Goal: Task Accomplishment & Management: Manage account settings

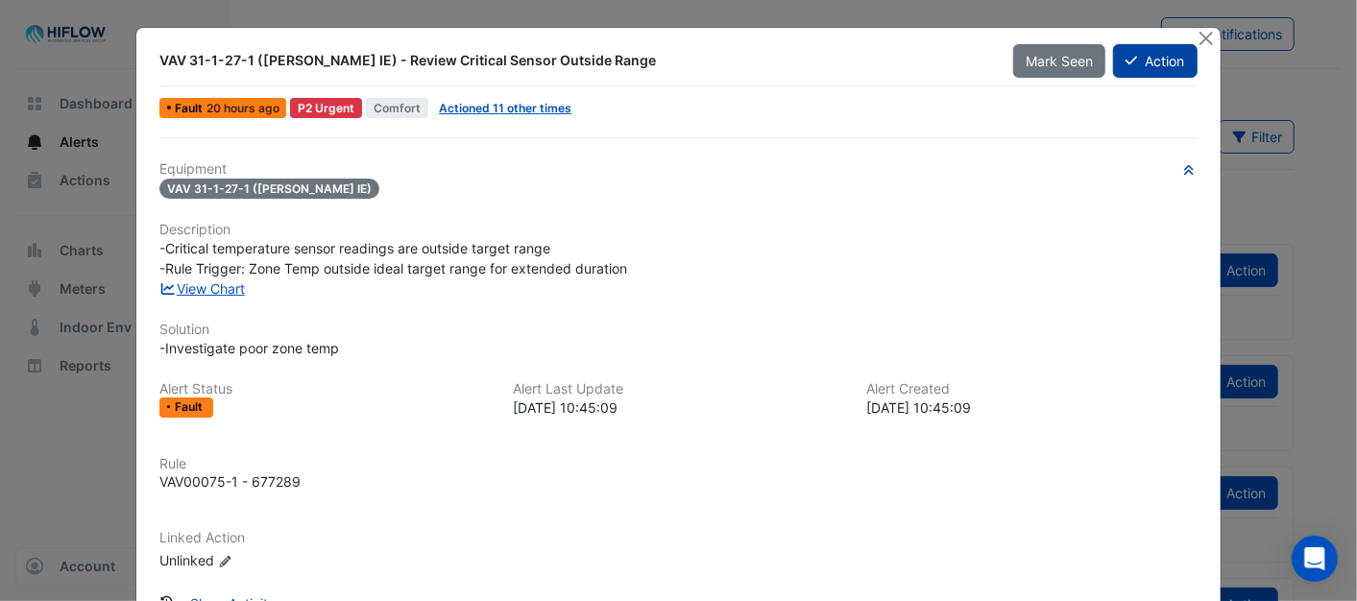
click at [1158, 60] on button "Action" at bounding box center [1155, 61] width 84 height 34
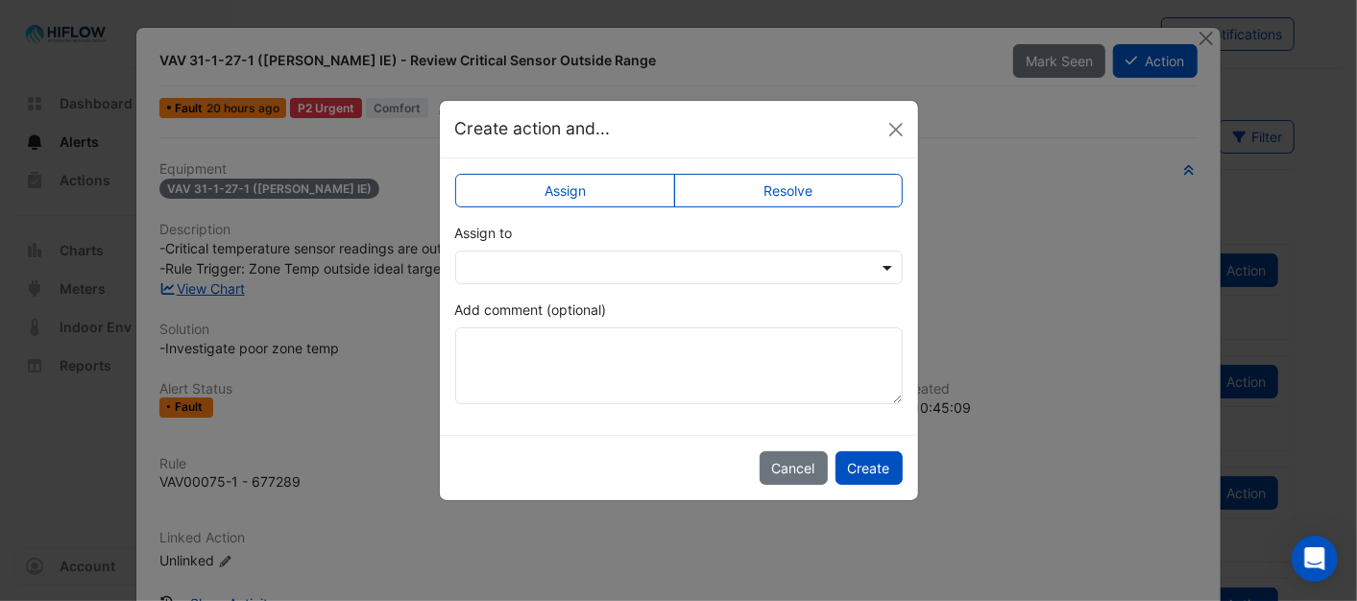
click at [889, 260] on span at bounding box center [890, 267] width 24 height 20
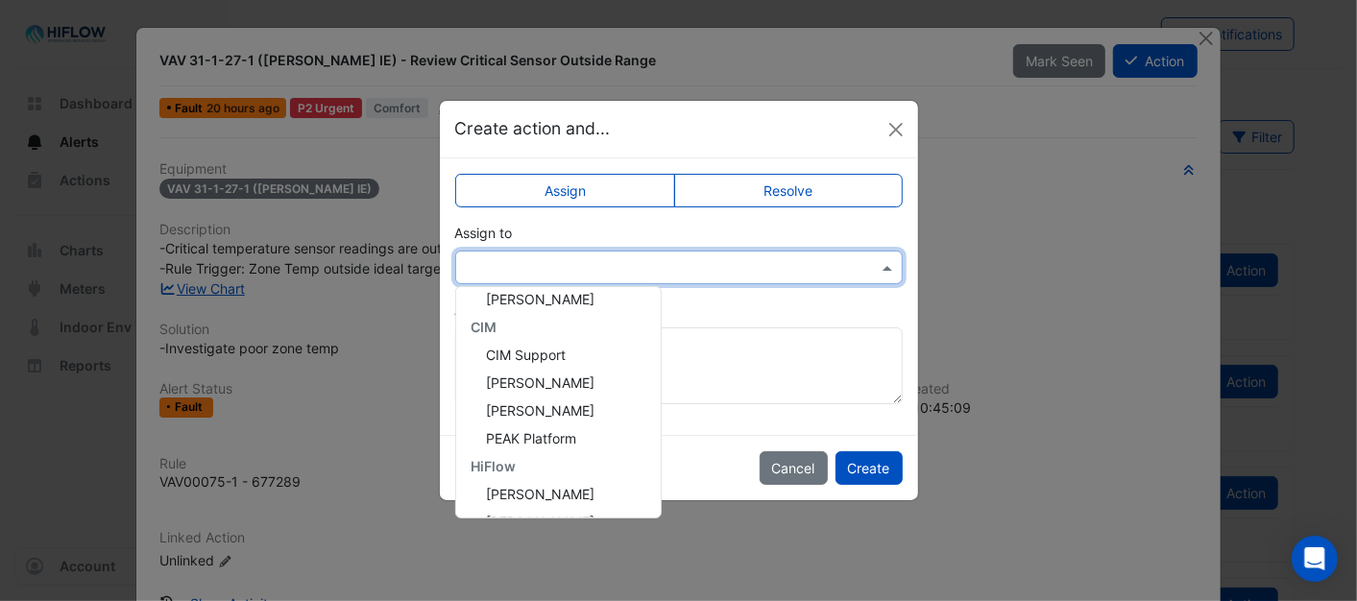
scroll to position [257, 0]
click at [517, 406] on span "[PERSON_NAME]" at bounding box center [541, 413] width 109 height 16
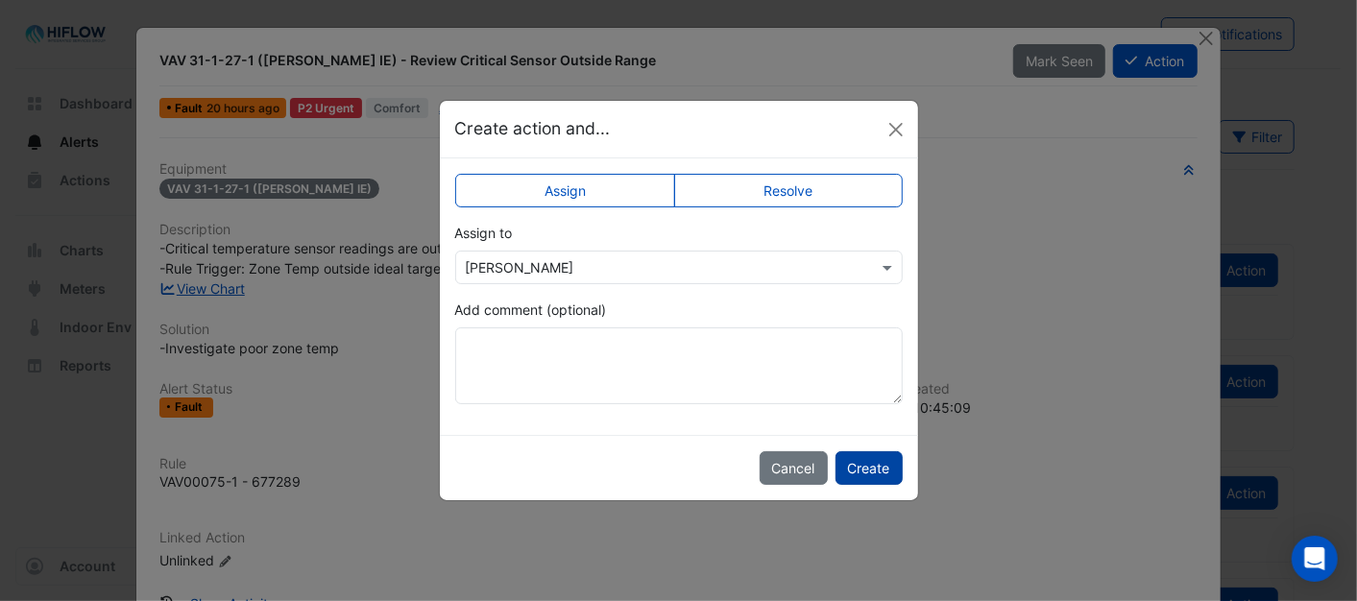
click at [879, 468] on button "Create" at bounding box center [868, 468] width 67 height 34
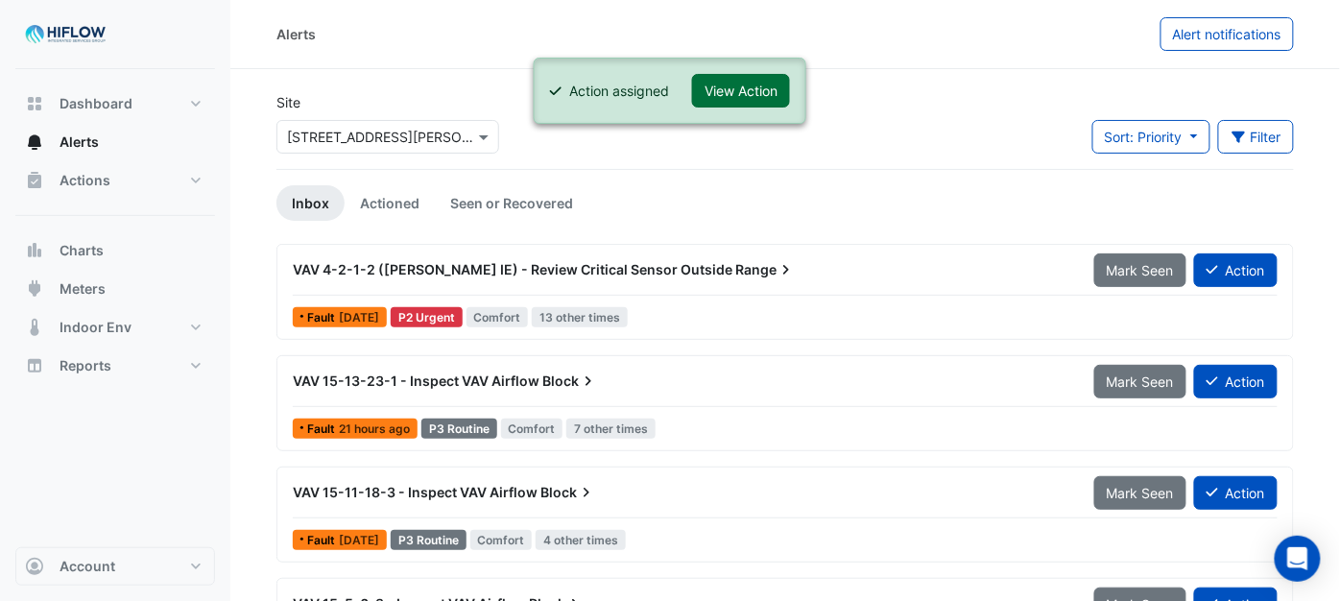
click at [754, 93] on button "View Action" at bounding box center [741, 91] width 98 height 34
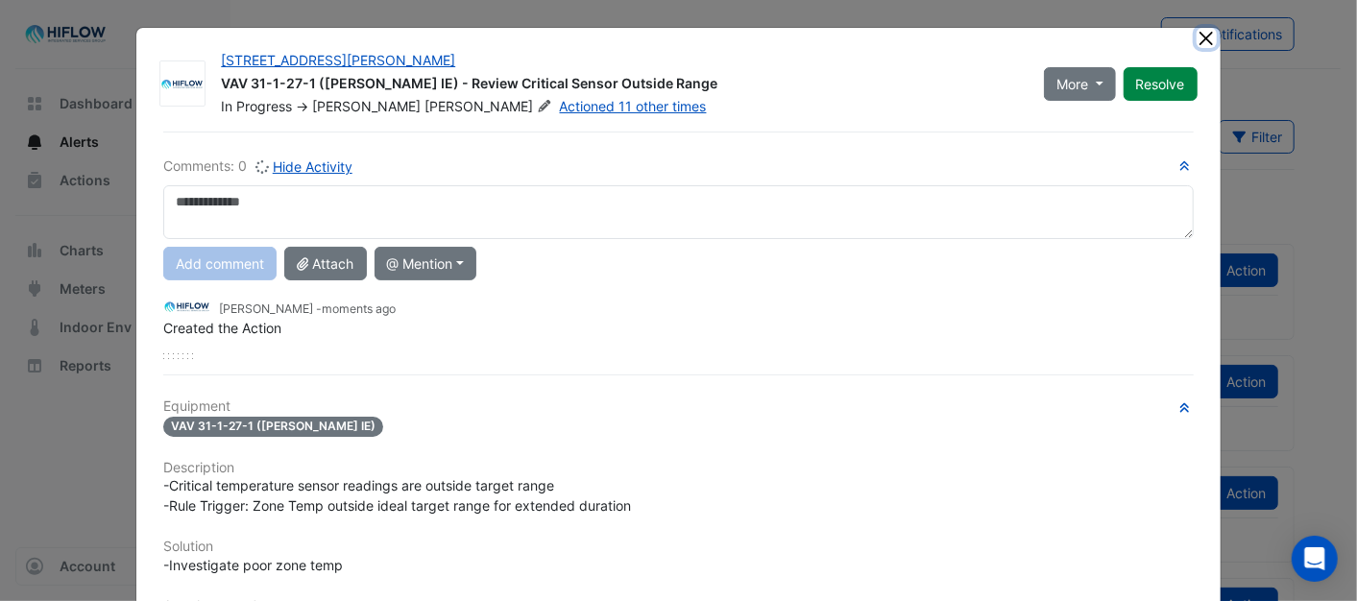
click at [1196, 35] on button "Close" at bounding box center [1206, 38] width 20 height 20
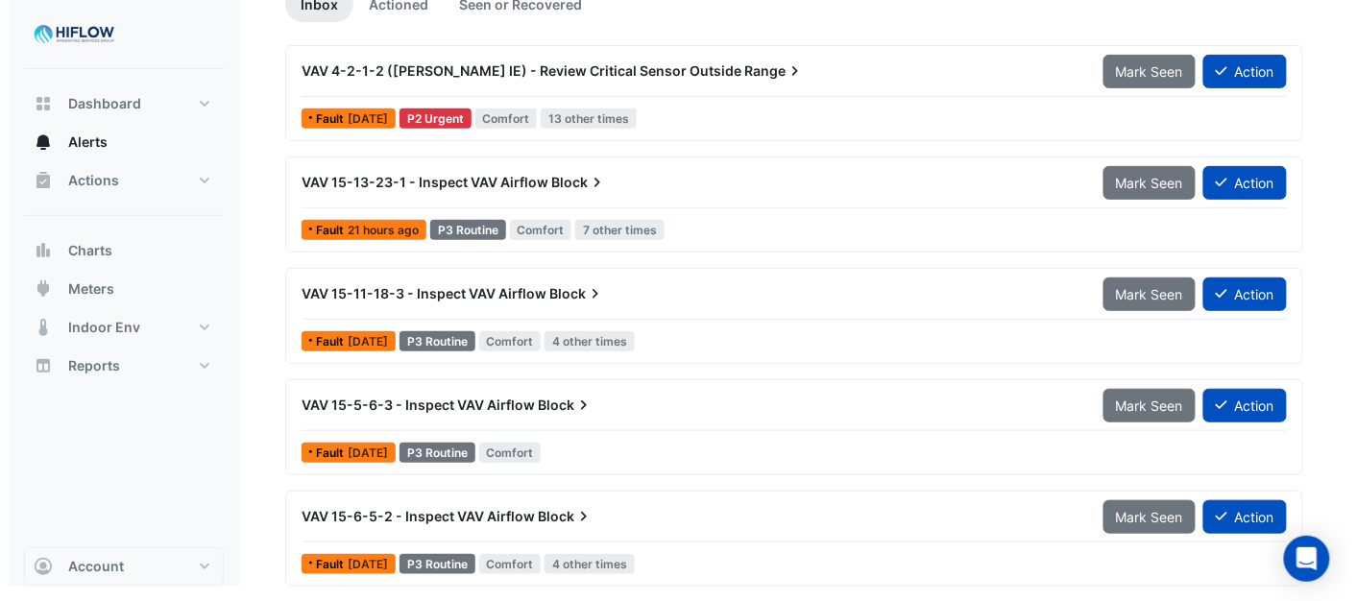
scroll to position [200, 0]
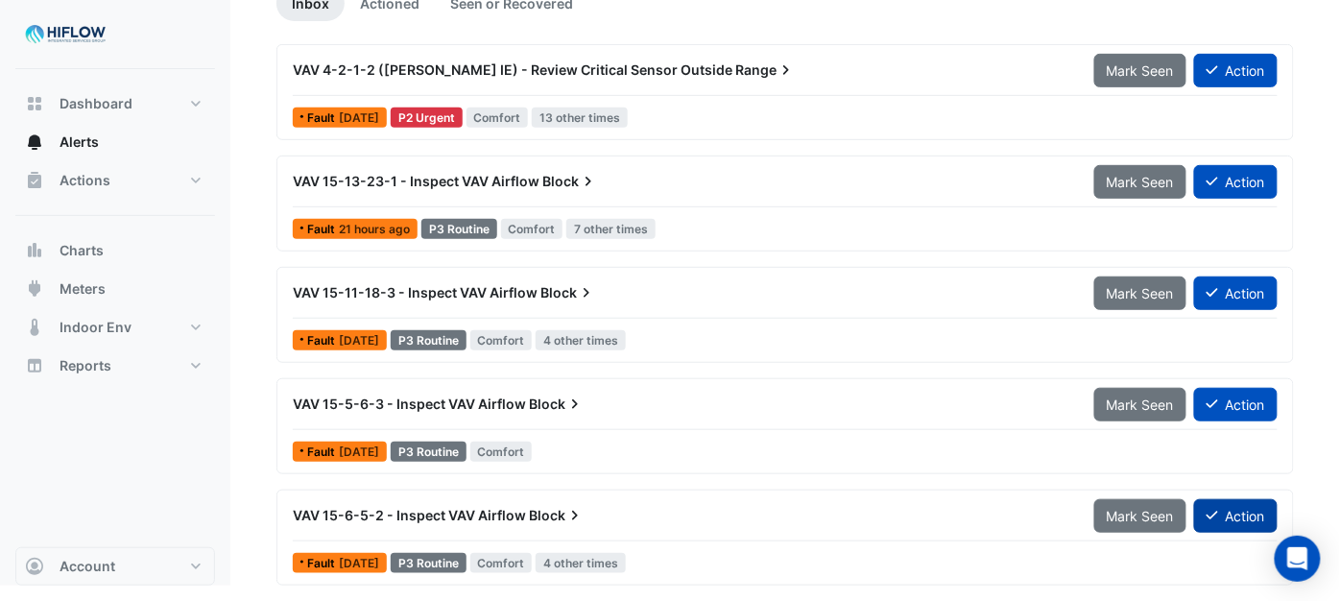
click at [1221, 512] on button "Action" at bounding box center [1236, 516] width 84 height 34
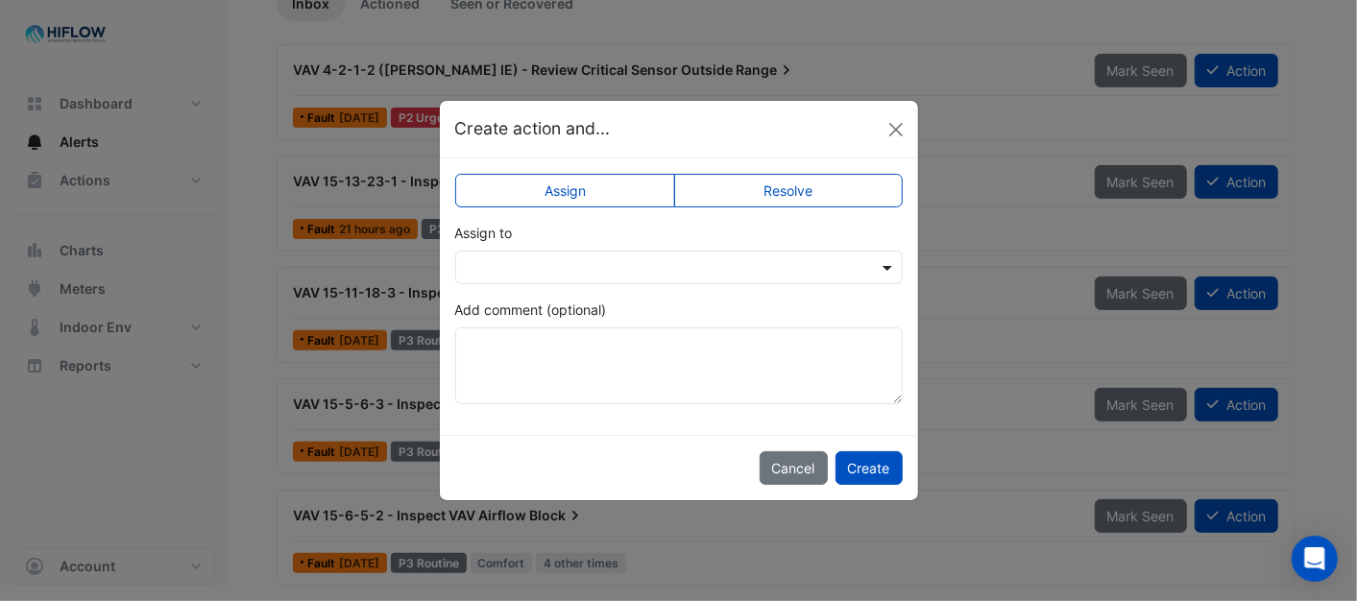
click at [885, 261] on span at bounding box center [890, 267] width 24 height 20
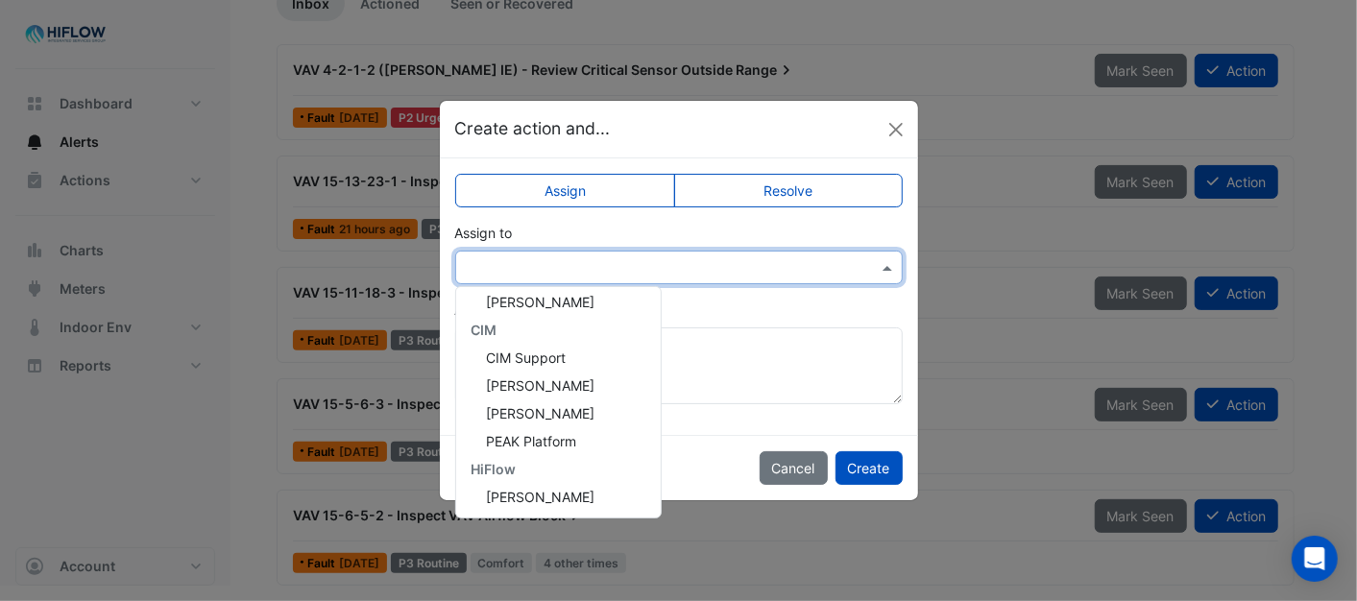
scroll to position [257, 0]
click at [502, 414] on span "[PERSON_NAME]" at bounding box center [541, 413] width 109 height 16
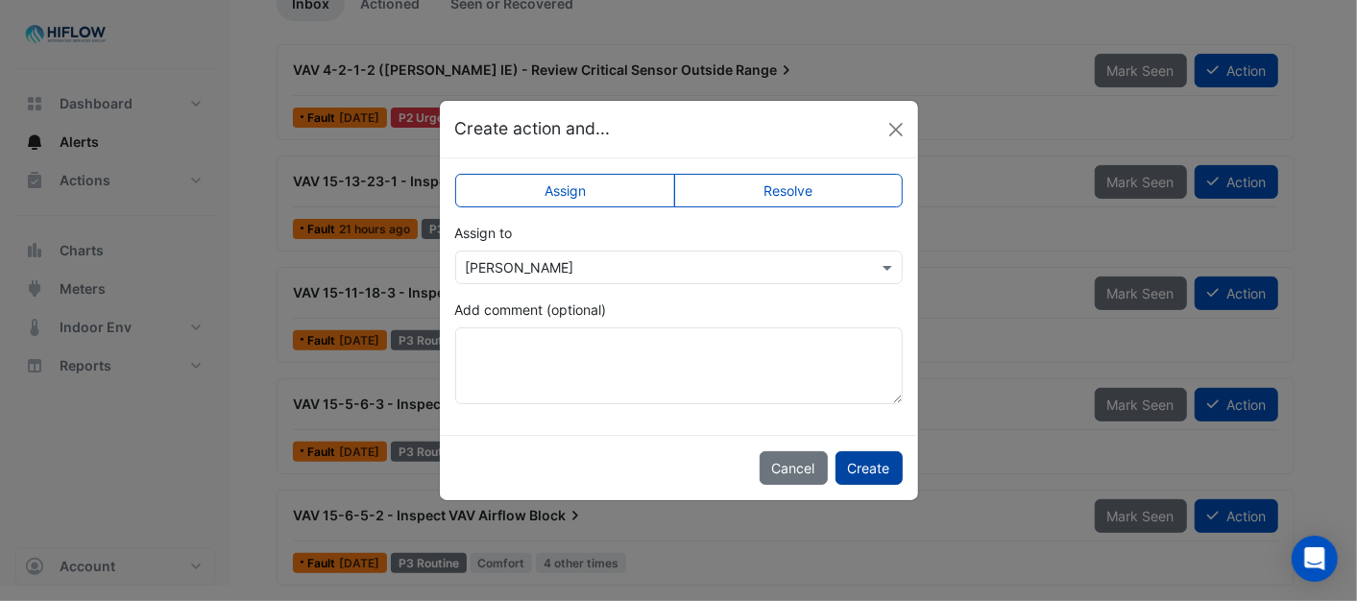
click at [875, 473] on button "Create" at bounding box center [868, 468] width 67 height 34
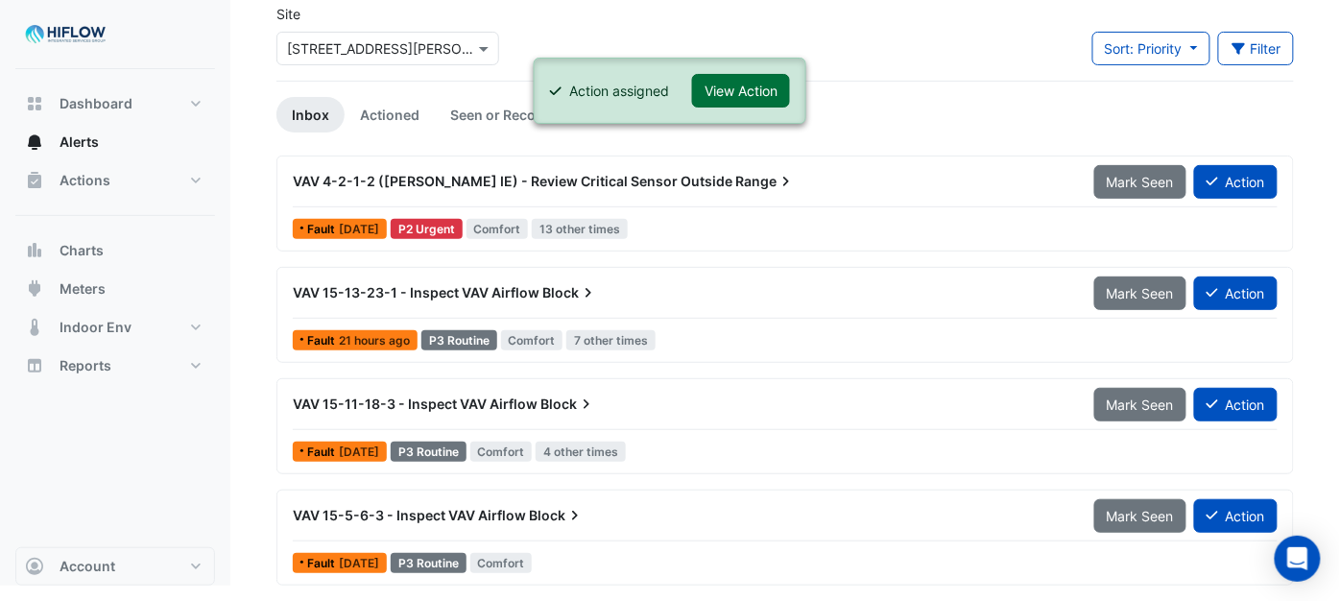
click at [756, 86] on button "View Action" at bounding box center [741, 91] width 98 height 34
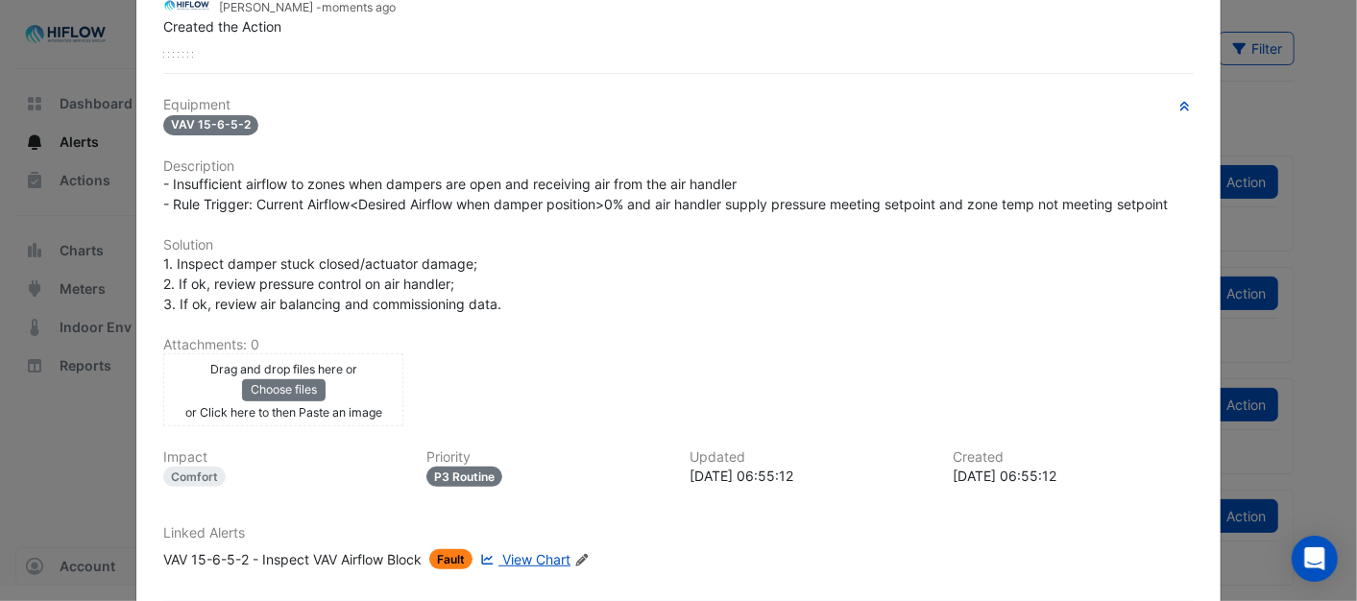
scroll to position [0, 0]
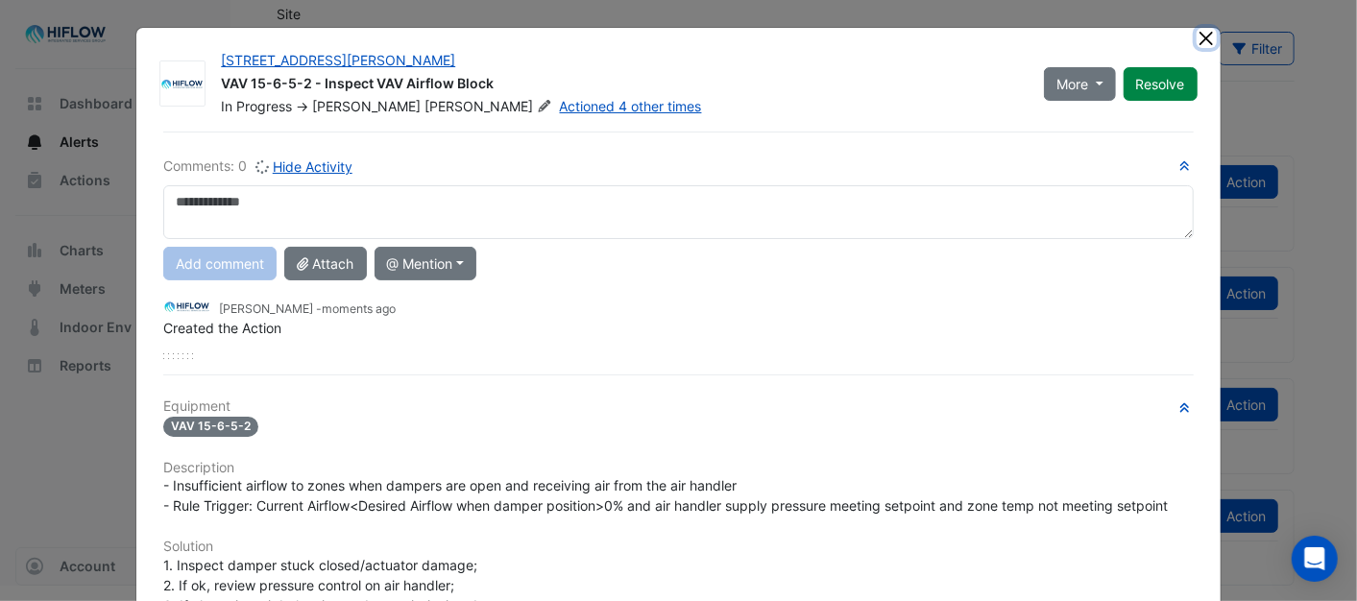
click at [1196, 32] on button "Close" at bounding box center [1206, 38] width 20 height 20
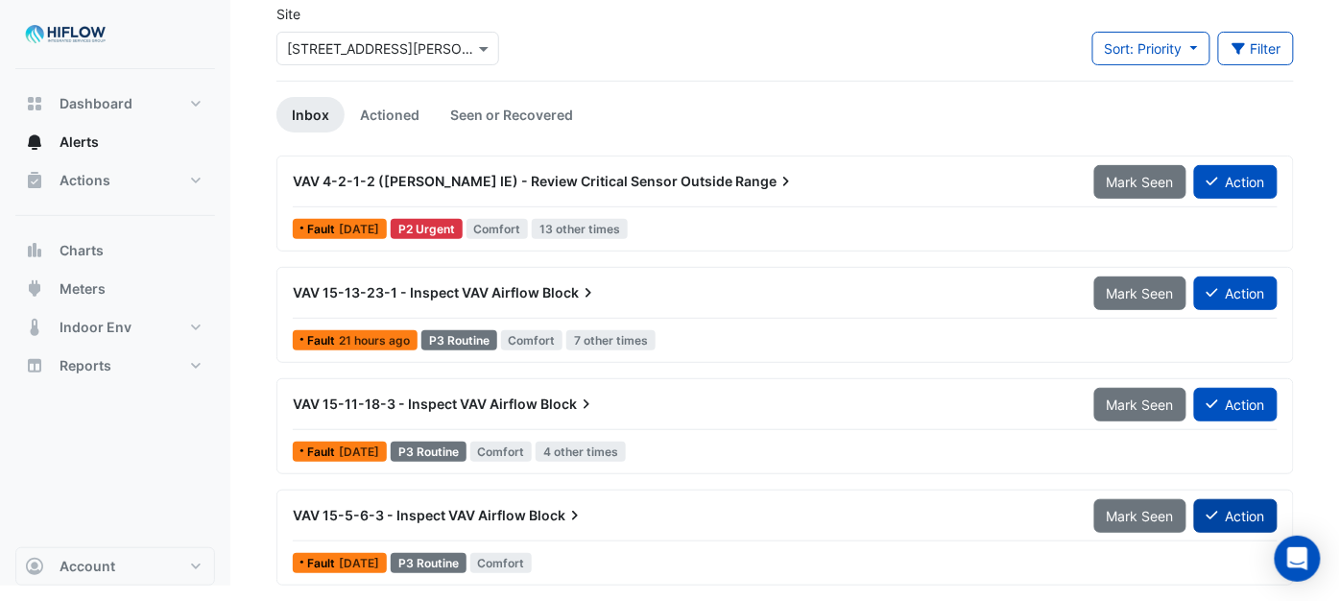
click at [1226, 519] on button "Action" at bounding box center [1236, 516] width 84 height 34
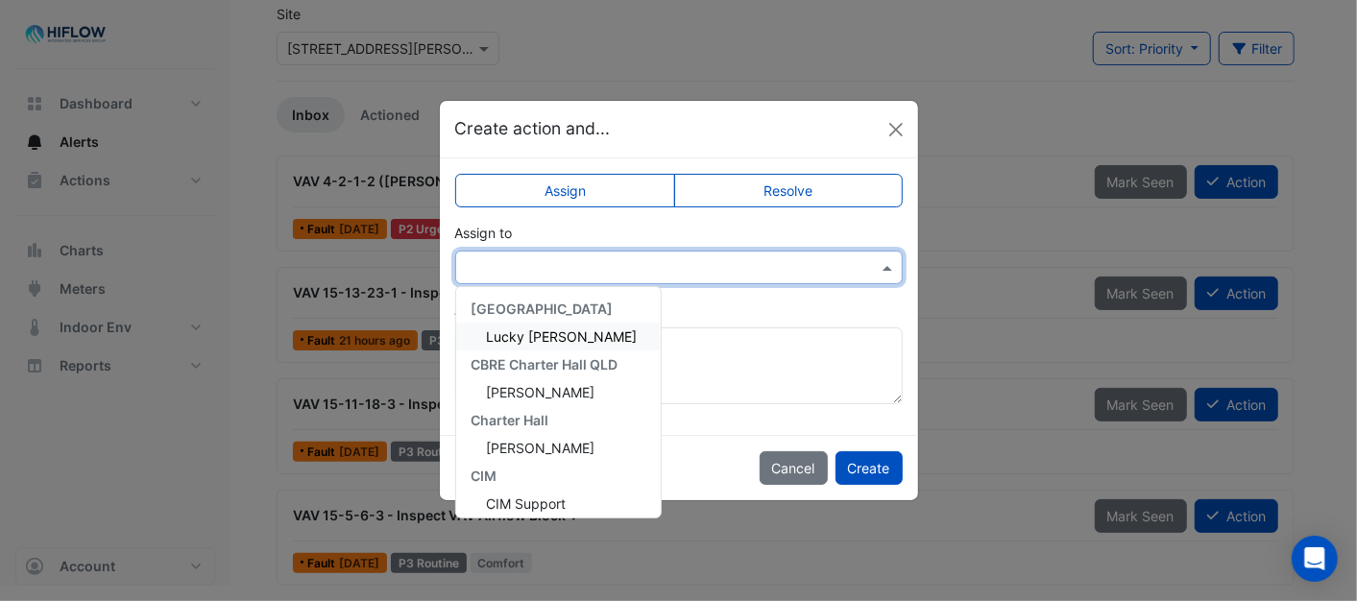
click at [890, 265] on span at bounding box center [890, 267] width 24 height 20
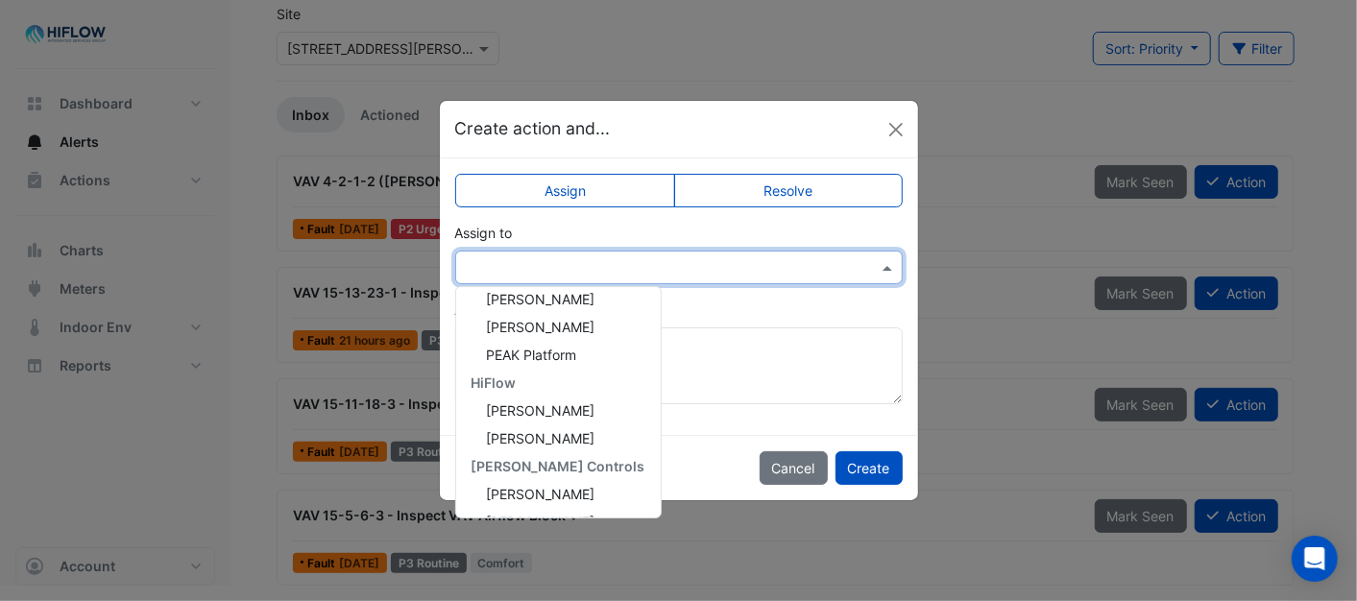
scroll to position [257, 0]
click at [559, 407] on span "[PERSON_NAME]" at bounding box center [541, 413] width 109 height 16
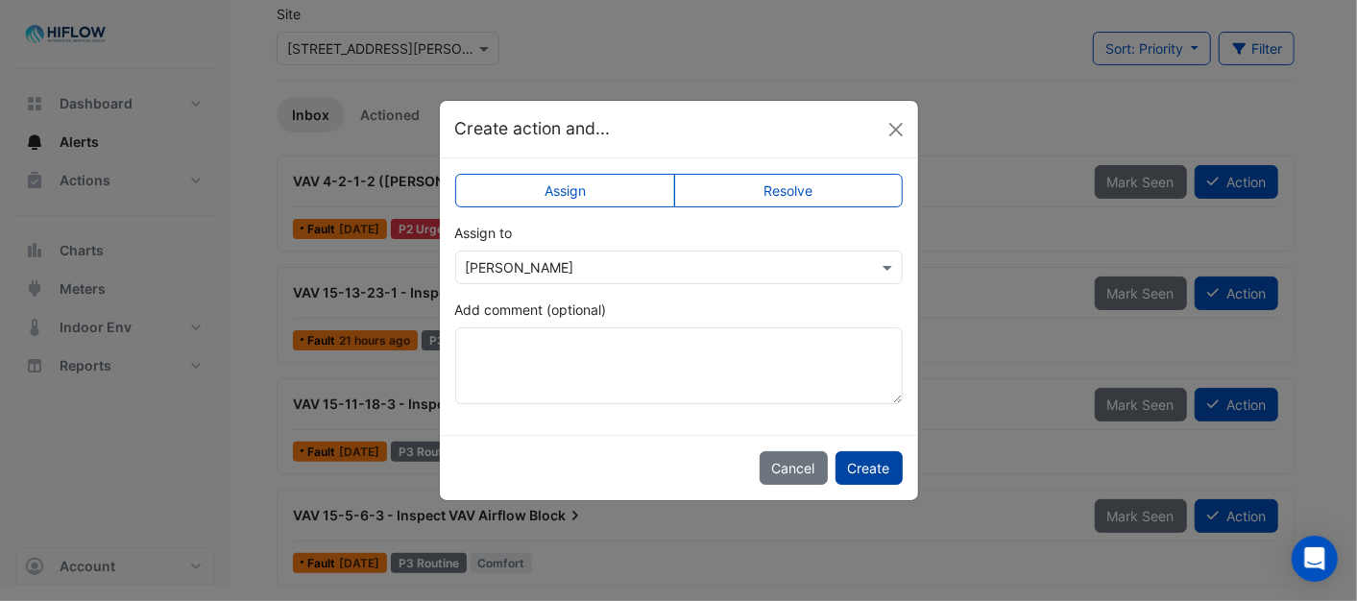
click at [886, 475] on button "Create" at bounding box center [868, 468] width 67 height 34
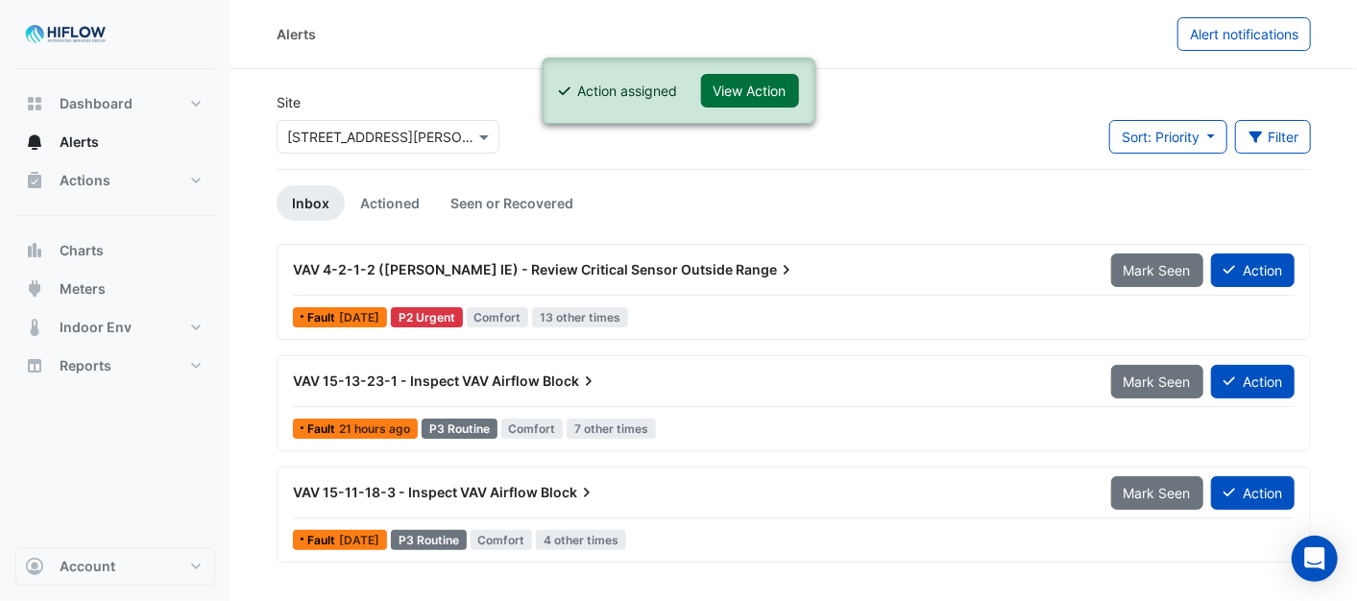
click at [737, 84] on button "View Action" at bounding box center [750, 91] width 98 height 34
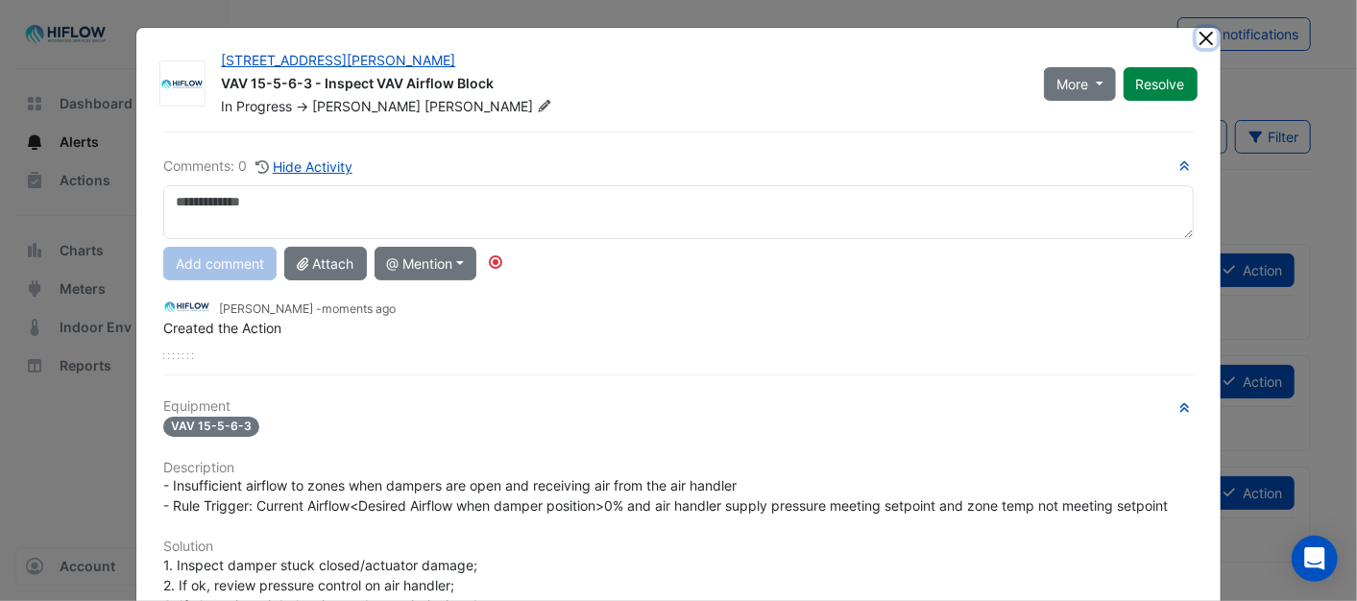
click at [1196, 36] on button "Close" at bounding box center [1206, 38] width 20 height 20
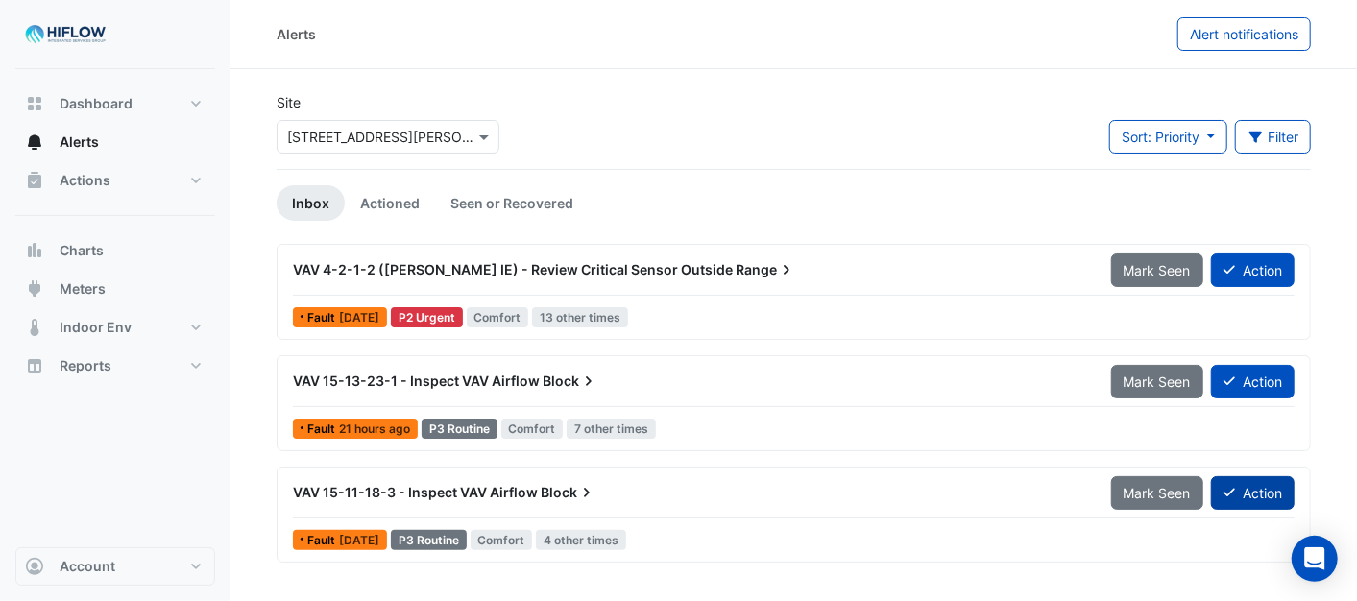
click at [1250, 490] on button "Action" at bounding box center [1253, 493] width 84 height 34
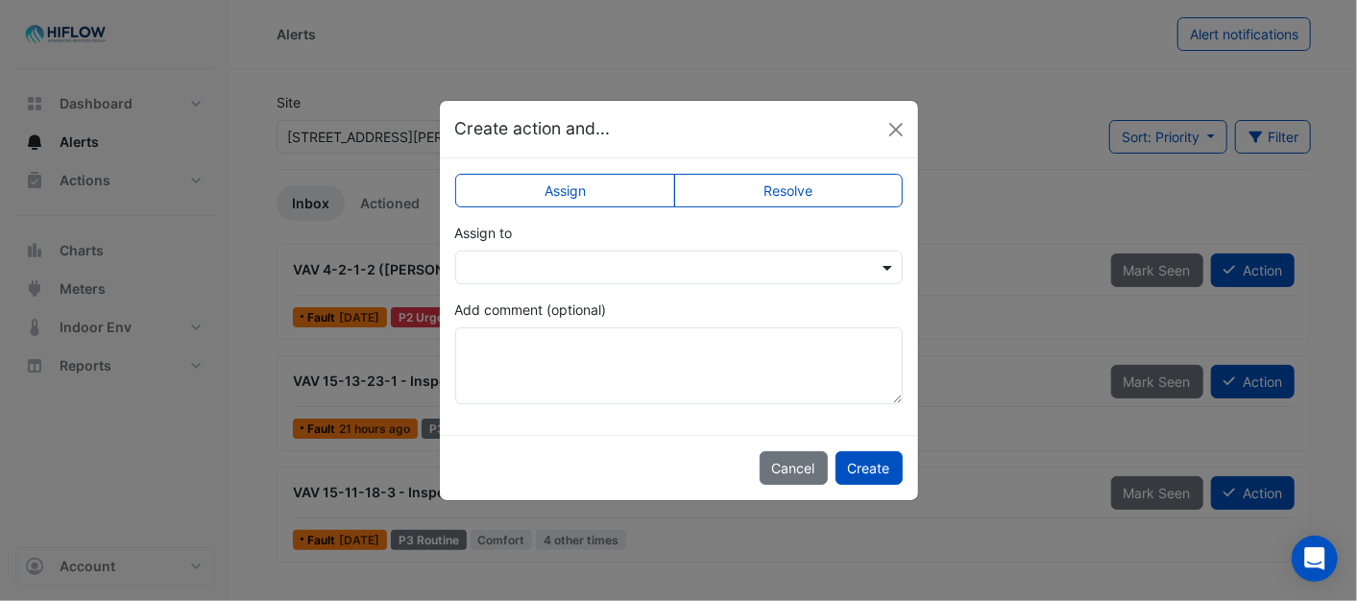
click at [891, 267] on span at bounding box center [890, 267] width 24 height 20
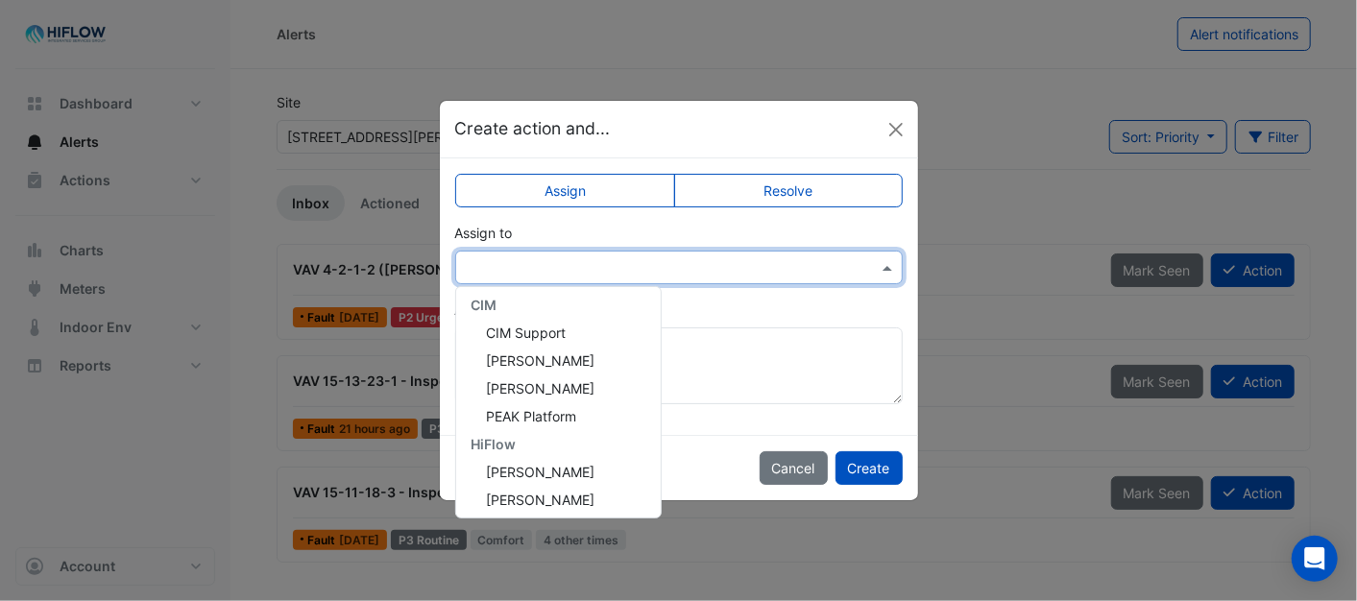
scroll to position [257, 0]
click at [559, 411] on span "[PERSON_NAME]" at bounding box center [541, 413] width 109 height 16
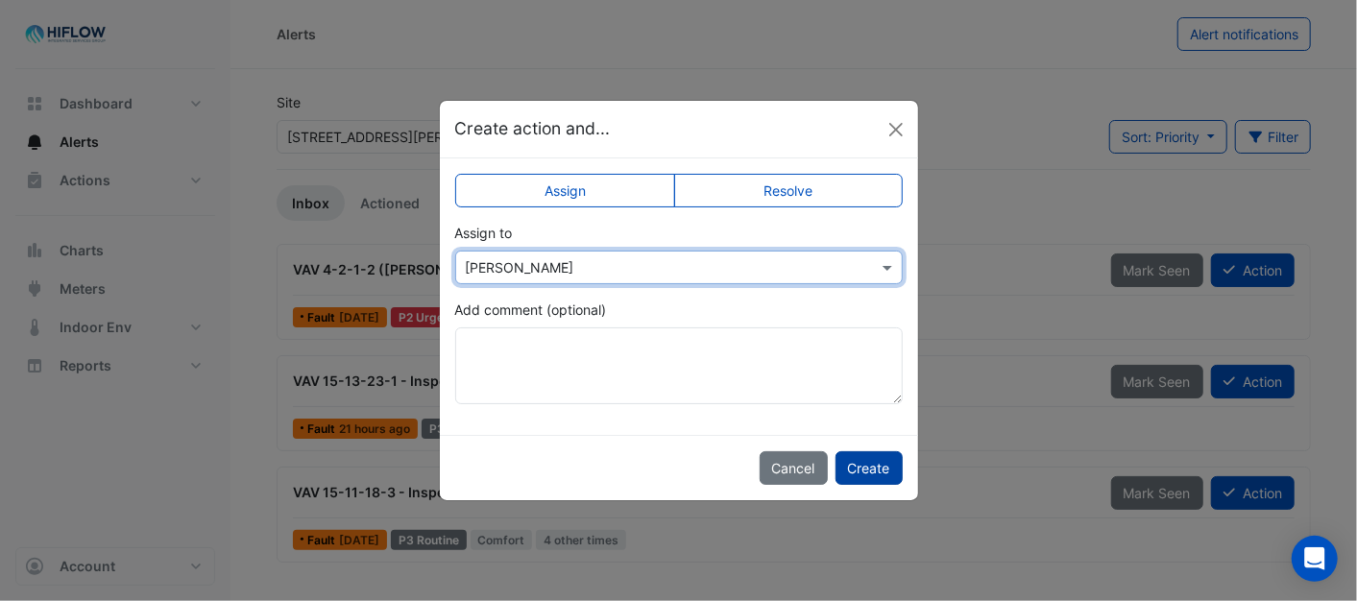
click at [885, 464] on button "Create" at bounding box center [868, 468] width 67 height 34
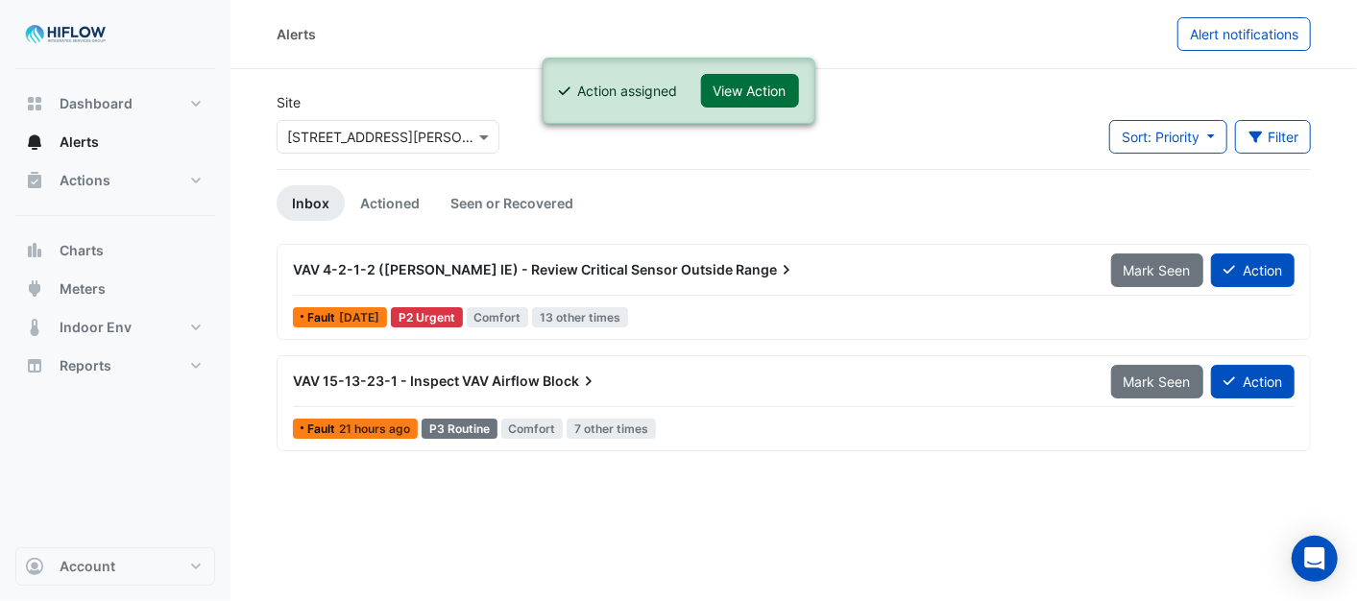
click at [739, 80] on button "View Action" at bounding box center [750, 91] width 98 height 34
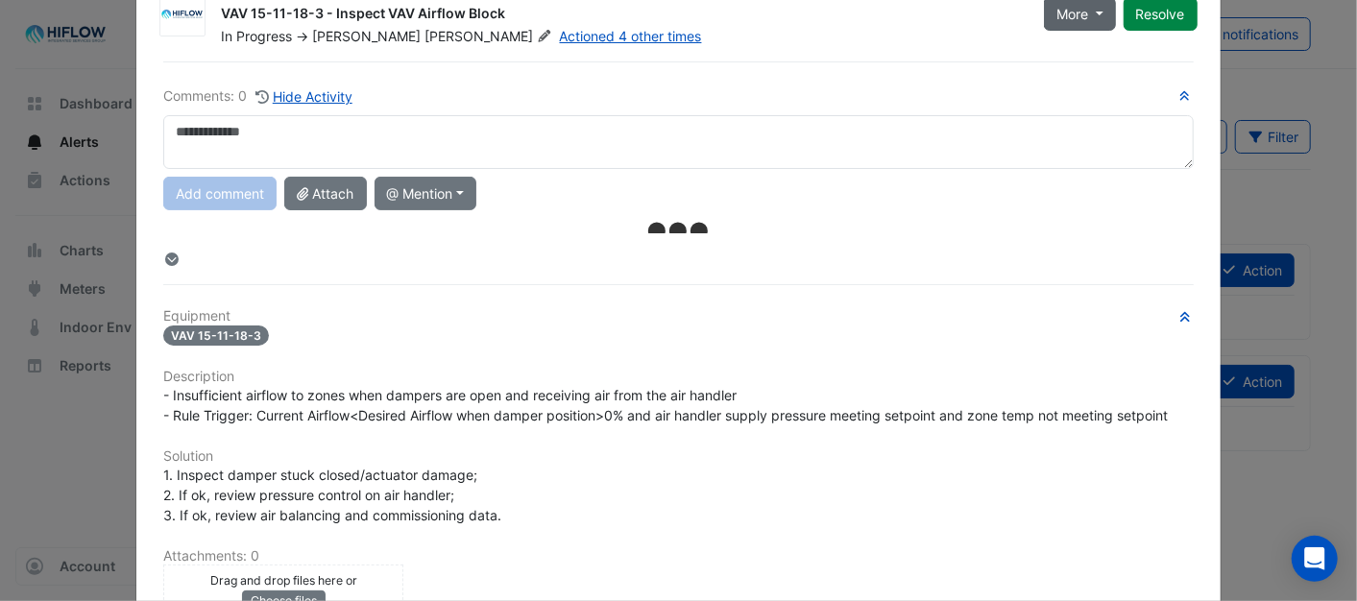
scroll to position [0, 0]
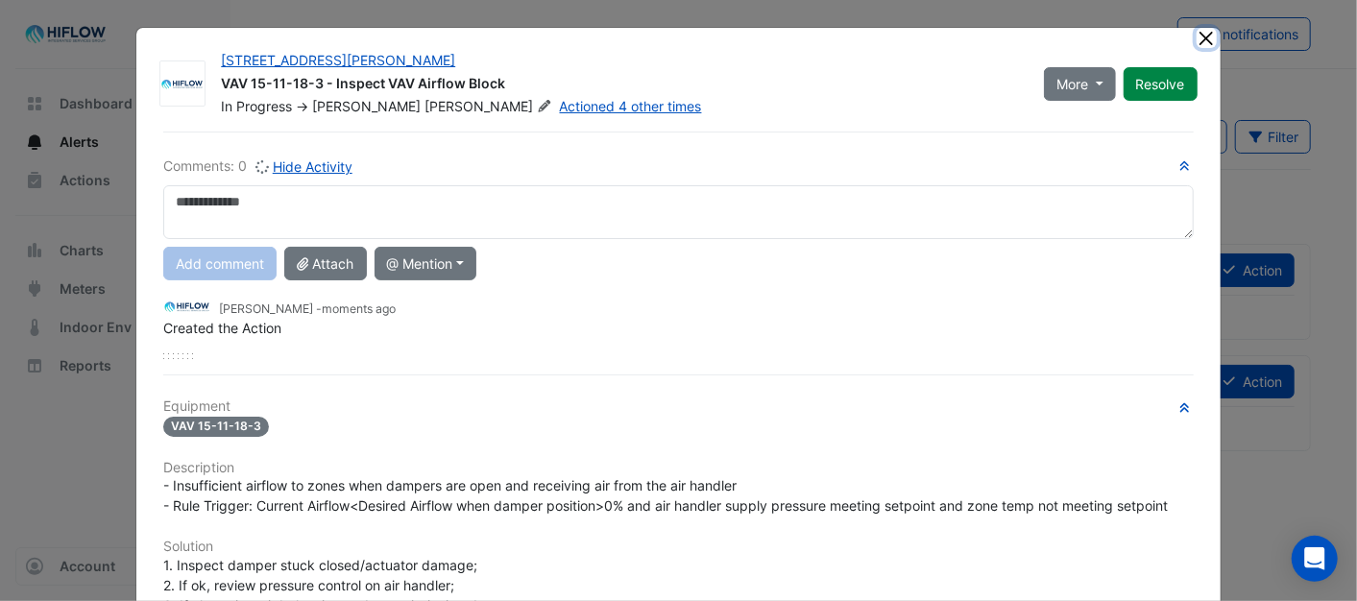
click at [1198, 34] on button "Close" at bounding box center [1206, 38] width 20 height 20
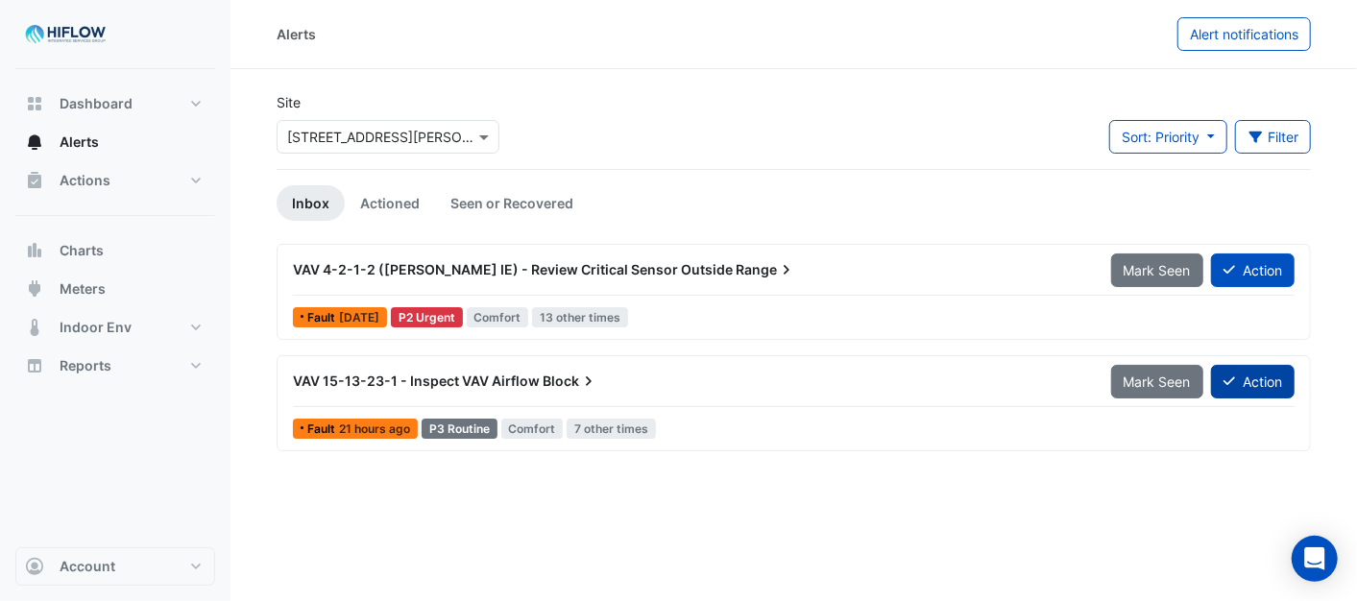
click at [1241, 375] on button "Action" at bounding box center [1253, 382] width 84 height 34
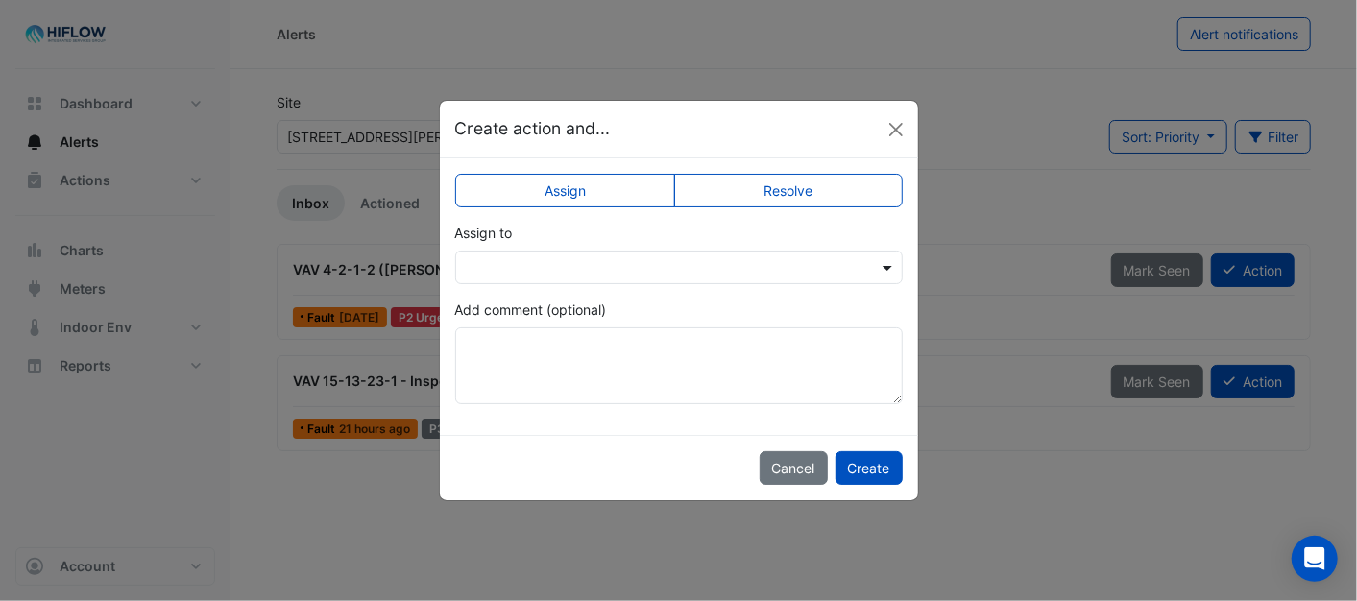
click at [890, 261] on span at bounding box center [890, 267] width 24 height 20
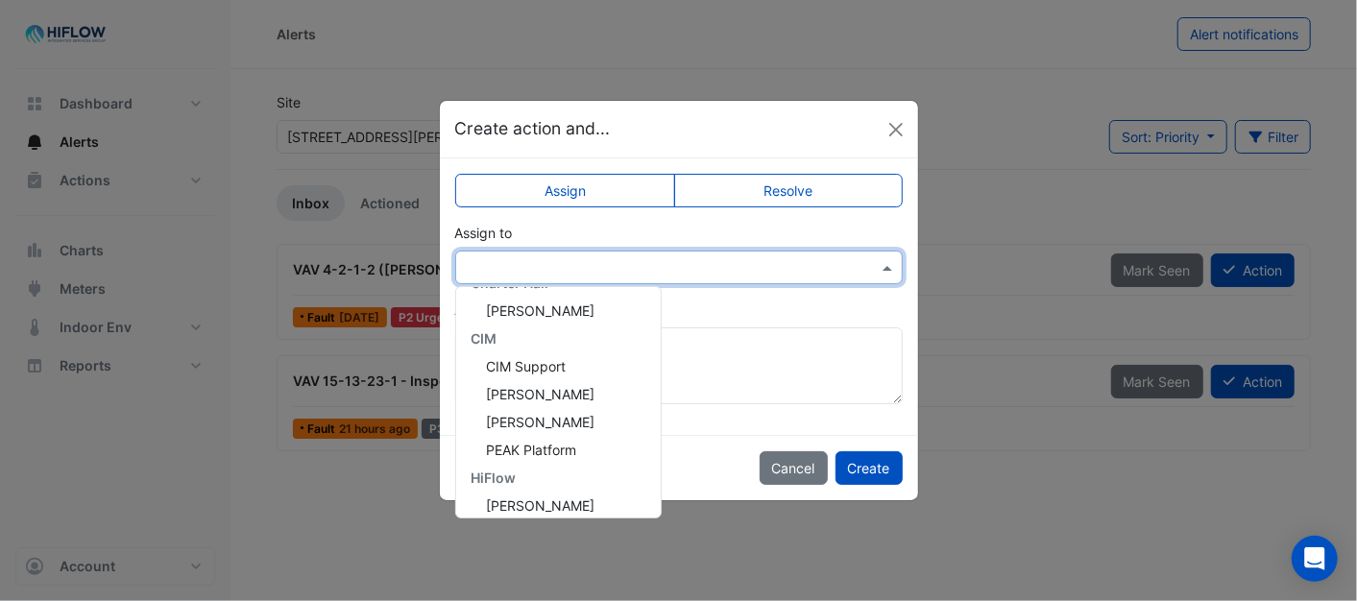
scroll to position [257, 0]
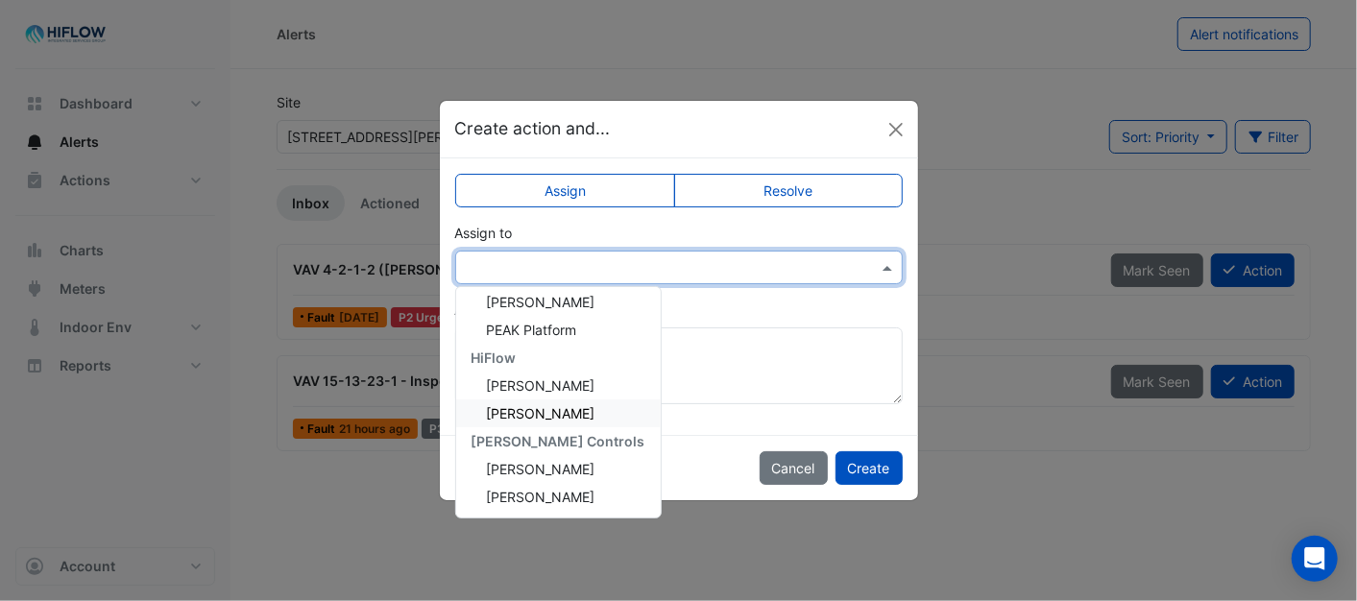
click at [506, 405] on span "[PERSON_NAME]" at bounding box center [541, 413] width 109 height 16
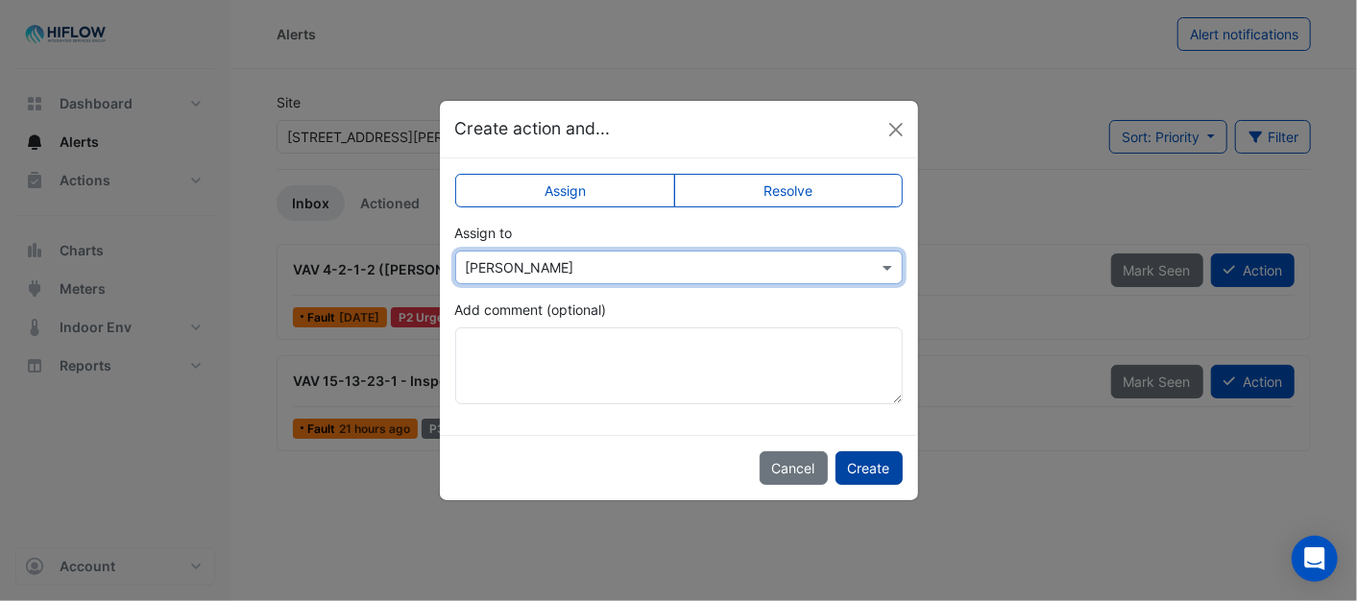
click at [870, 468] on button "Create" at bounding box center [868, 468] width 67 height 34
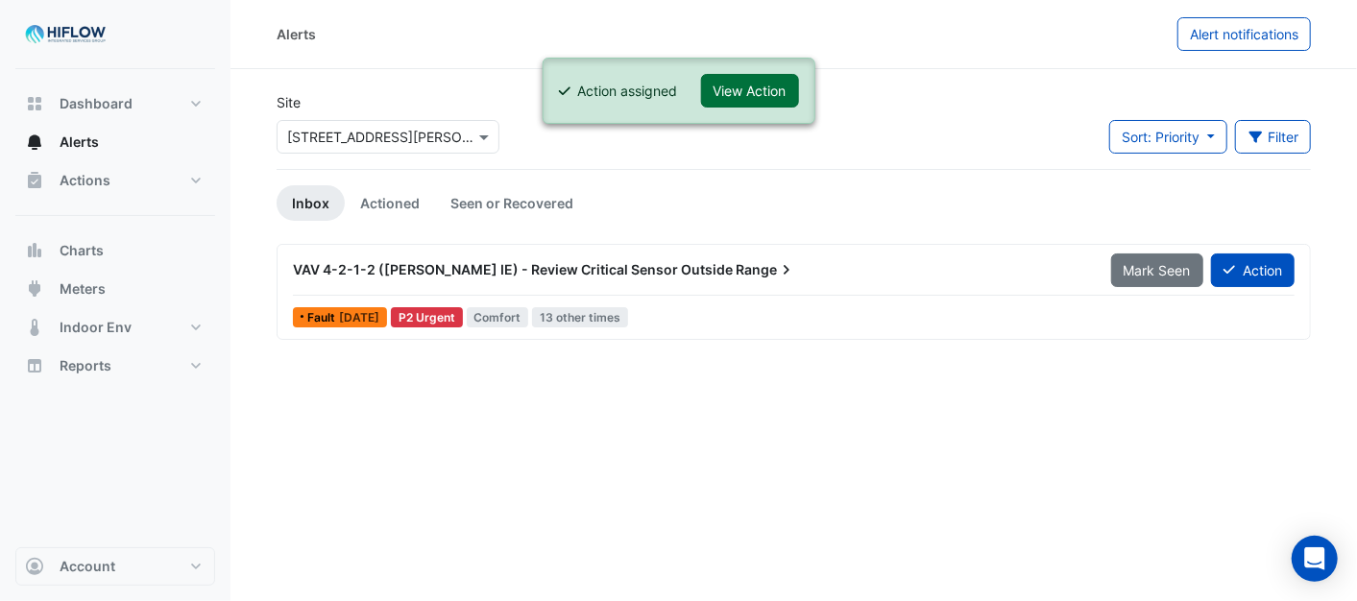
click at [743, 81] on button "View Action" at bounding box center [750, 91] width 98 height 34
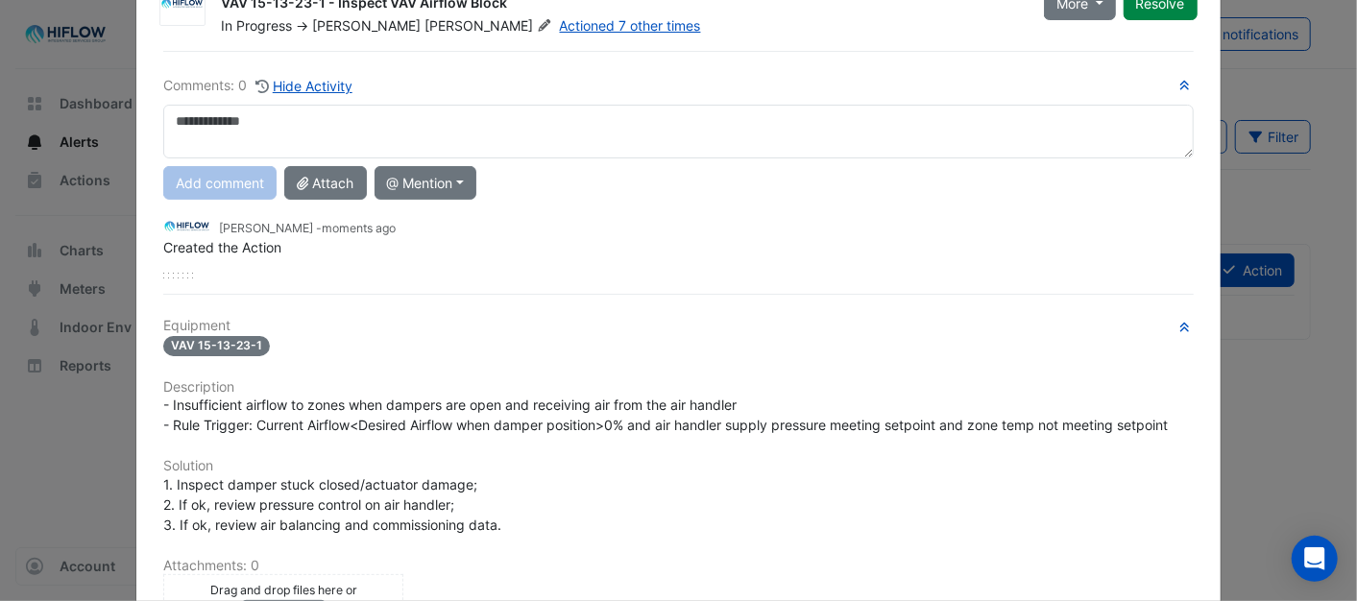
scroll to position [0, 0]
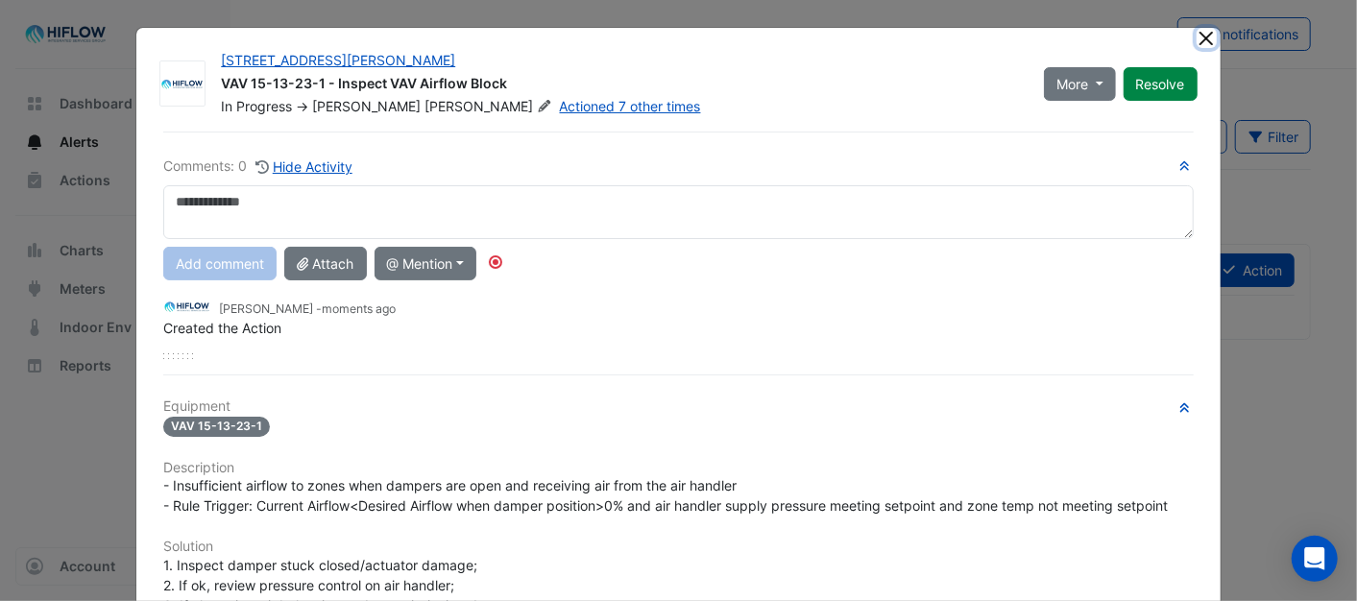
click at [1203, 41] on button "Close" at bounding box center [1206, 38] width 20 height 20
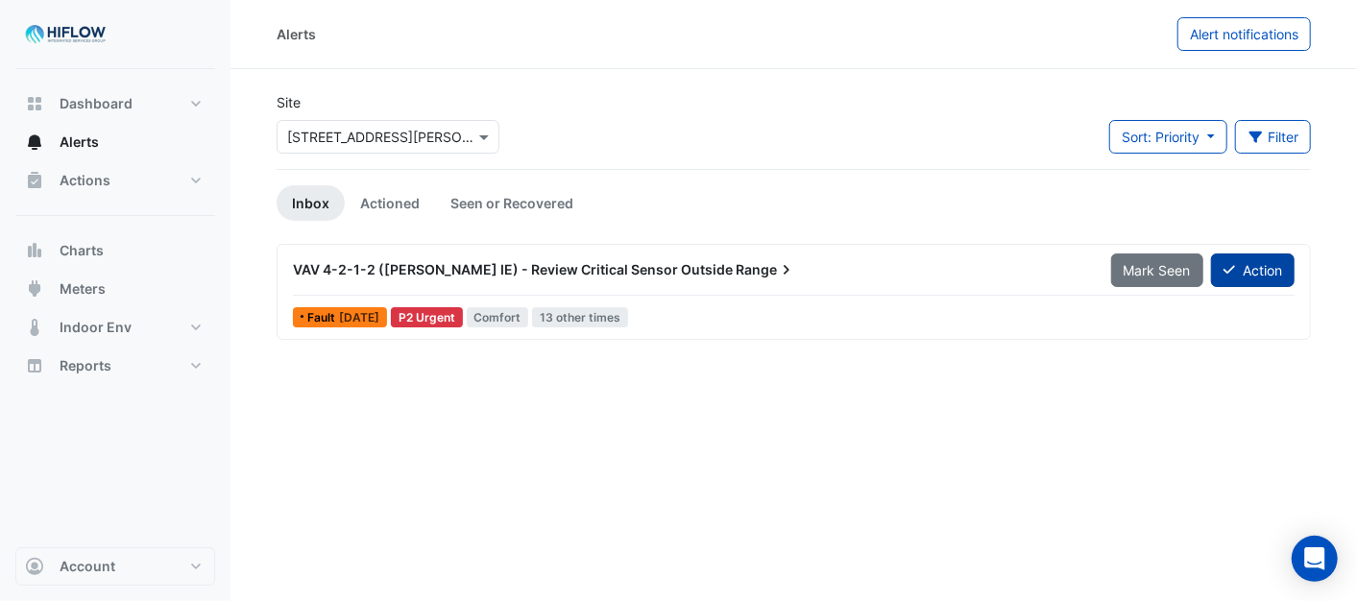
click at [1243, 267] on button "Action" at bounding box center [1253, 270] width 84 height 34
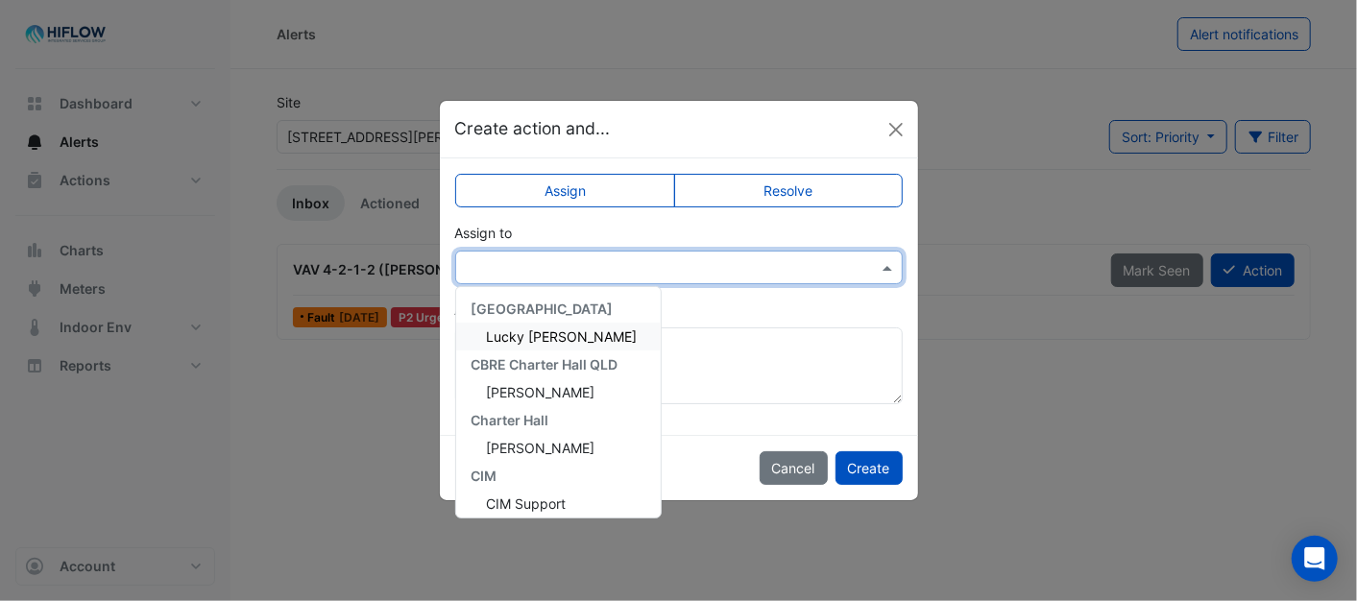
click at [876, 262] on div at bounding box center [679, 267] width 446 height 22
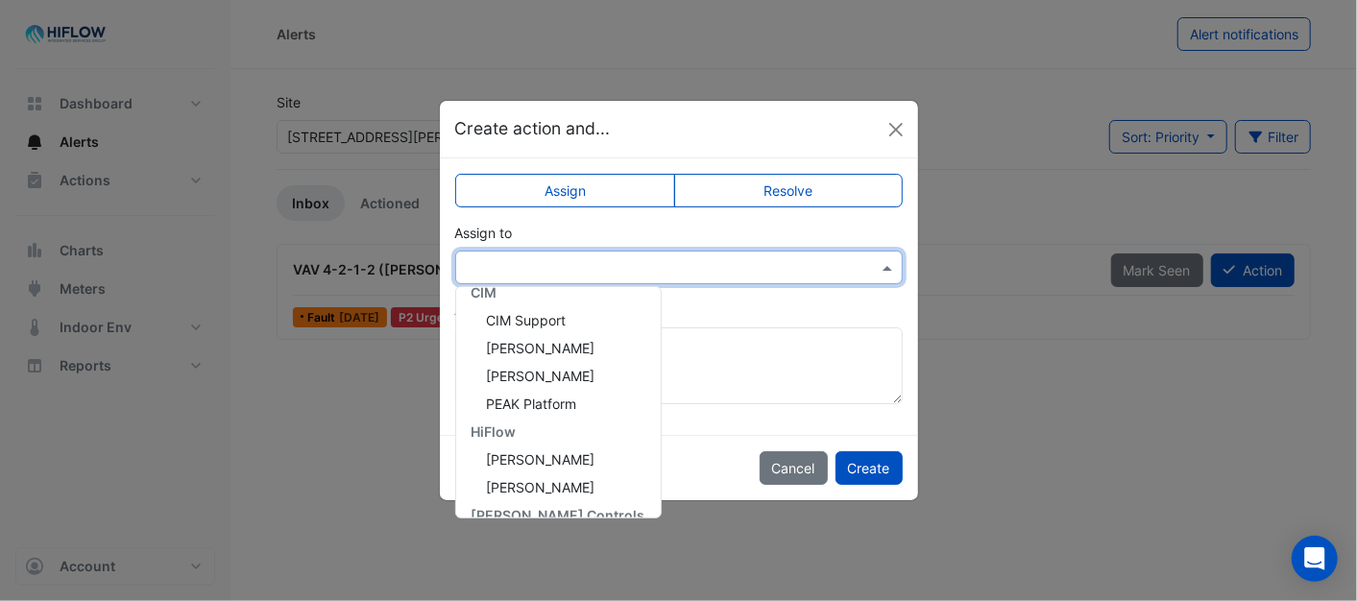
scroll to position [257, 0]
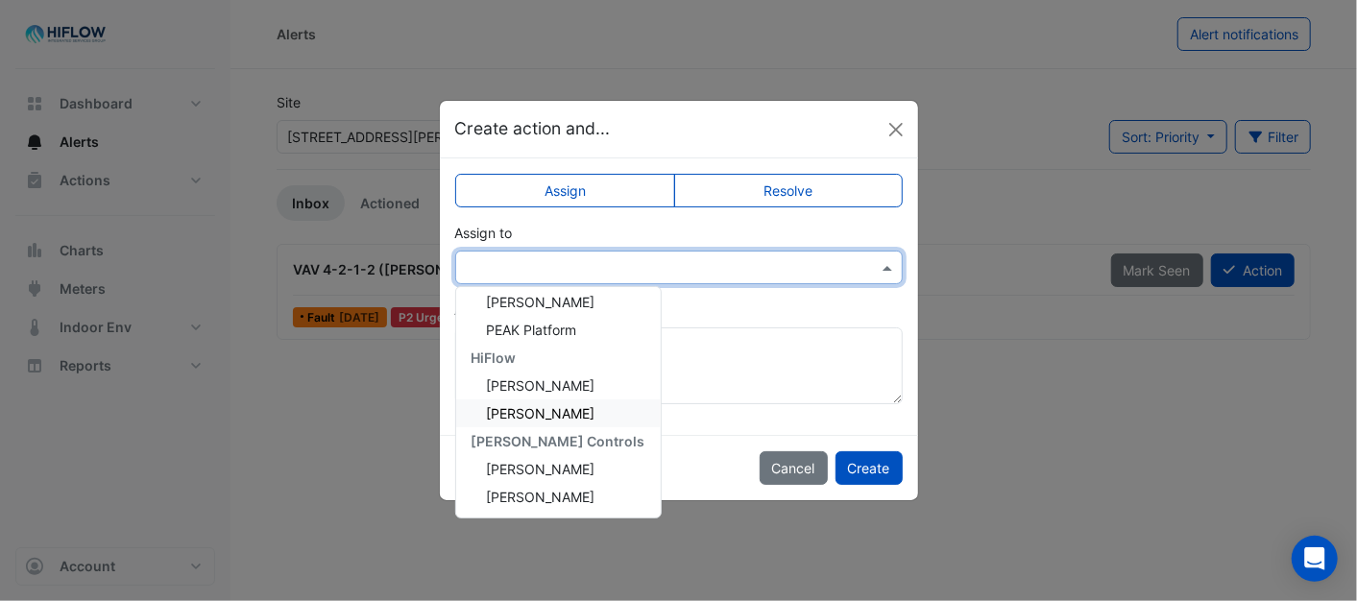
drag, startPoint x: 543, startPoint y: 414, endPoint x: 562, endPoint y: 409, distance: 18.9
click at [544, 411] on span "[PERSON_NAME]" at bounding box center [541, 413] width 109 height 16
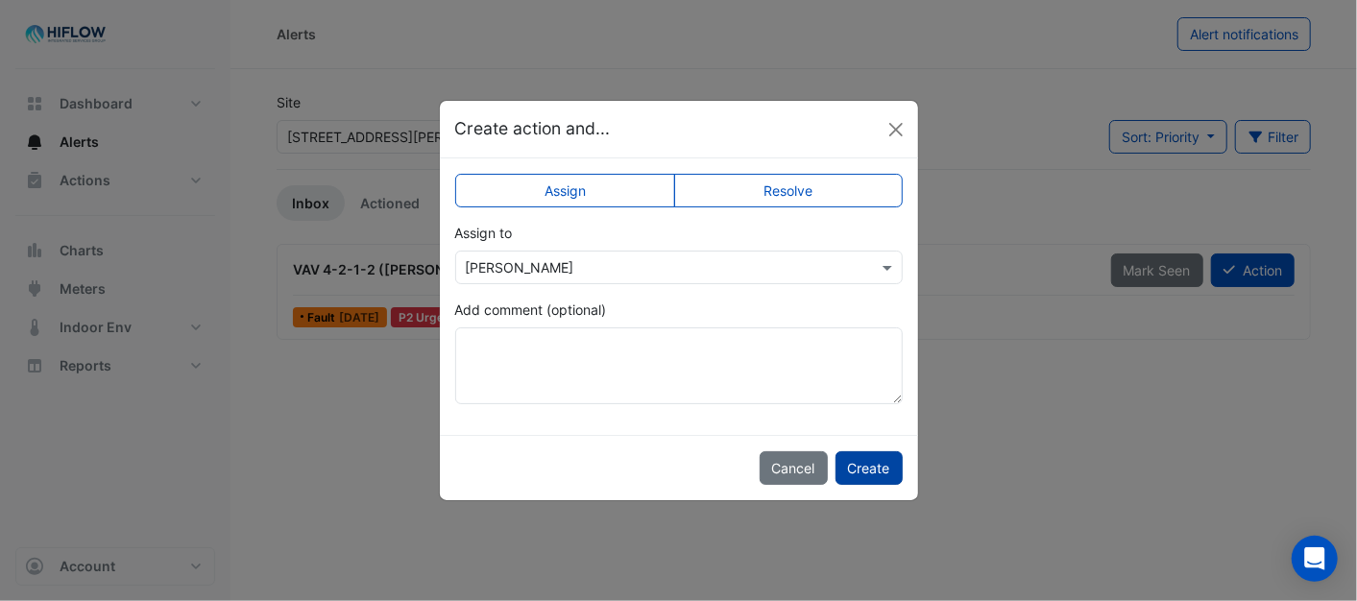
click at [878, 468] on button "Create" at bounding box center [868, 468] width 67 height 34
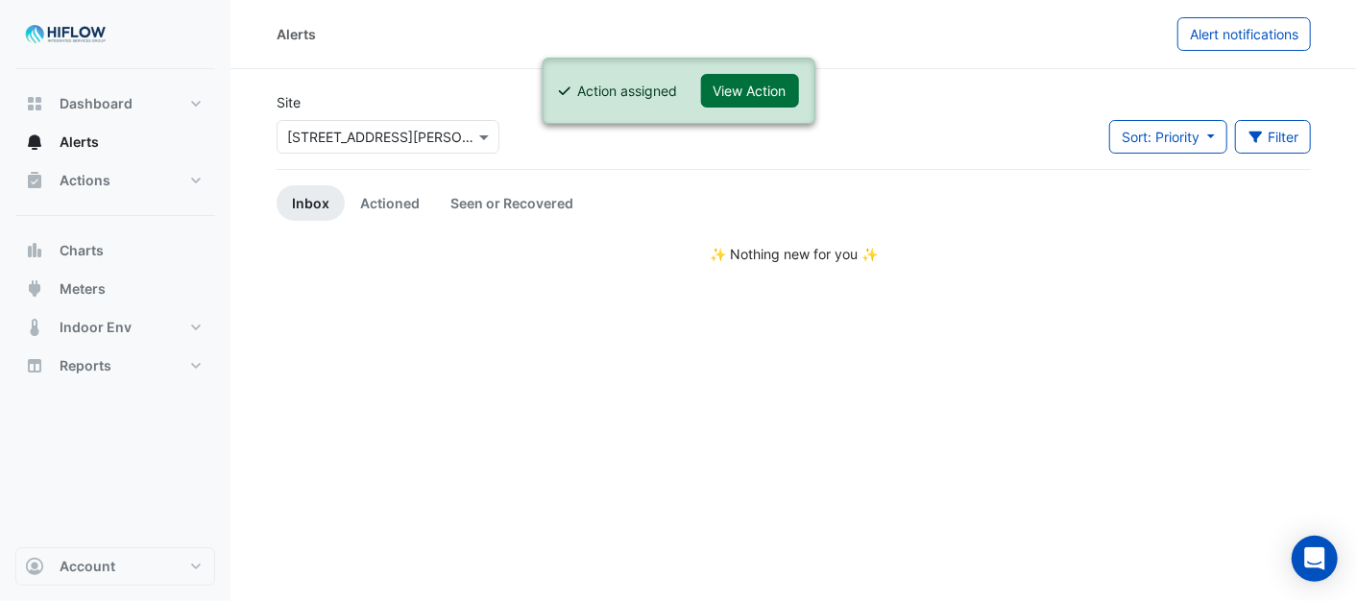
click at [763, 93] on button "View Action" at bounding box center [750, 91] width 98 height 34
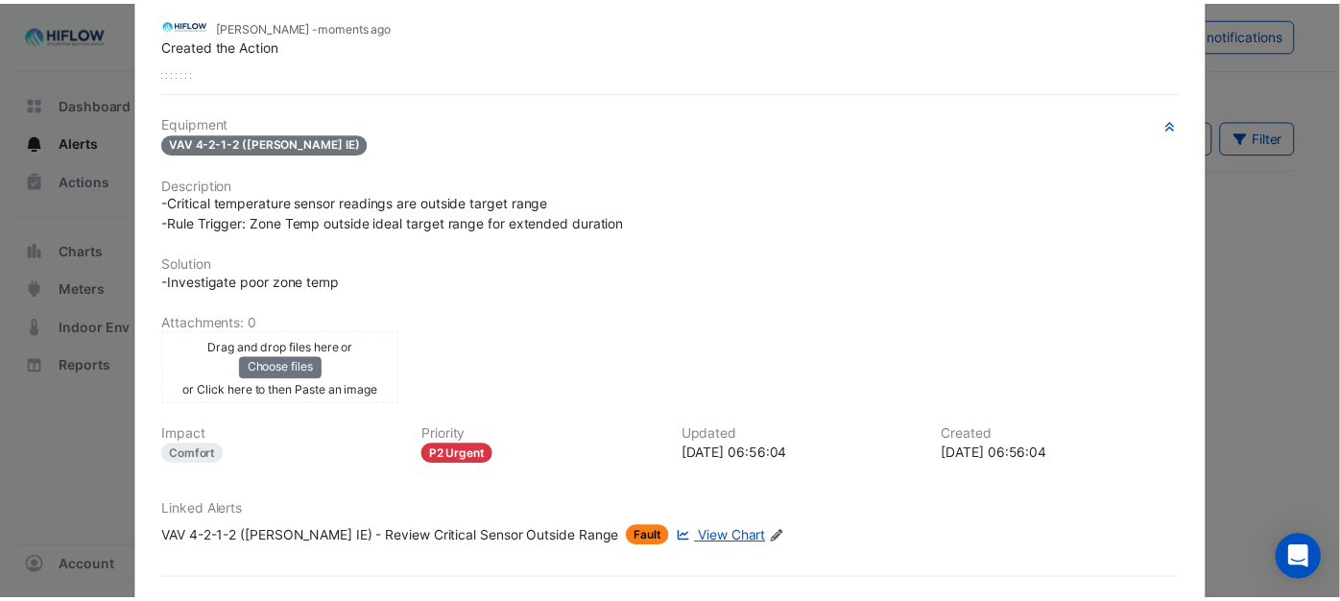
scroll to position [0, 0]
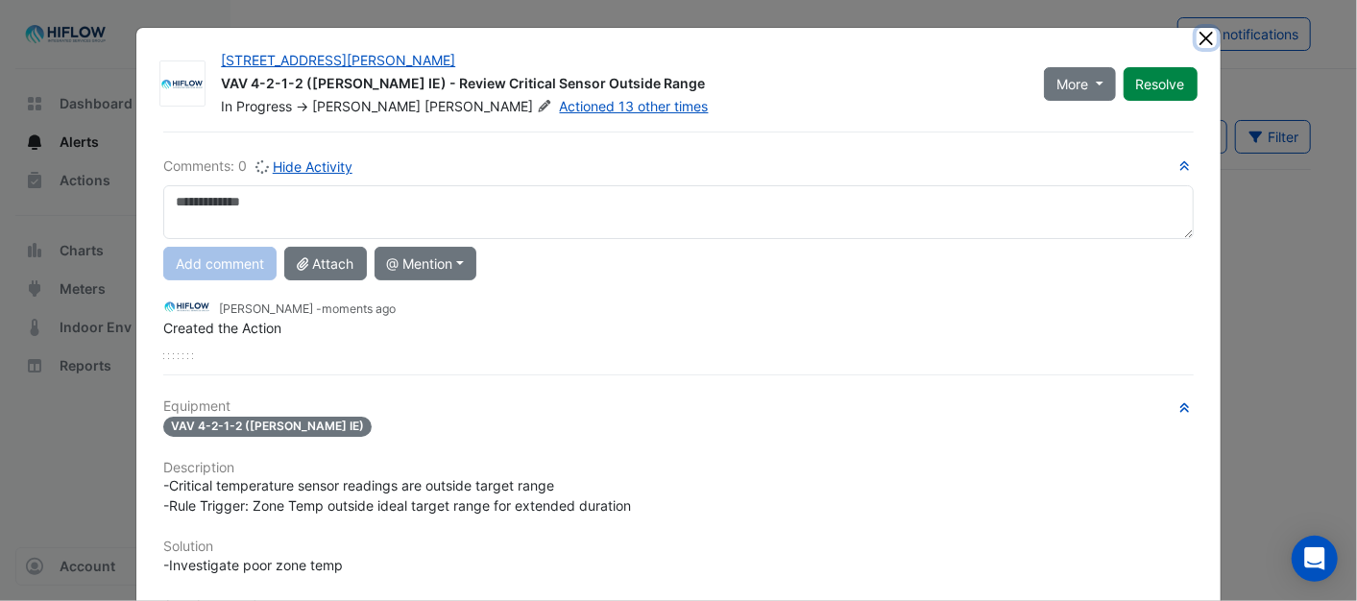
click at [1198, 29] on button "Close" at bounding box center [1206, 38] width 20 height 20
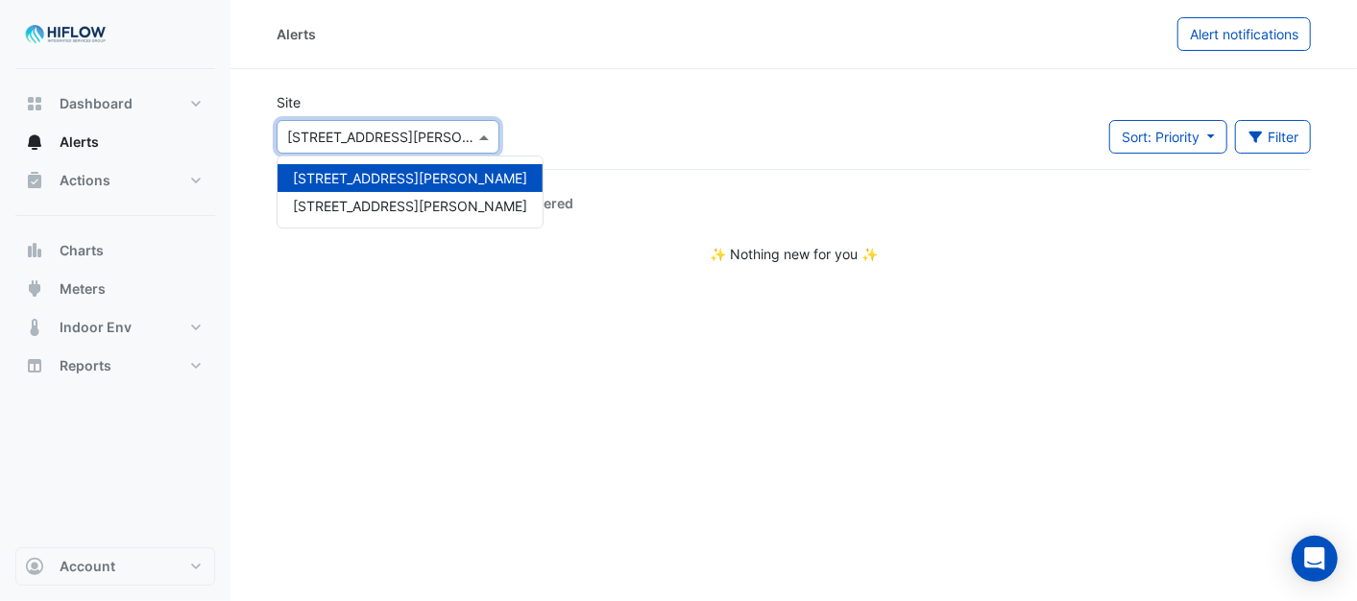
click at [477, 136] on span at bounding box center [486, 137] width 24 height 20
click at [386, 204] on div "[STREET_ADDRESS][PERSON_NAME]" at bounding box center [409, 206] width 265 height 28
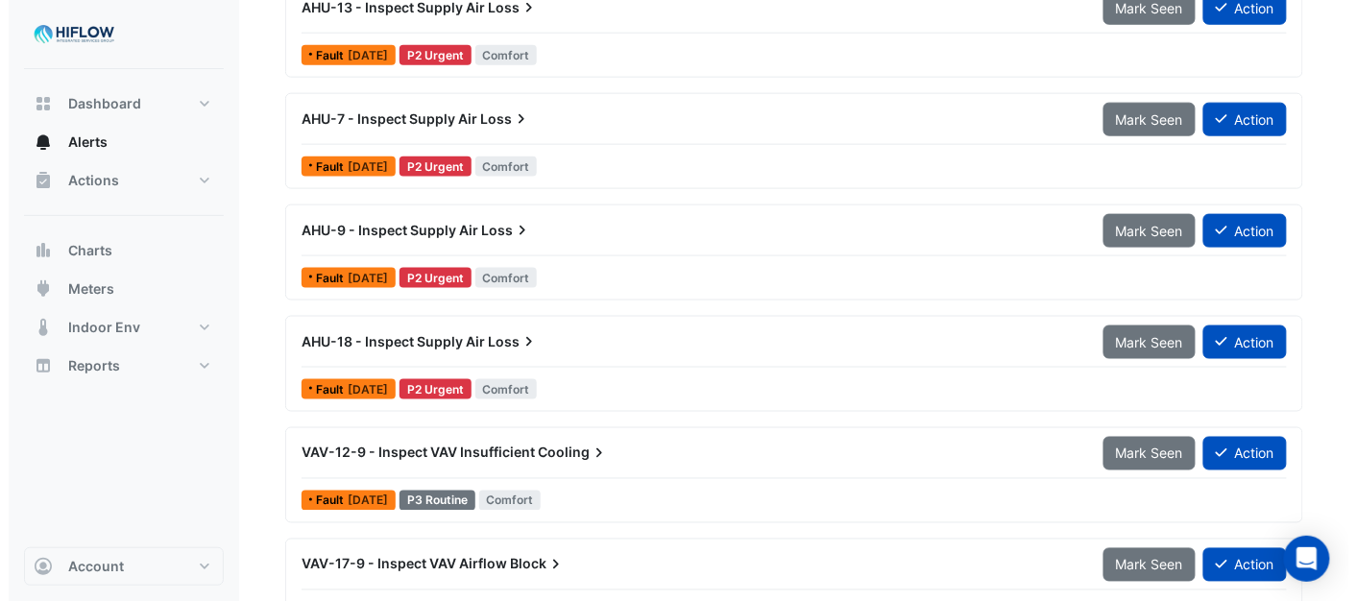
scroll to position [646, 0]
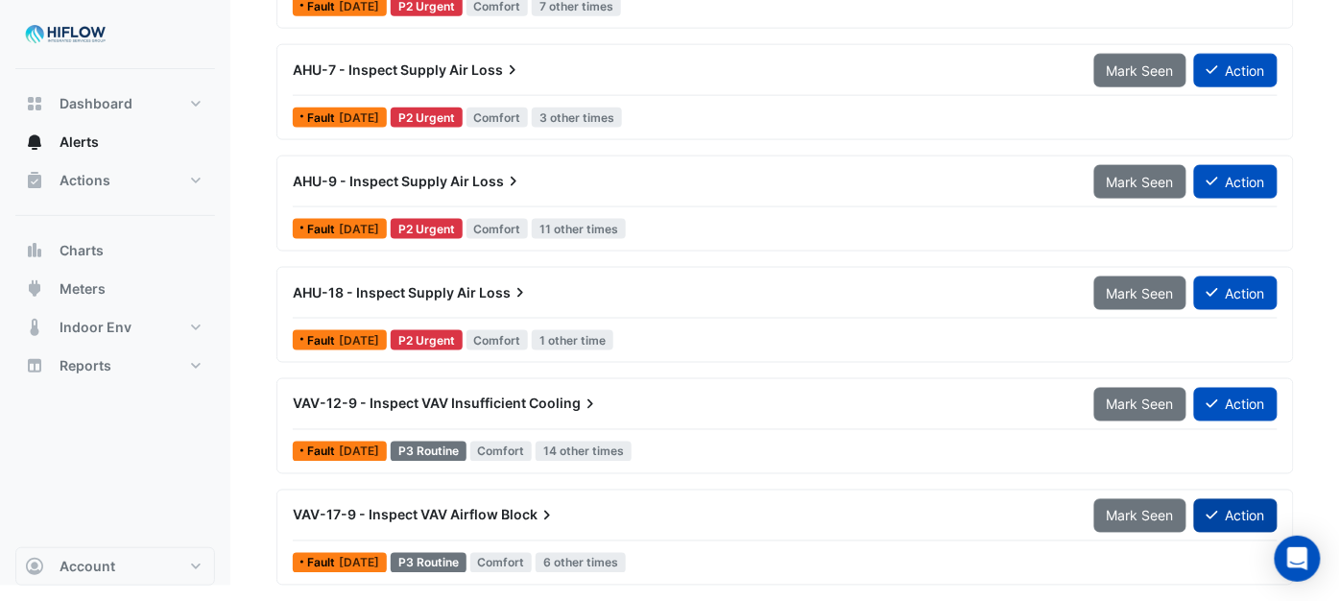
click at [1244, 512] on button "Action" at bounding box center [1236, 516] width 84 height 34
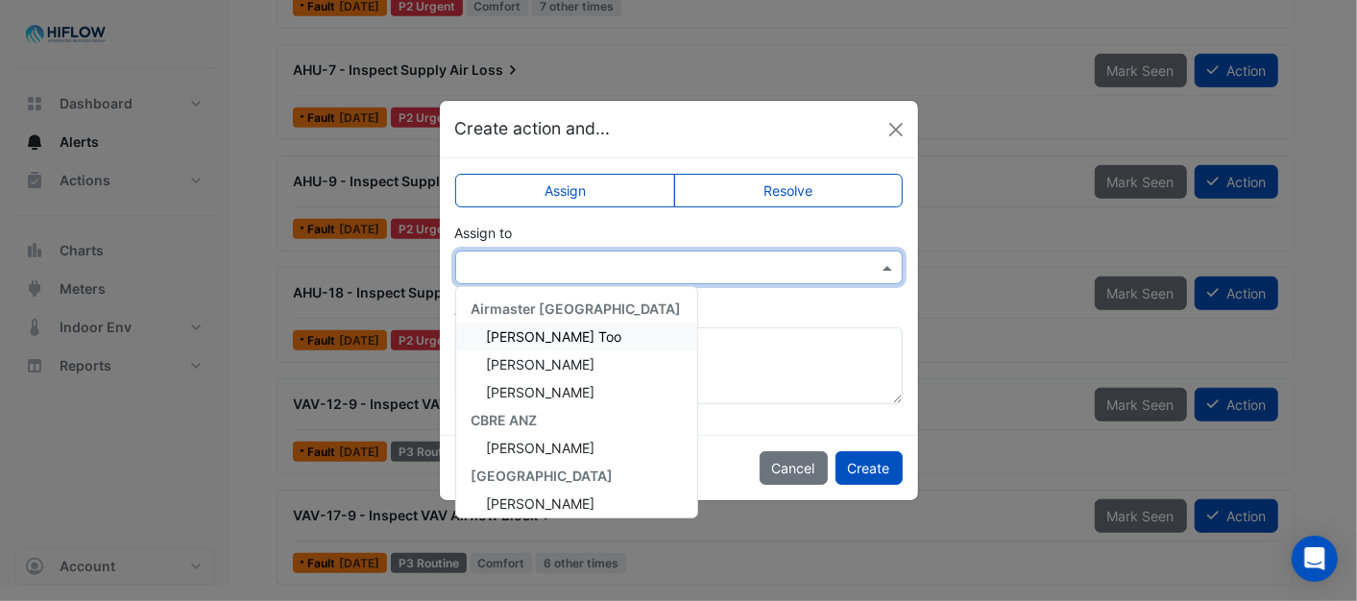
click at [894, 269] on span at bounding box center [890, 267] width 24 height 20
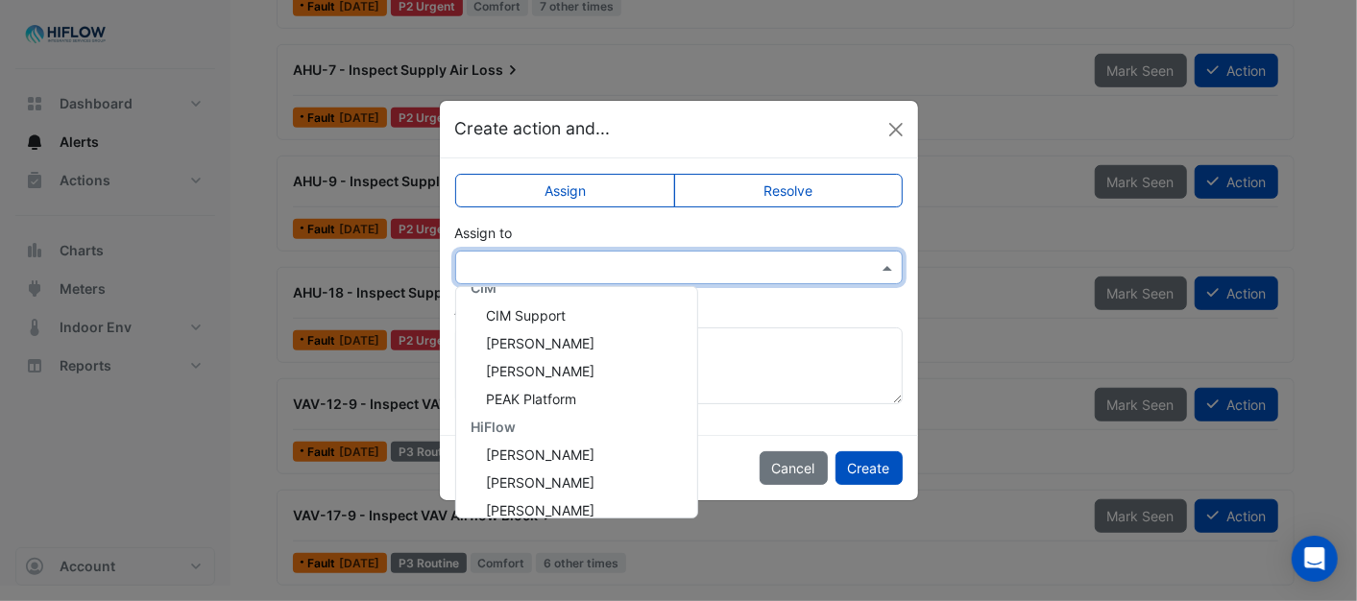
scroll to position [369, 0]
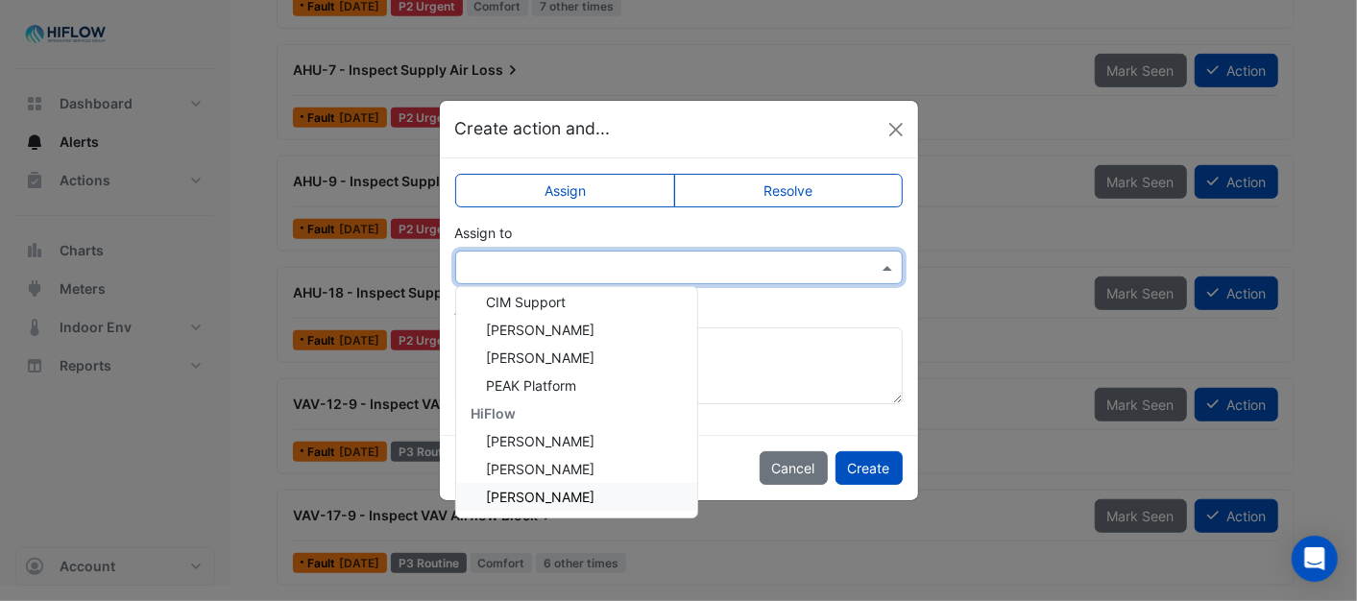
click at [565, 494] on span "[PERSON_NAME]" at bounding box center [541, 497] width 109 height 16
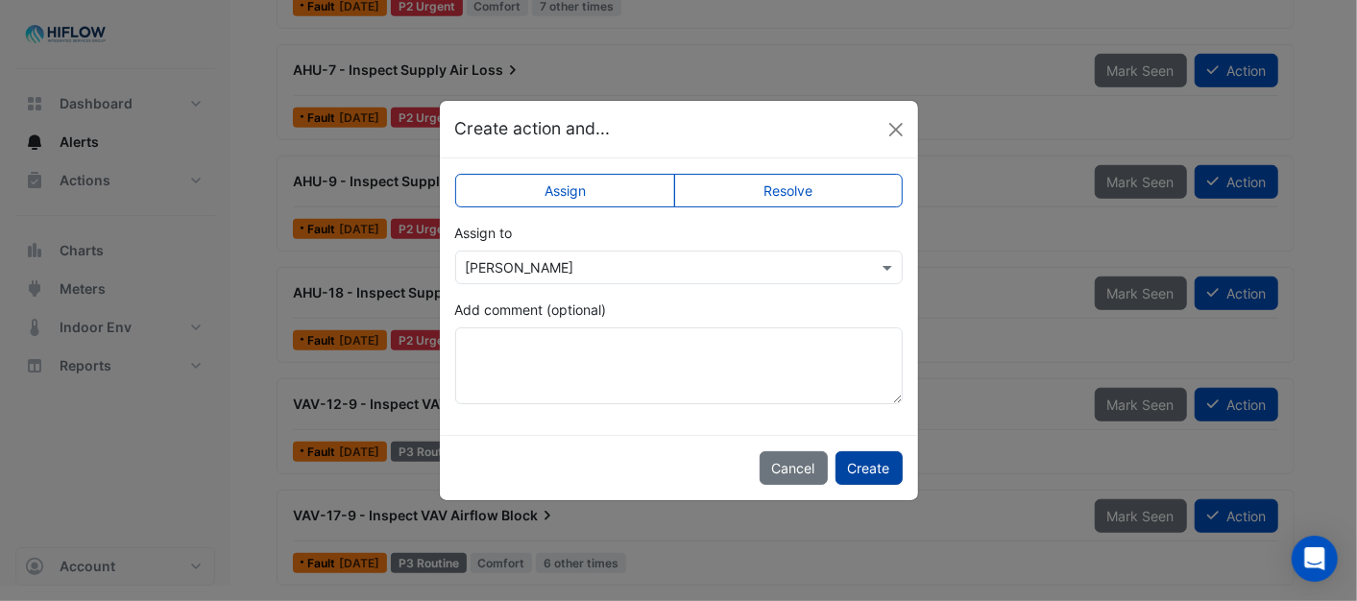
click at [846, 463] on button "Create" at bounding box center [868, 468] width 67 height 34
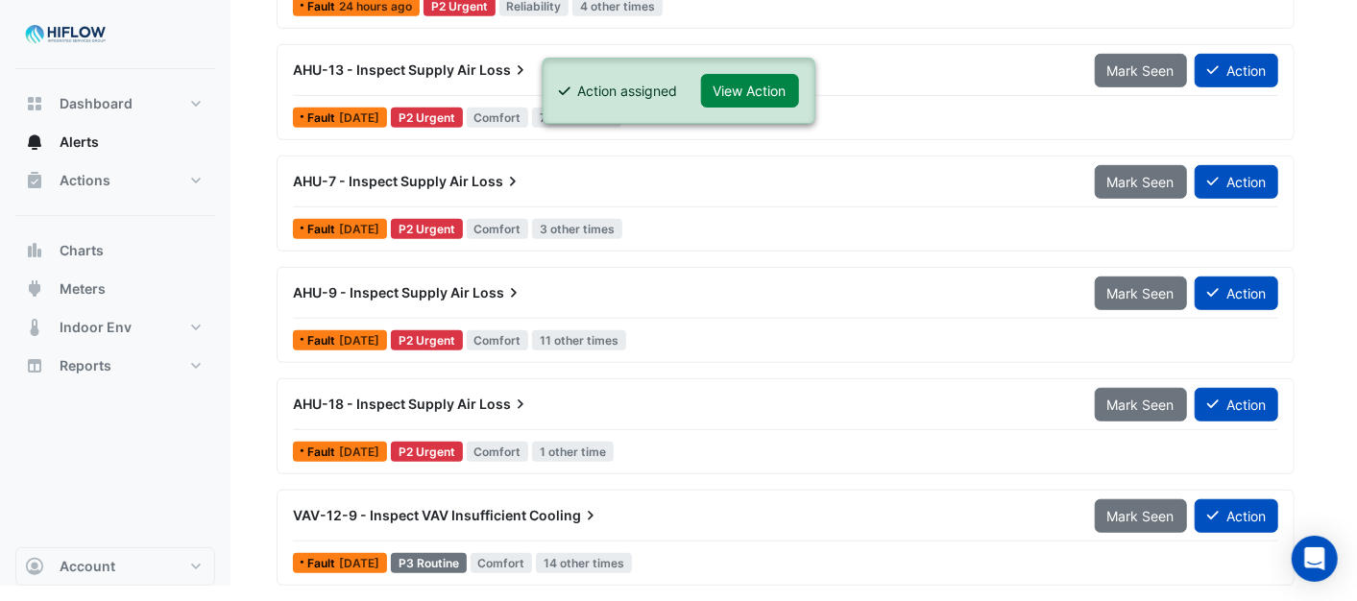
scroll to position [534, 0]
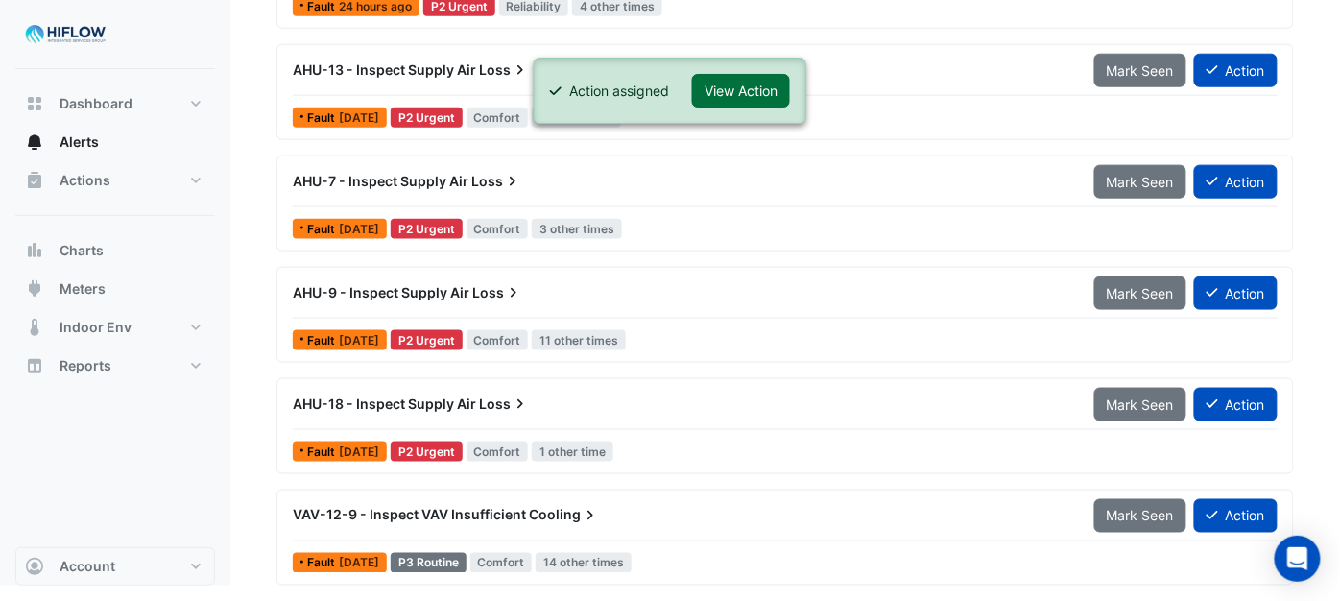
click at [753, 90] on button "View Action" at bounding box center [741, 91] width 98 height 34
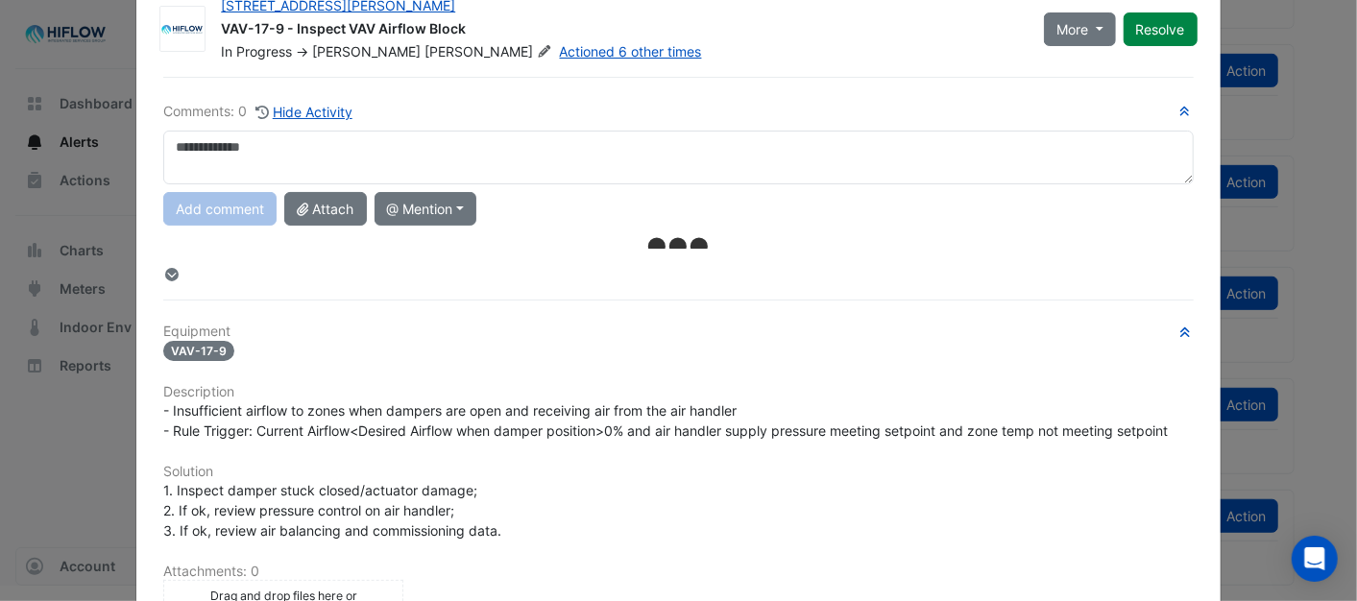
scroll to position [0, 0]
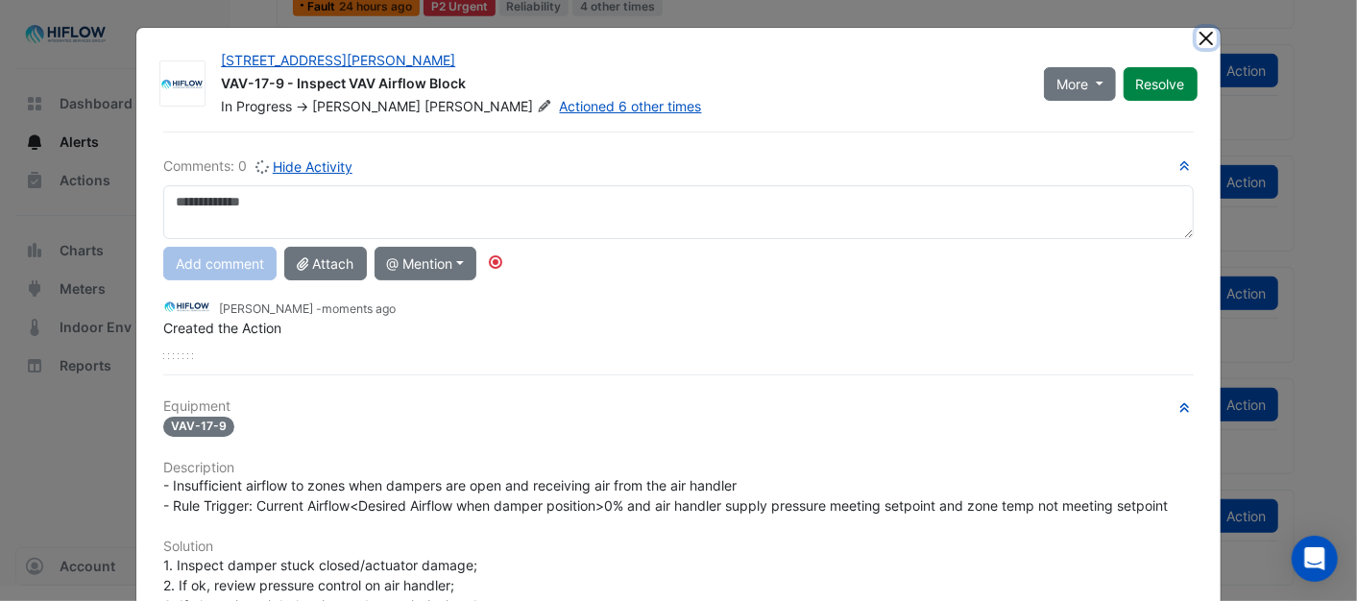
click at [1200, 36] on button "Close" at bounding box center [1206, 38] width 20 height 20
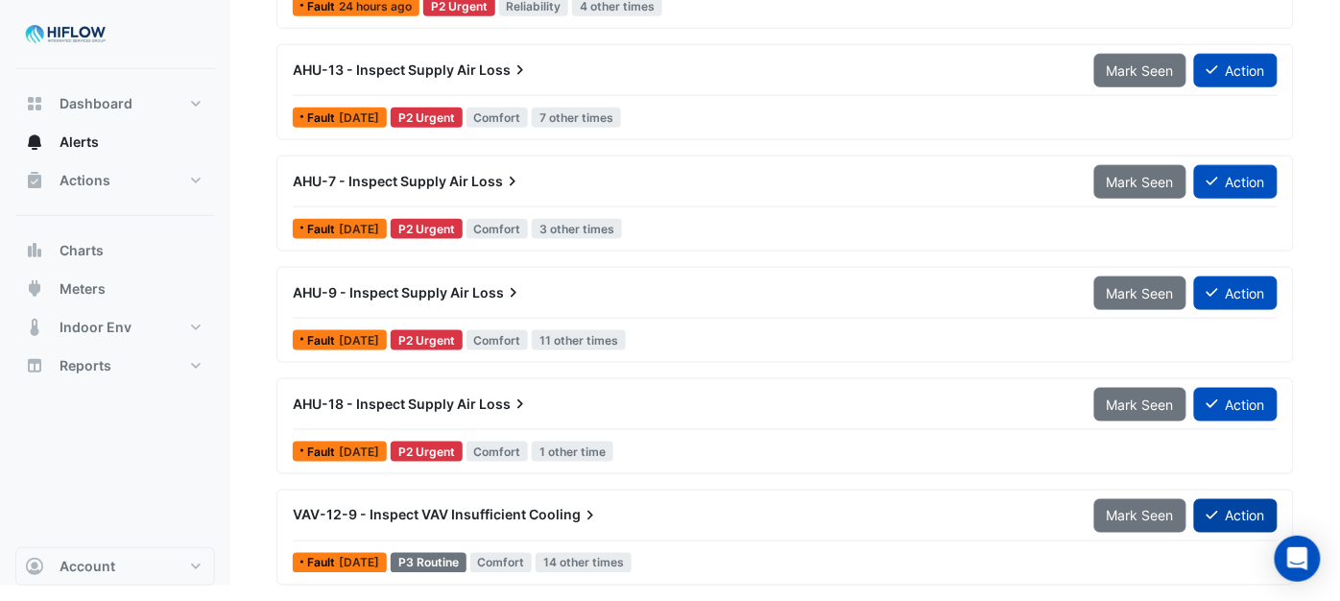
click at [1235, 514] on button "Action" at bounding box center [1236, 516] width 84 height 34
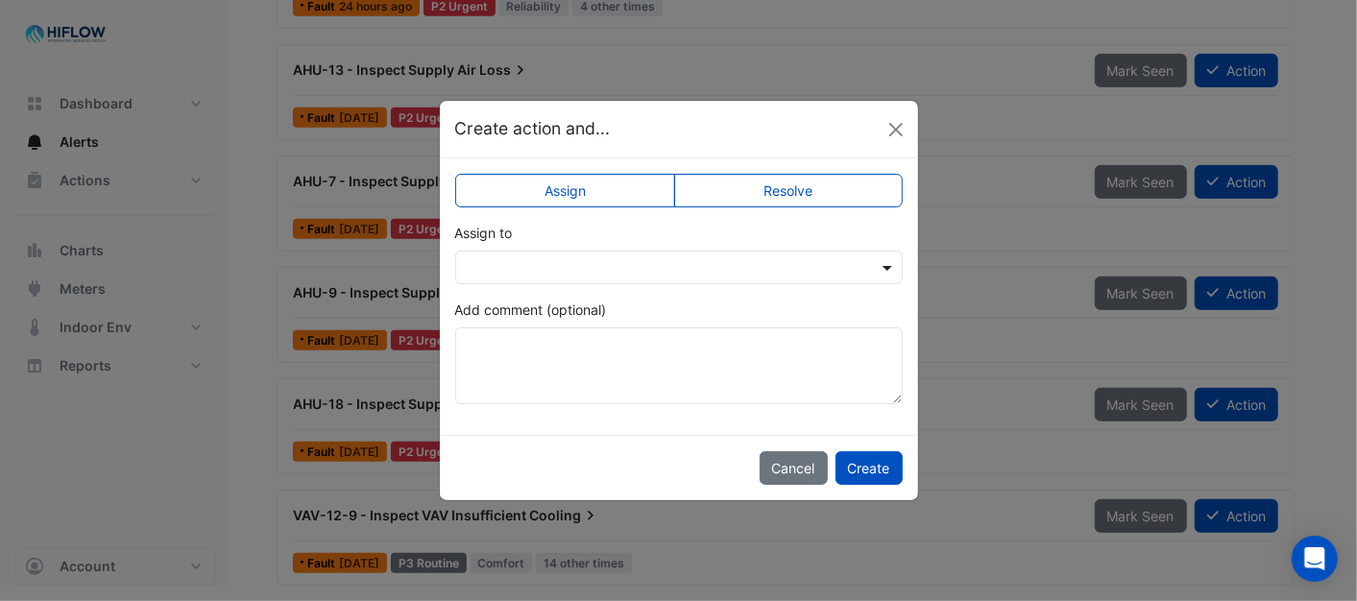
click at [890, 267] on span at bounding box center [890, 267] width 24 height 20
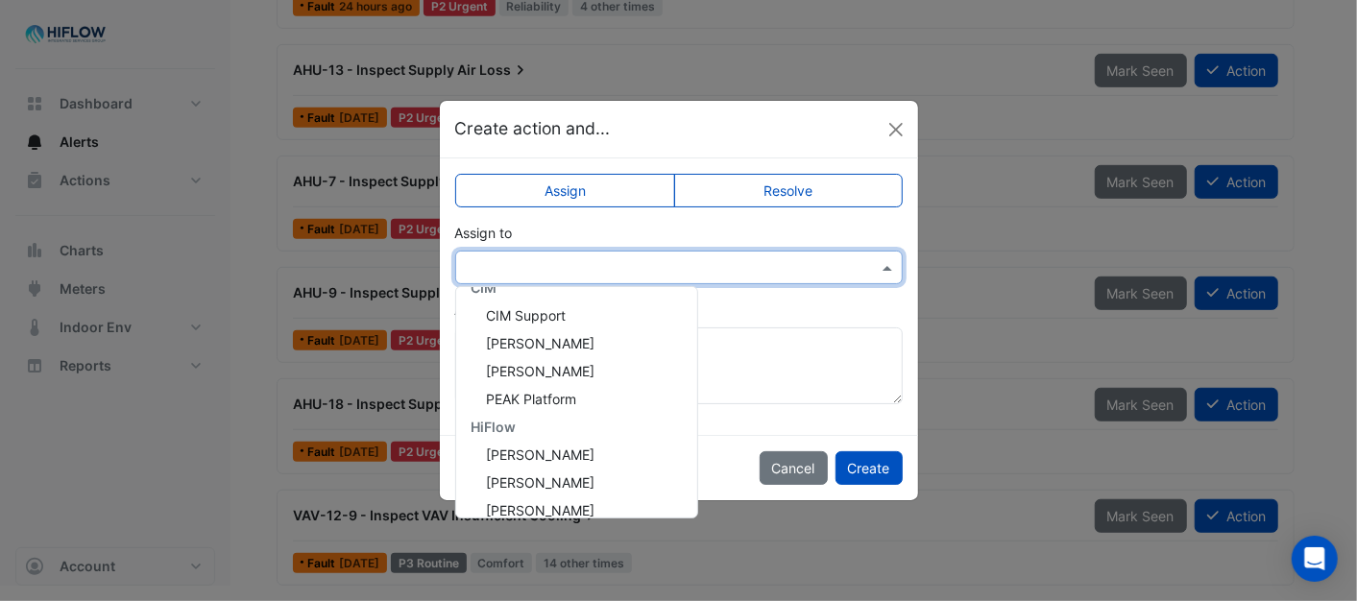
scroll to position [369, 0]
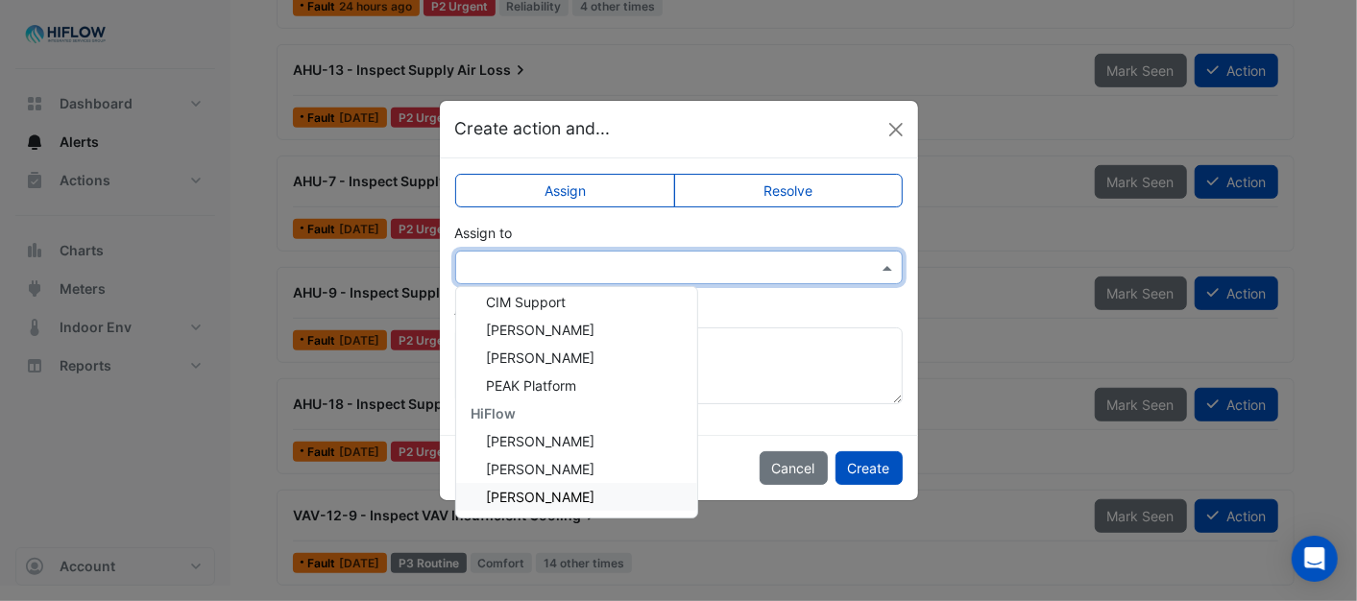
click at [551, 499] on span "[PERSON_NAME]" at bounding box center [541, 497] width 109 height 16
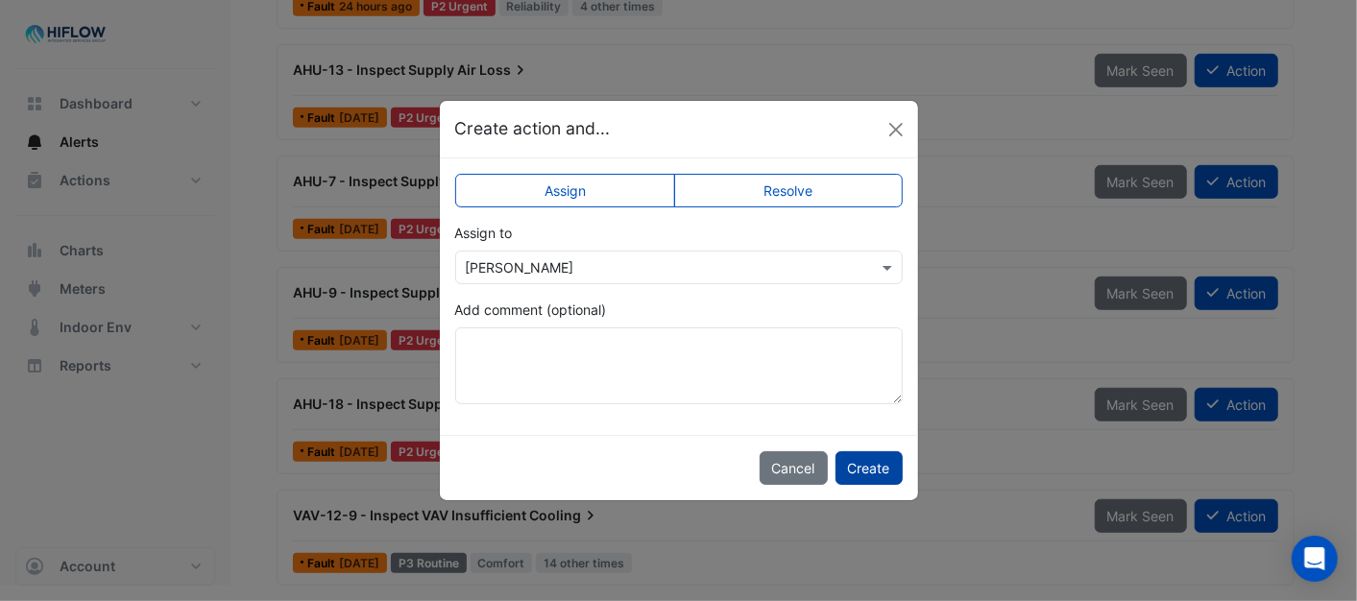
click at [891, 467] on button "Create" at bounding box center [868, 468] width 67 height 34
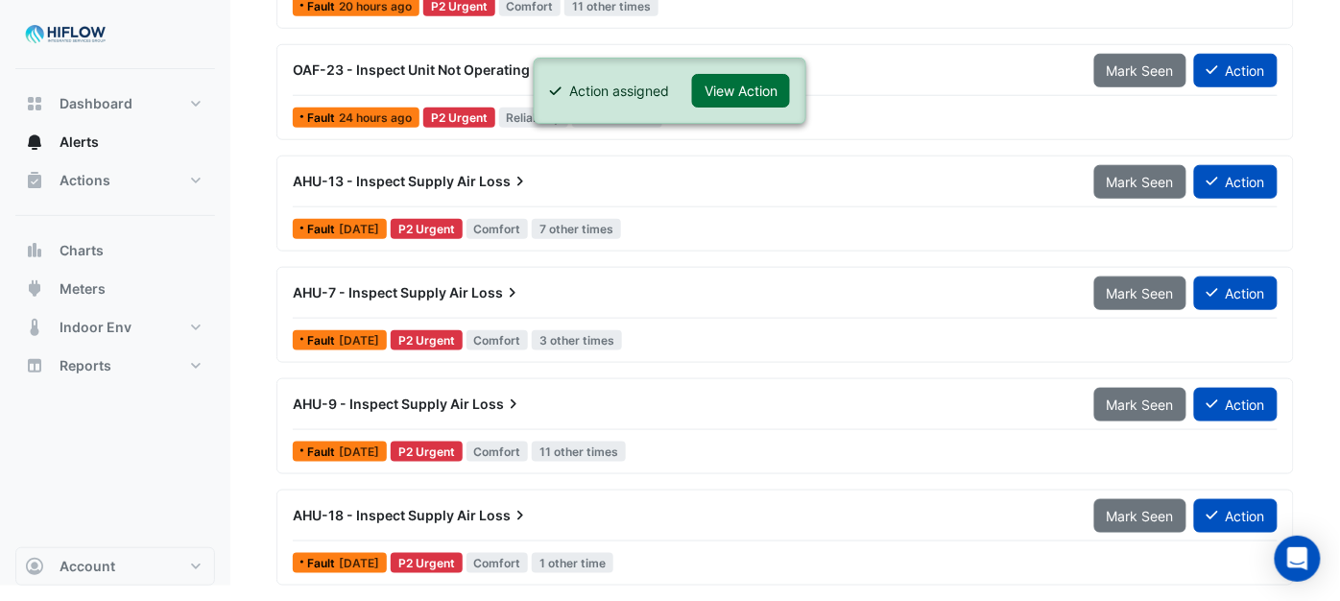
click at [754, 94] on button "View Action" at bounding box center [741, 91] width 98 height 34
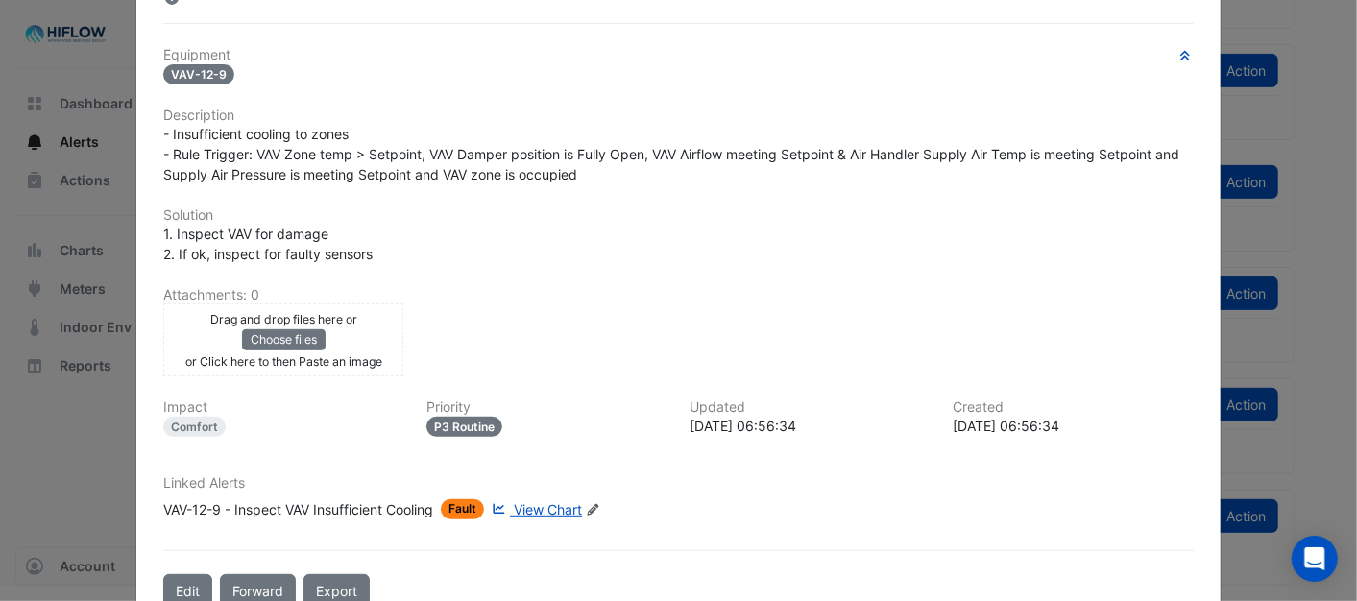
scroll to position [0, 0]
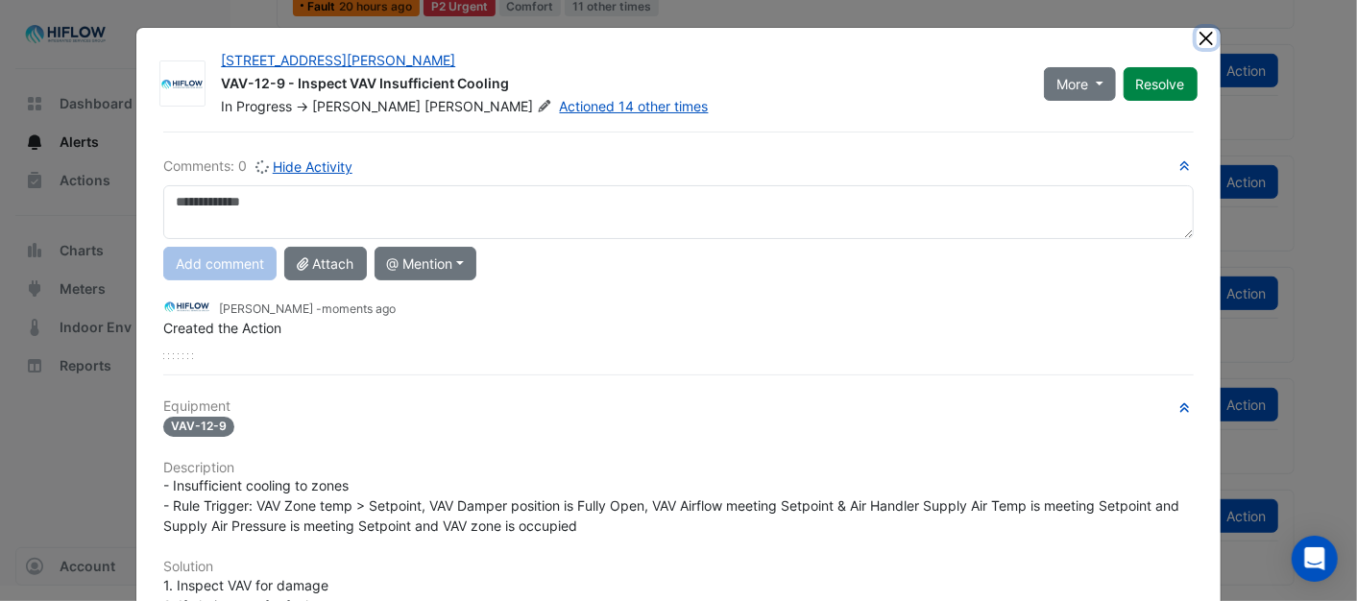
click at [1196, 35] on button "Close" at bounding box center [1206, 38] width 20 height 20
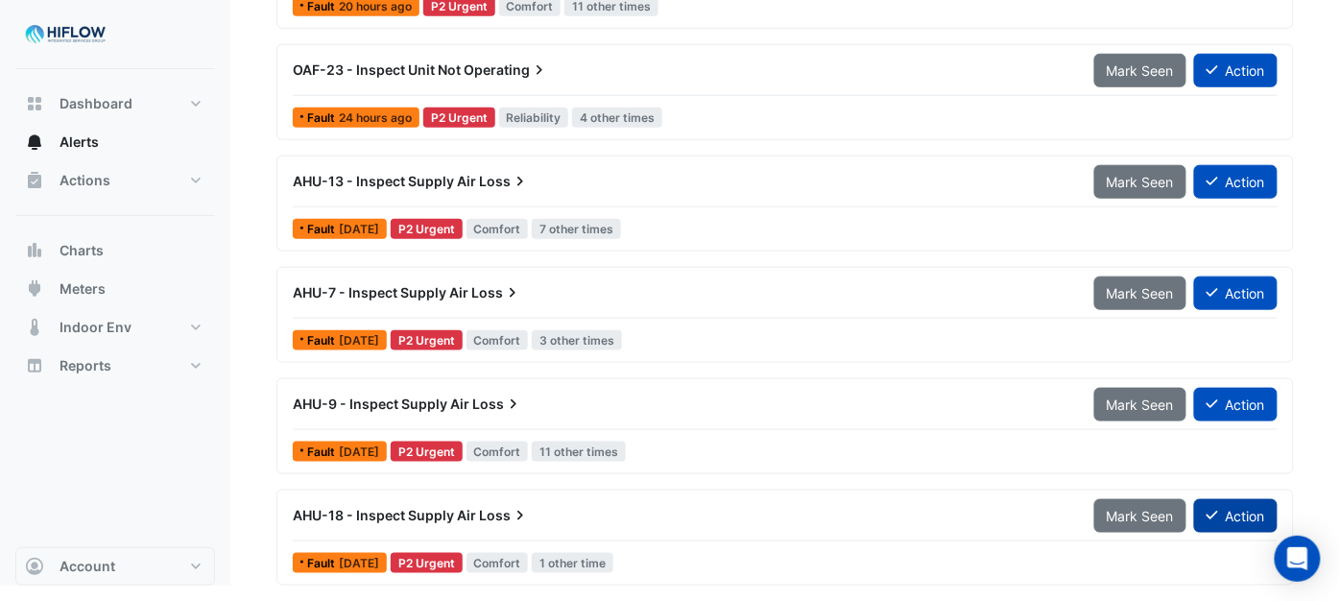
click at [1220, 511] on button "Action" at bounding box center [1236, 516] width 84 height 34
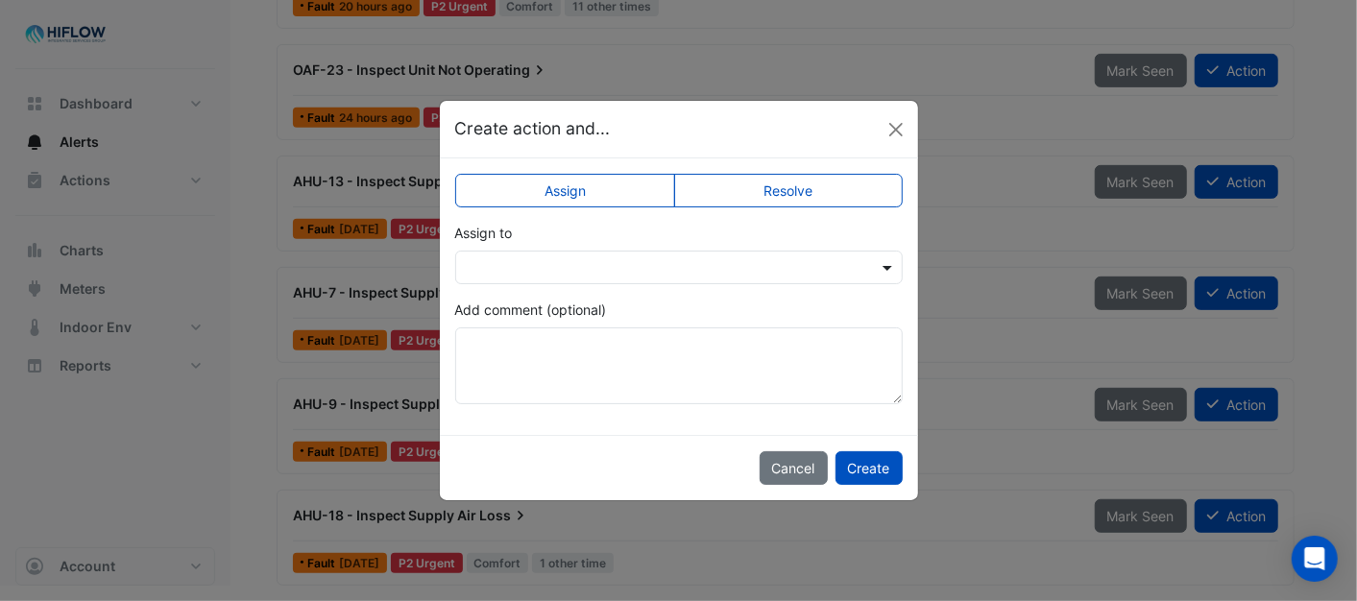
click at [885, 263] on span at bounding box center [890, 267] width 24 height 20
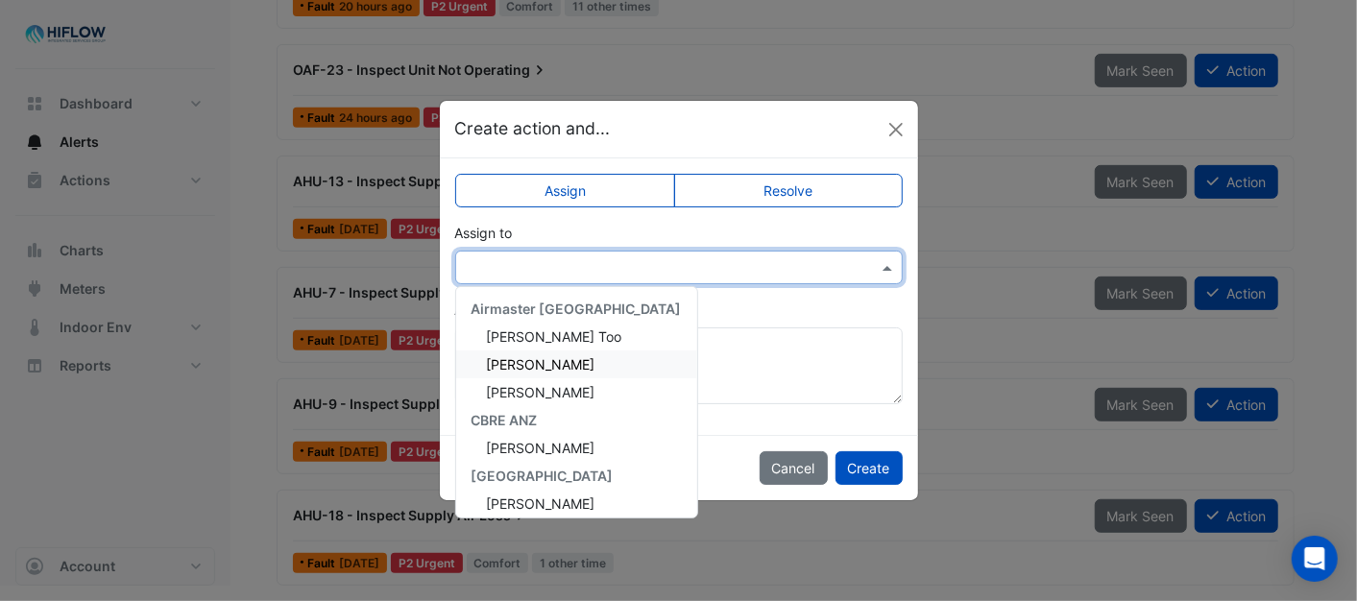
drag, startPoint x: 632, startPoint y: 339, endPoint x: 639, endPoint y: 377, distance: 39.0
click at [639, 377] on div "Airmaster Australia [PERSON_NAME] [PERSON_NAME] [PERSON_NAME] CBRE ANZ [PERSON_…" at bounding box center [576, 402] width 241 height 230
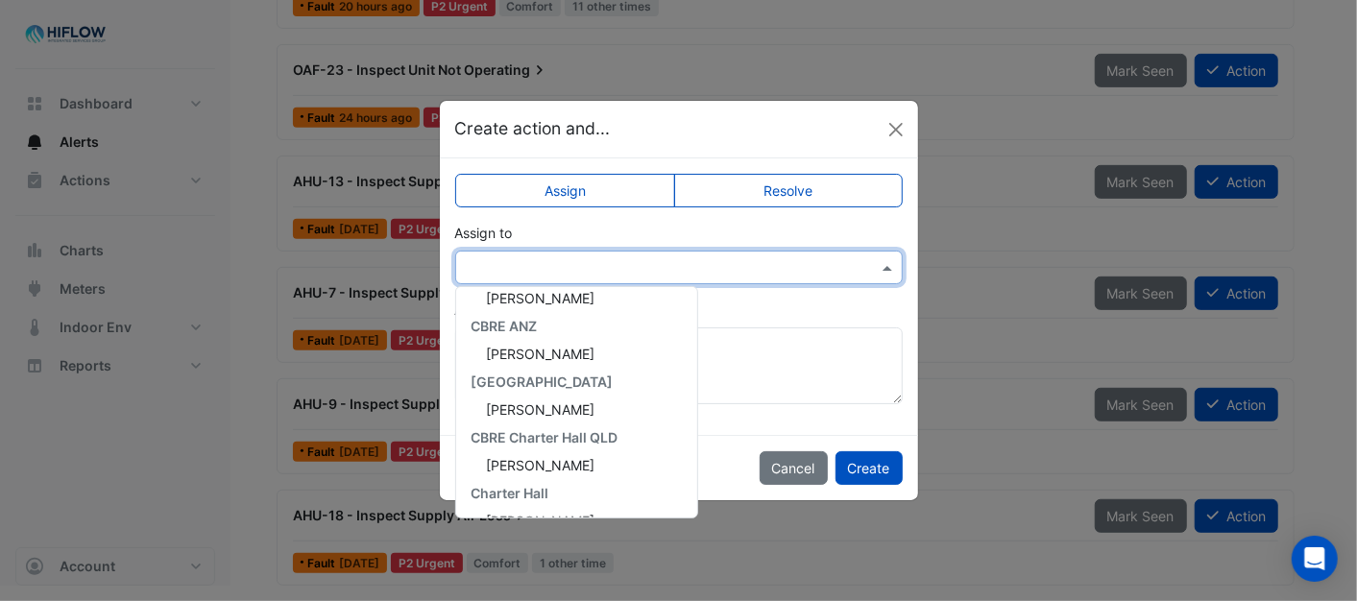
scroll to position [369, 0]
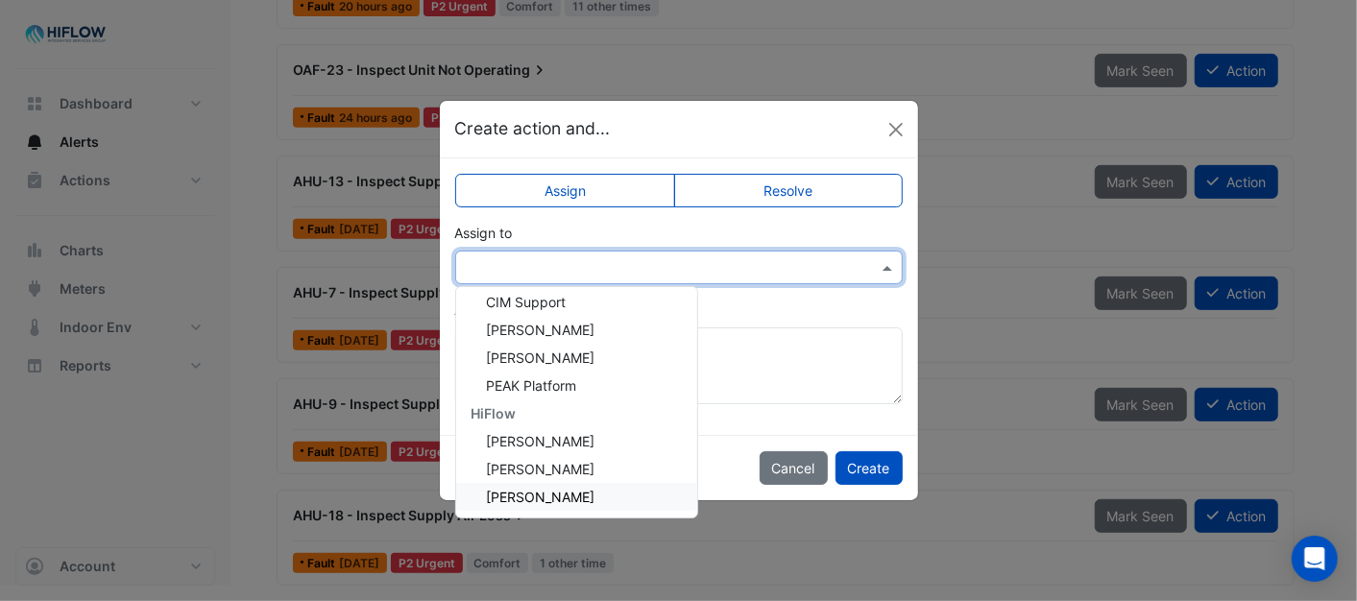
click at [565, 493] on span "[PERSON_NAME]" at bounding box center [541, 497] width 109 height 16
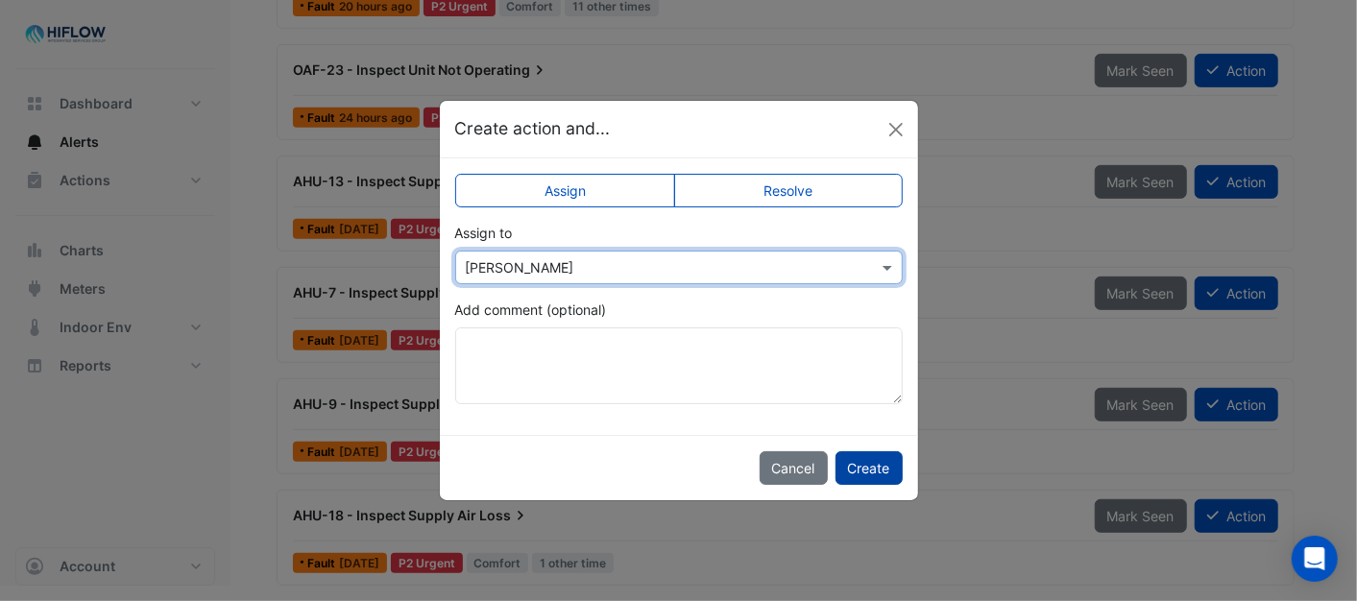
click at [881, 461] on button "Create" at bounding box center [868, 468] width 67 height 34
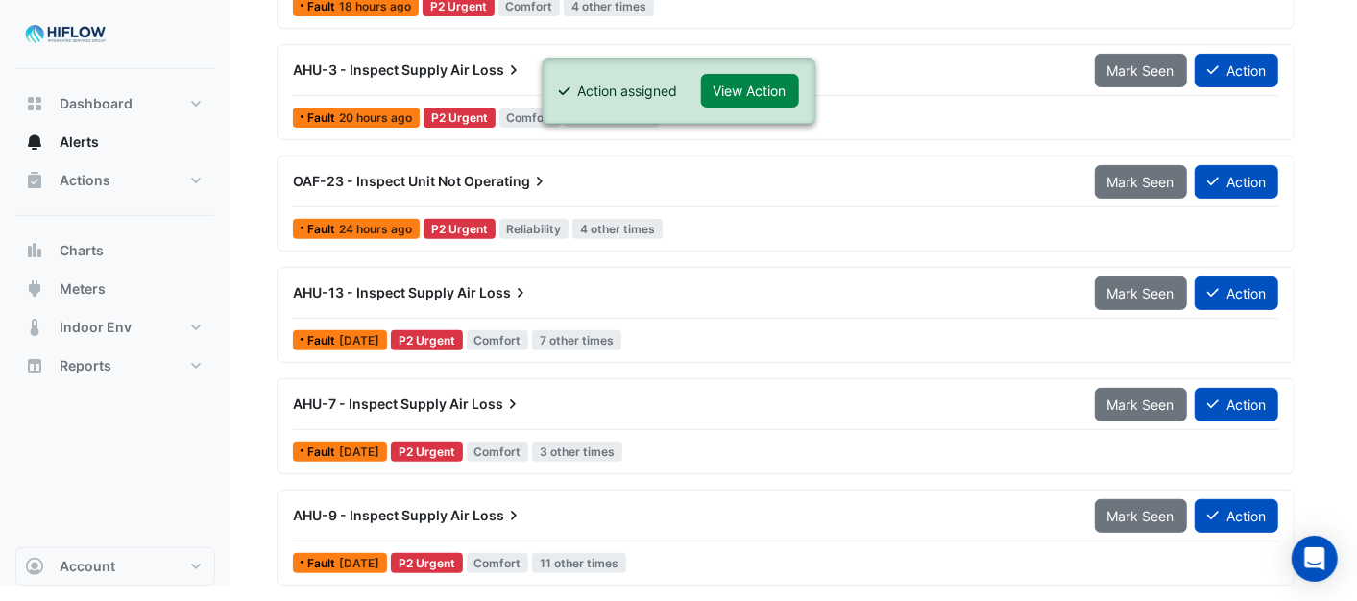
scroll to position [311, 0]
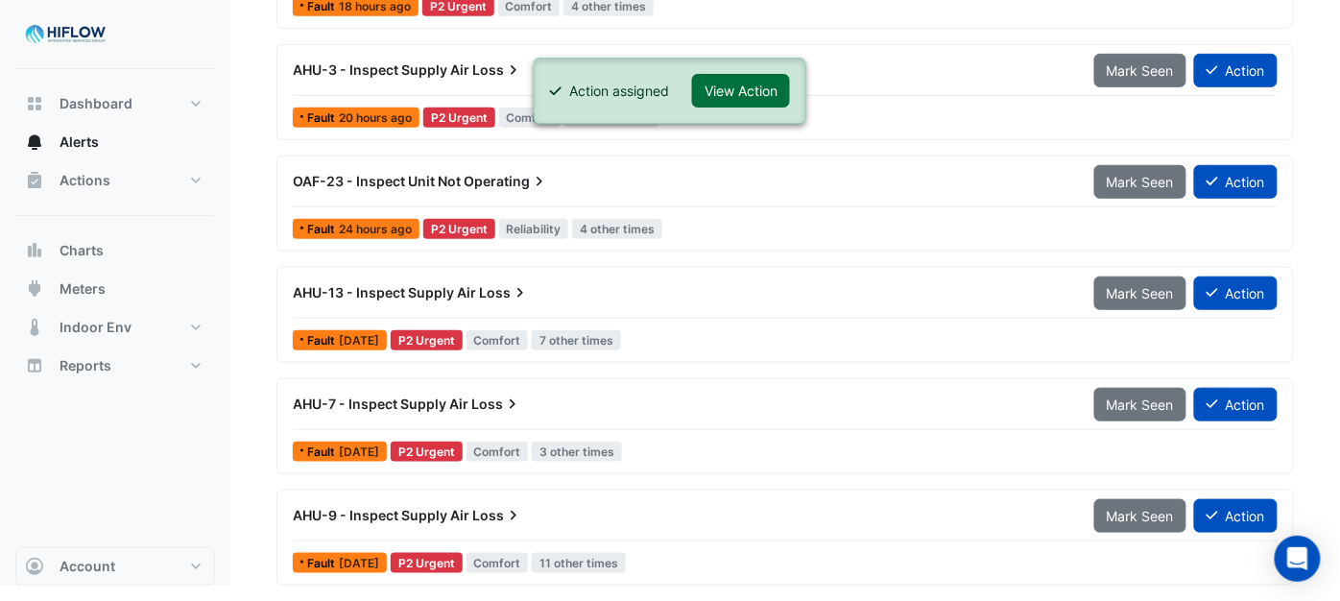
click at [754, 84] on button "View Action" at bounding box center [741, 91] width 98 height 34
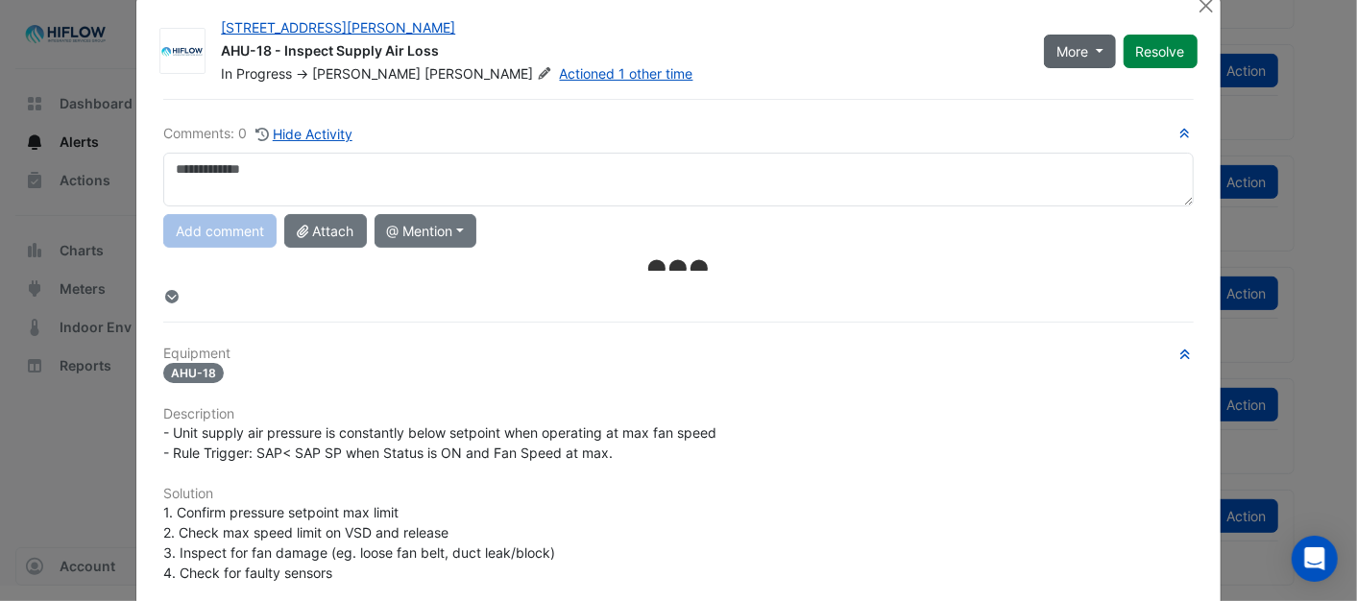
scroll to position [0, 0]
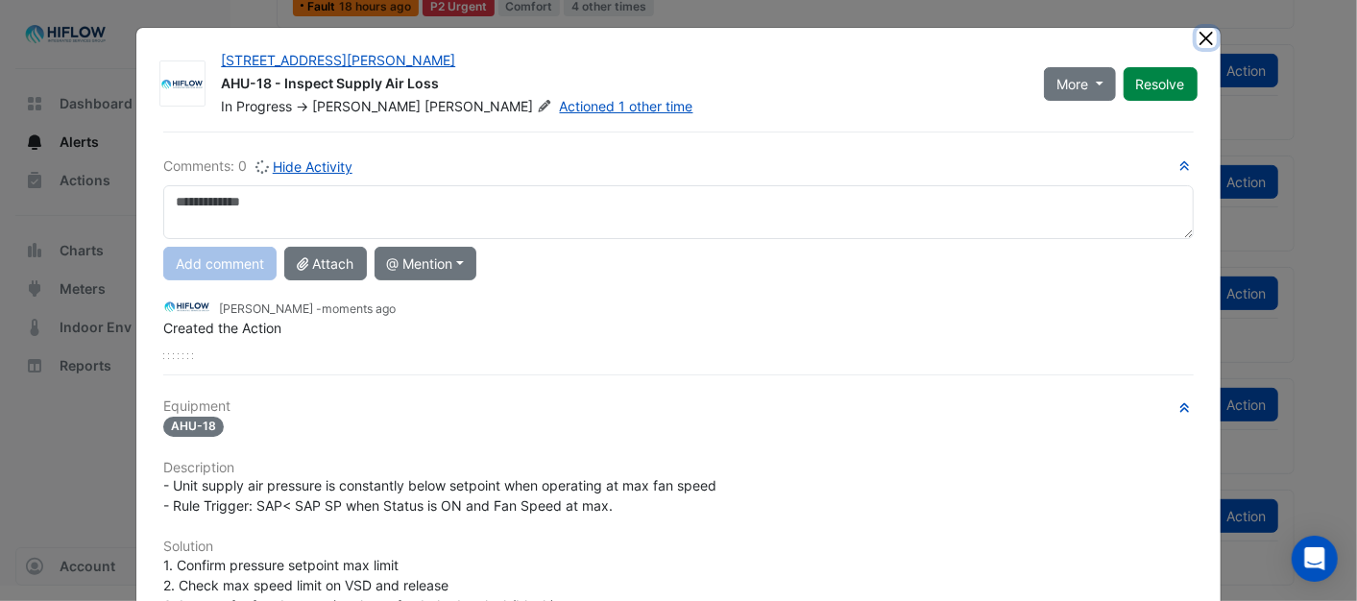
click at [1200, 36] on button "Close" at bounding box center [1206, 38] width 20 height 20
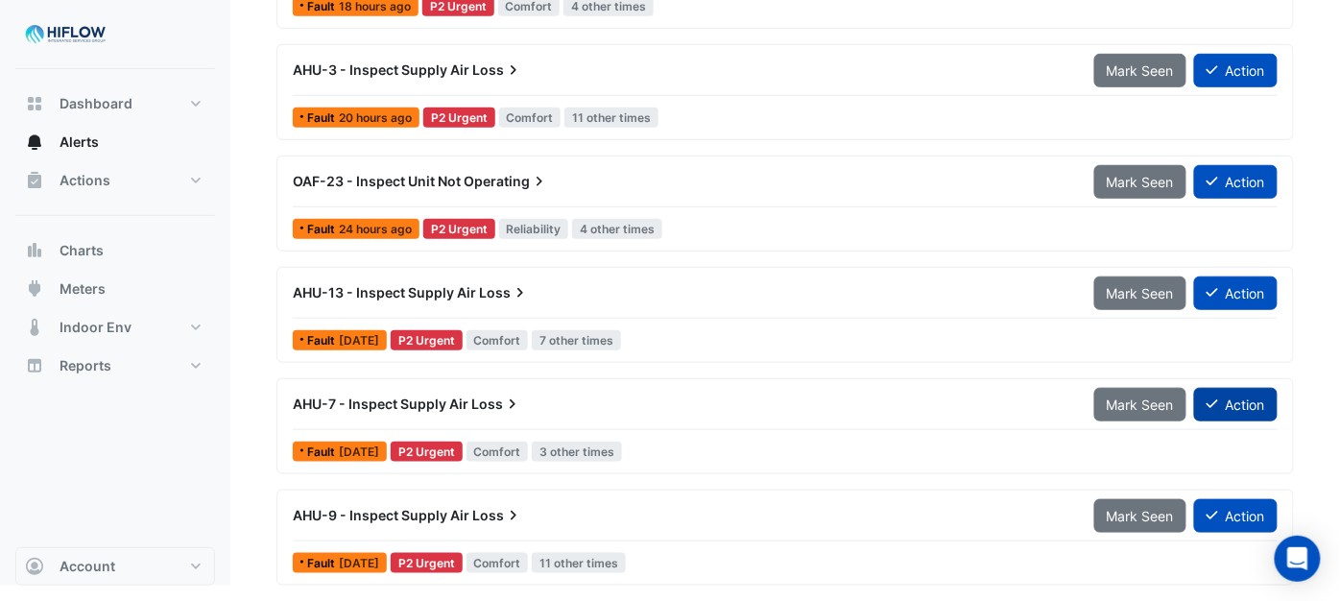
click at [1245, 408] on button "Action" at bounding box center [1236, 405] width 84 height 34
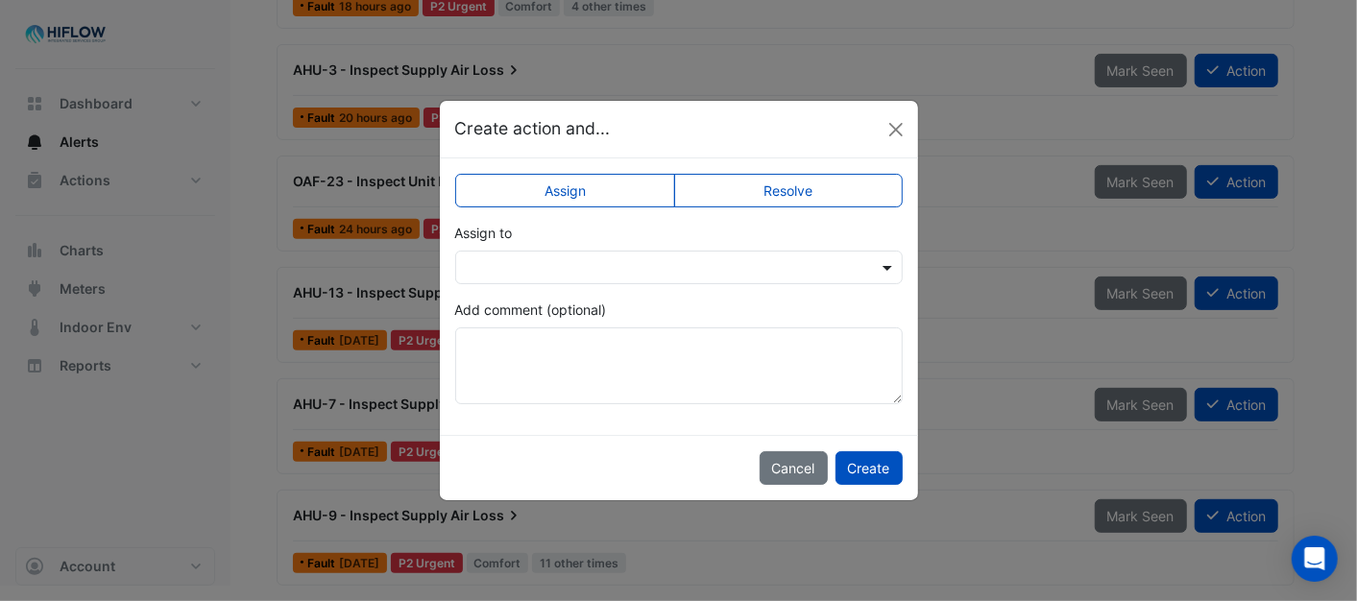
click at [893, 270] on span at bounding box center [890, 267] width 24 height 20
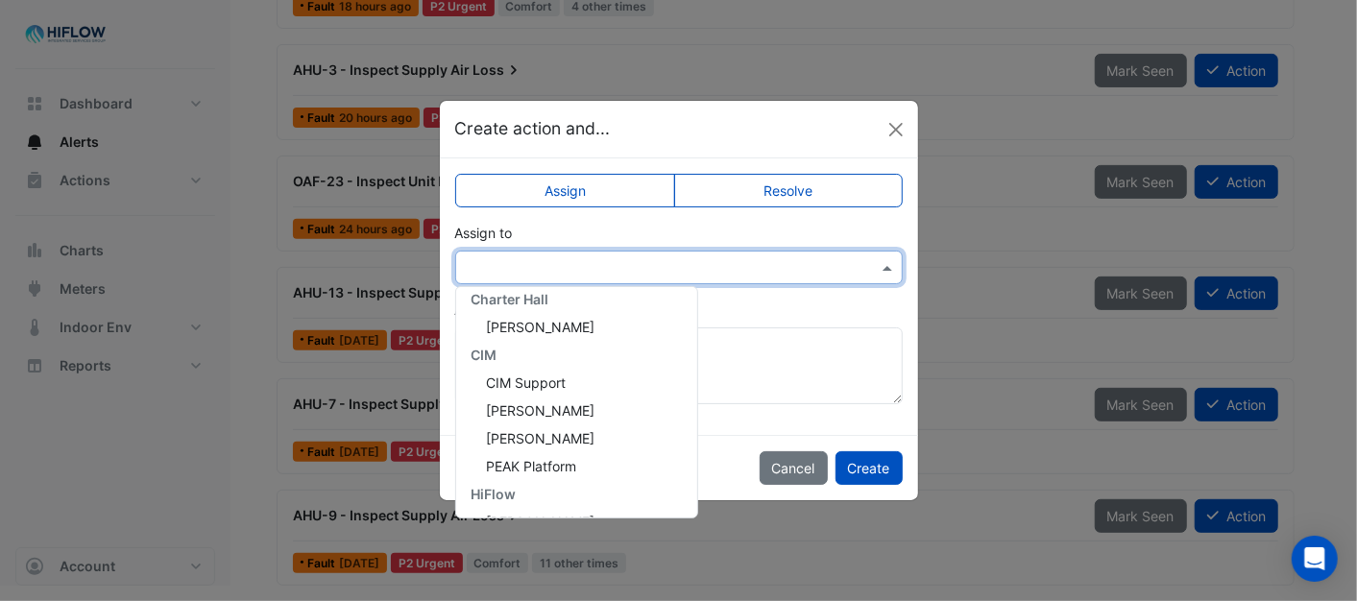
scroll to position [369, 0]
click at [538, 493] on span "[PERSON_NAME]" at bounding box center [541, 497] width 109 height 16
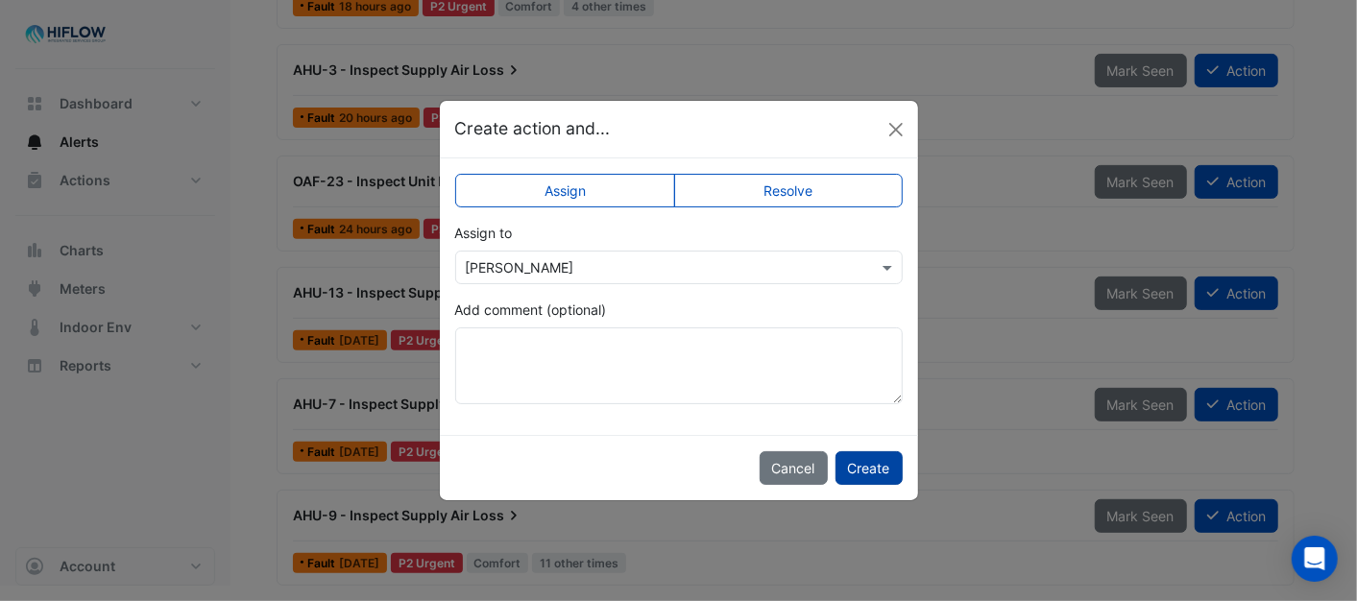
click at [867, 464] on button "Create" at bounding box center [868, 468] width 67 height 34
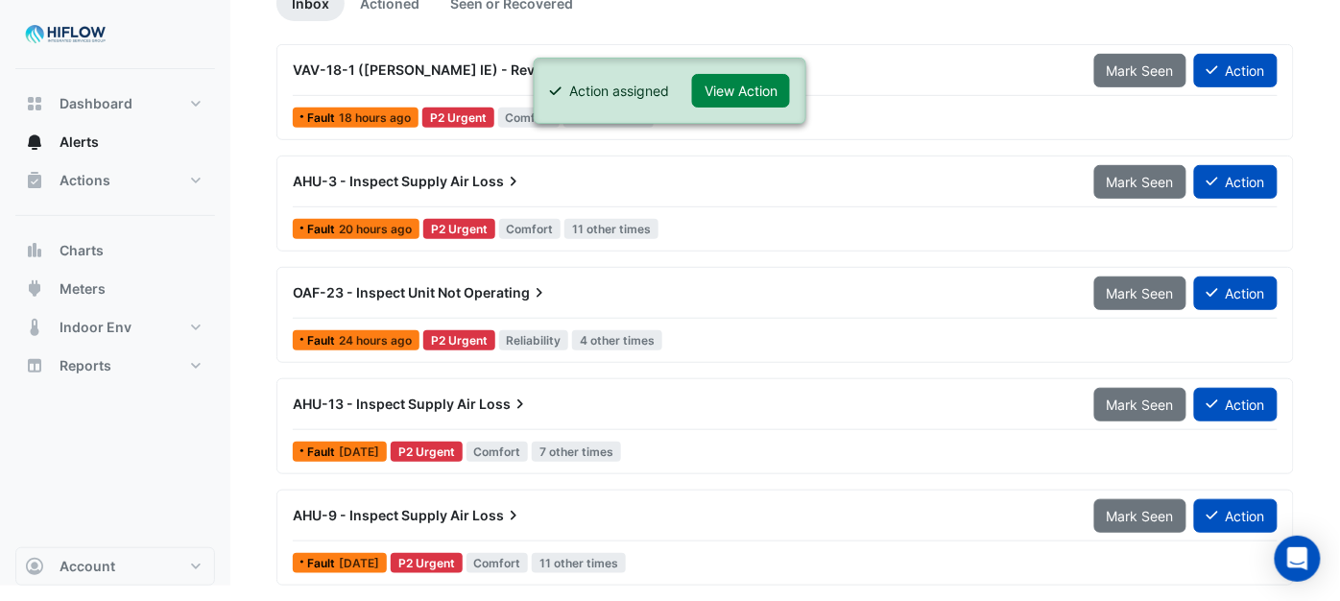
click at [747, 65] on ngb-alert "Action assigned View Action" at bounding box center [670, 91] width 273 height 66
click at [747, 84] on button "View Action" at bounding box center [741, 91] width 98 height 34
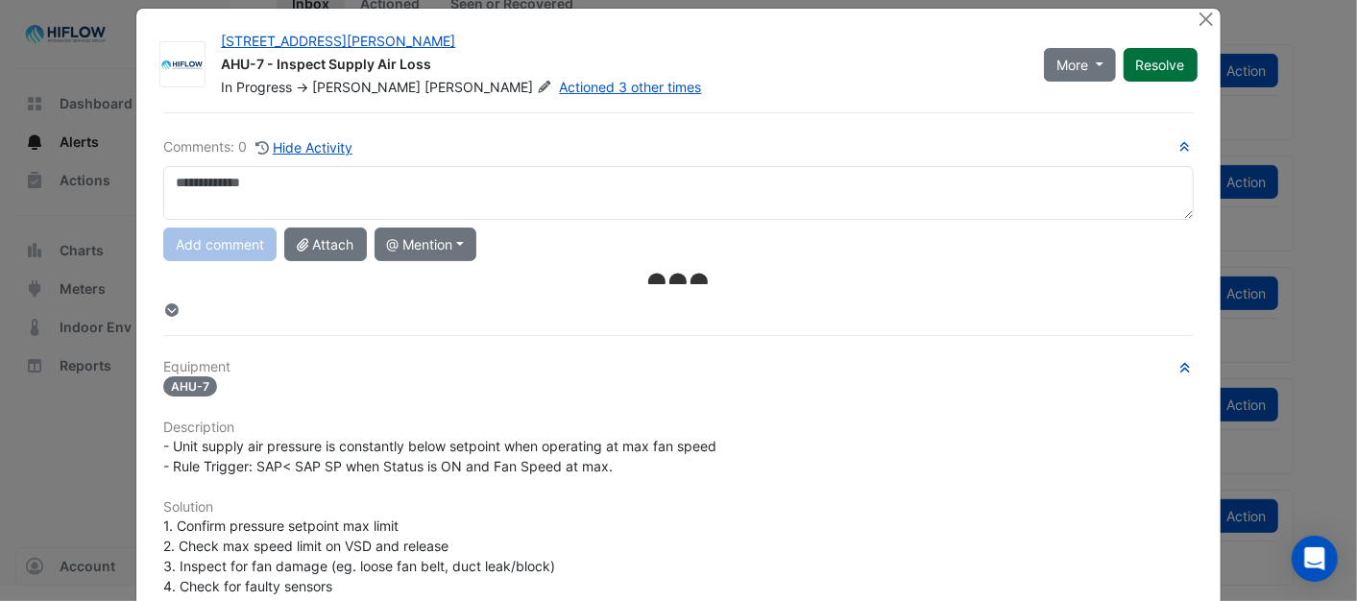
scroll to position [0, 0]
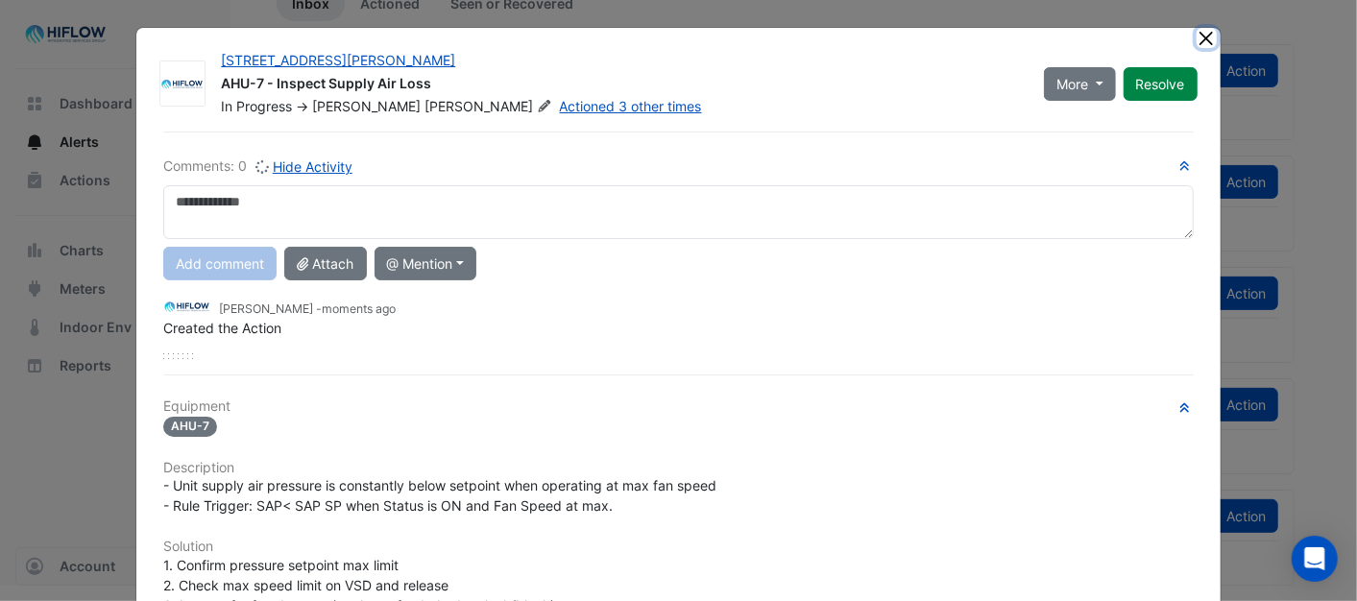
click at [1196, 36] on button "Close" at bounding box center [1206, 38] width 20 height 20
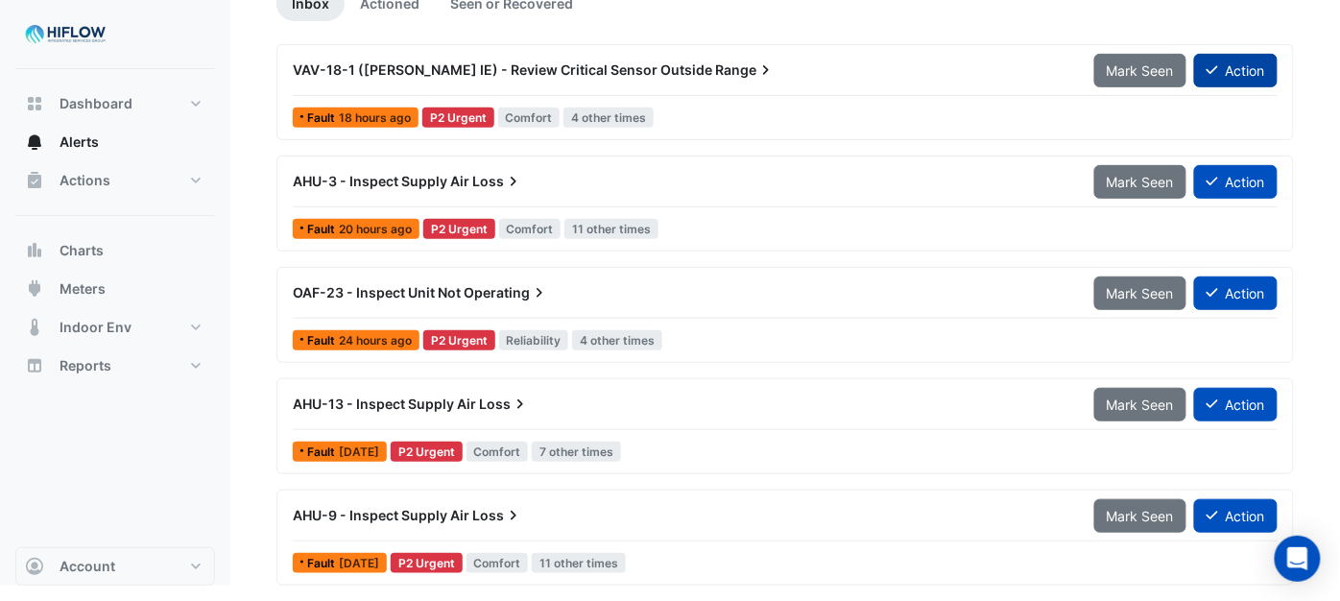
click at [1234, 65] on button "Action" at bounding box center [1236, 71] width 84 height 34
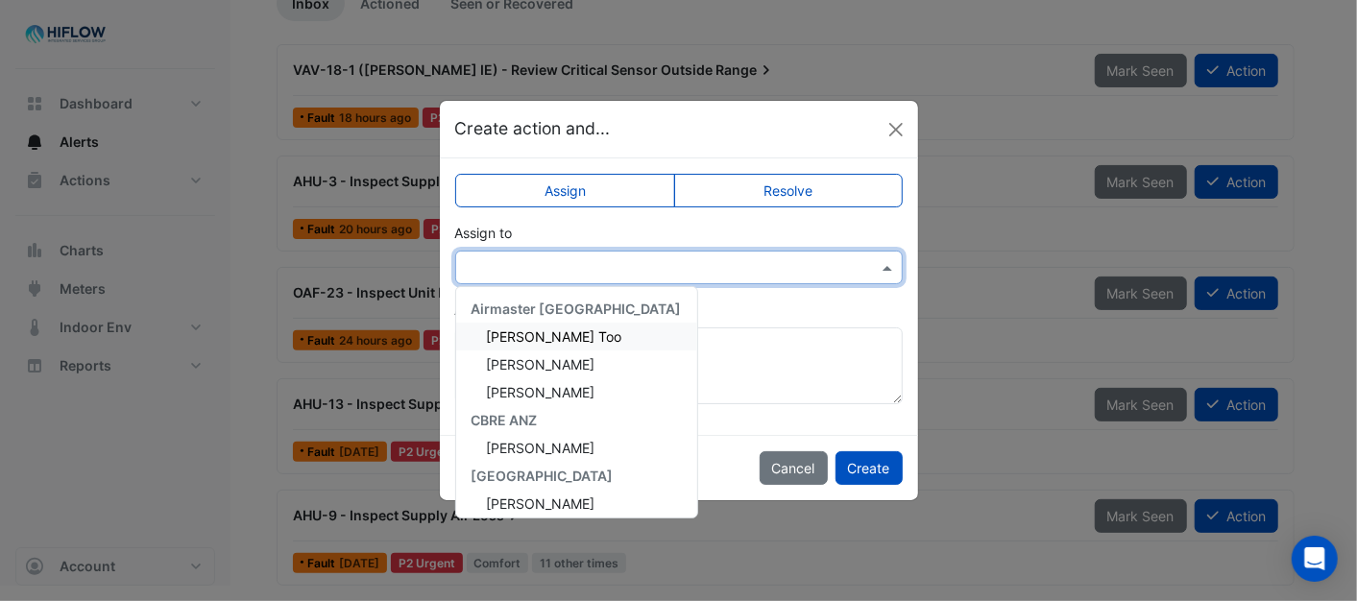
click at [879, 265] on span at bounding box center [890, 267] width 24 height 20
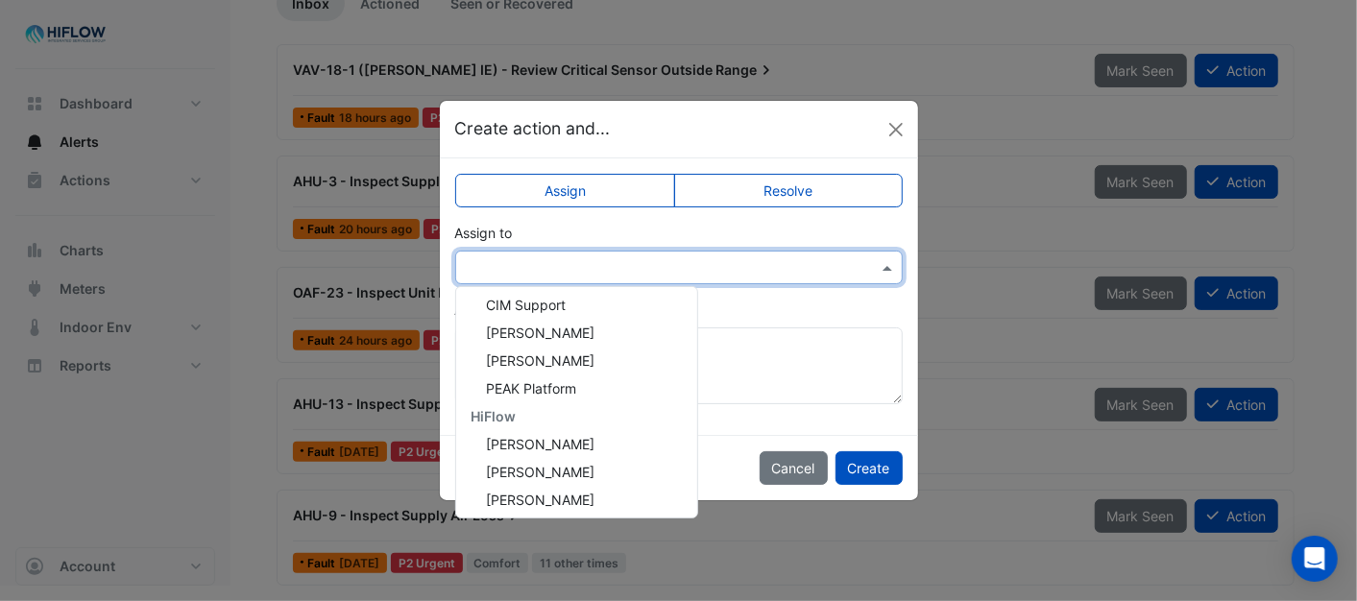
scroll to position [369, 0]
click at [572, 492] on div "[PERSON_NAME]" at bounding box center [576, 497] width 241 height 28
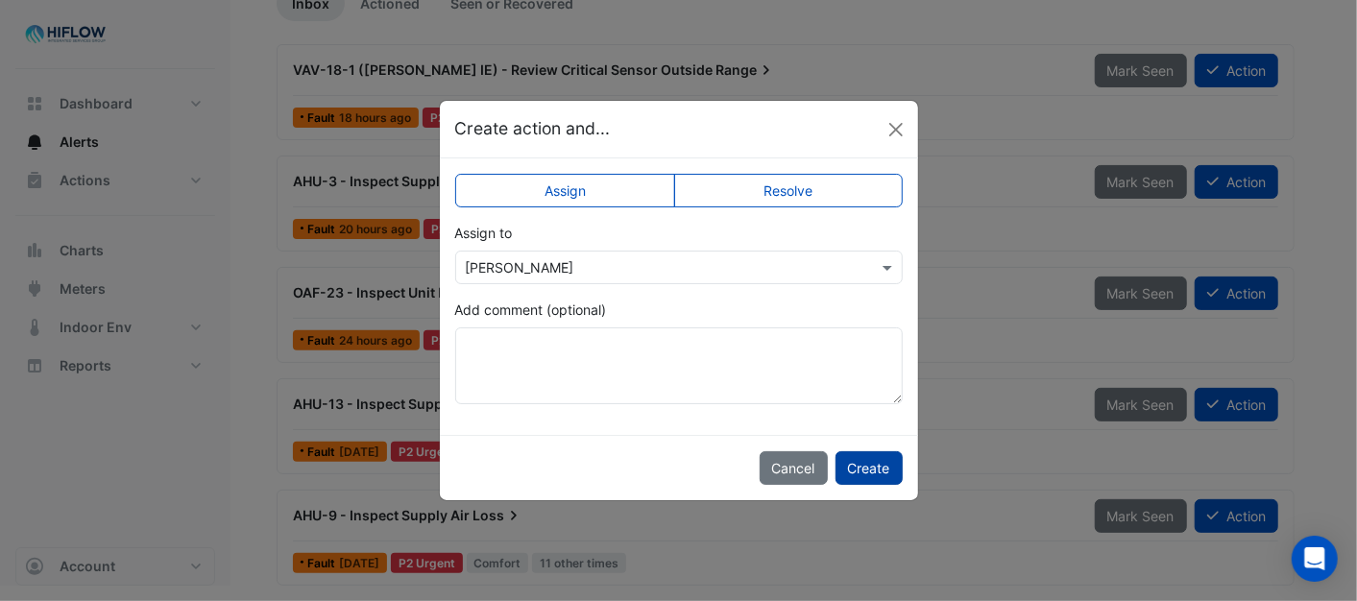
click at [860, 463] on button "Create" at bounding box center [868, 468] width 67 height 34
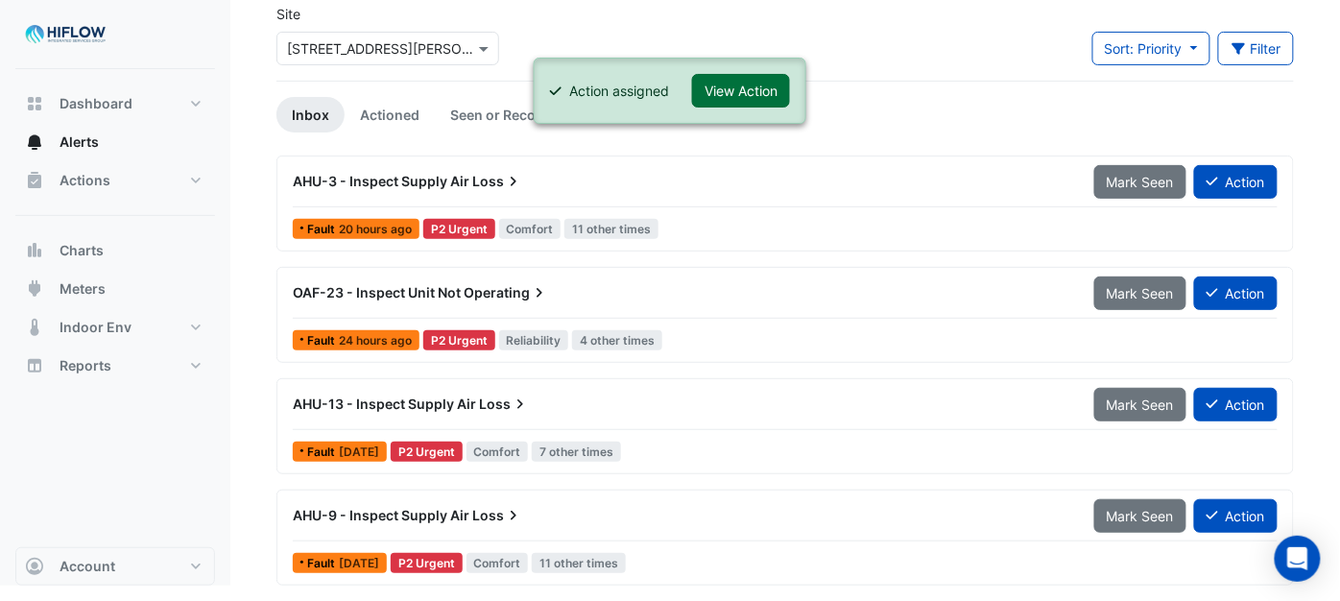
click at [745, 74] on button "View Action" at bounding box center [741, 91] width 98 height 34
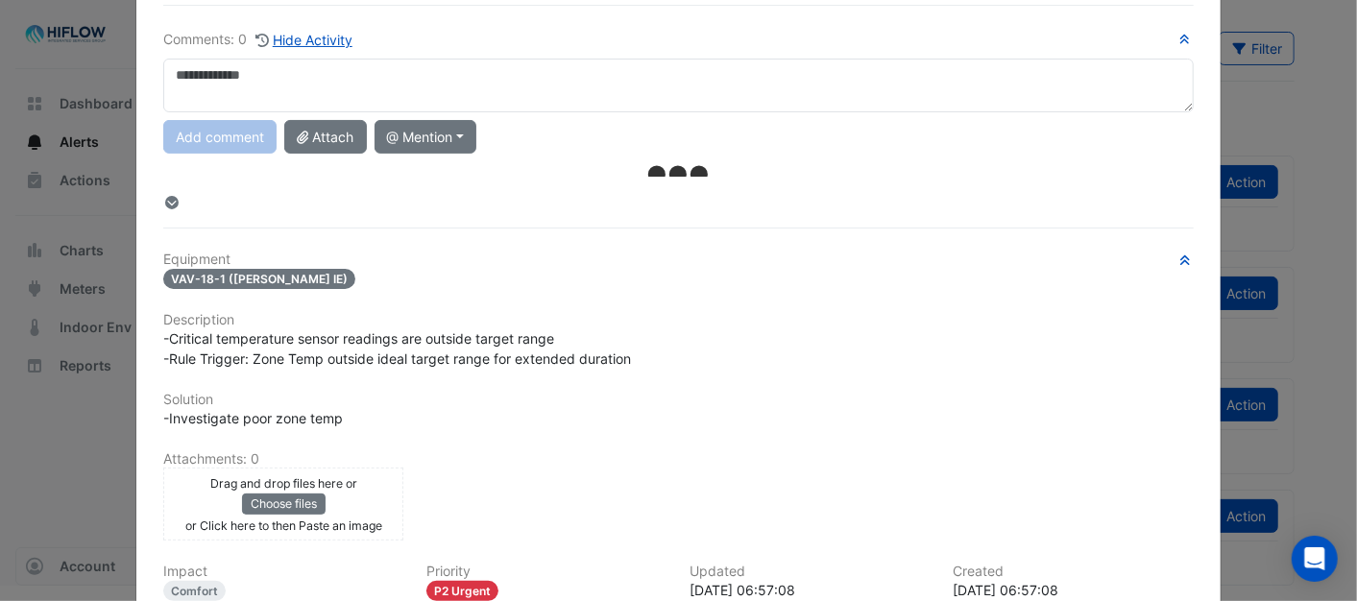
scroll to position [0, 0]
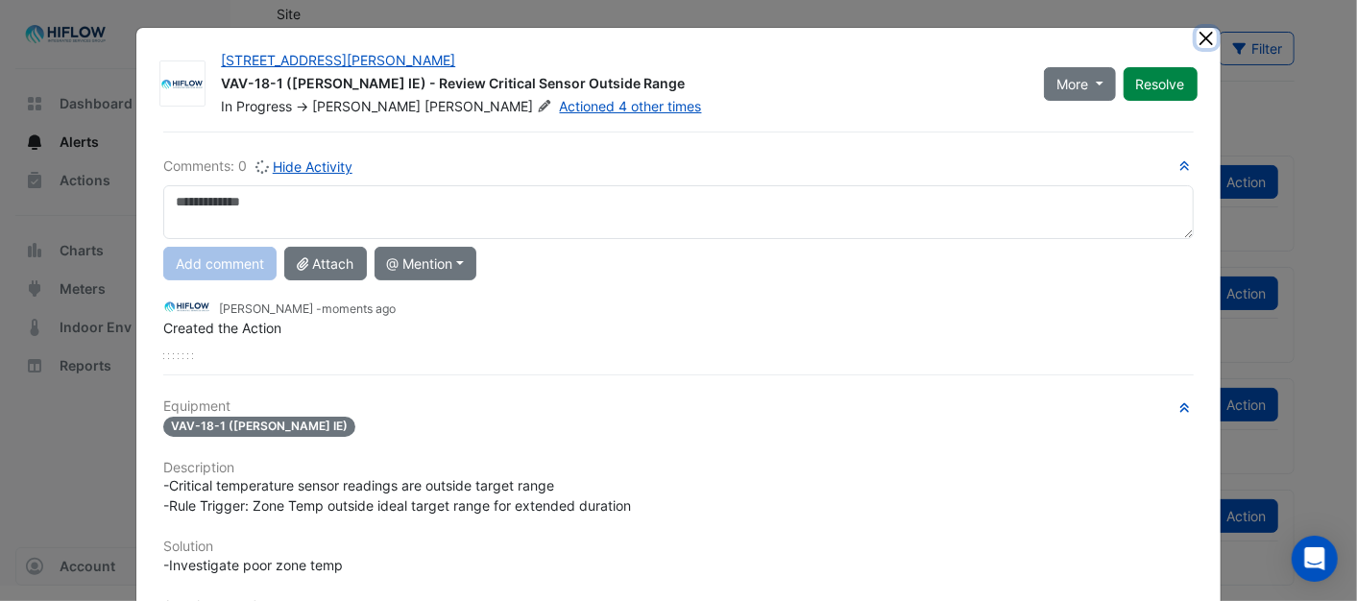
click at [1196, 36] on button "Close" at bounding box center [1206, 38] width 20 height 20
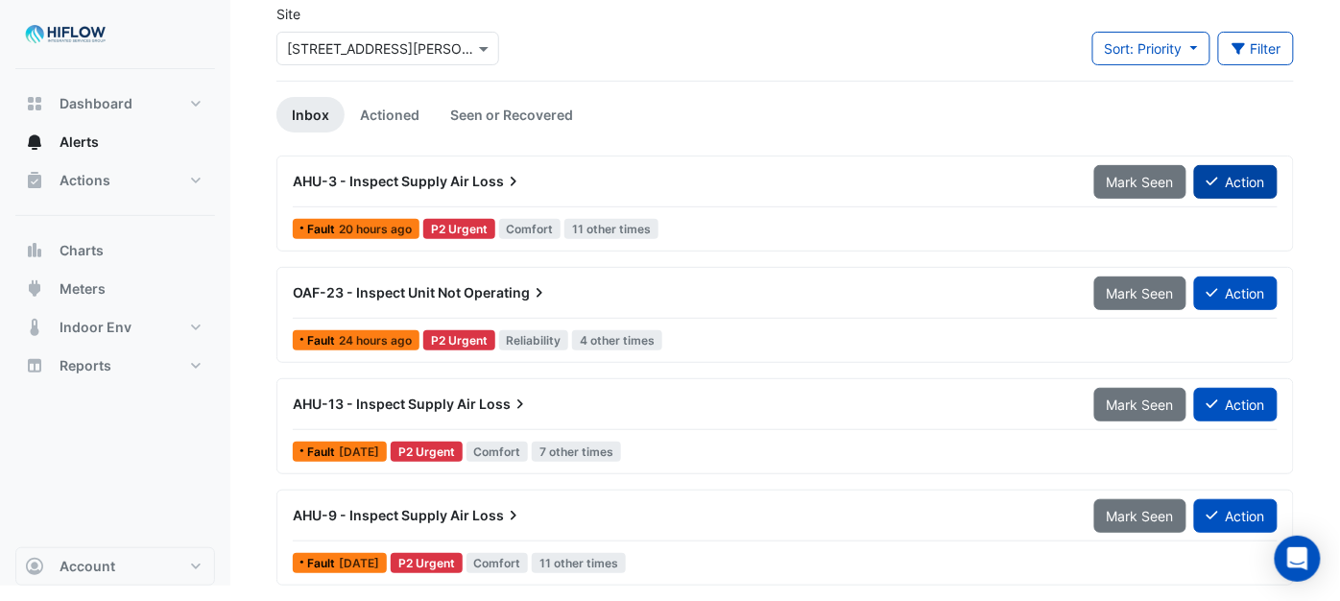
click at [1212, 177] on icon at bounding box center [1213, 181] width 12 height 13
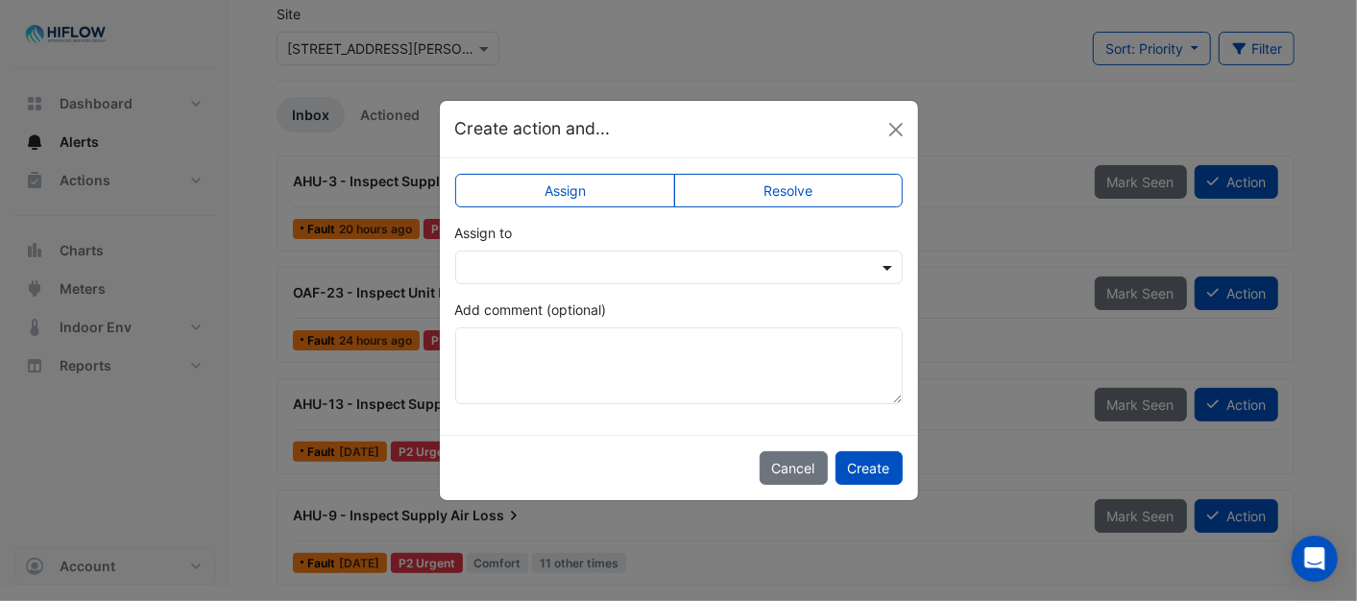
click at [879, 269] on span at bounding box center [890, 267] width 24 height 20
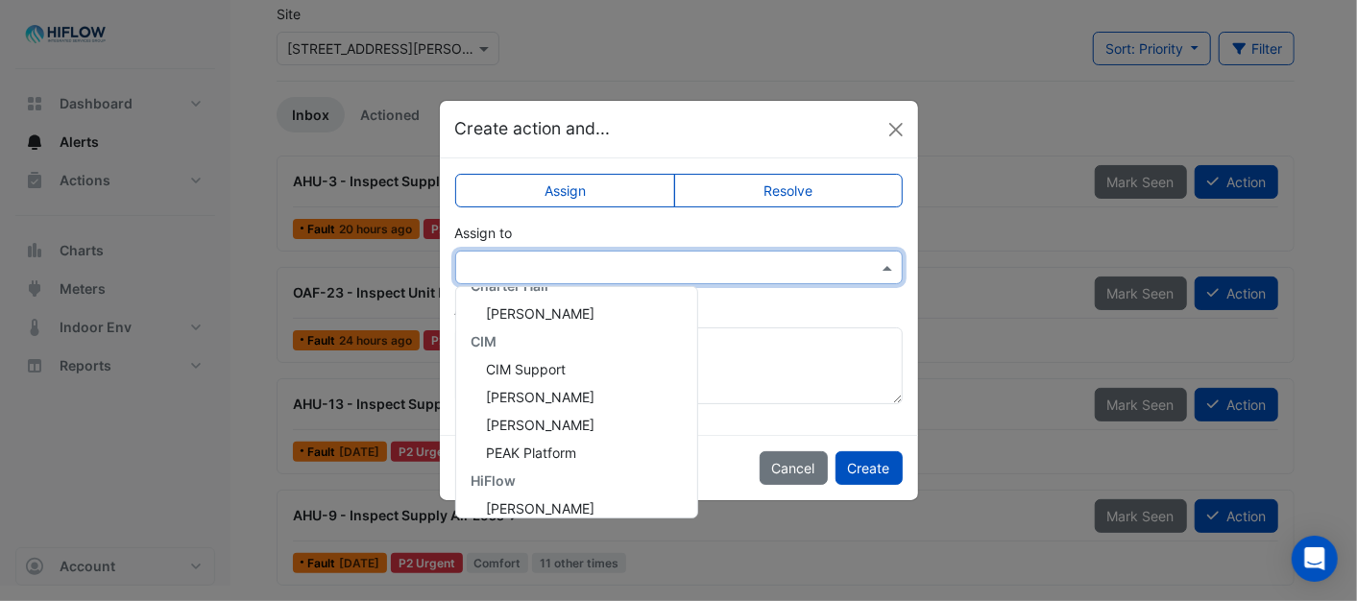
scroll to position [369, 0]
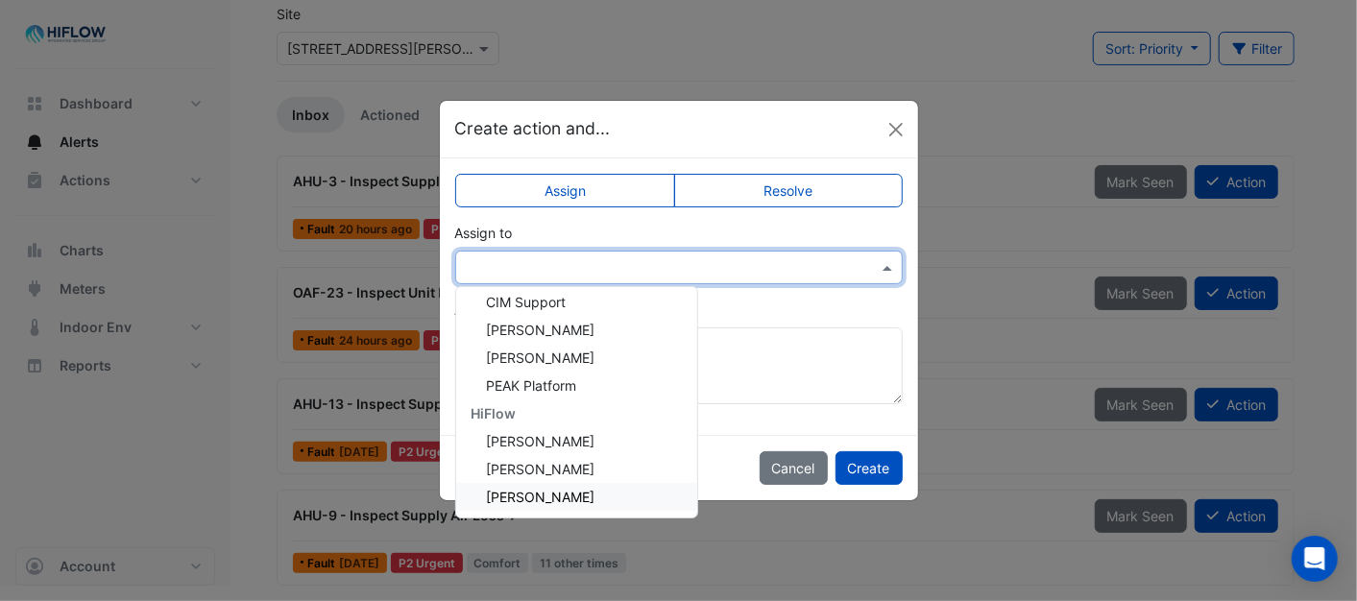
drag, startPoint x: 515, startPoint y: 490, endPoint x: 592, endPoint y: 495, distance: 77.9
click at [522, 490] on span "[PERSON_NAME]" at bounding box center [541, 497] width 109 height 16
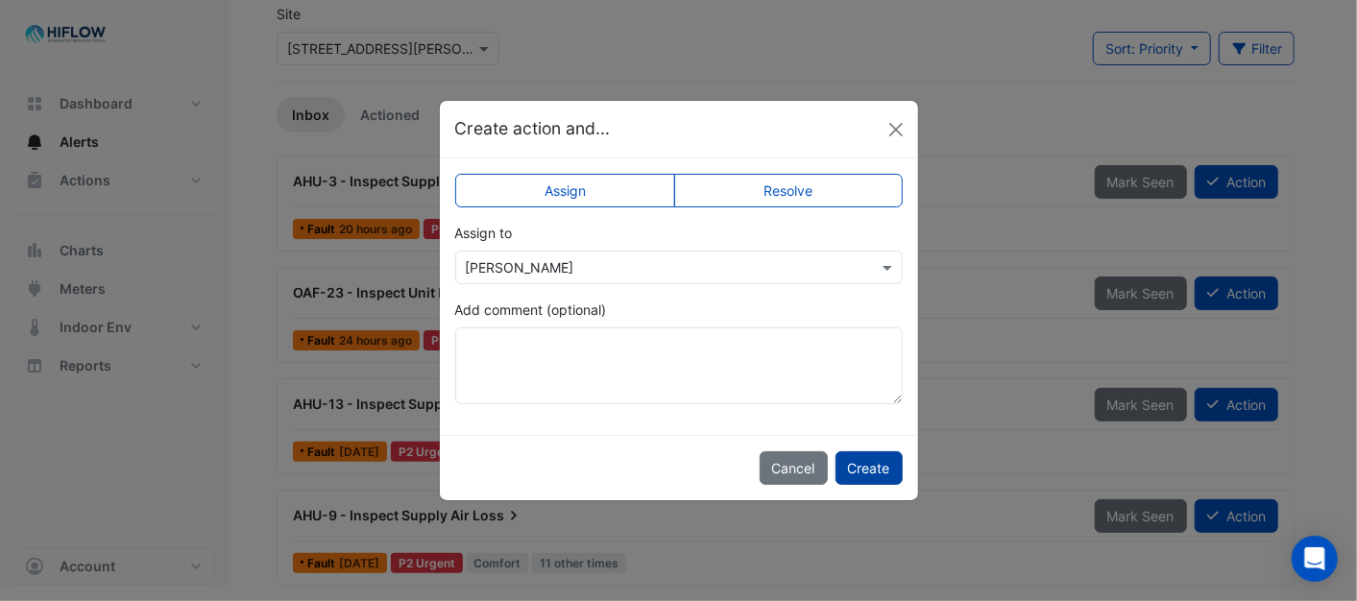
click at [851, 471] on button "Create" at bounding box center [868, 468] width 67 height 34
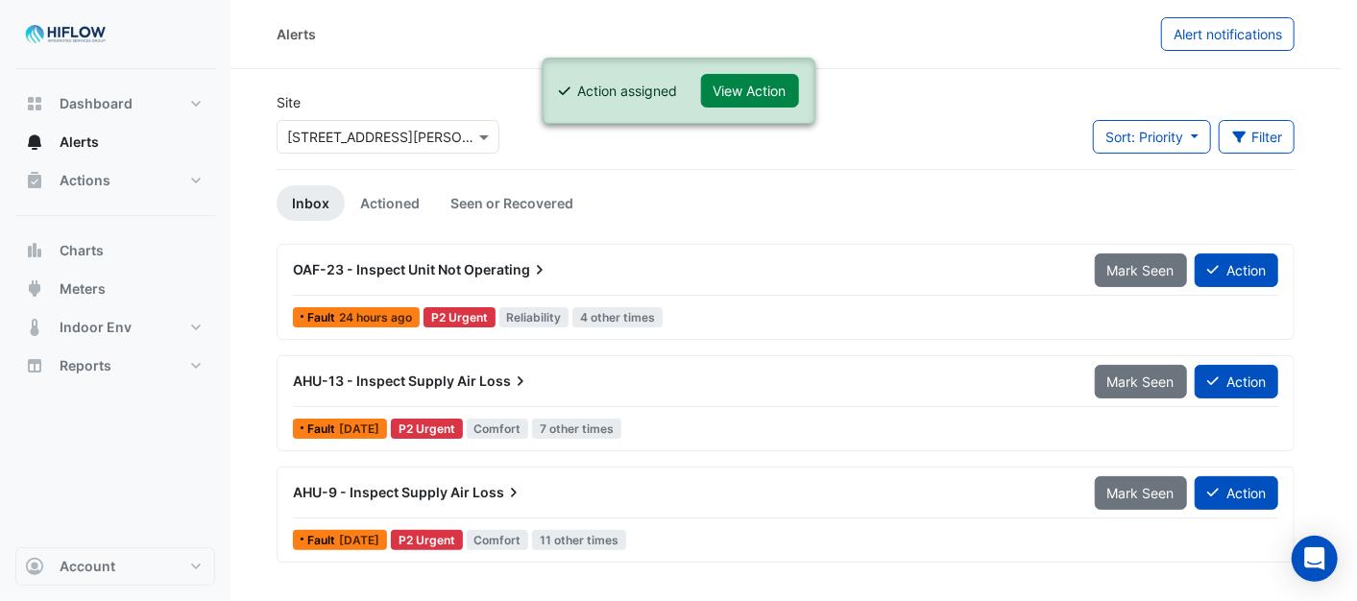
scroll to position [0, 0]
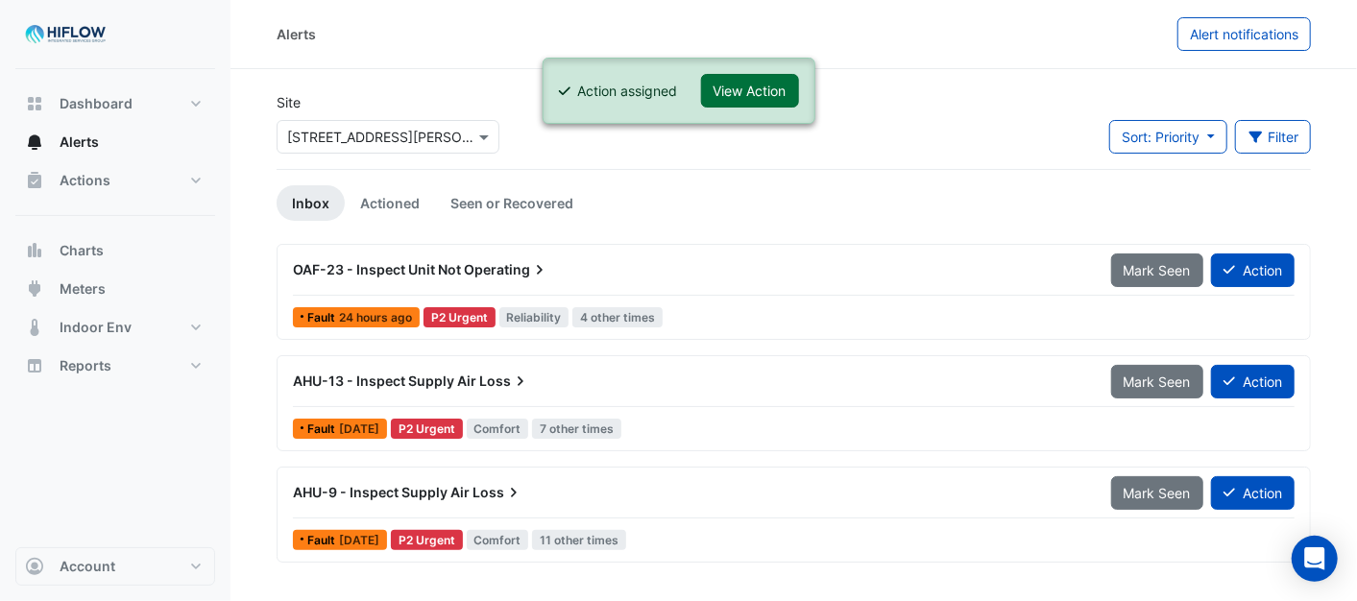
click at [742, 83] on button "View Action" at bounding box center [750, 91] width 98 height 34
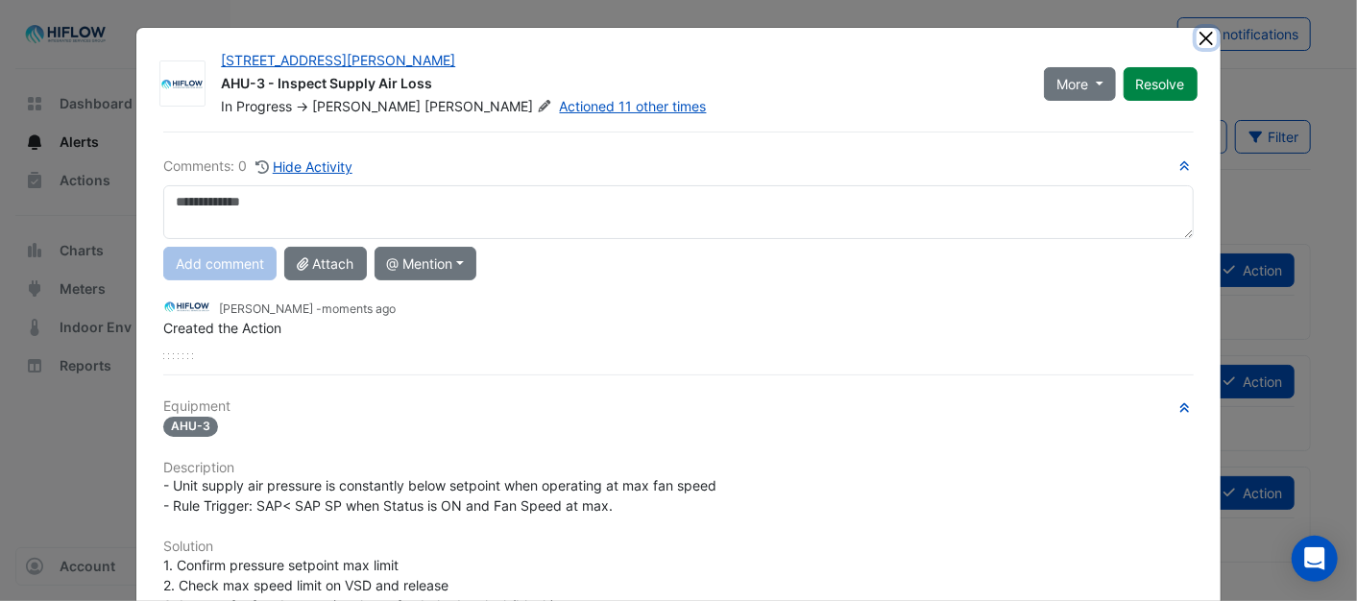
click at [1196, 36] on button "Close" at bounding box center [1206, 38] width 20 height 20
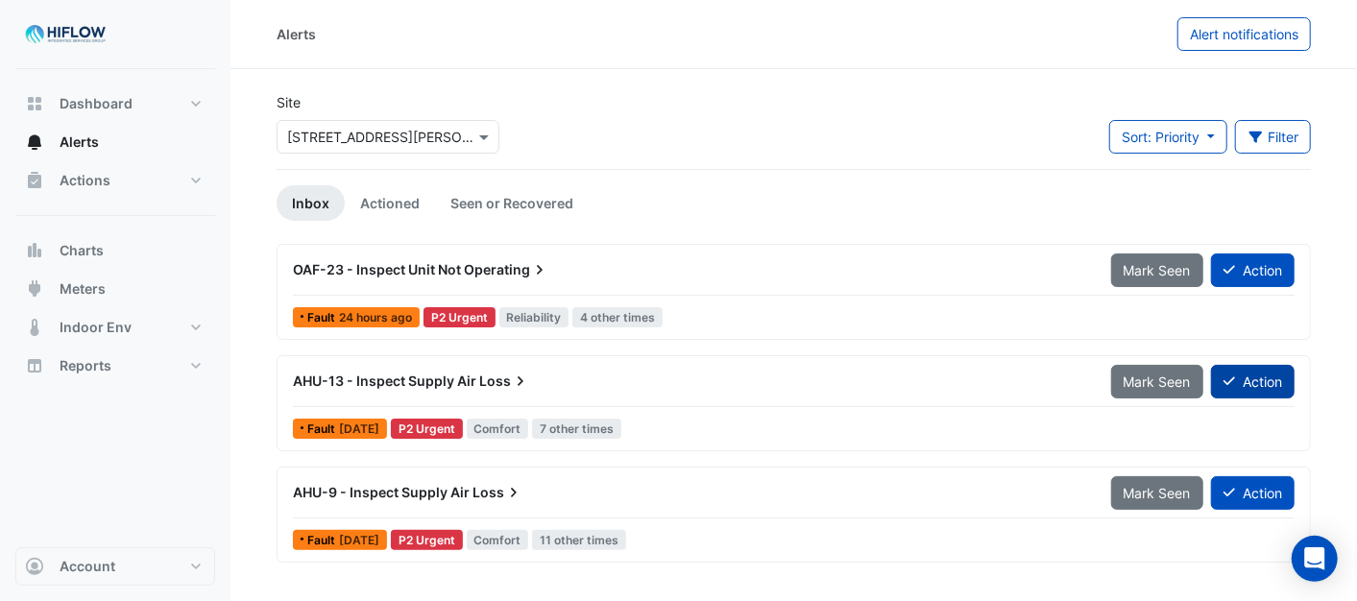
click at [1251, 388] on button "Action" at bounding box center [1253, 382] width 84 height 34
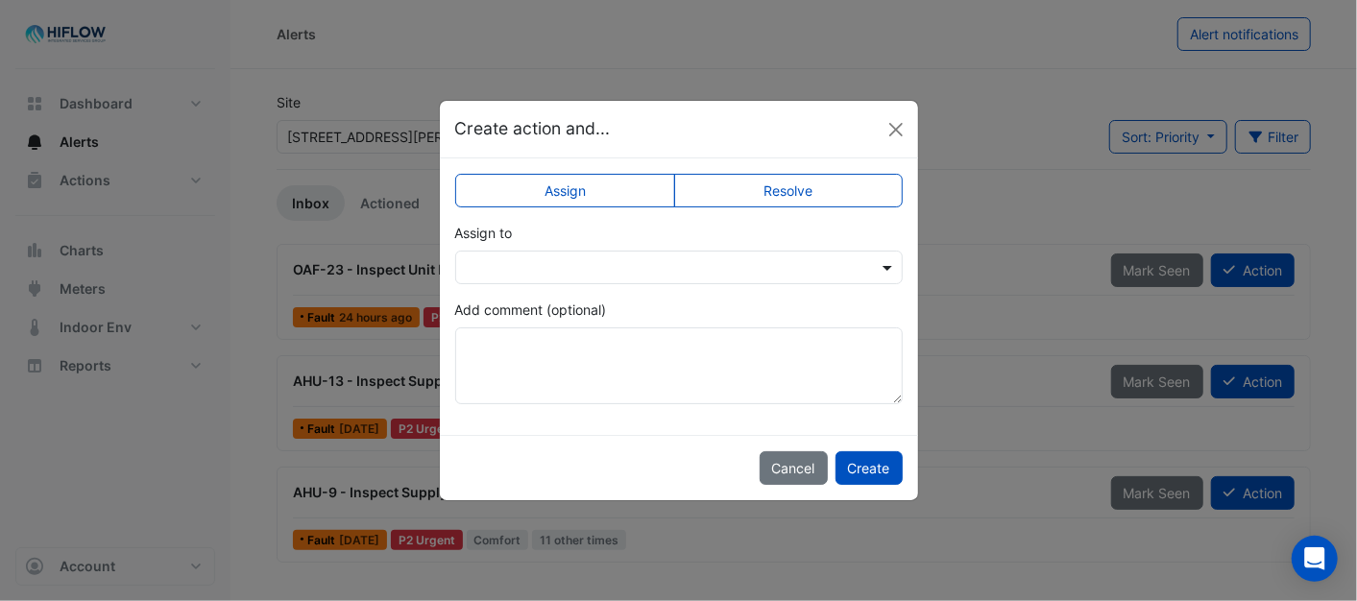
click at [881, 267] on span at bounding box center [890, 267] width 24 height 20
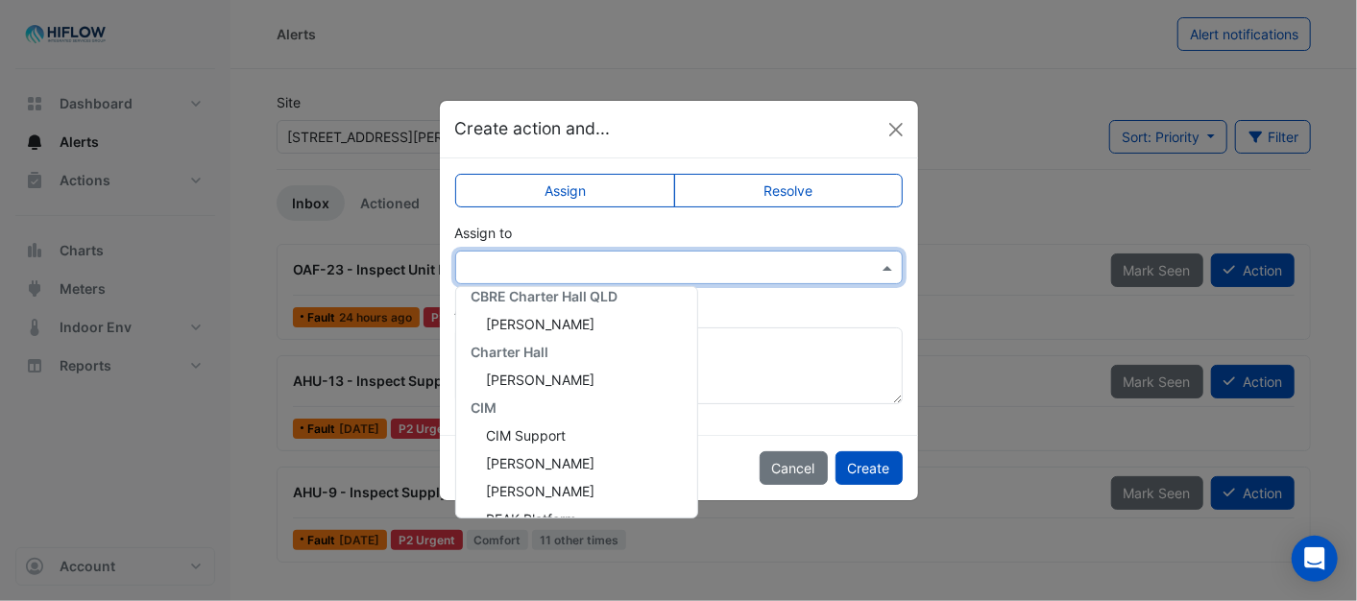
scroll to position [369, 0]
click at [548, 489] on span "[PERSON_NAME]" at bounding box center [541, 497] width 109 height 16
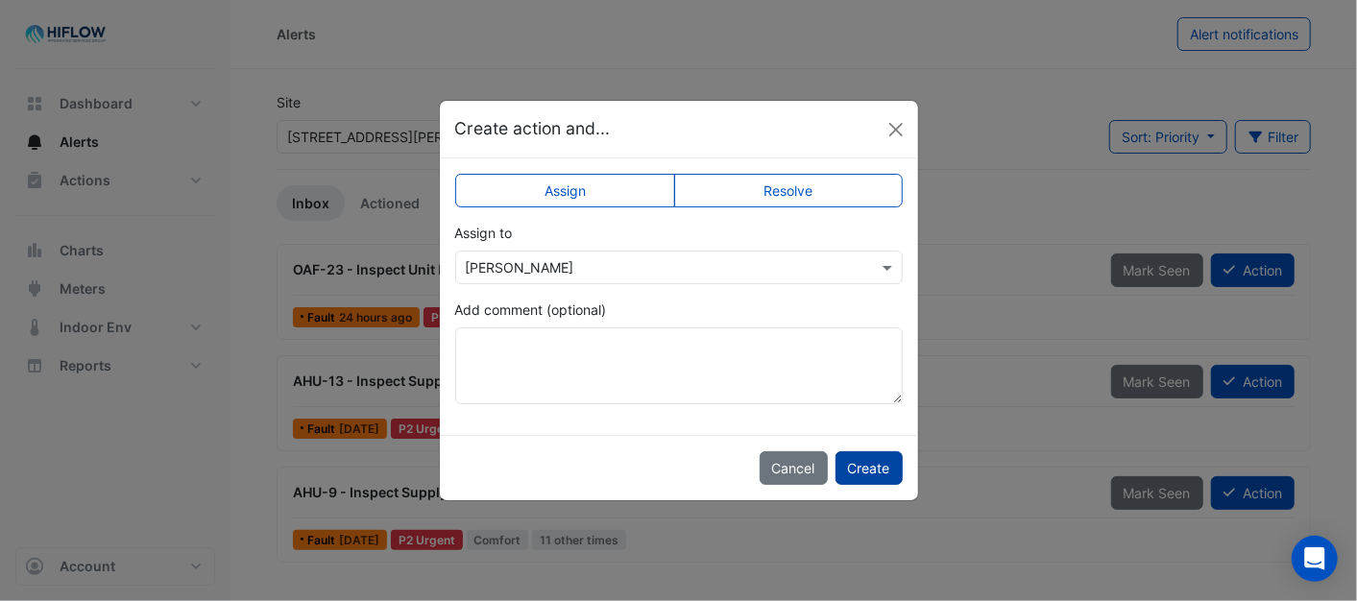
click at [859, 463] on button "Create" at bounding box center [868, 468] width 67 height 34
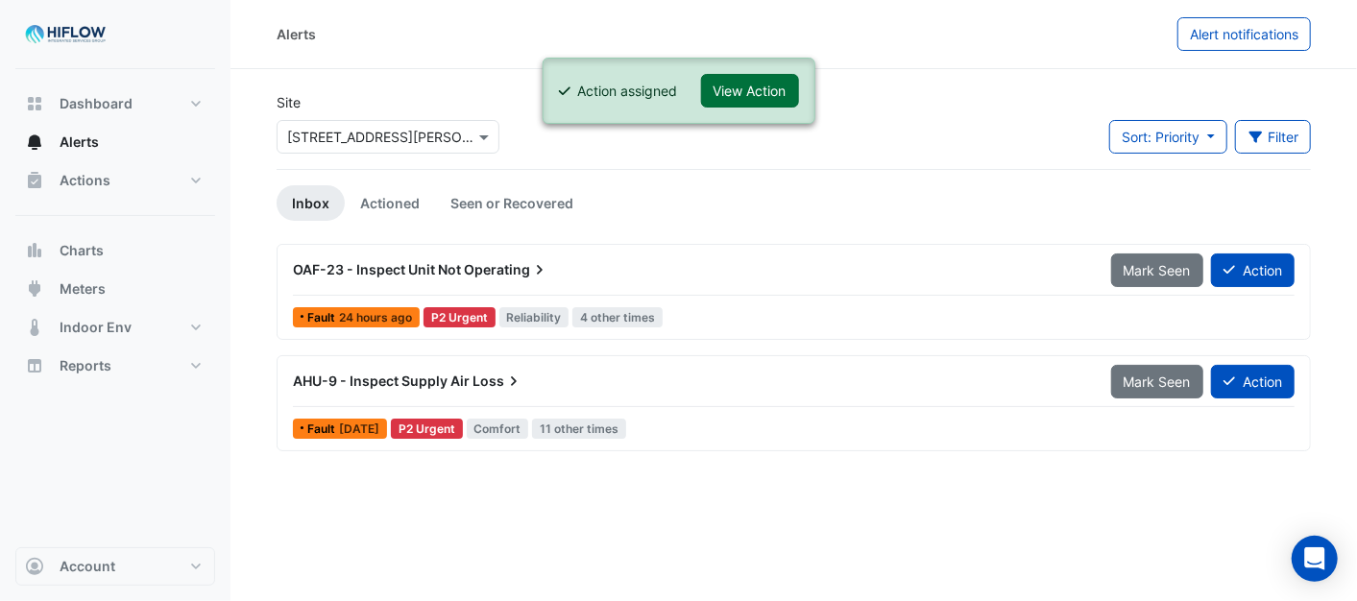
click at [783, 86] on button "View Action" at bounding box center [750, 91] width 98 height 34
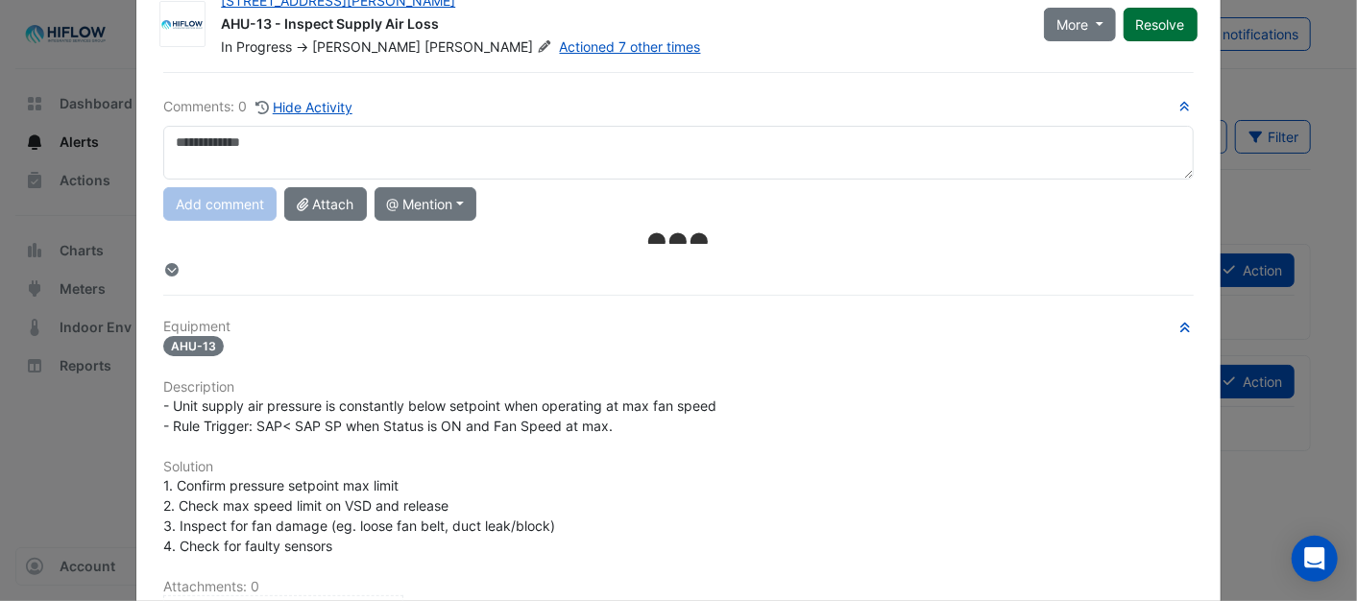
scroll to position [0, 0]
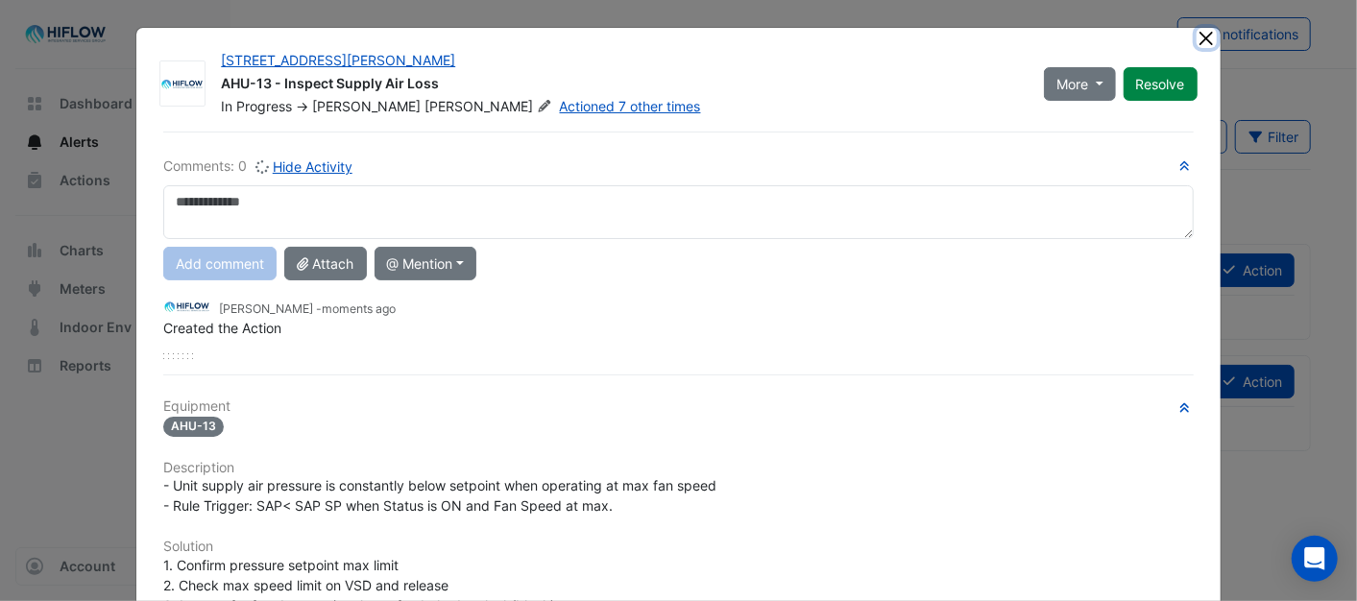
click at [1196, 36] on button "Close" at bounding box center [1206, 38] width 20 height 20
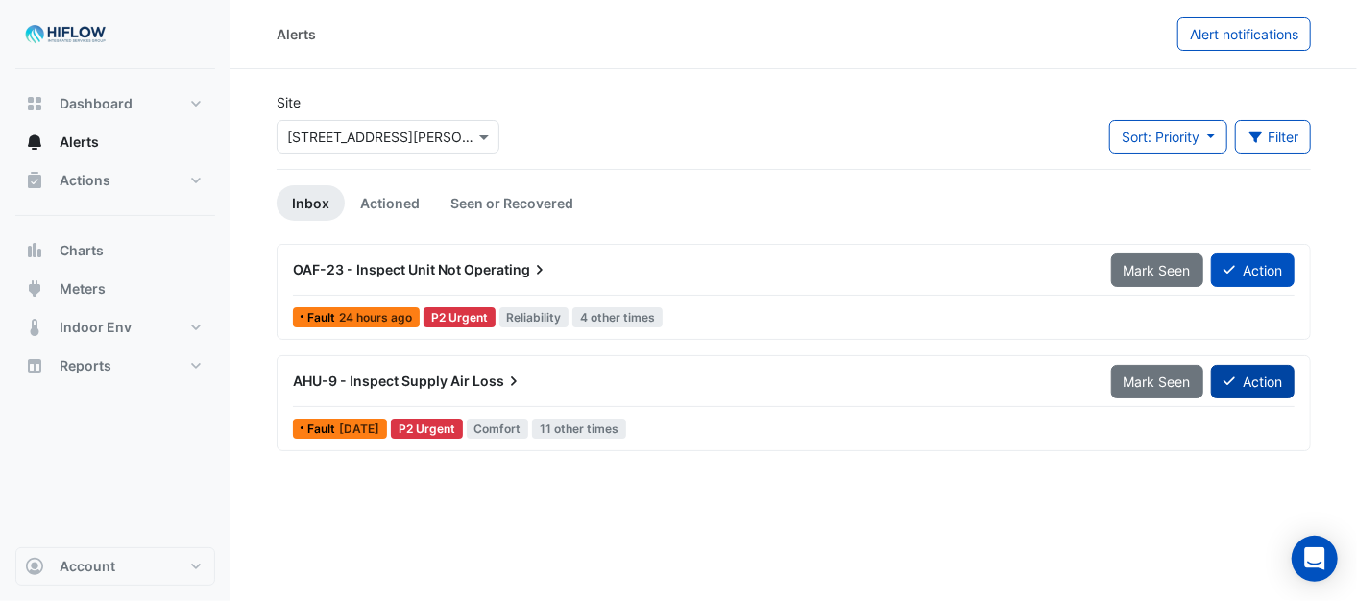
click at [1240, 374] on button "Action" at bounding box center [1253, 382] width 84 height 34
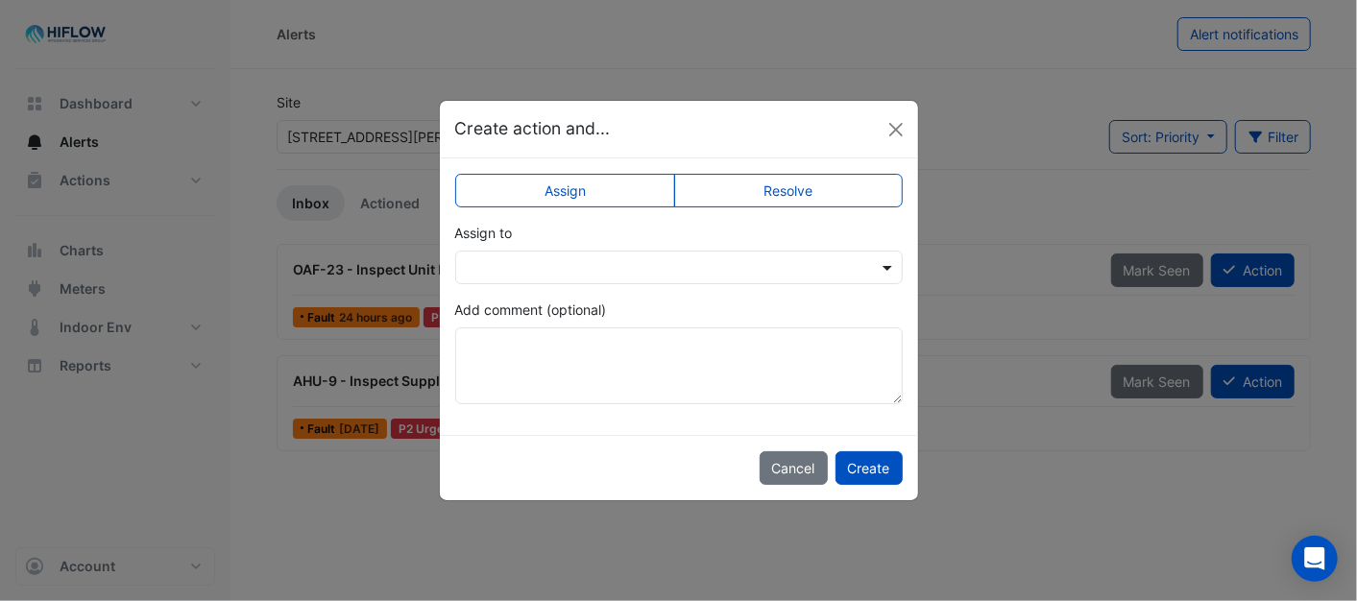
click at [888, 264] on span at bounding box center [890, 267] width 24 height 20
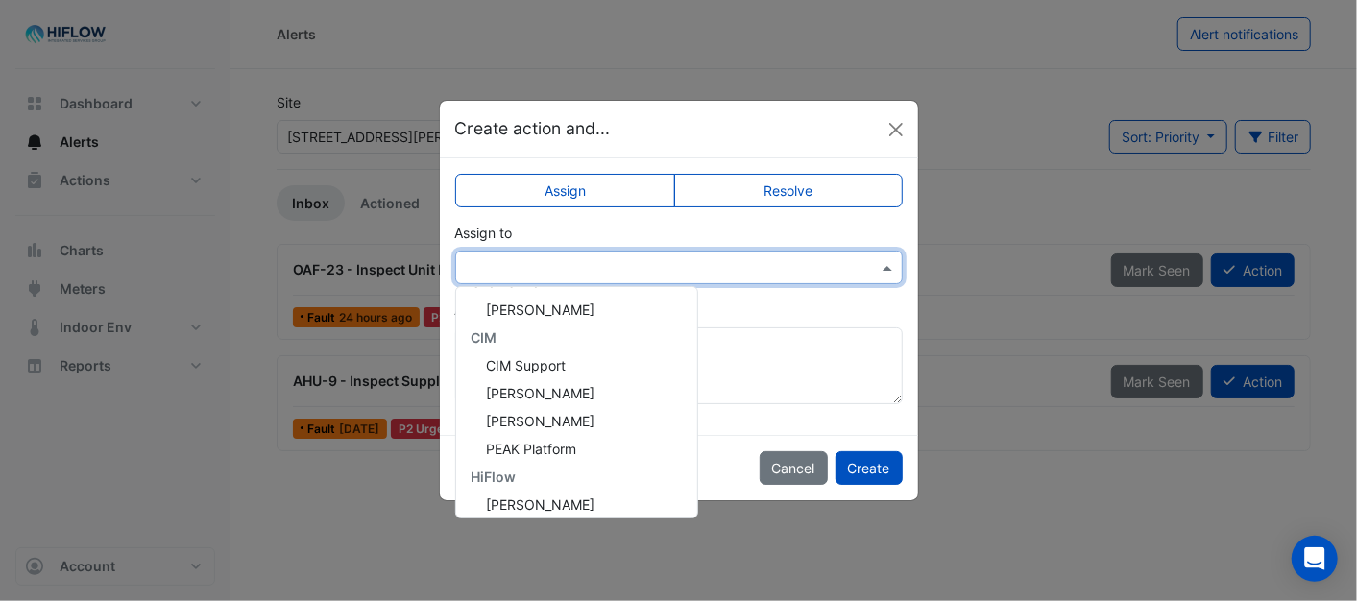
scroll to position [369, 0]
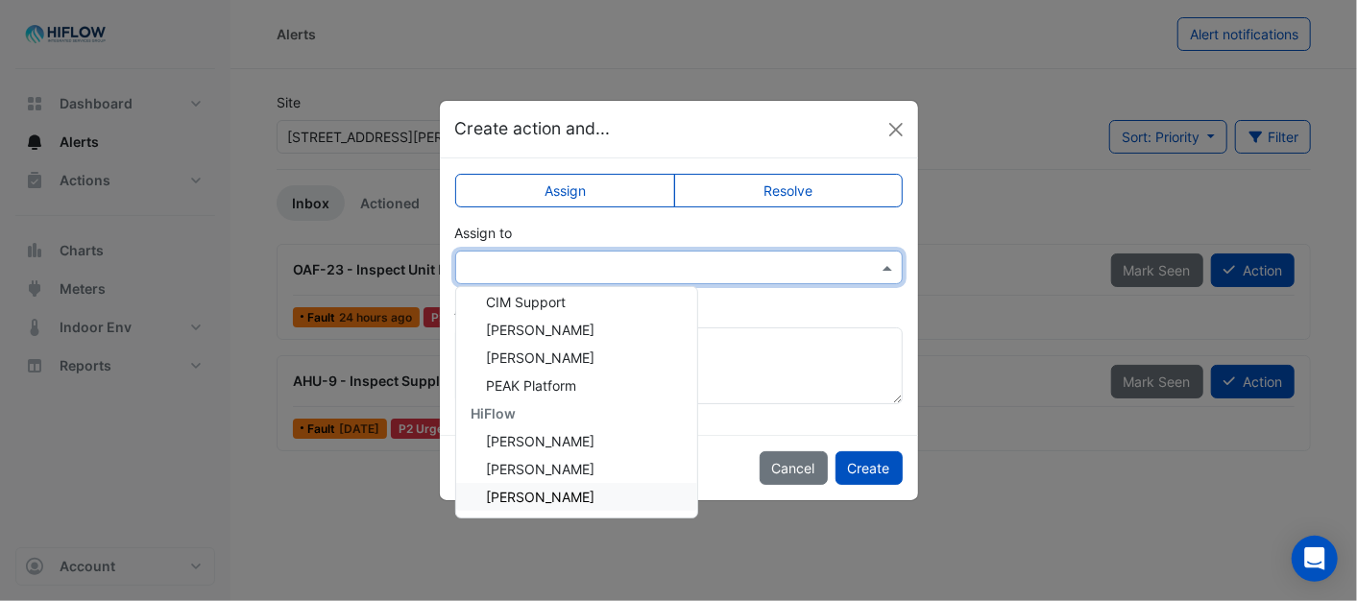
click at [567, 495] on span "[PERSON_NAME]" at bounding box center [541, 497] width 109 height 16
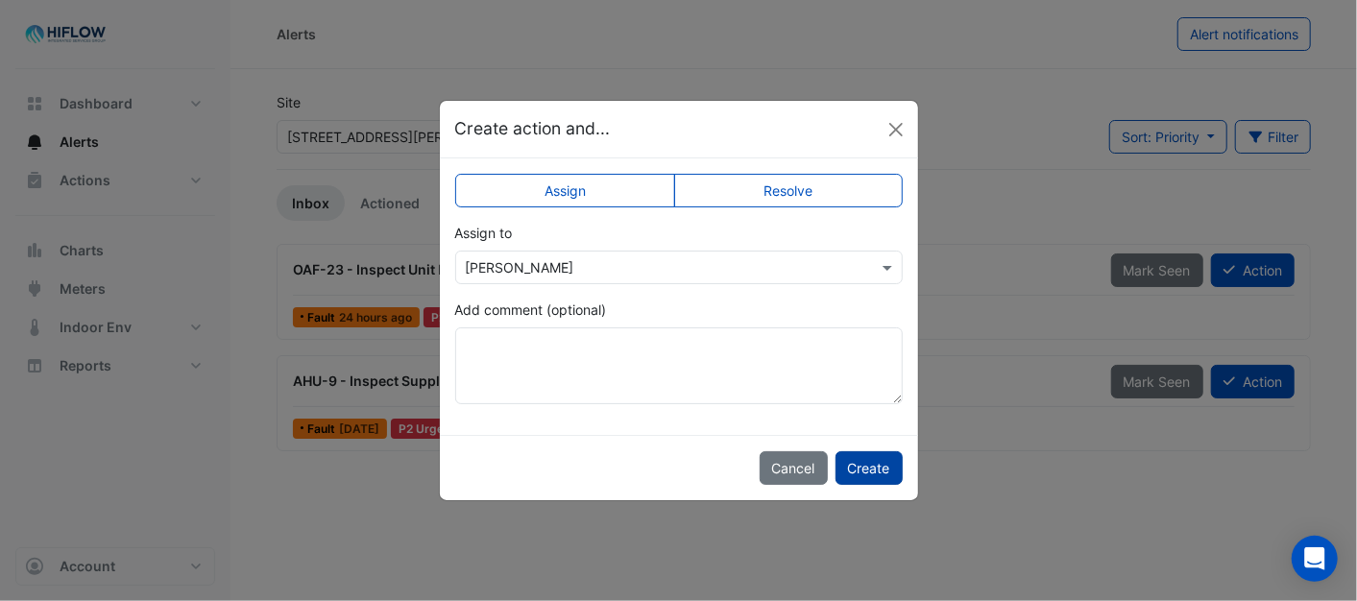
click at [859, 473] on button "Create" at bounding box center [868, 468] width 67 height 34
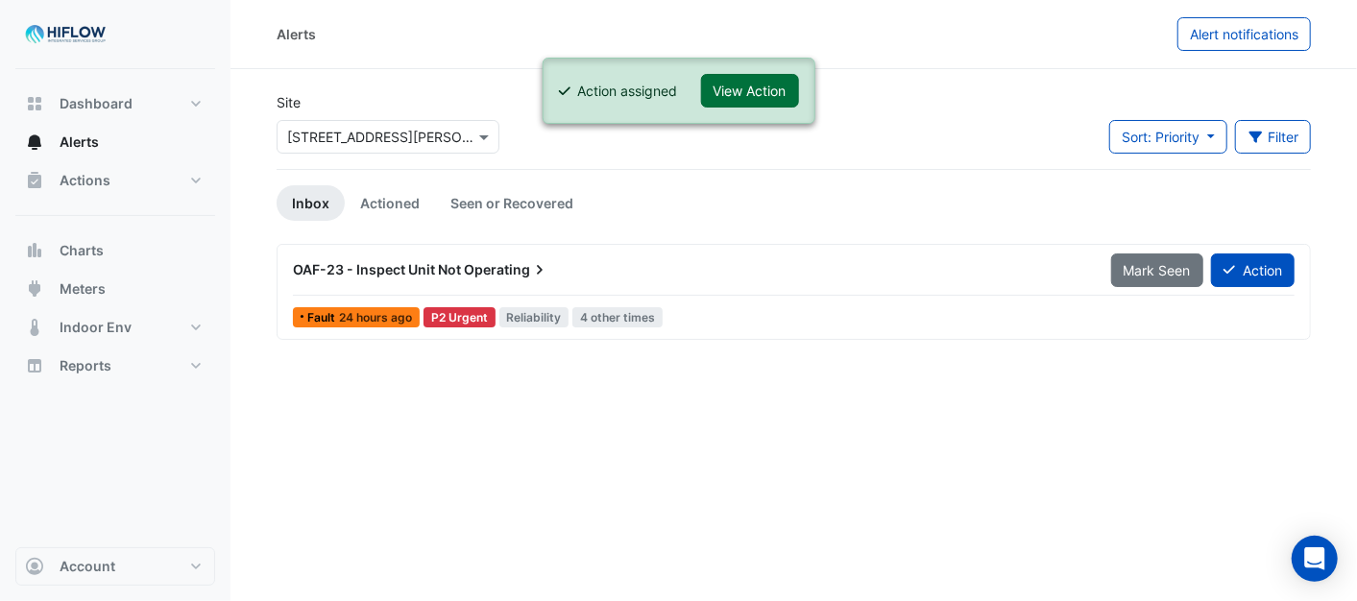
click at [756, 83] on button "View Action" at bounding box center [750, 91] width 98 height 34
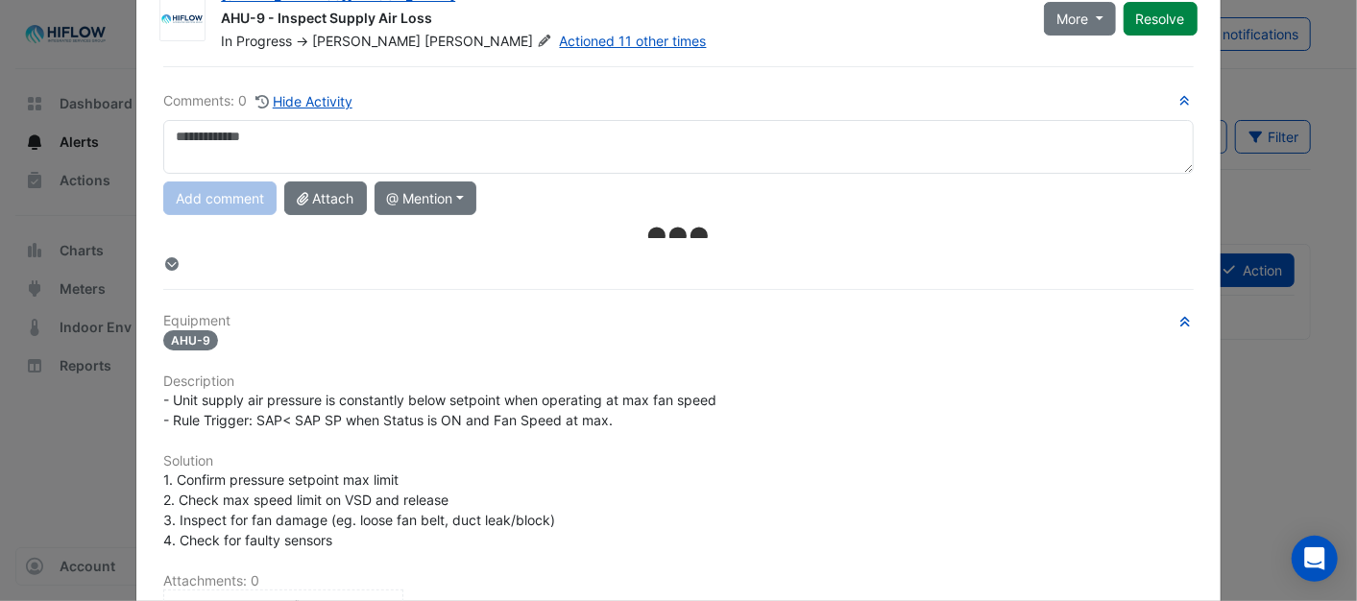
scroll to position [0, 0]
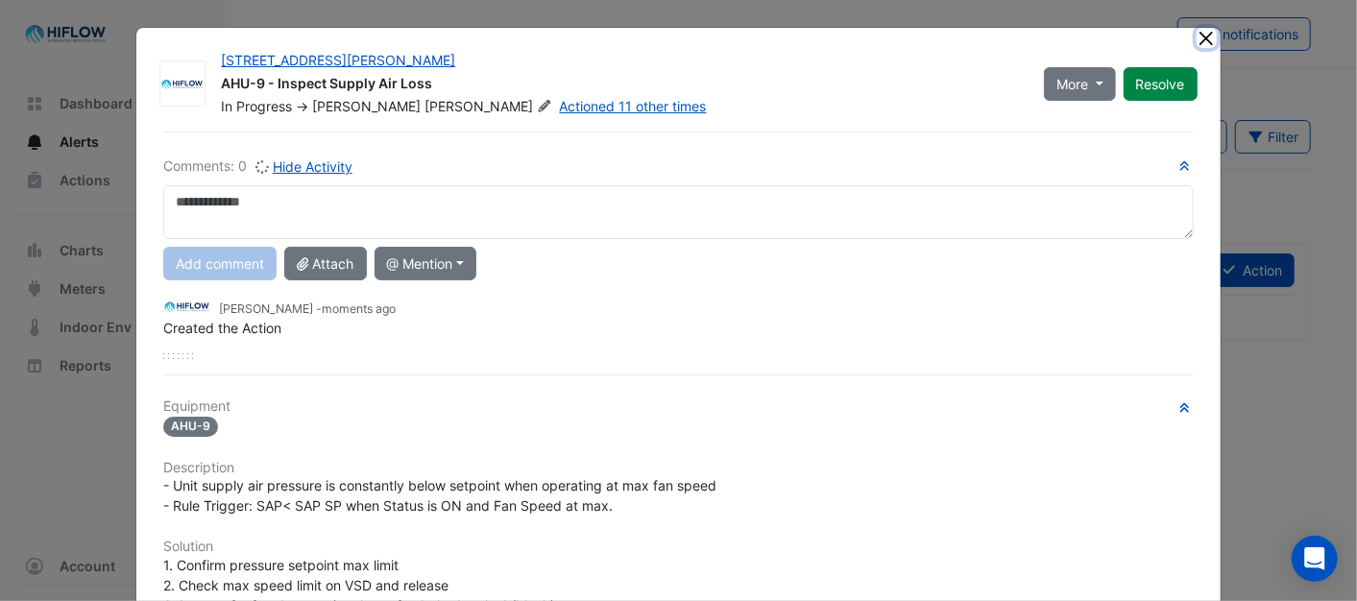
click at [1207, 36] on button "Close" at bounding box center [1206, 38] width 20 height 20
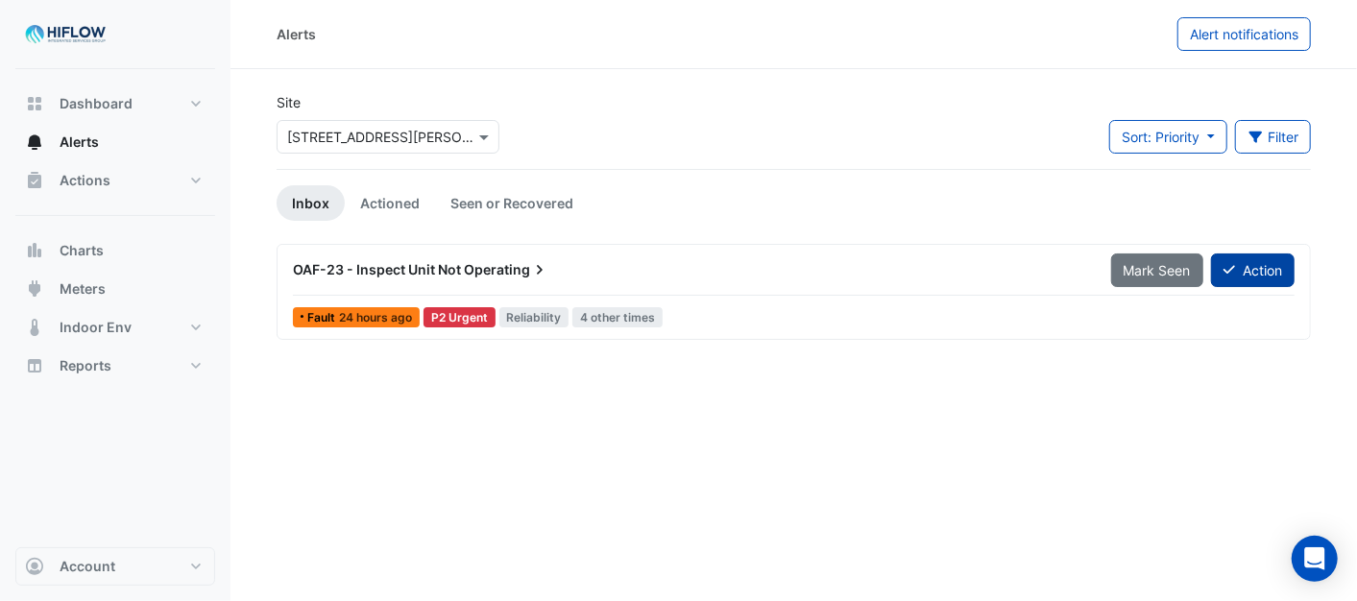
click at [1250, 270] on button "Action" at bounding box center [1253, 270] width 84 height 34
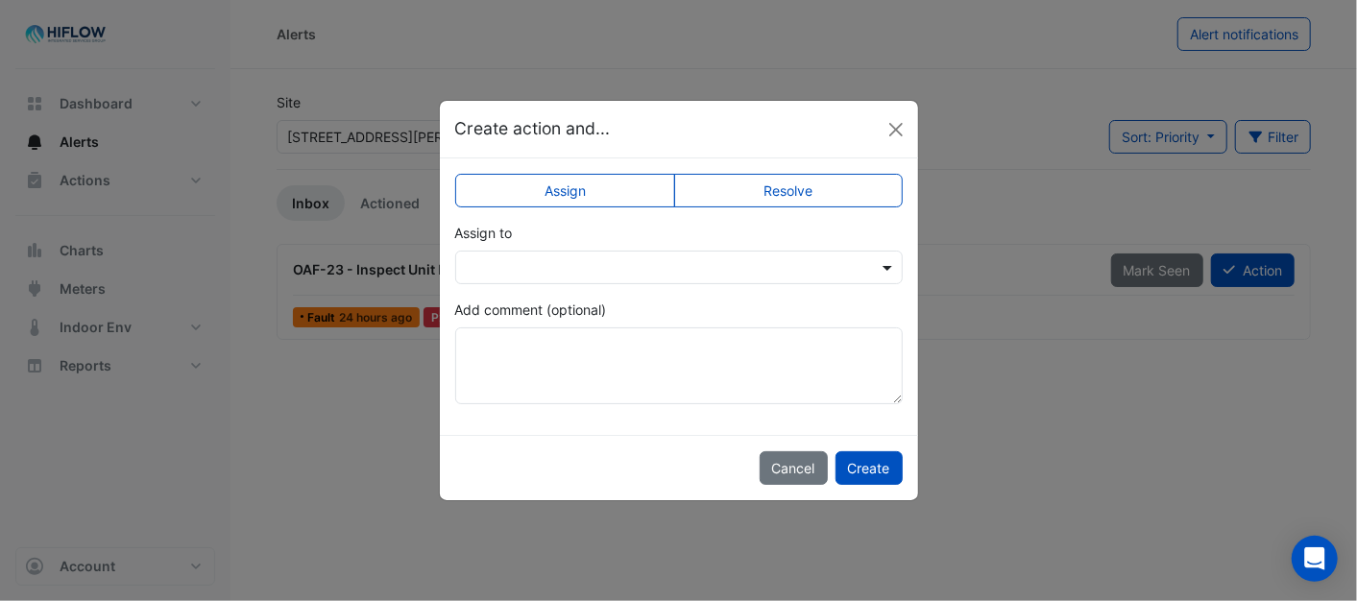
click at [884, 270] on span at bounding box center [890, 267] width 24 height 20
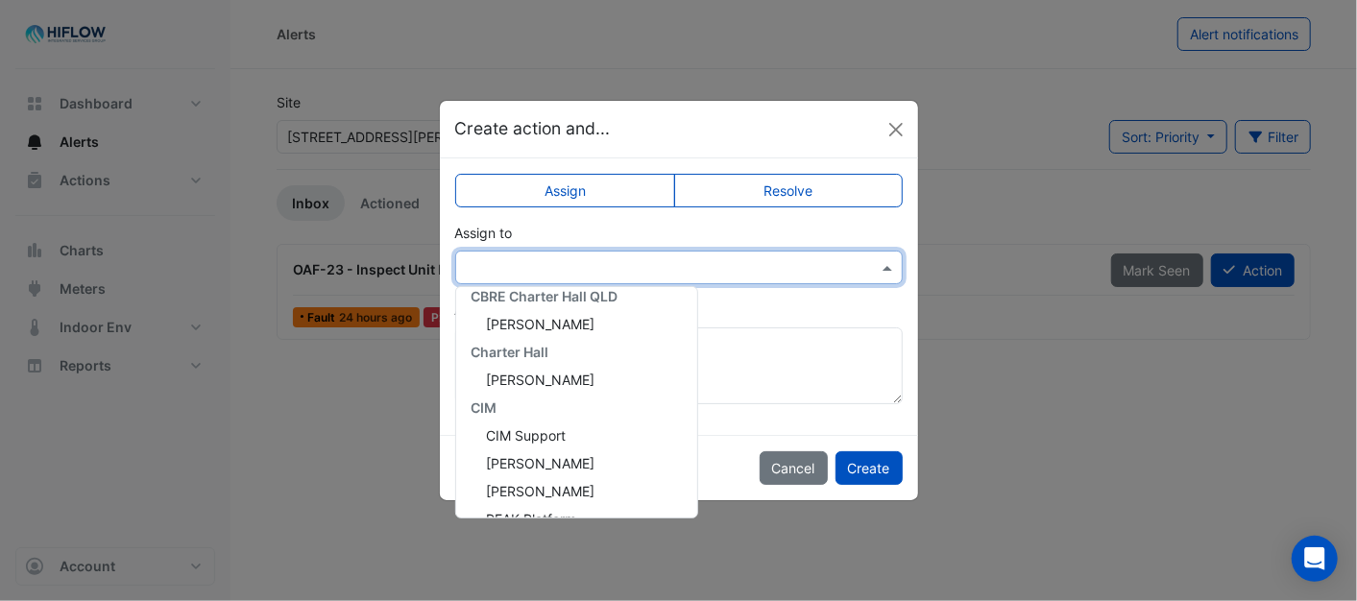
scroll to position [369, 0]
click at [570, 495] on div "[PERSON_NAME]" at bounding box center [576, 497] width 241 height 28
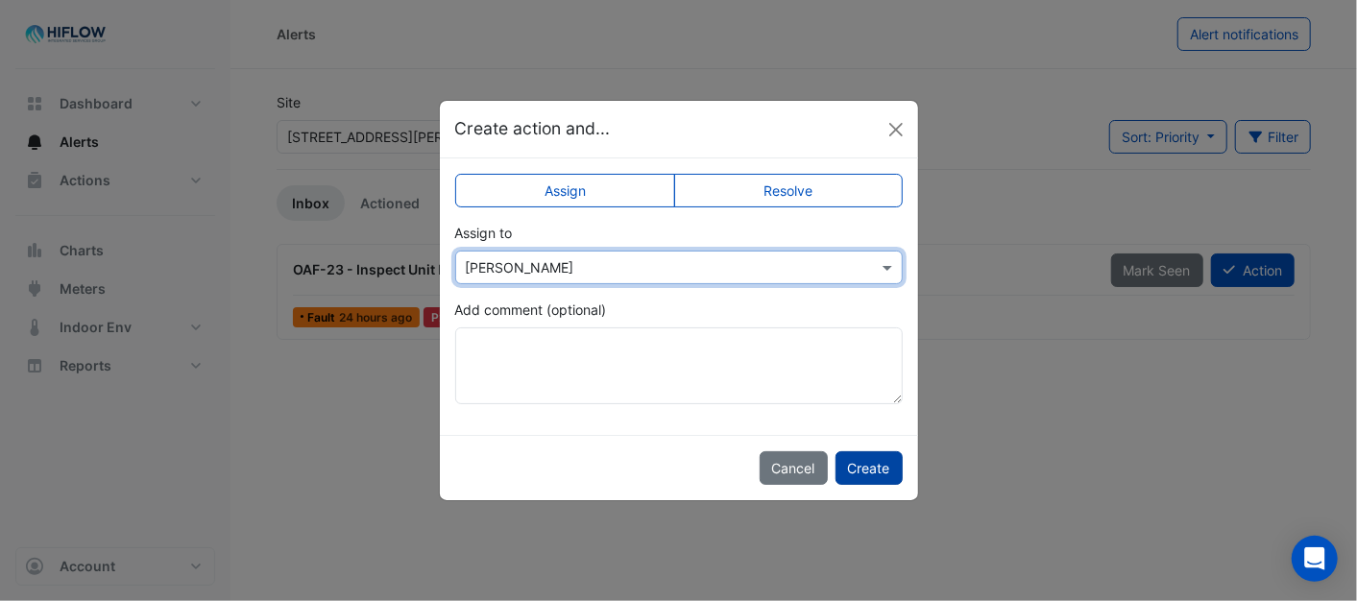
click at [861, 467] on button "Create" at bounding box center [868, 468] width 67 height 34
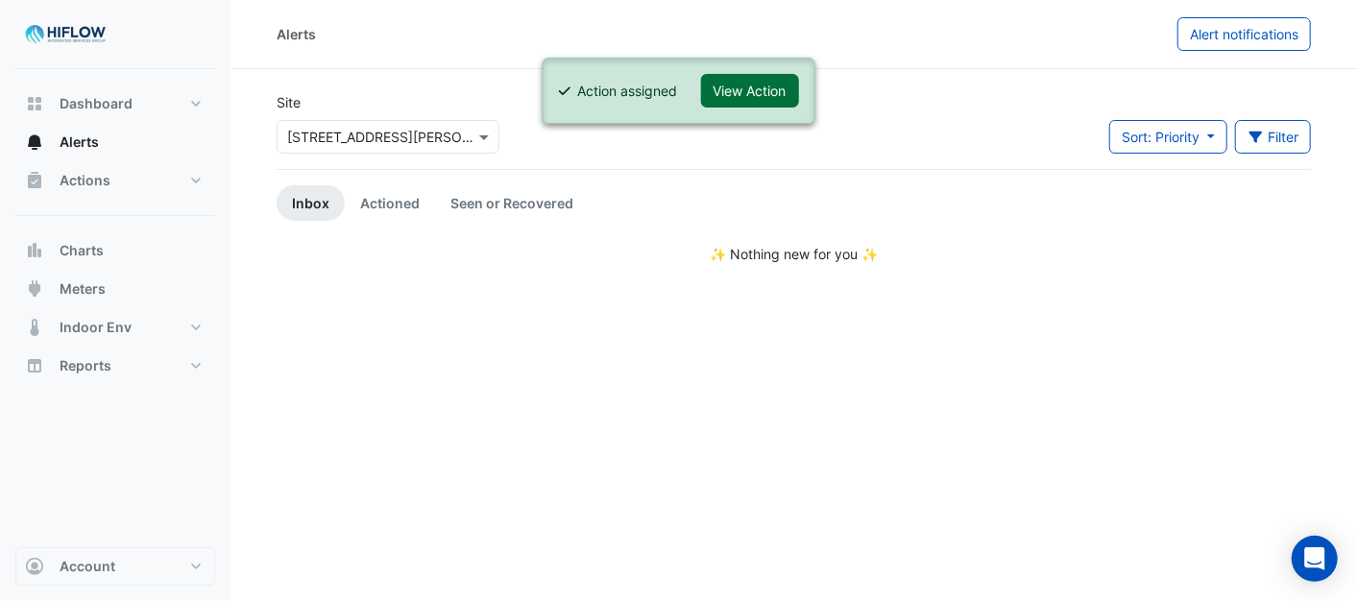
click at [768, 92] on button "View Action" at bounding box center [750, 91] width 98 height 34
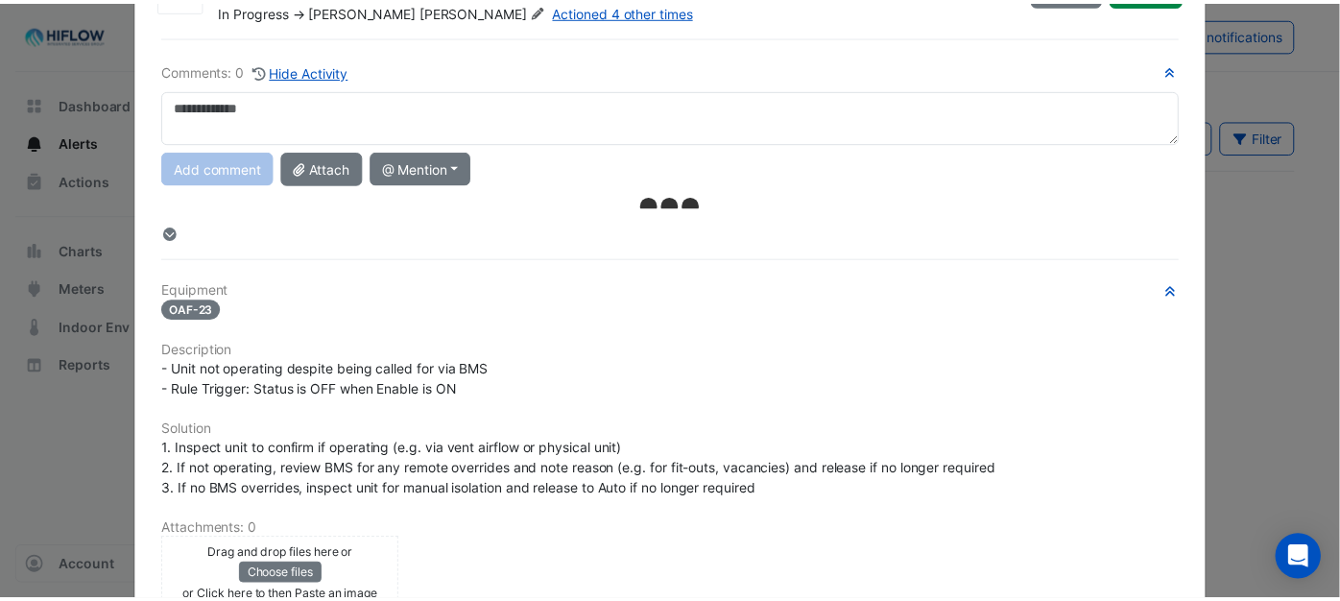
scroll to position [0, 0]
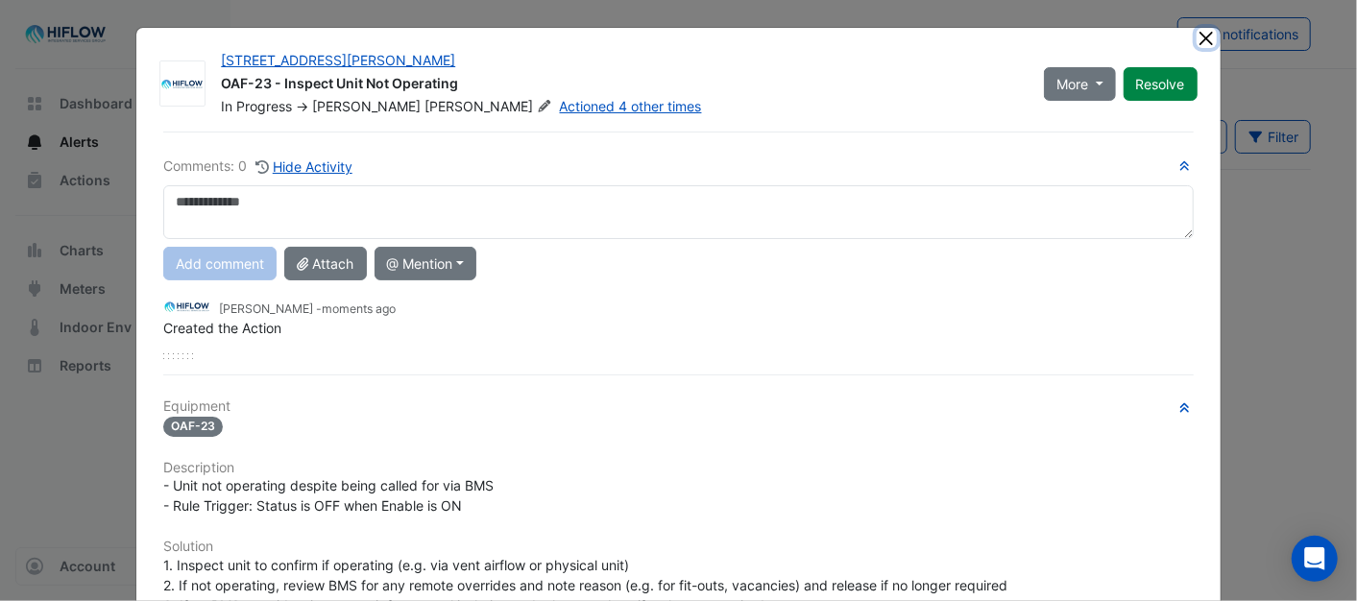
click at [1206, 33] on button "Close" at bounding box center [1206, 38] width 20 height 20
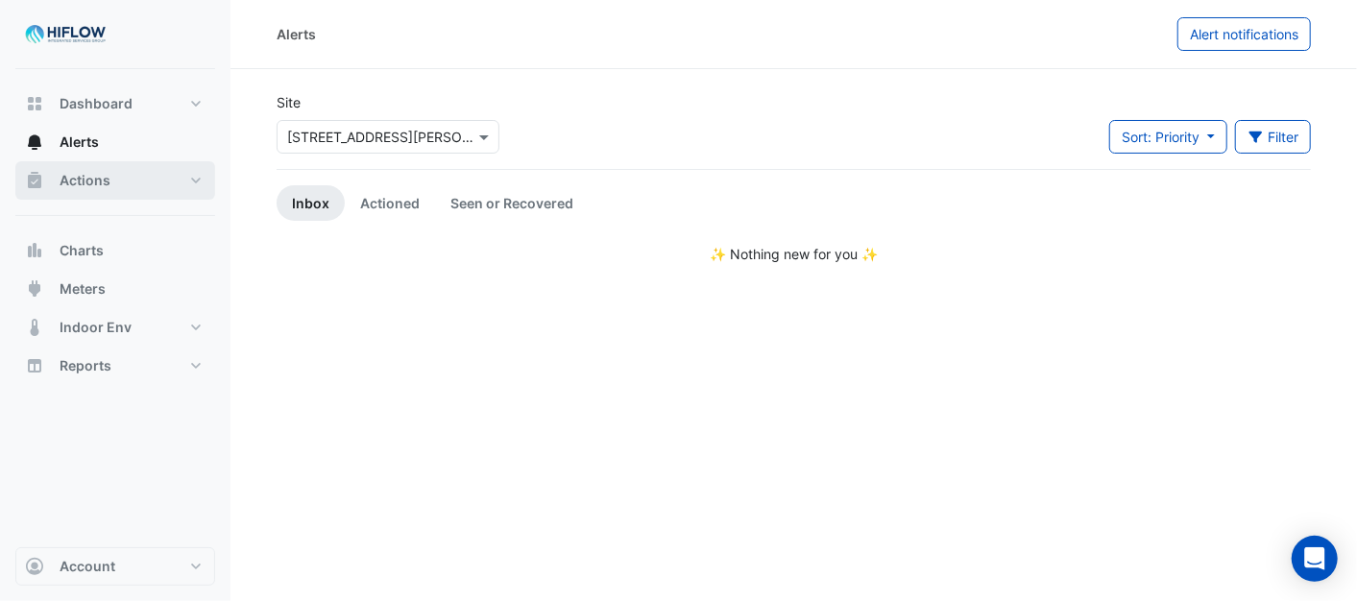
click at [146, 176] on button "Actions" at bounding box center [115, 180] width 200 height 38
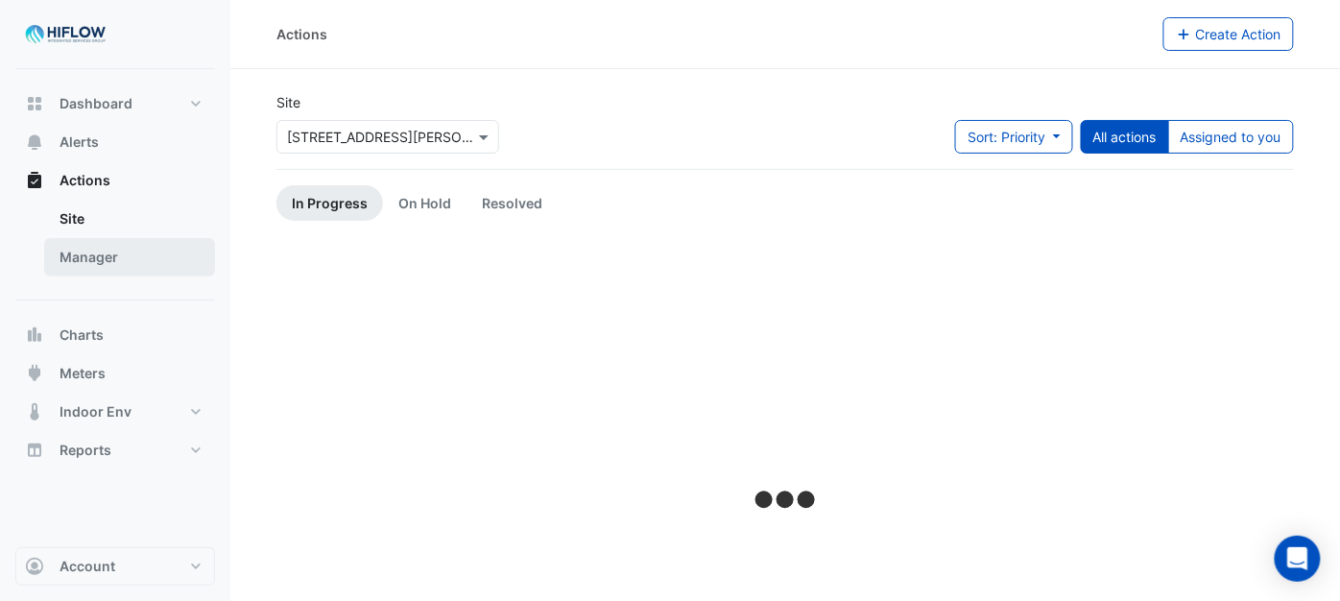
click at [110, 260] on link "Manager" at bounding box center [129, 257] width 171 height 38
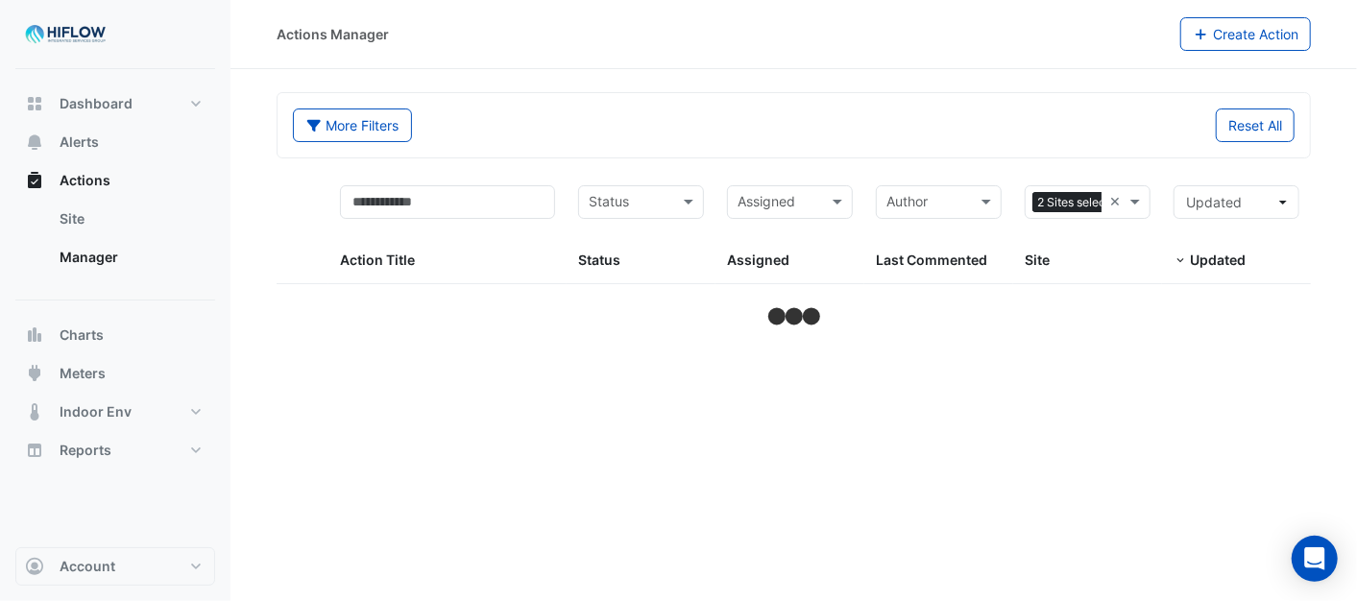
select select "***"
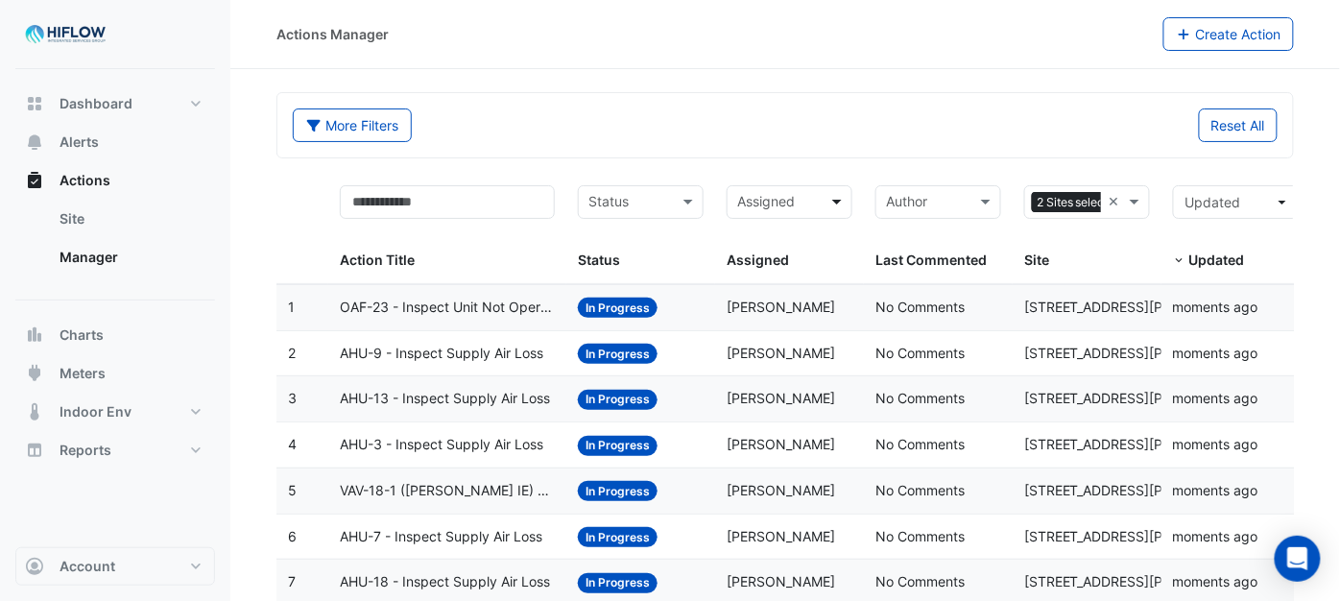
click at [836, 199] on span at bounding box center [840, 202] width 24 height 22
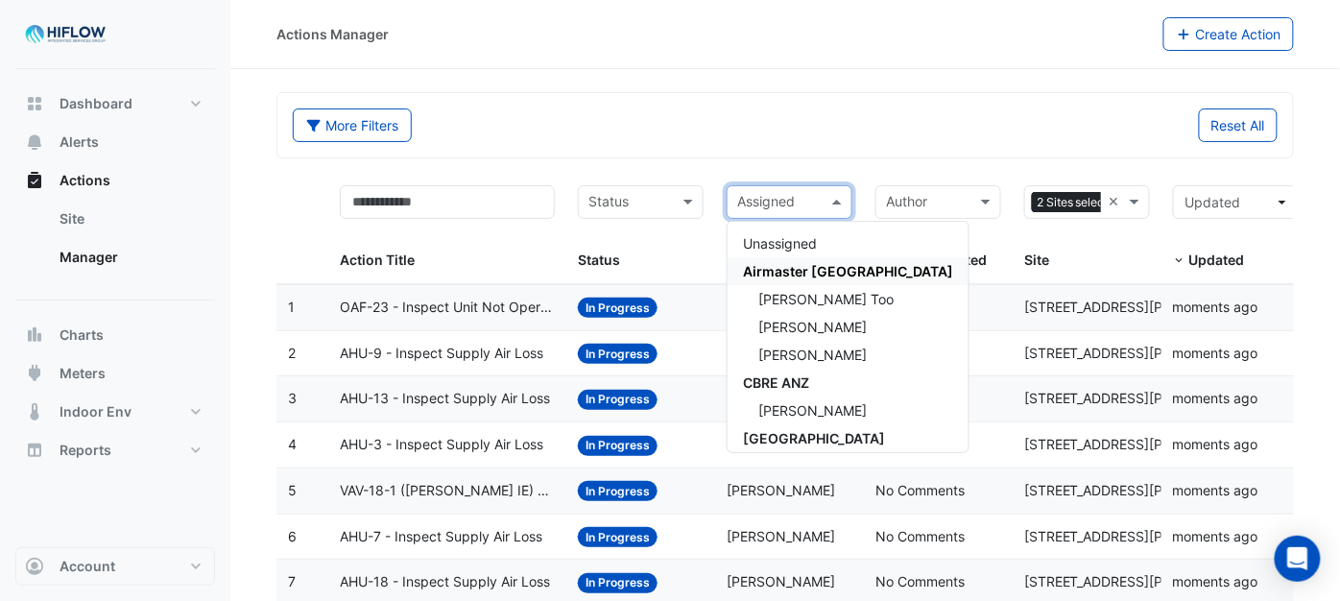
scroll to position [535, 0]
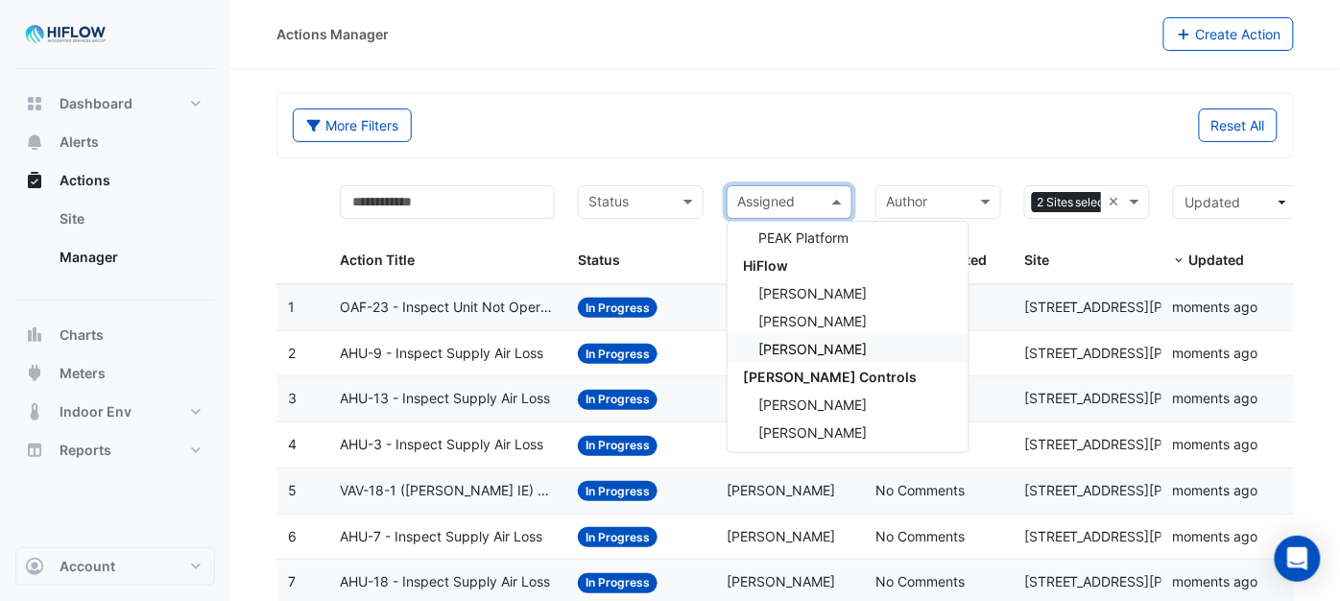
click at [807, 350] on span "[PERSON_NAME]" at bounding box center [813, 349] width 109 height 16
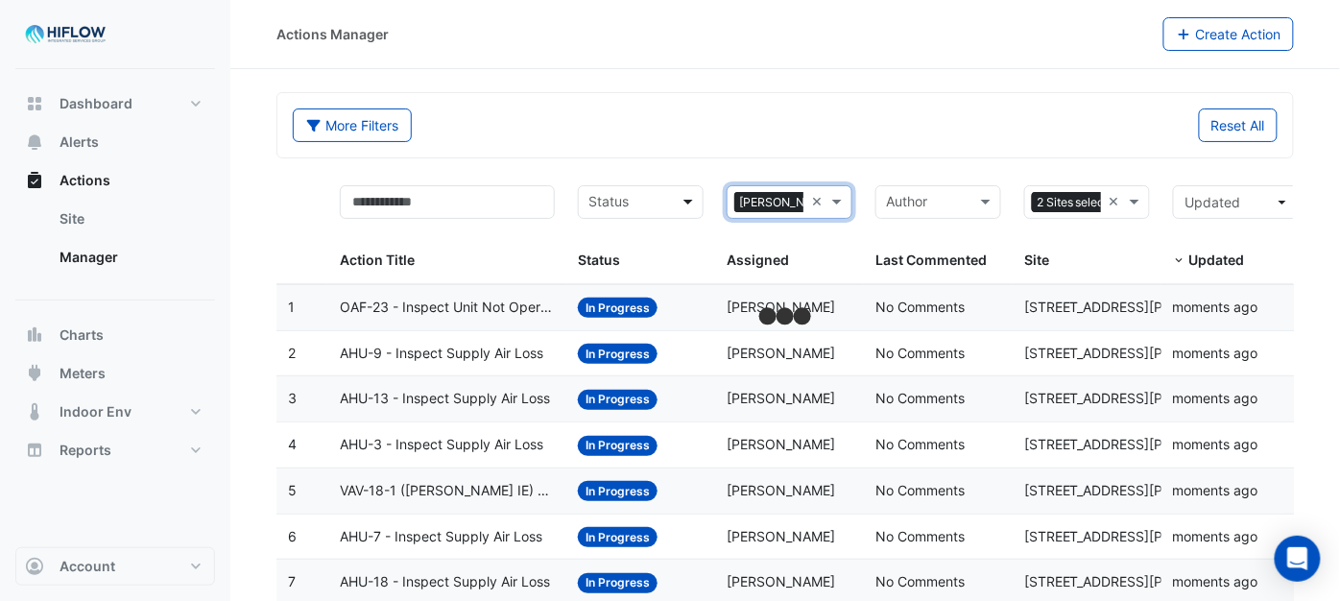
click at [693, 205] on span at bounding box center [691, 202] width 24 height 22
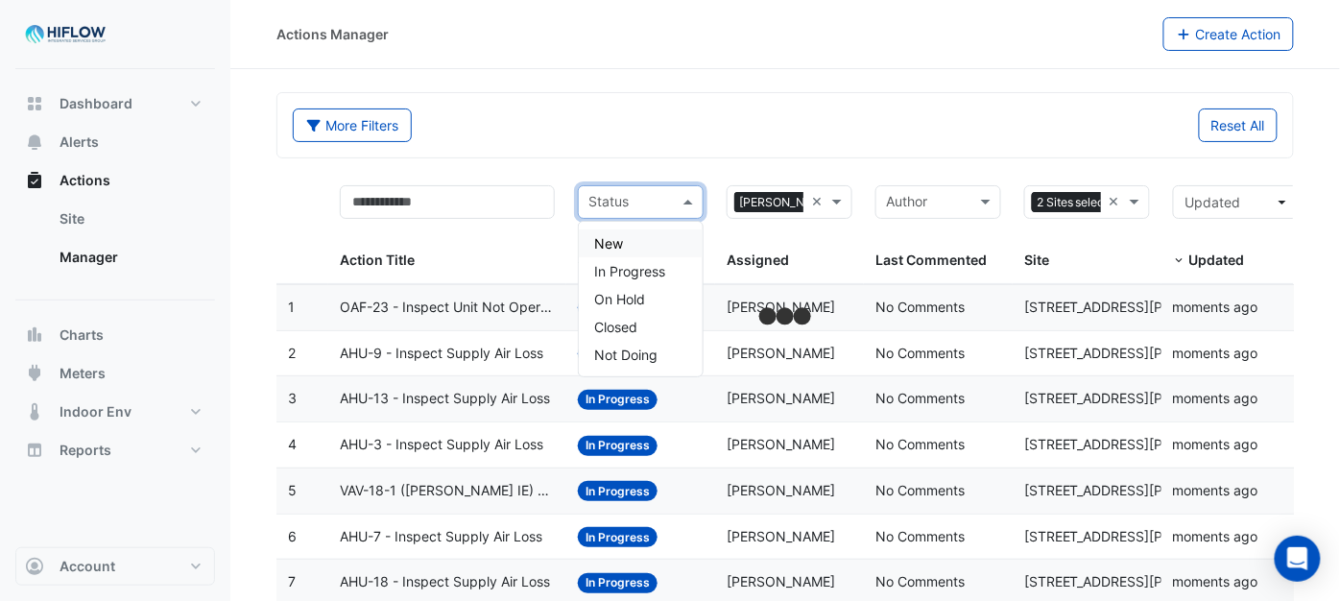
click at [654, 236] on div "New" at bounding box center [641, 243] width 124 height 28
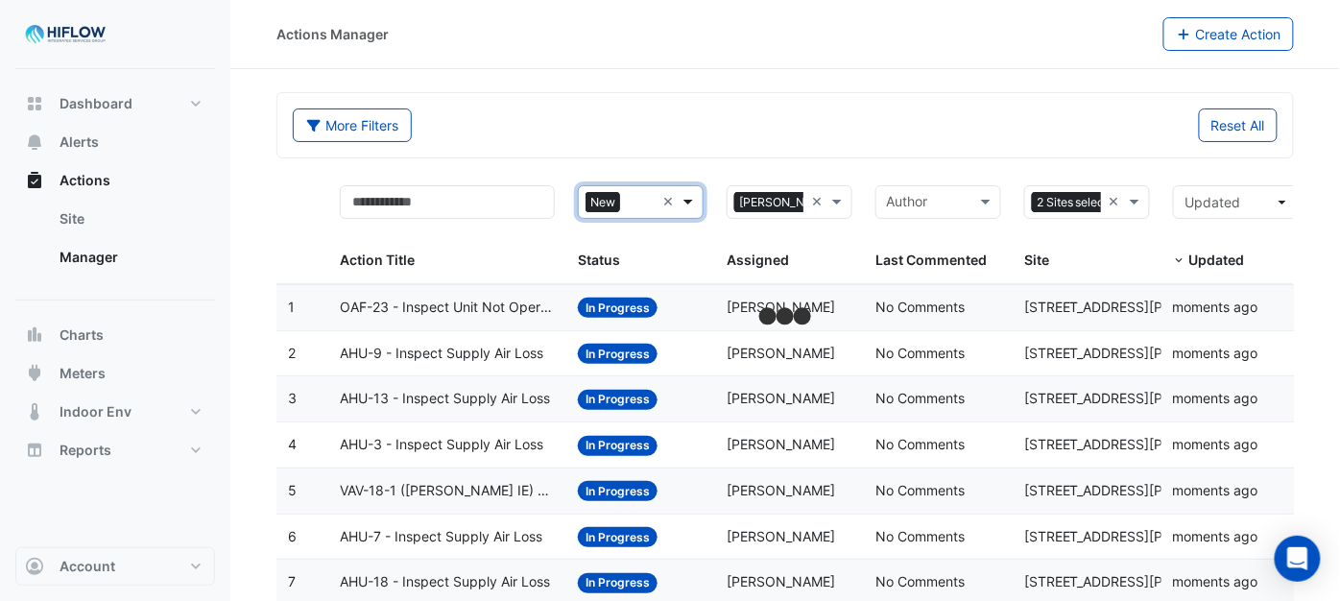
click at [688, 204] on span at bounding box center [691, 202] width 24 height 22
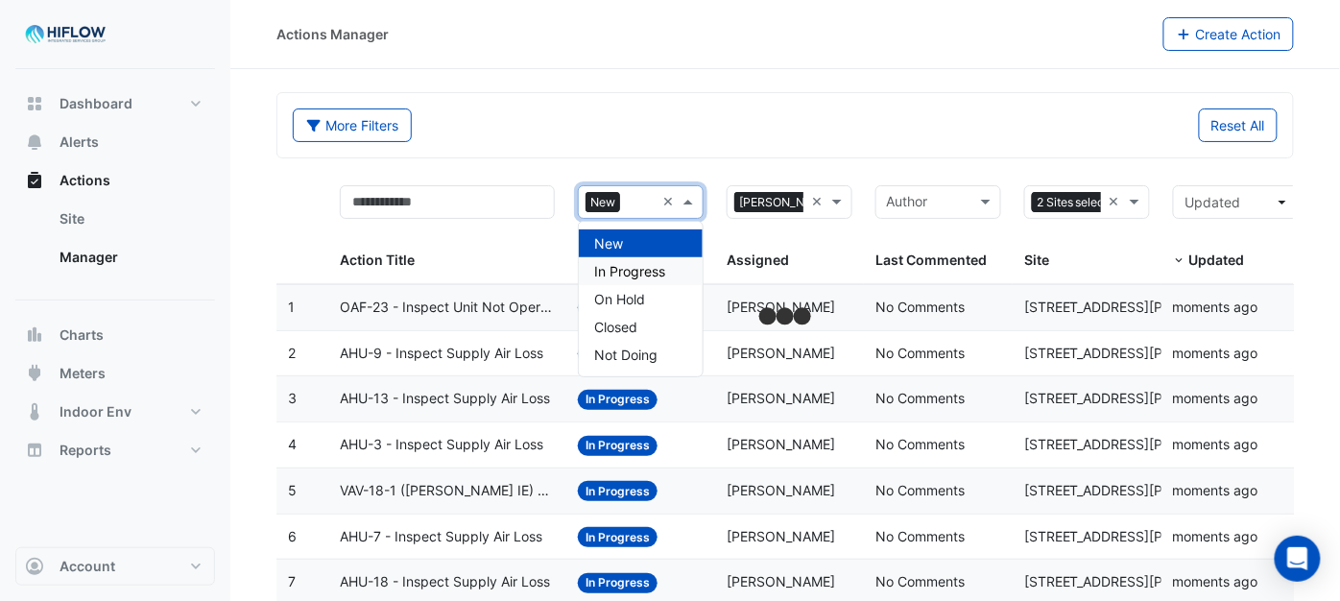
click at [649, 276] on span "In Progress" at bounding box center [629, 271] width 71 height 16
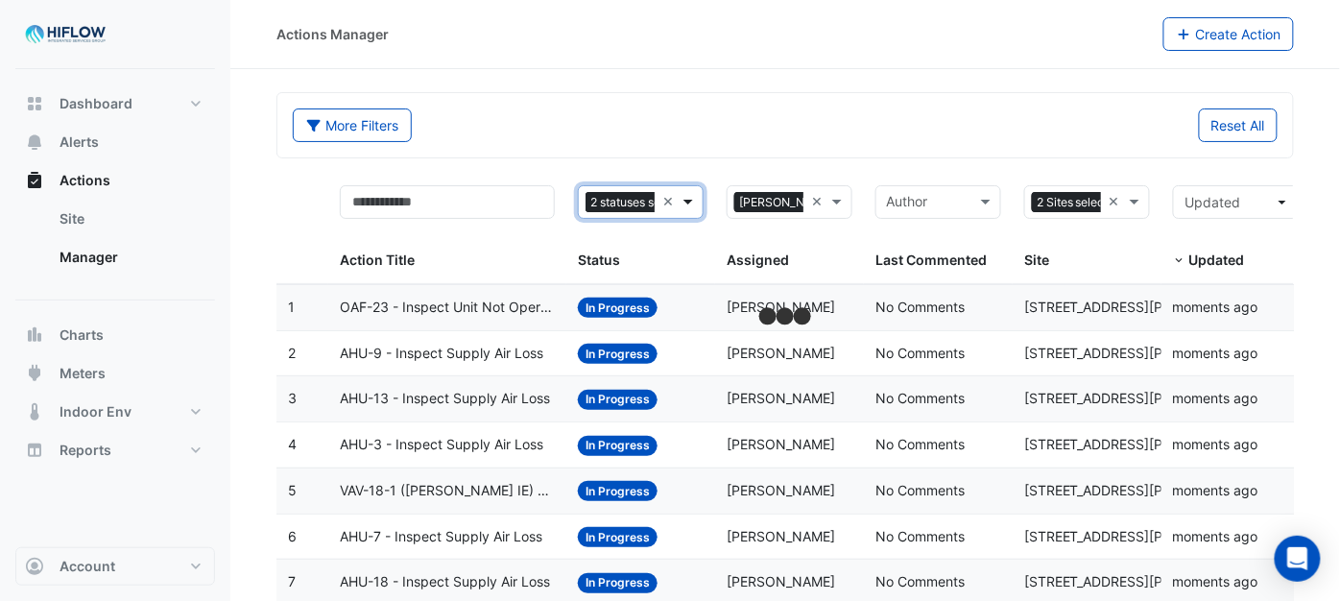
click at [688, 207] on span at bounding box center [691, 202] width 24 height 22
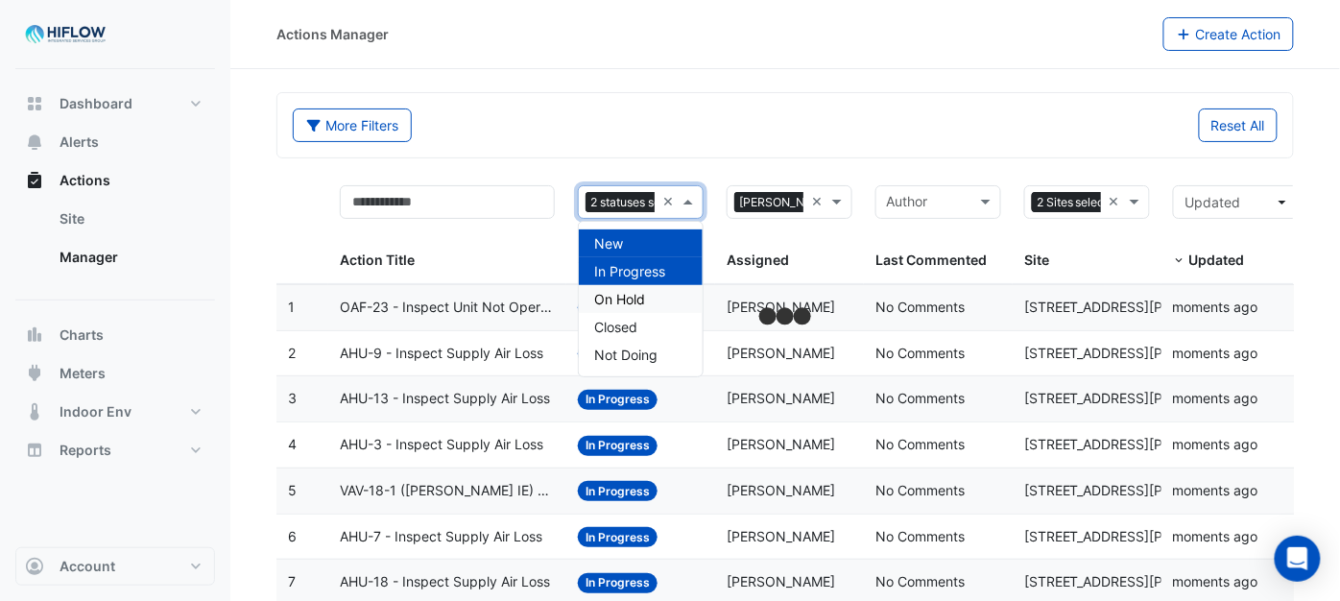
click at [626, 296] on span "On Hold" at bounding box center [619, 299] width 51 height 16
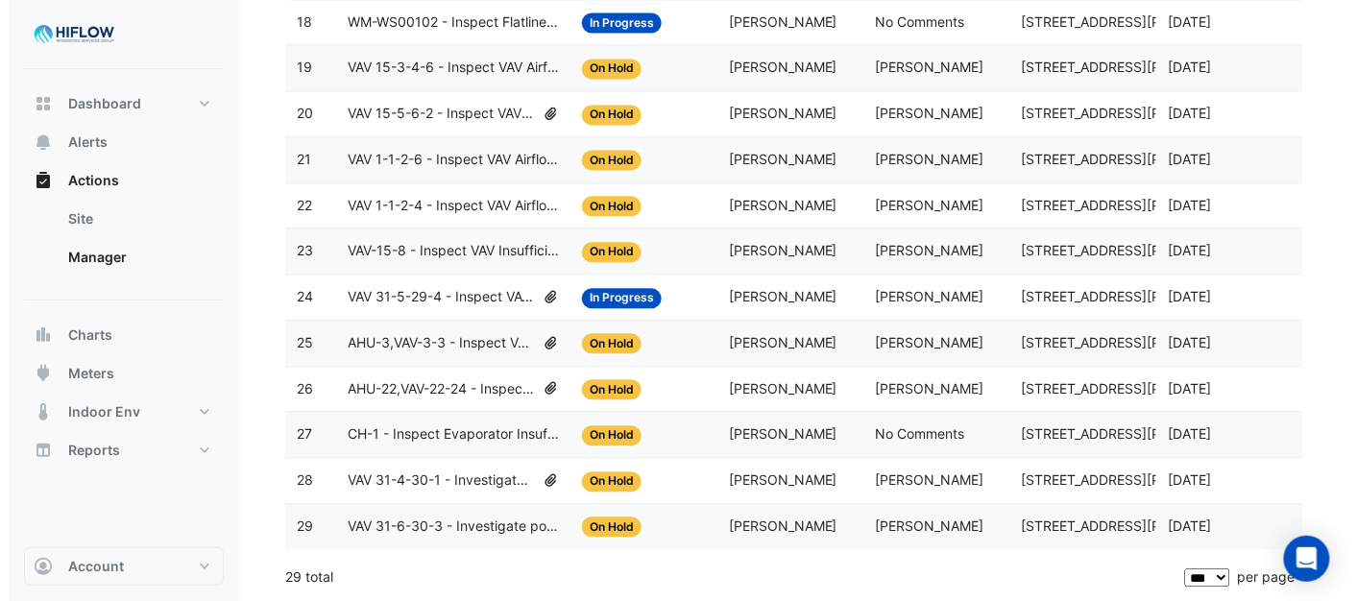
scroll to position [1079, 0]
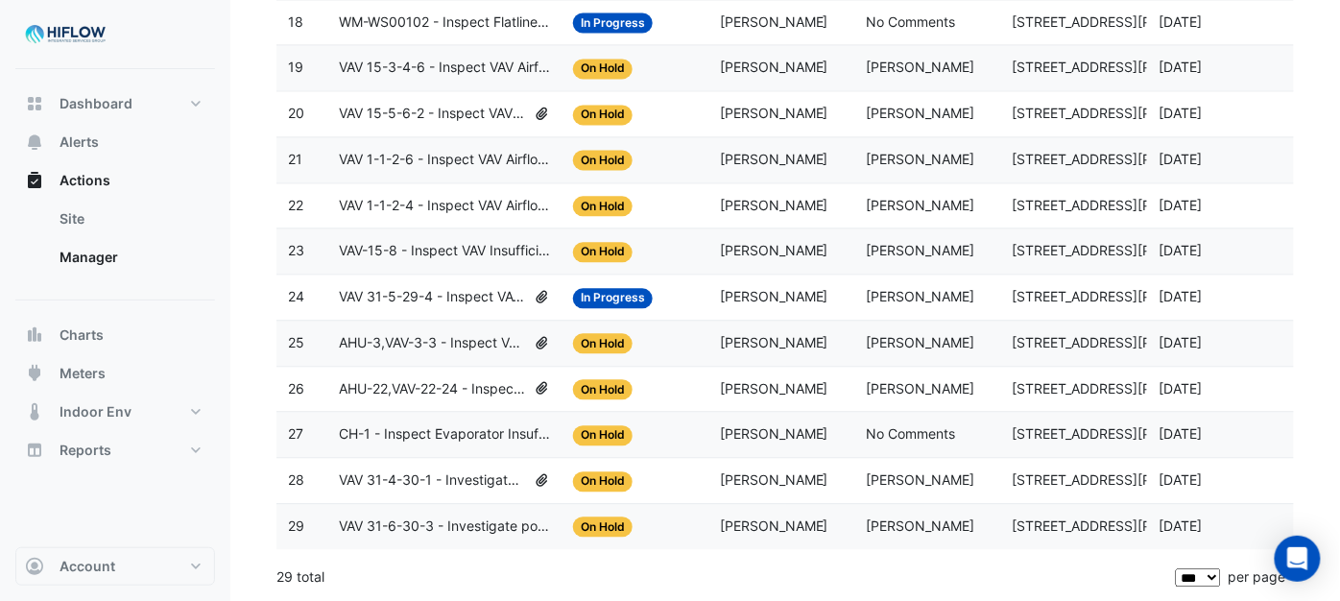
click at [427, 435] on span "CH-1 - Inspect Evaporator Insufficient Flow" at bounding box center [444, 434] width 211 height 22
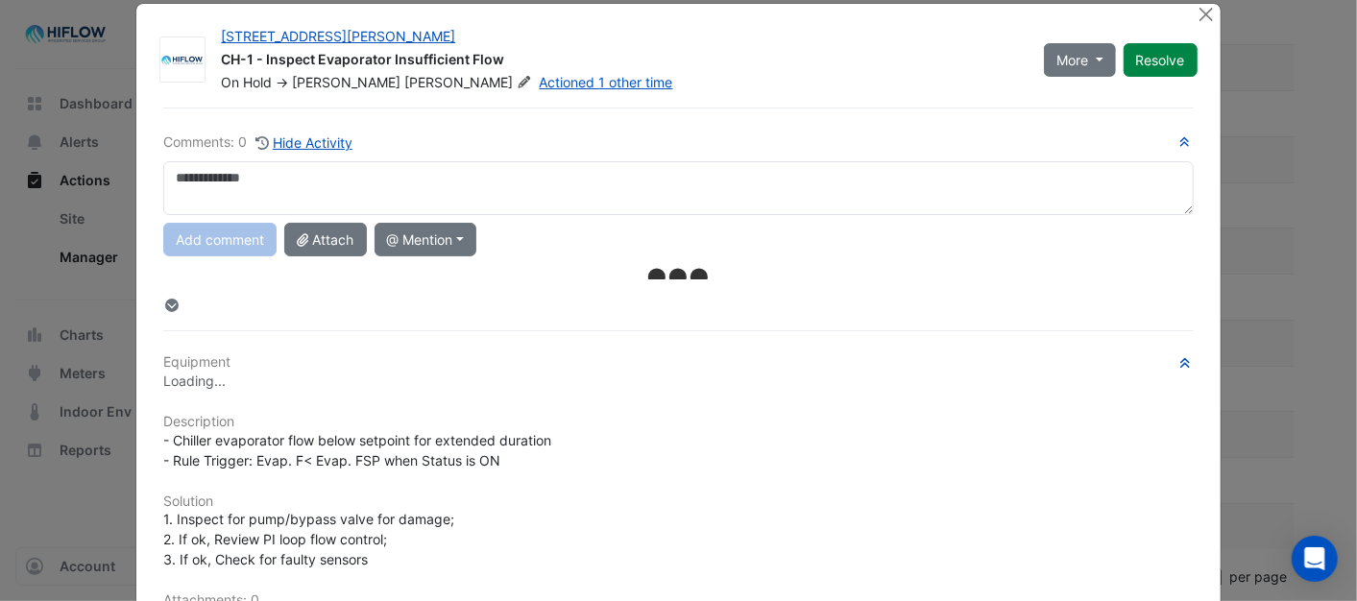
scroll to position [0, 0]
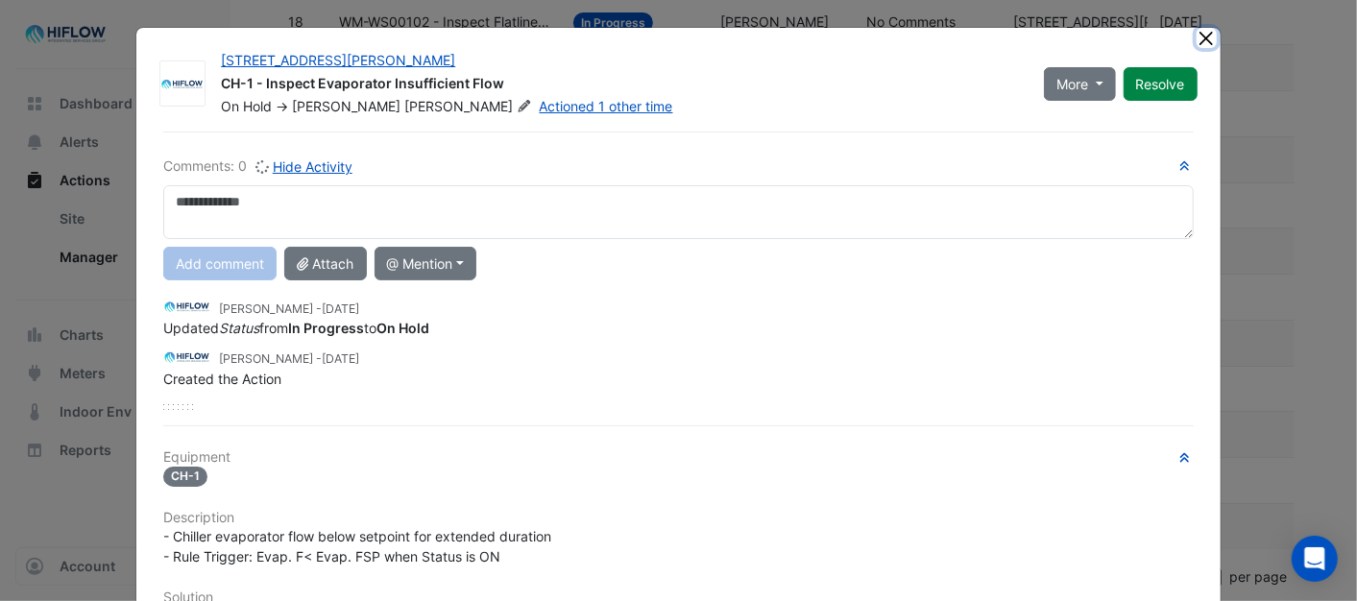
click at [1196, 31] on button "Close" at bounding box center [1206, 38] width 20 height 20
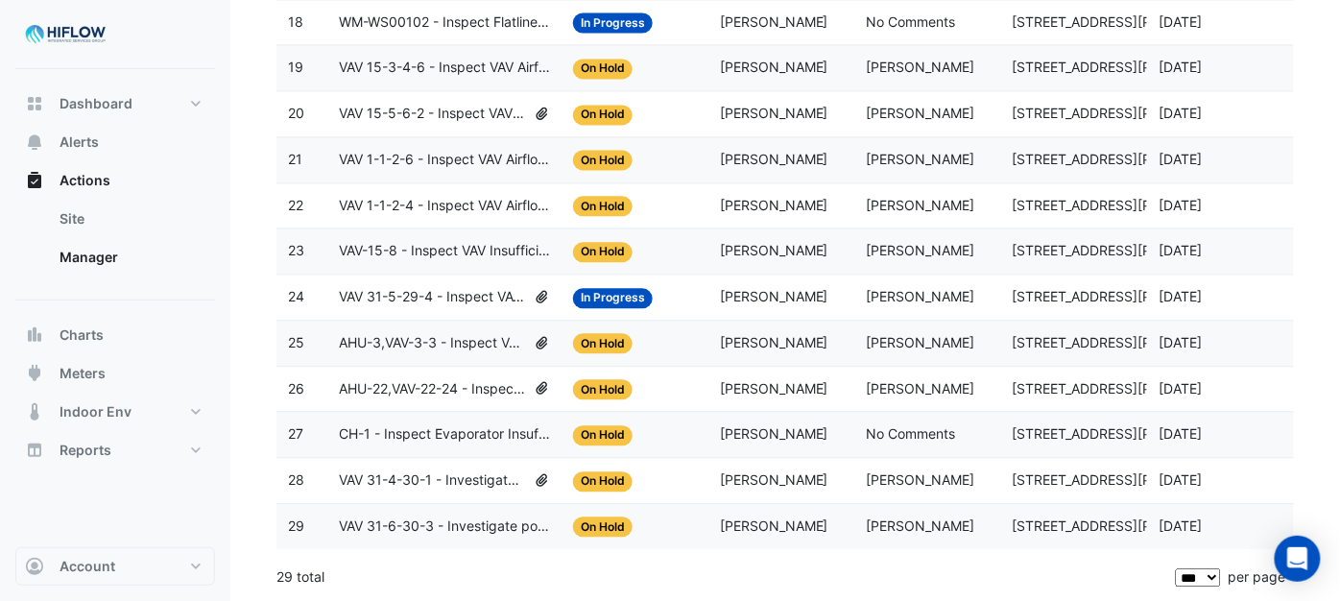
click at [372, 378] on span "AHU-22,VAV-22-24 - Inspect VAV Airflow Leak" at bounding box center [432, 389] width 187 height 22
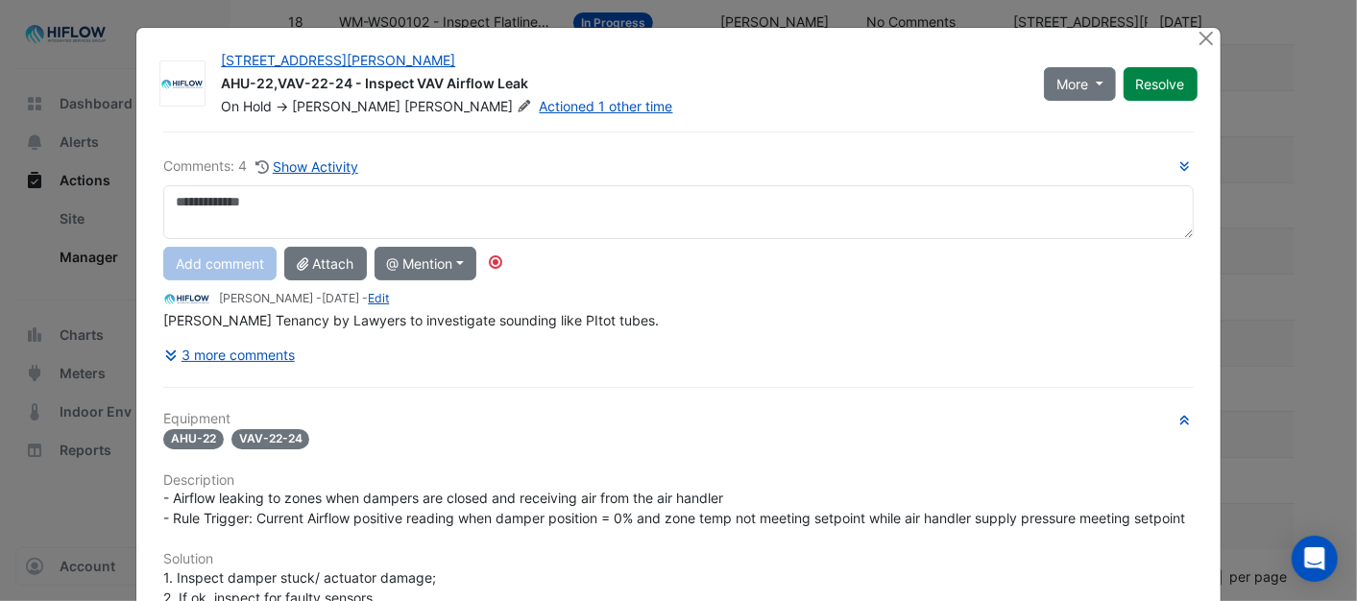
click at [1208, 43] on div at bounding box center [1208, 39] width 24 height 22
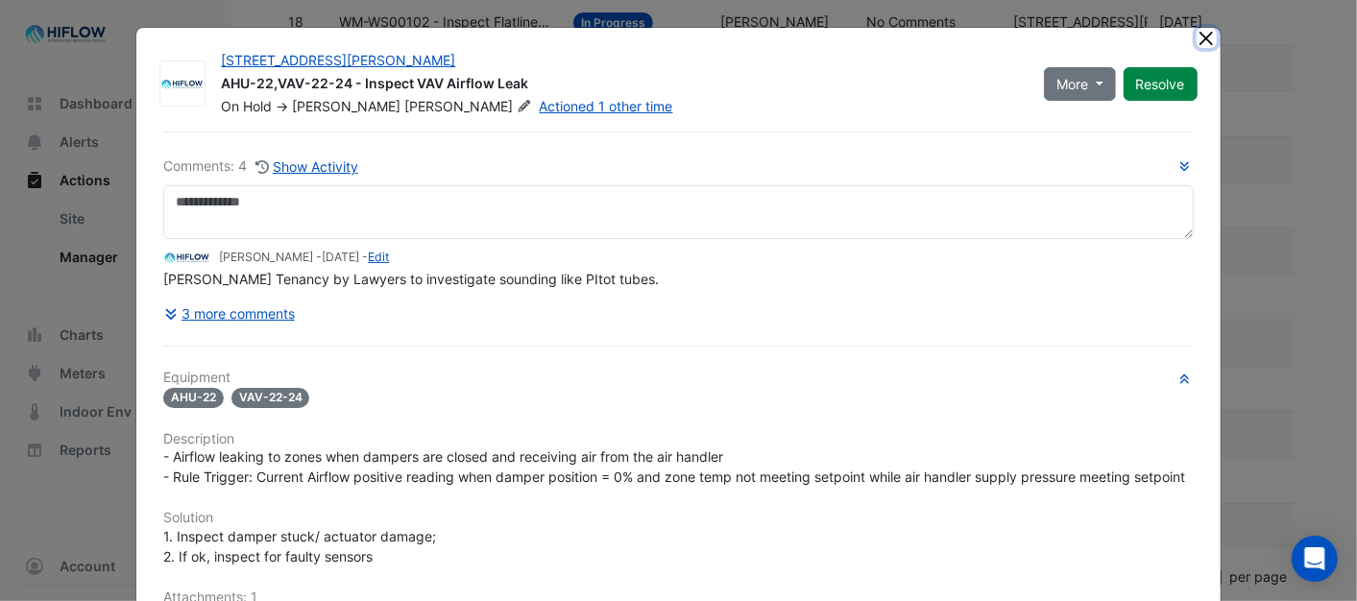
click at [1196, 33] on button "Close" at bounding box center [1206, 38] width 20 height 20
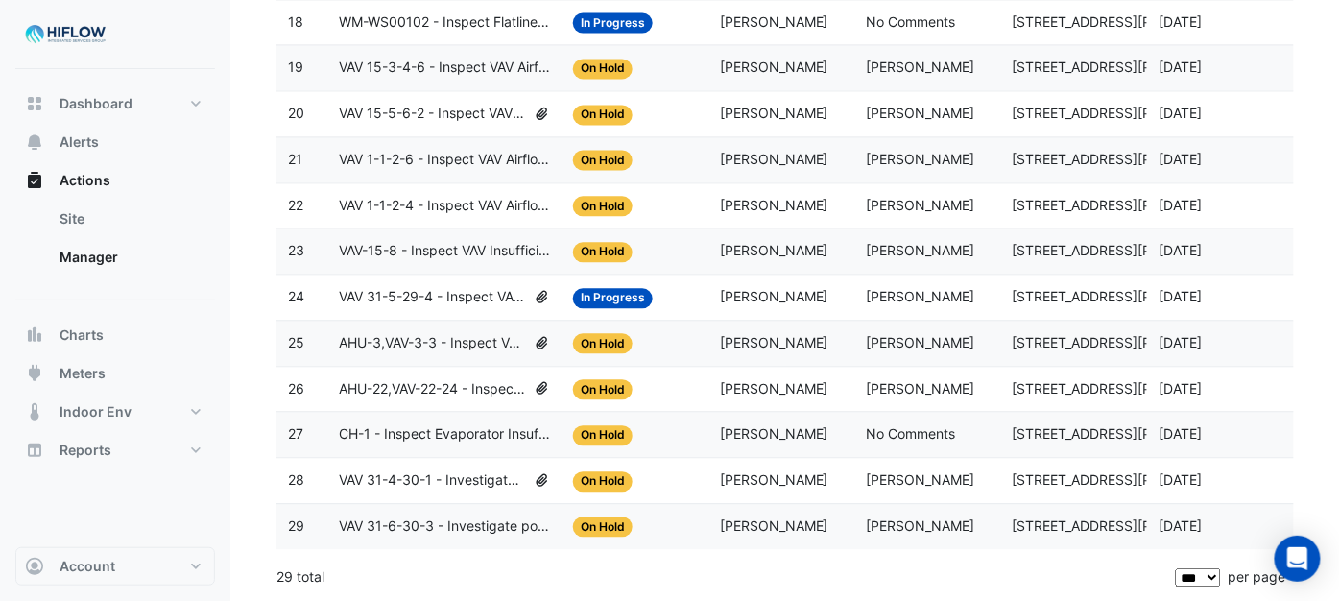
click at [392, 339] on span "AHU-3,VAV-3-3 - Inspect VAV Airflow Block" at bounding box center [432, 343] width 187 height 22
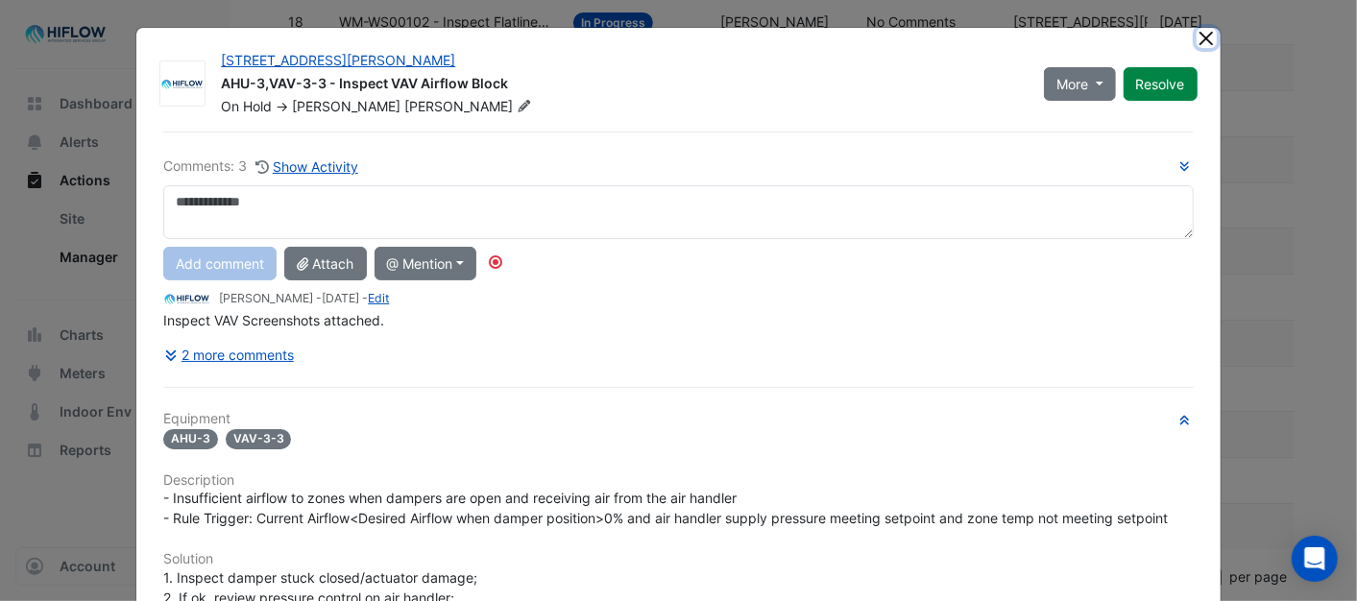
click at [1196, 41] on button "Close" at bounding box center [1206, 38] width 20 height 20
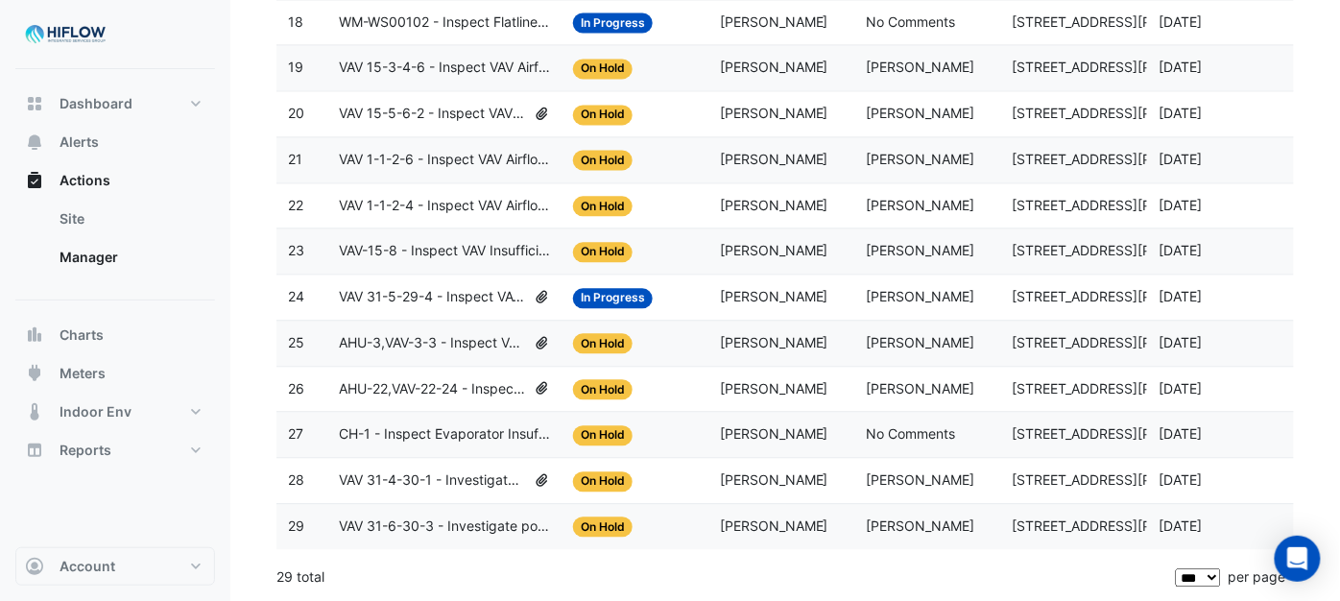
click at [406, 293] on span "VAV 31-5-29-4 - Inspect VAV Airflow Block" at bounding box center [432, 297] width 187 height 22
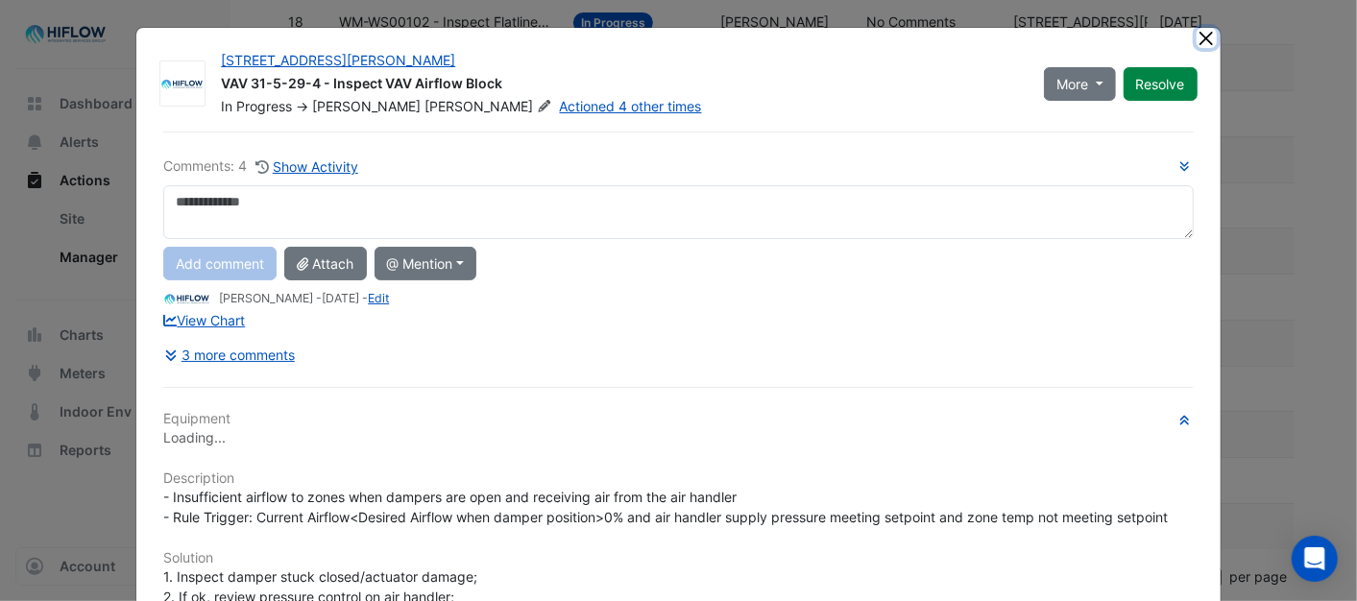
click at [1196, 36] on button "Close" at bounding box center [1206, 38] width 20 height 20
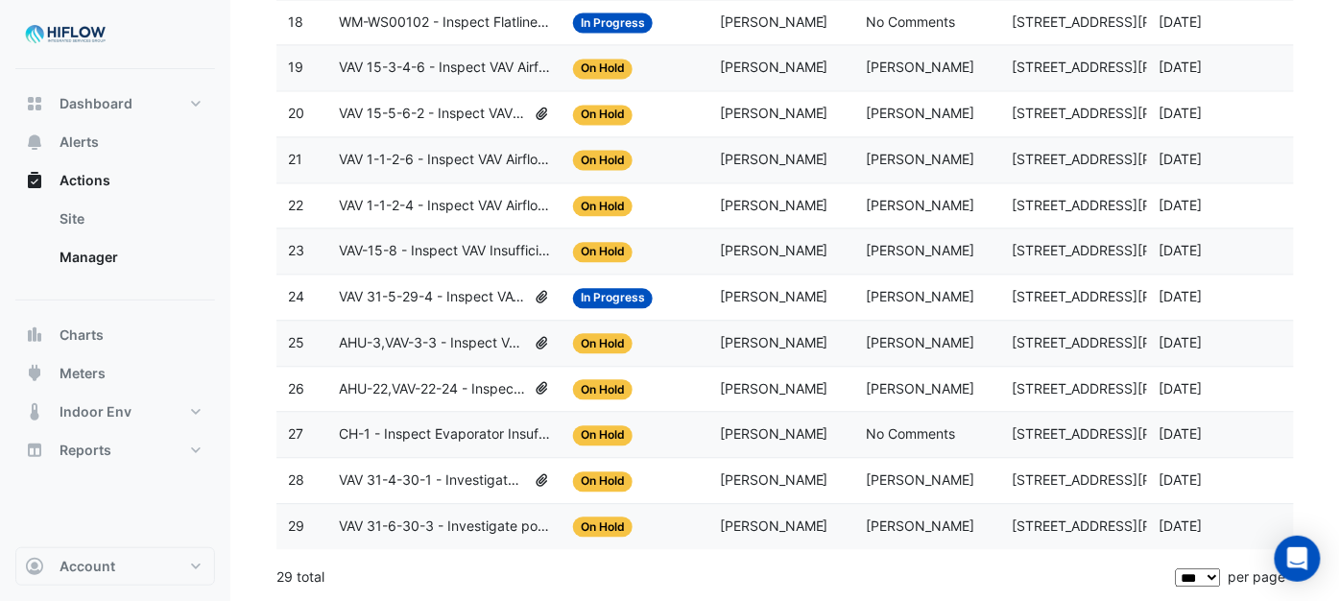
click at [360, 244] on span "VAV-15-8 - Inspect VAV Insufficient Cooling" at bounding box center [444, 251] width 211 height 22
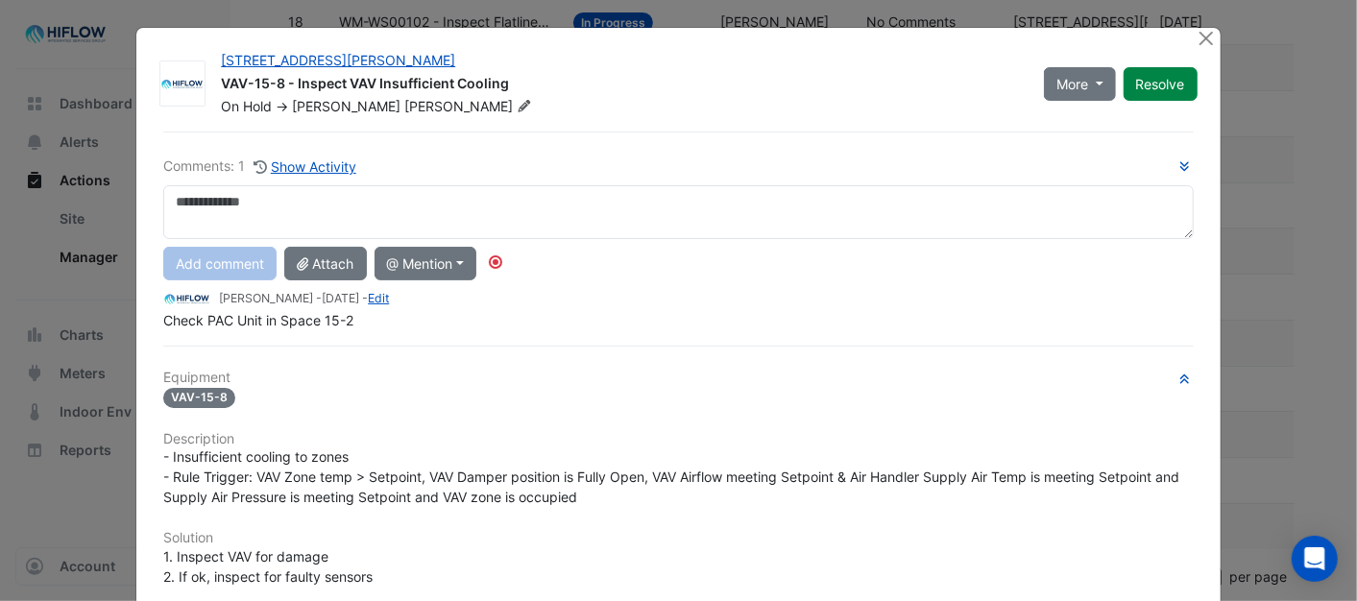
click at [196, 194] on textarea at bounding box center [677, 212] width 1029 height 54
drag, startPoint x: 255, startPoint y: 195, endPoint x: 142, endPoint y: 197, distance: 113.3
click at [152, 196] on div "**********" at bounding box center [678, 212] width 1052 height 54
type textarea "**********"
click at [222, 256] on button "Add comment" at bounding box center [219, 264] width 113 height 34
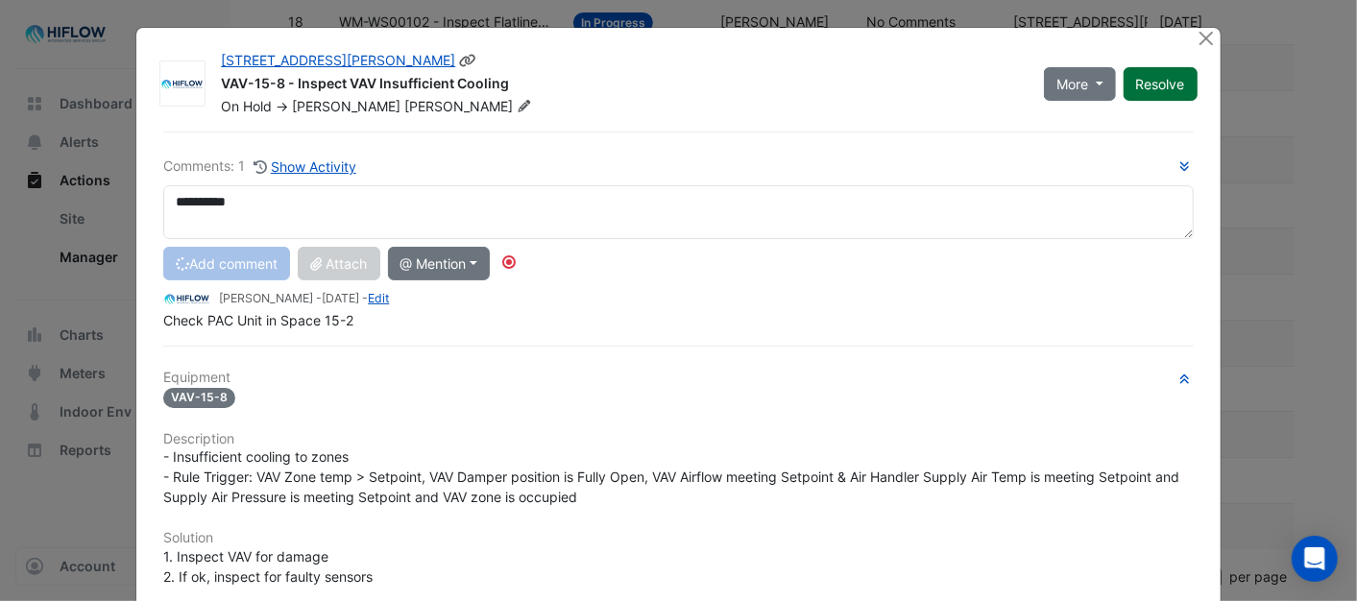
click at [1145, 87] on button "Resolve" at bounding box center [1160, 84] width 74 height 34
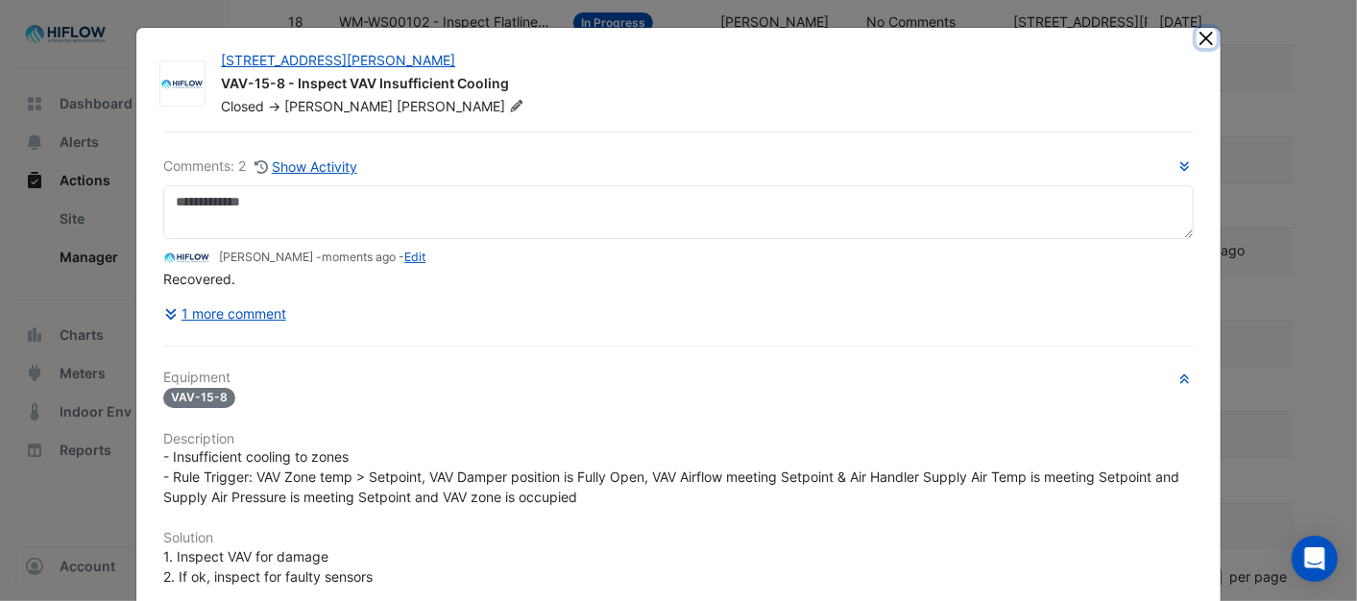
click at [1196, 35] on button "Close" at bounding box center [1206, 38] width 20 height 20
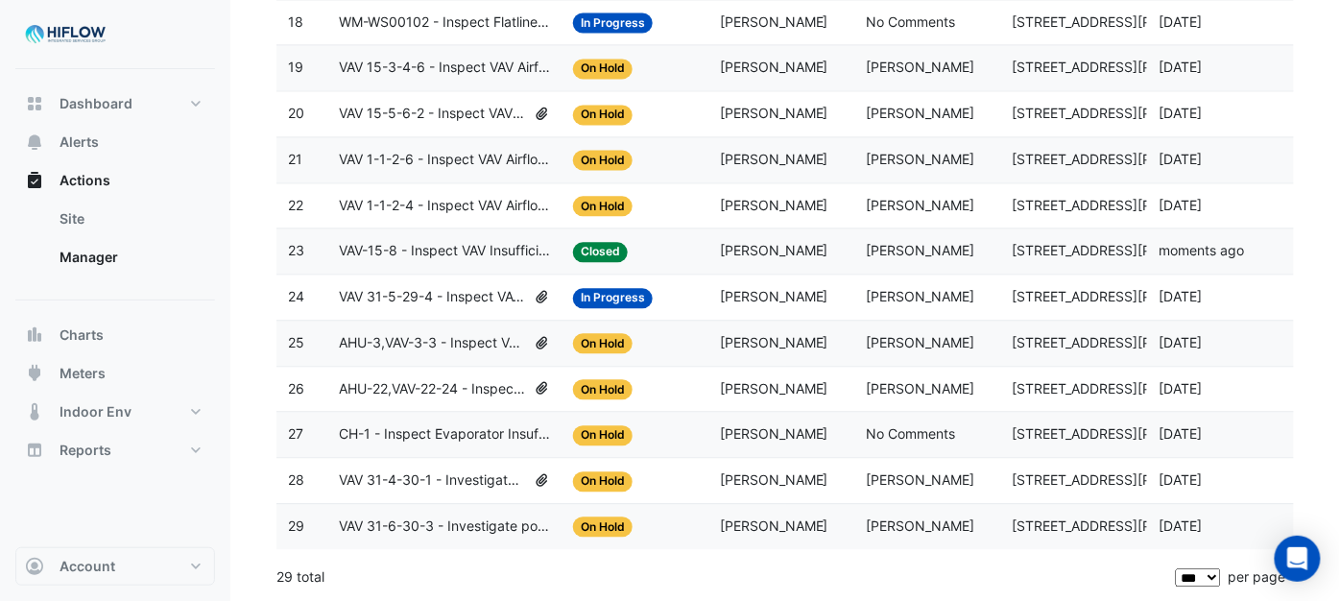
click at [380, 196] on span "VAV 1-1-2-4 - Inspect VAV Airflow Leak" at bounding box center [444, 206] width 211 height 22
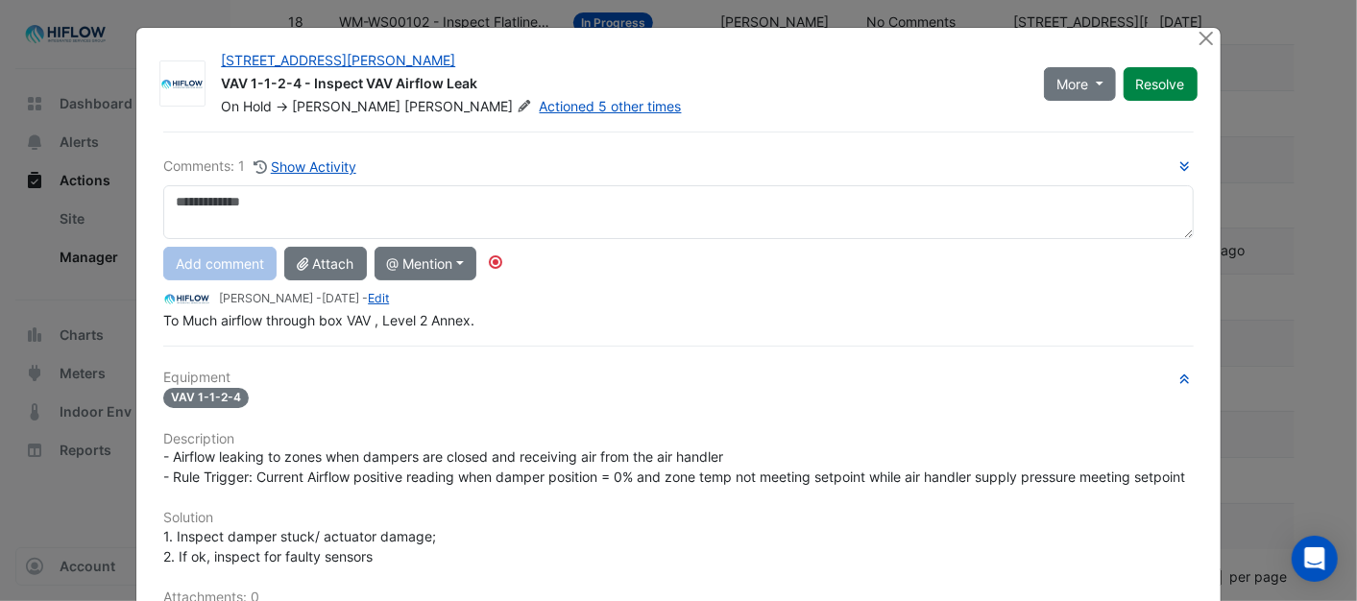
click at [1208, 28] on div at bounding box center [1208, 39] width 24 height 22
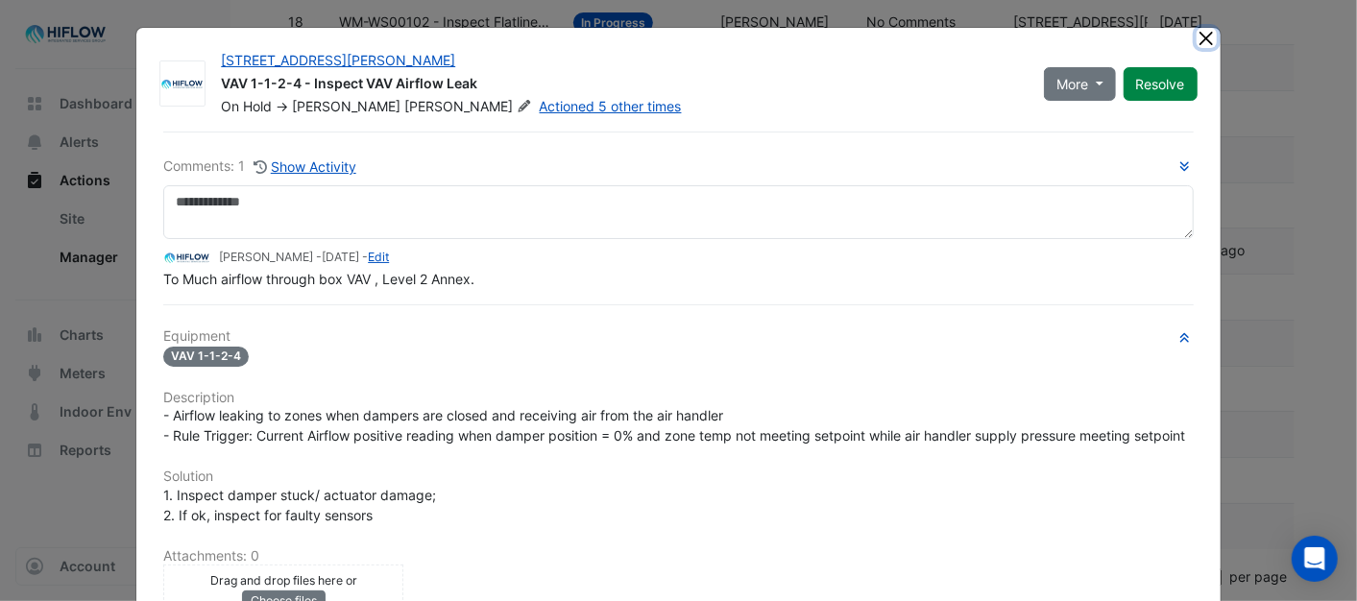
click at [1196, 40] on button "Close" at bounding box center [1206, 38] width 20 height 20
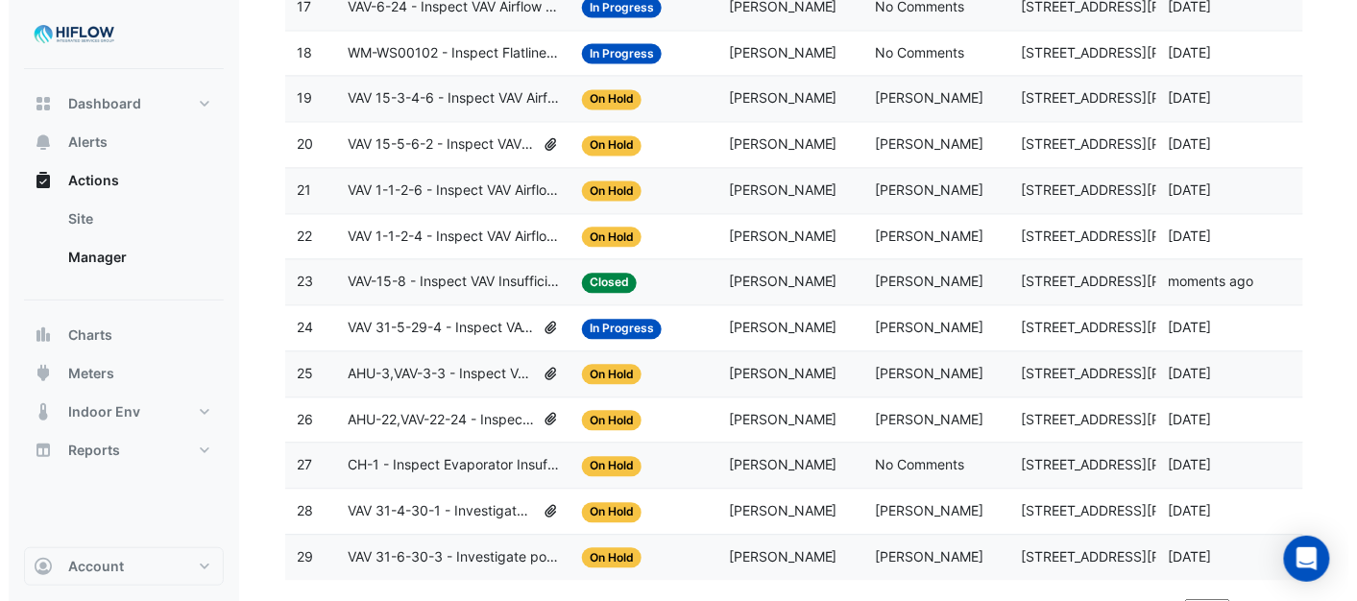
scroll to position [973, 0]
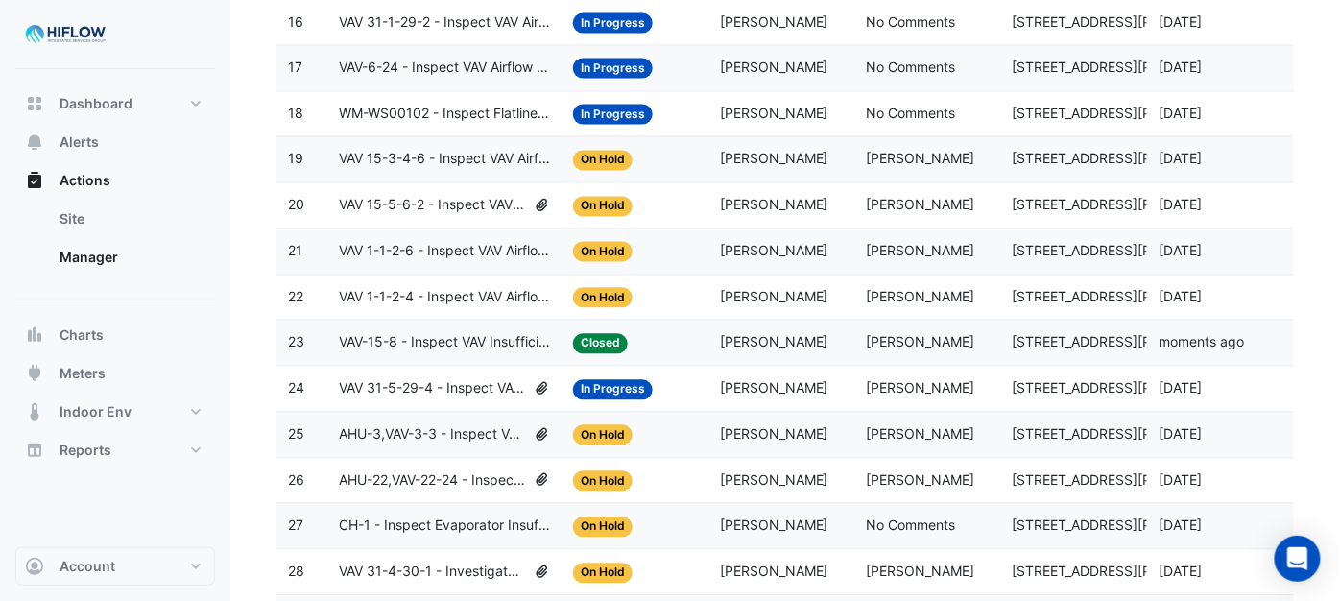
click at [398, 263] on span "VAV 1-1-2-6 - Inspect VAV Airflow Leak" at bounding box center [444, 252] width 211 height 22
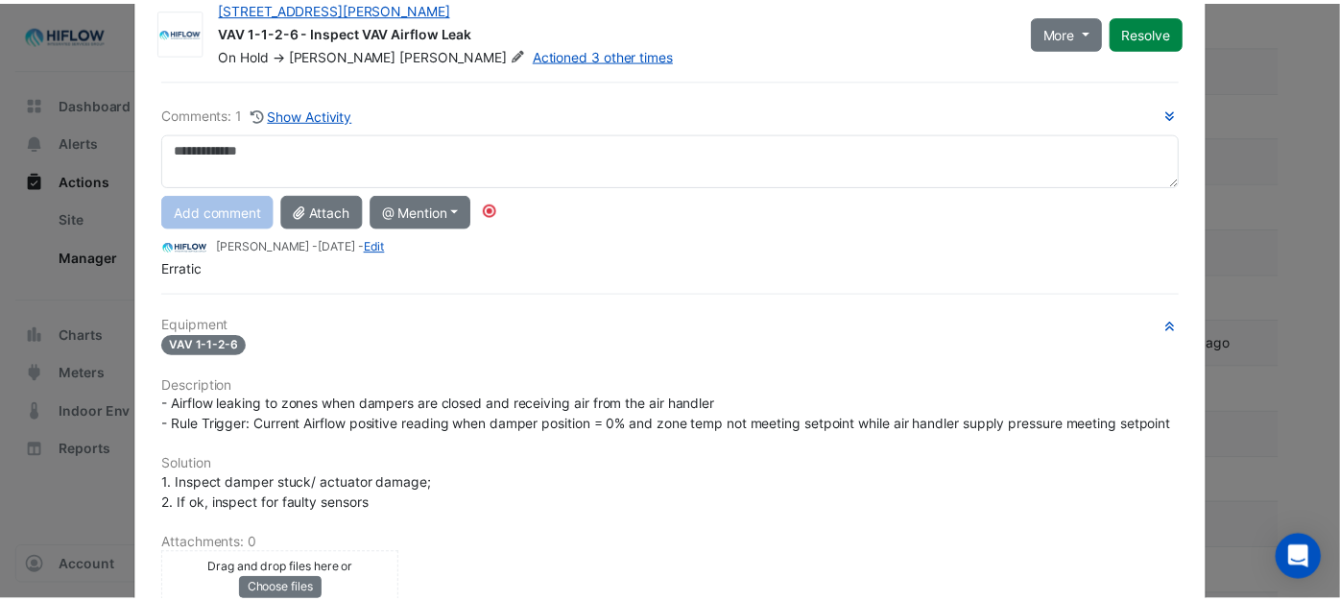
scroll to position [0, 0]
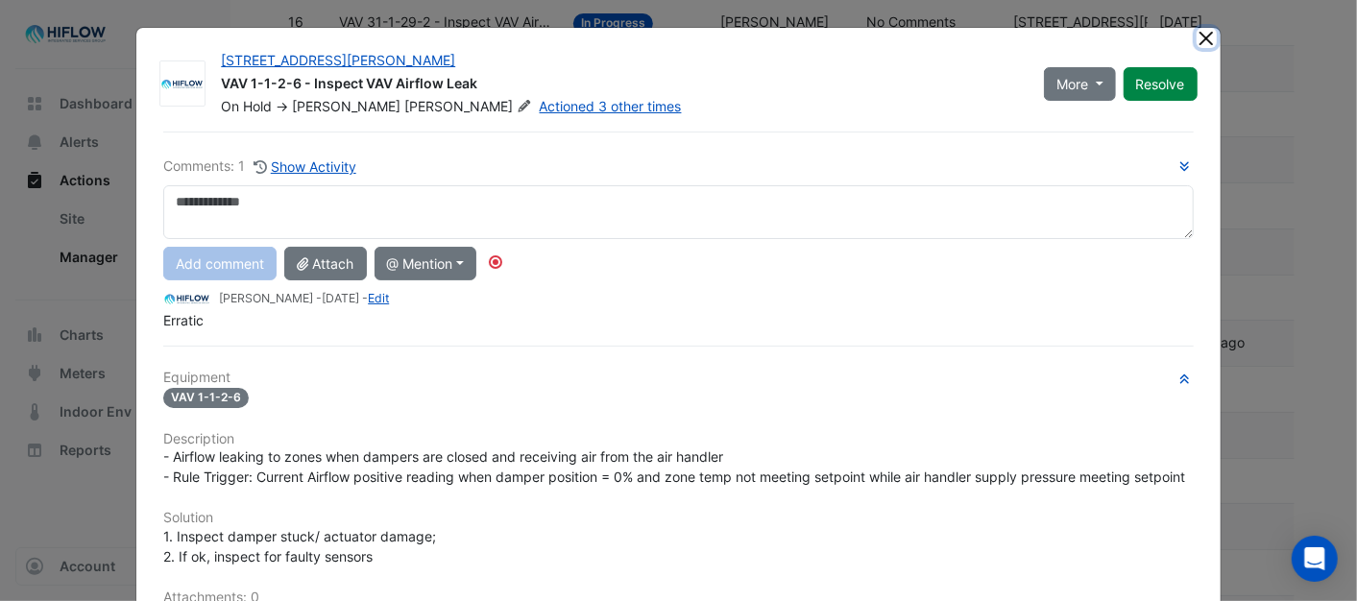
click at [1203, 32] on button "Close" at bounding box center [1206, 38] width 20 height 20
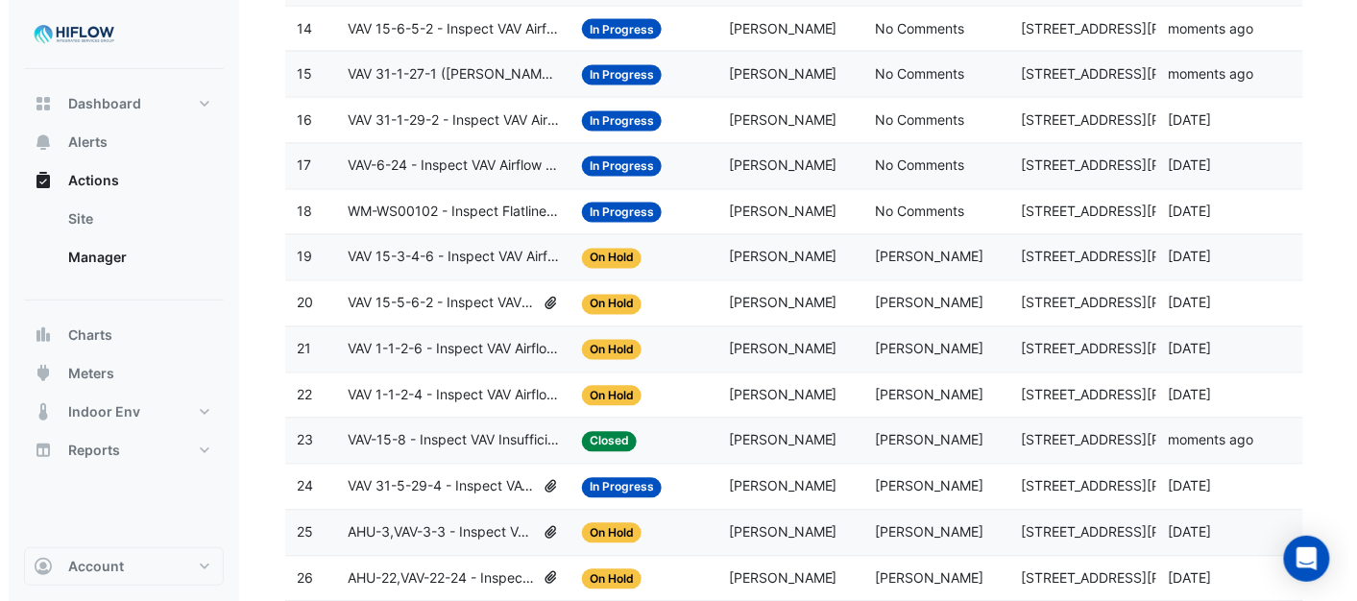
scroll to position [866, 0]
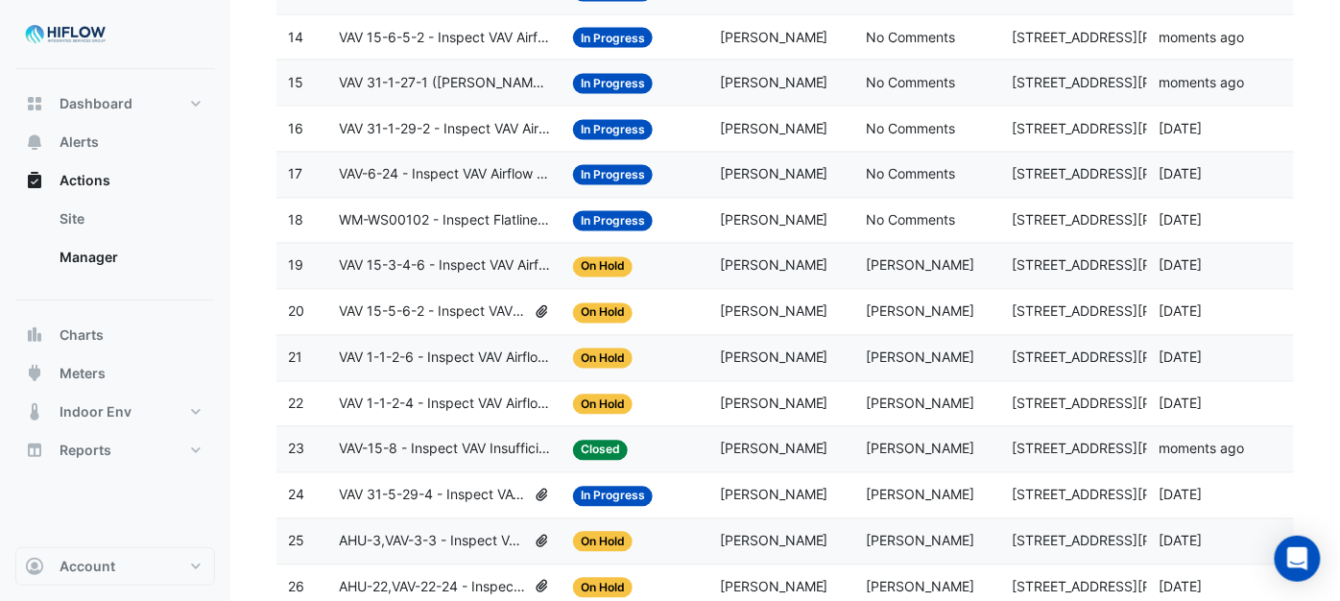
click at [363, 317] on span "VAV 15-5-6-2 - Inspect VAV Airflow Block" at bounding box center [432, 313] width 187 height 22
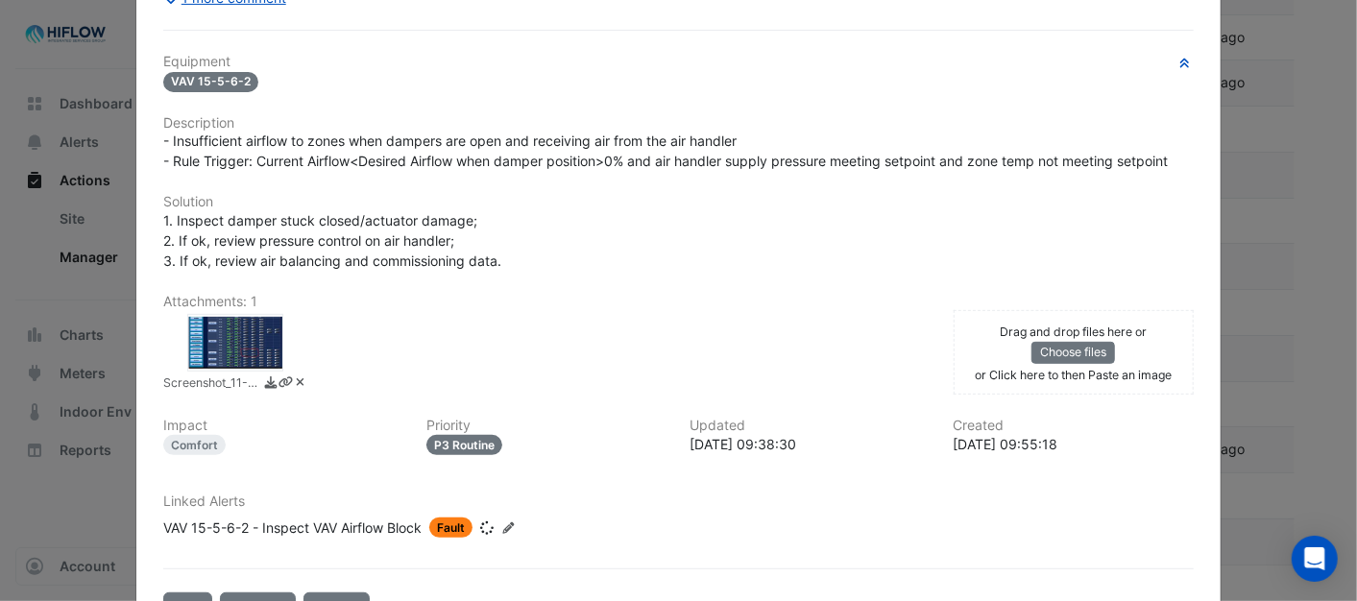
scroll to position [0, 0]
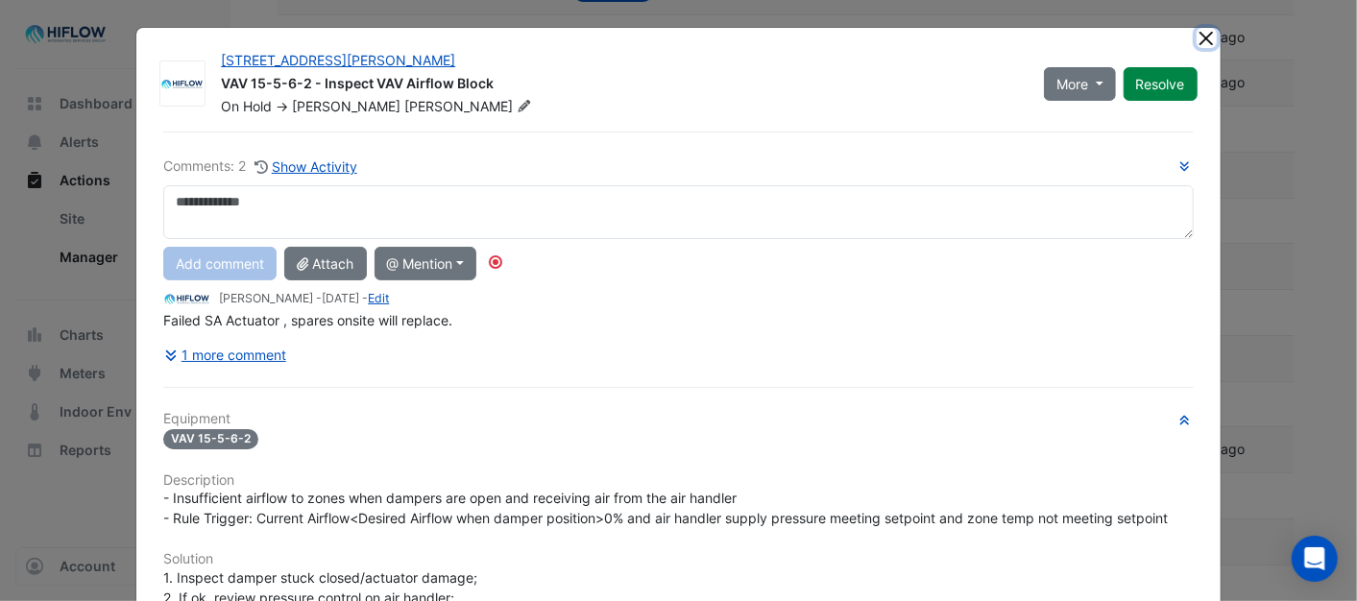
click at [1196, 32] on button "Close" at bounding box center [1206, 38] width 20 height 20
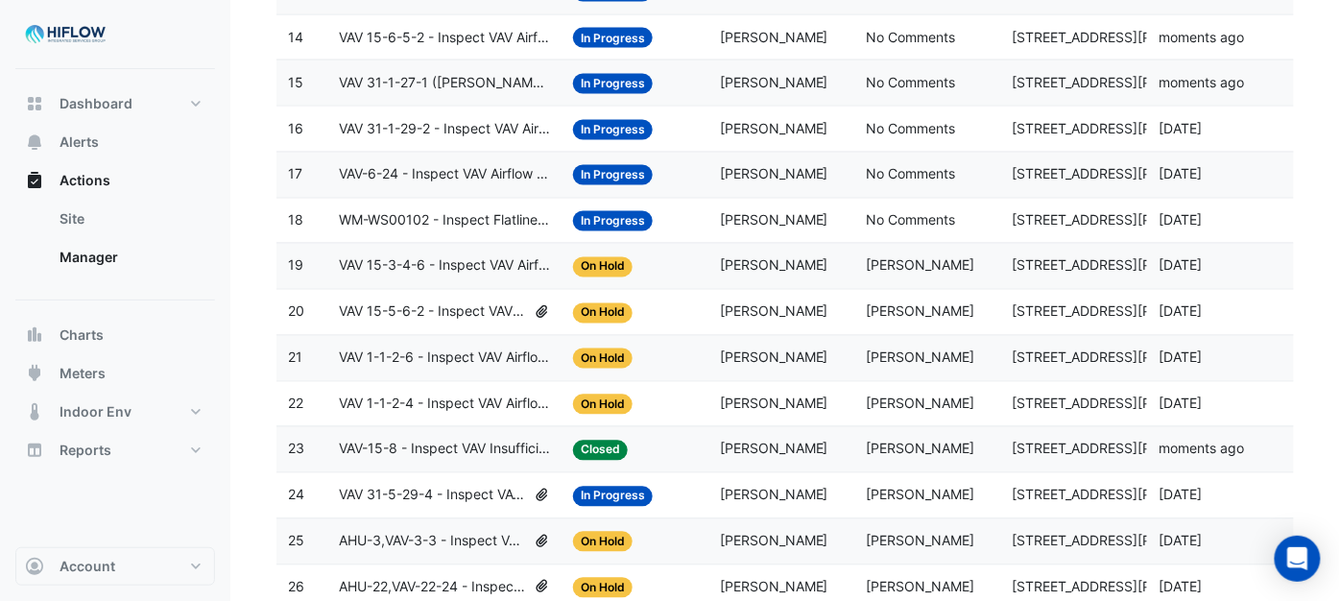
click at [387, 273] on span "VAV 15-3-4-6 - Inspect VAV Airflow Block" at bounding box center [444, 266] width 211 height 22
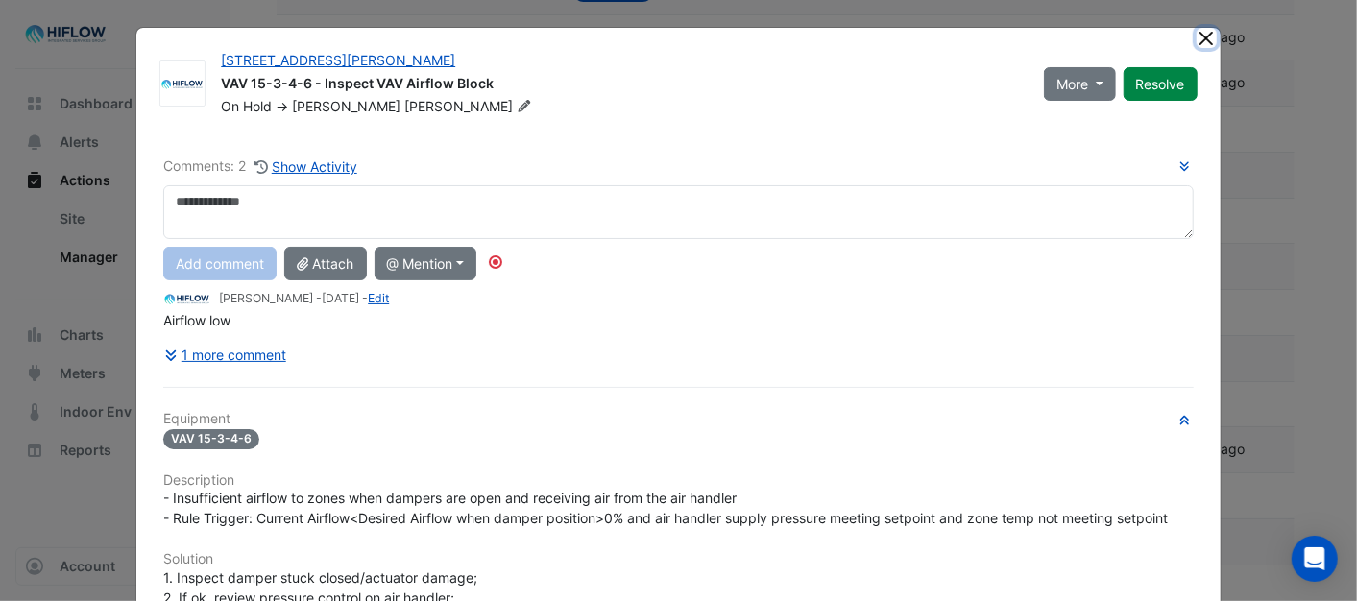
click at [1206, 36] on button "Close" at bounding box center [1206, 38] width 20 height 20
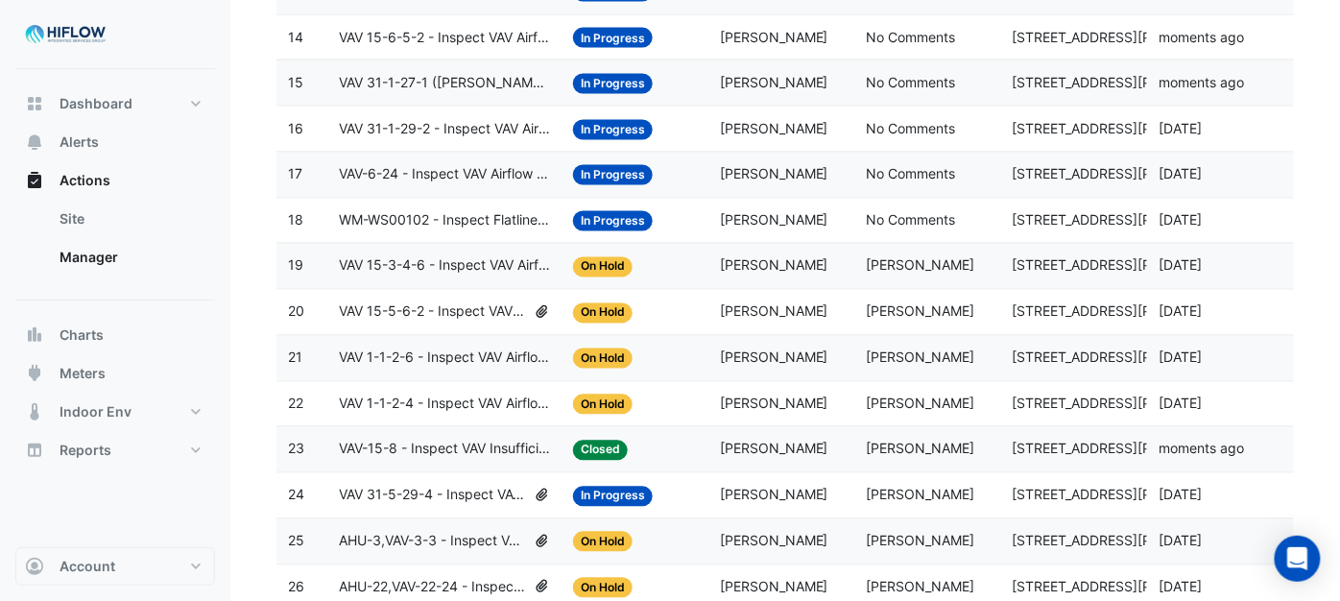
click at [407, 276] on span "VAV 15-3-4-6 - Inspect VAV Airflow Block" at bounding box center [444, 266] width 211 height 22
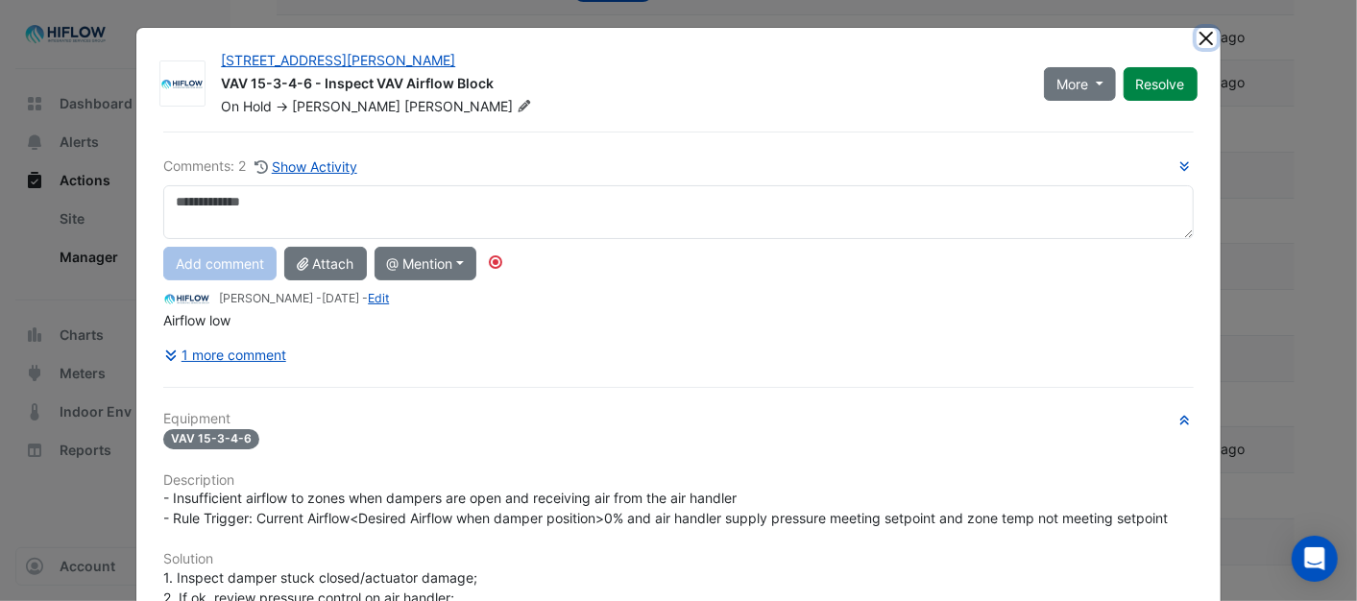
click at [1202, 41] on button "Close" at bounding box center [1206, 38] width 20 height 20
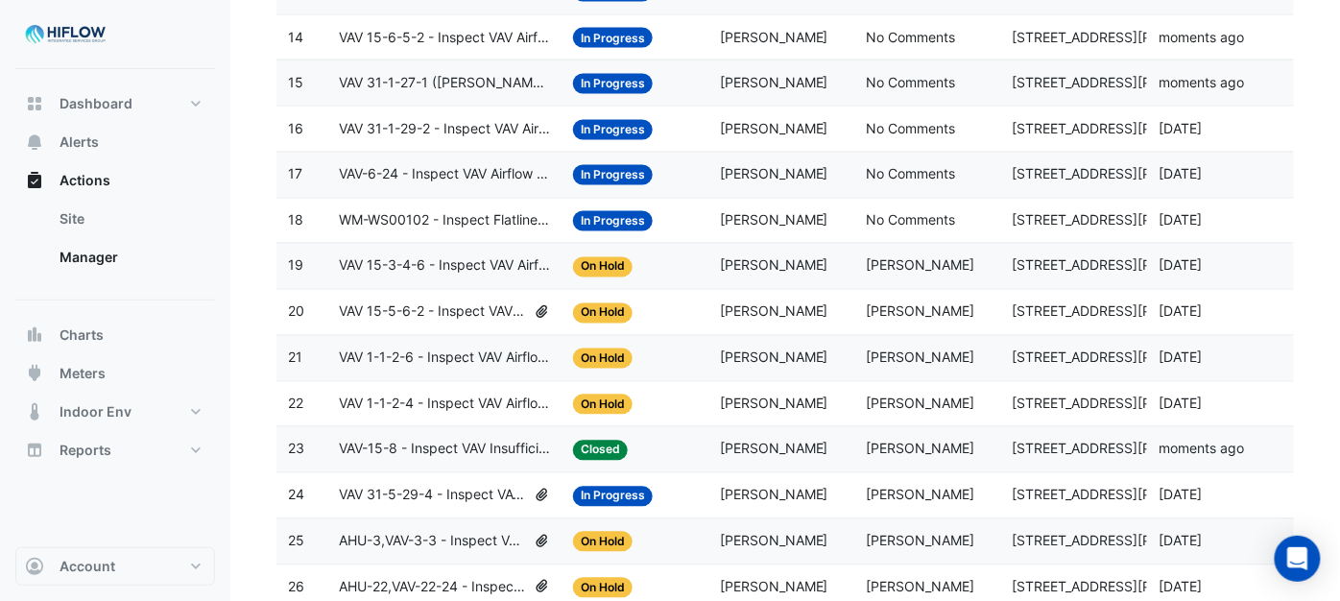
click at [392, 231] on span "WM-WS00102 - Inspect Flatlined Water Sub-Meter" at bounding box center [444, 221] width 211 height 22
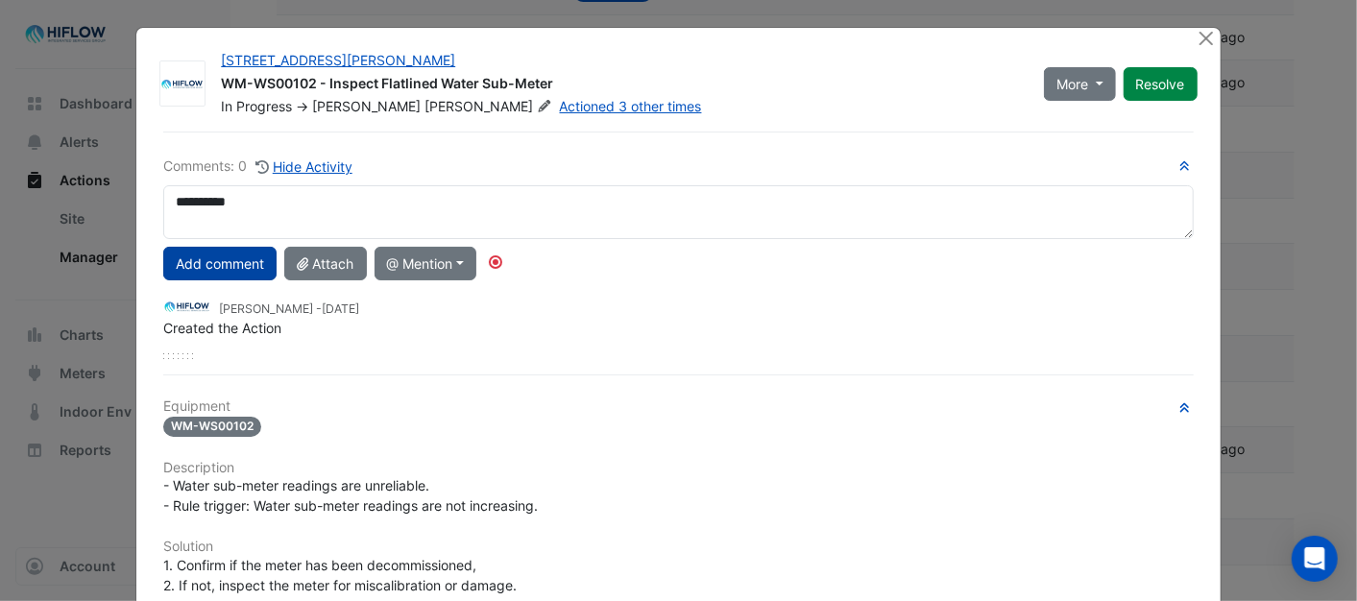
type textarea "**********"
click at [190, 259] on button "Add comment" at bounding box center [219, 264] width 113 height 34
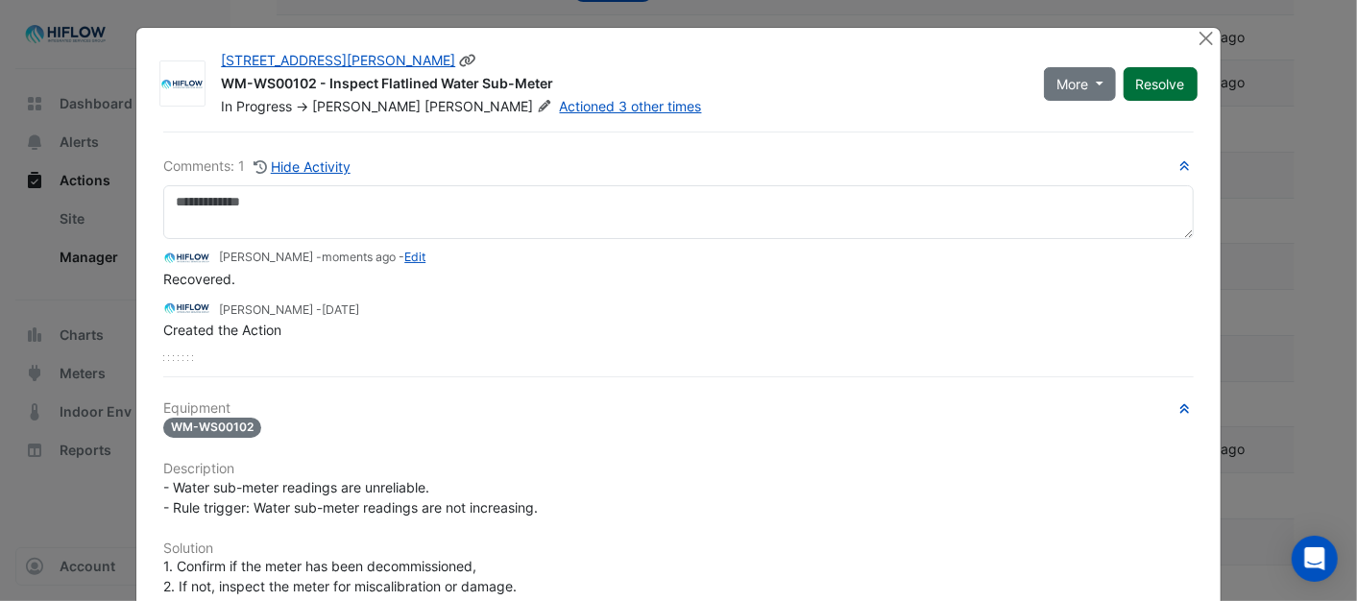
click at [1152, 83] on button "Resolve" at bounding box center [1160, 84] width 74 height 34
click at [1196, 34] on button "Close" at bounding box center [1206, 38] width 20 height 20
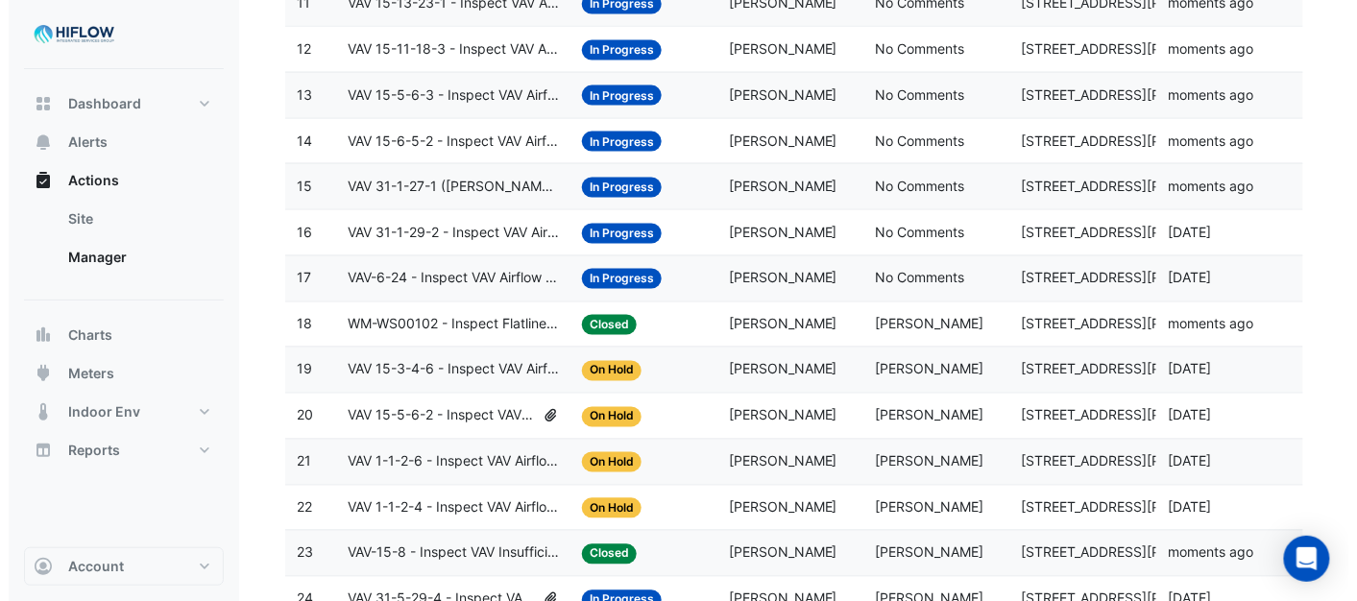
scroll to position [760, 0]
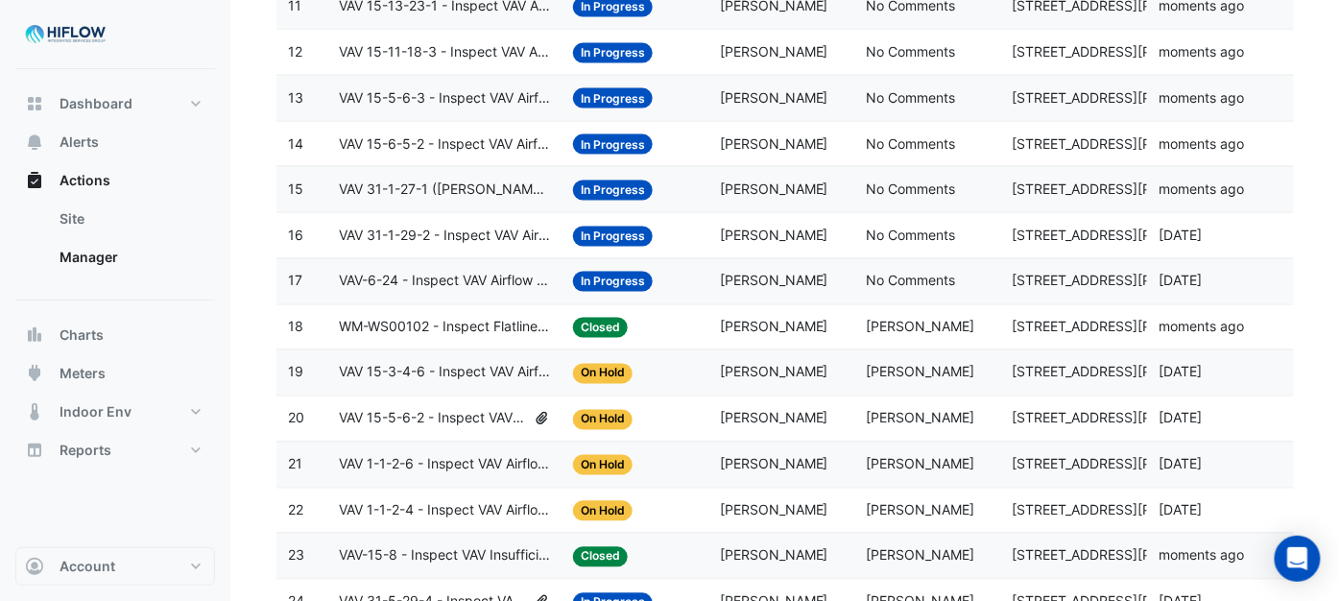
click at [388, 288] on span "VAV-6-24 - Inspect VAV Airflow Oversupply (Energy Waste)" at bounding box center [444, 282] width 211 height 22
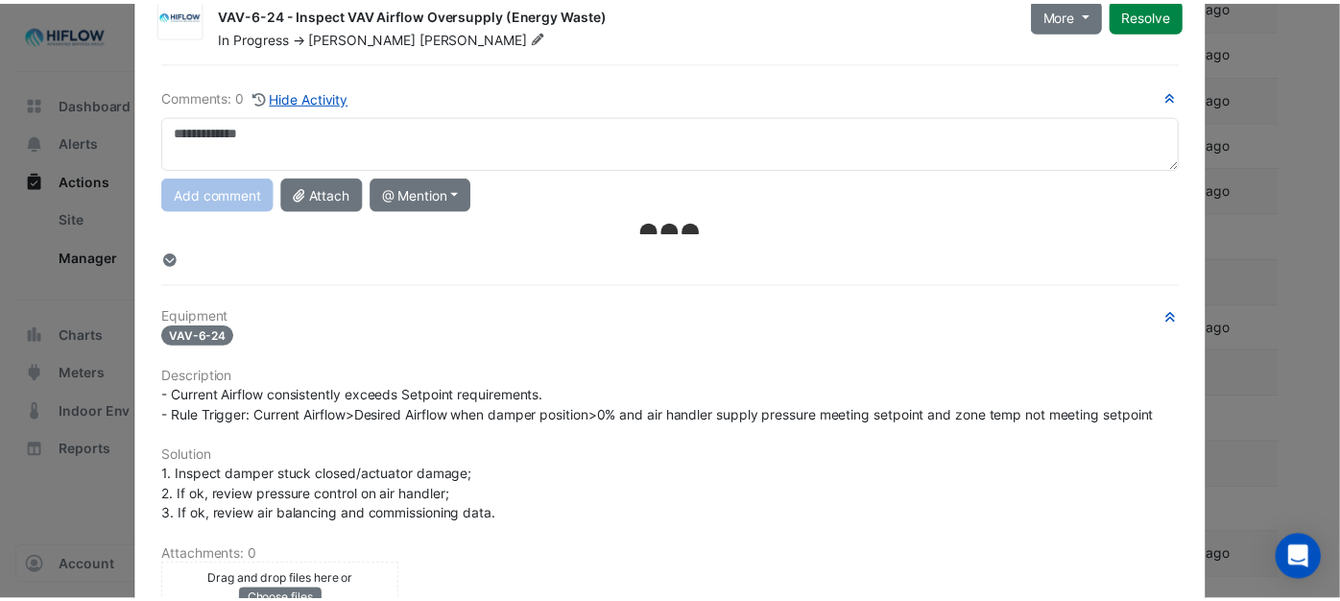
scroll to position [0, 0]
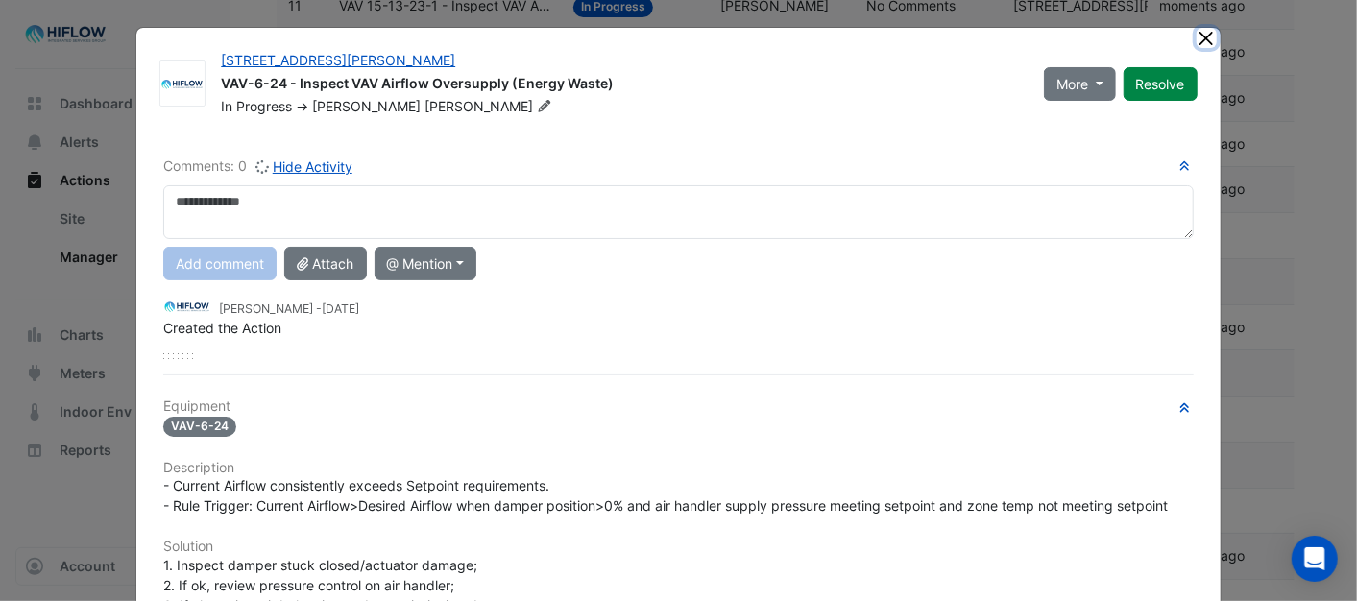
click at [1196, 41] on button "Close" at bounding box center [1206, 38] width 20 height 20
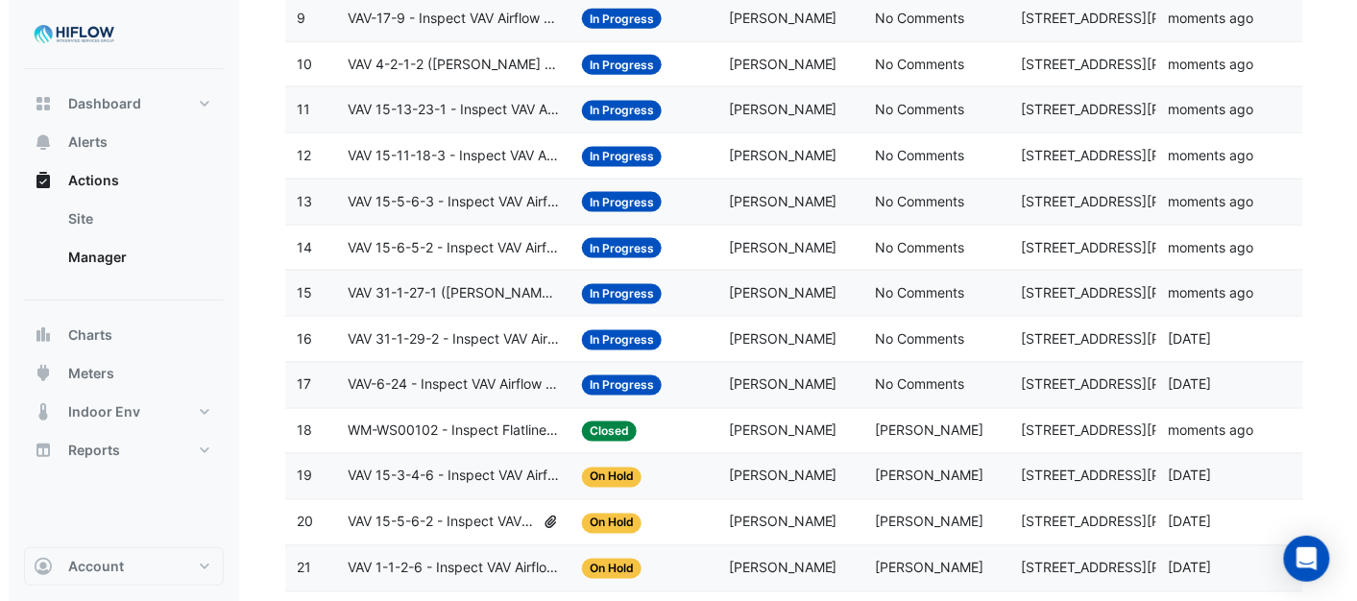
scroll to position [653, 0]
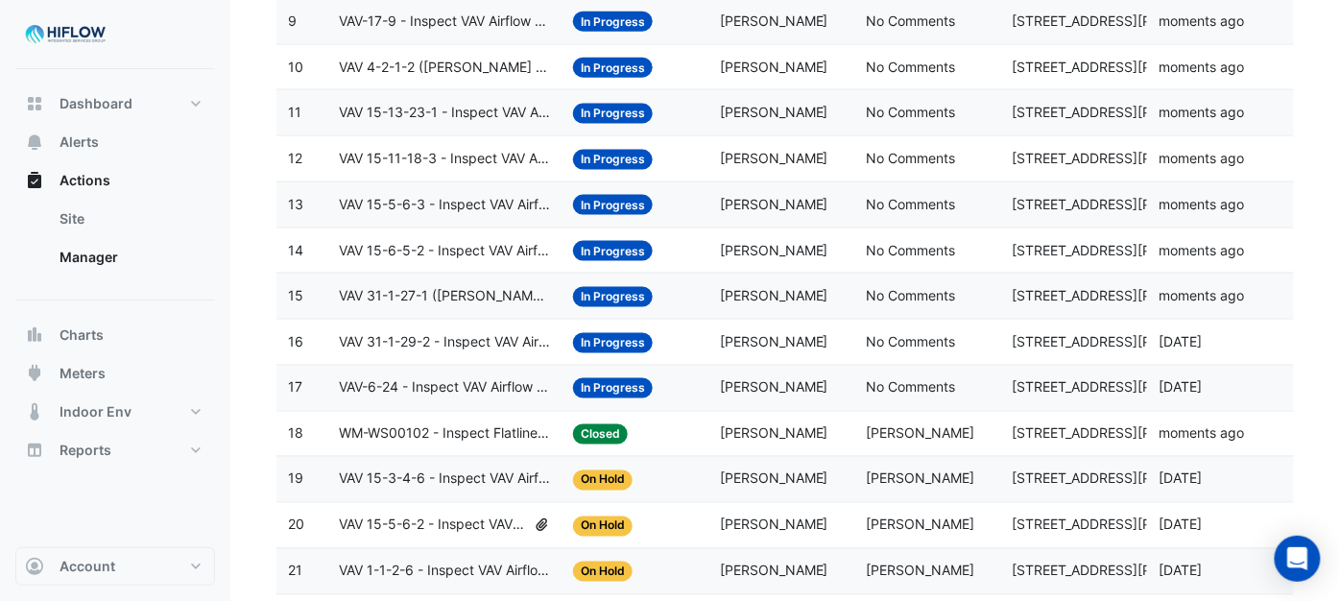
click at [370, 353] on span "VAV 31-1-29-2 - Inspect VAV Airflow Block" at bounding box center [444, 342] width 211 height 22
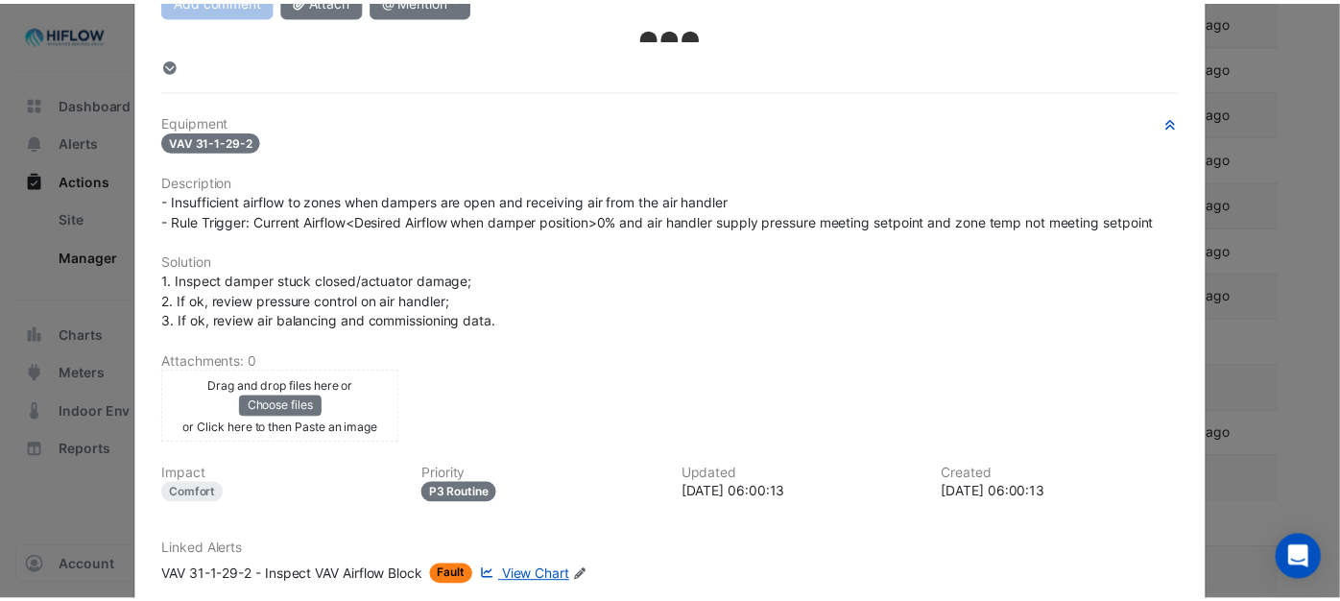
scroll to position [0, 0]
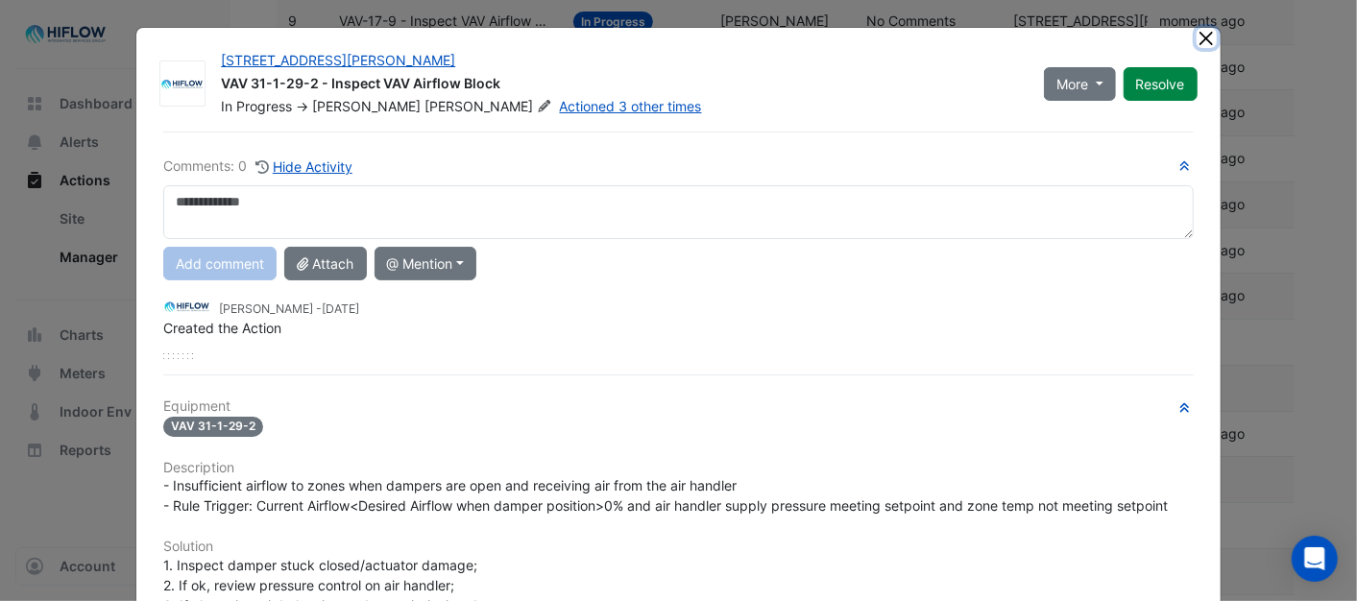
click at [1196, 35] on button "Close" at bounding box center [1206, 38] width 20 height 20
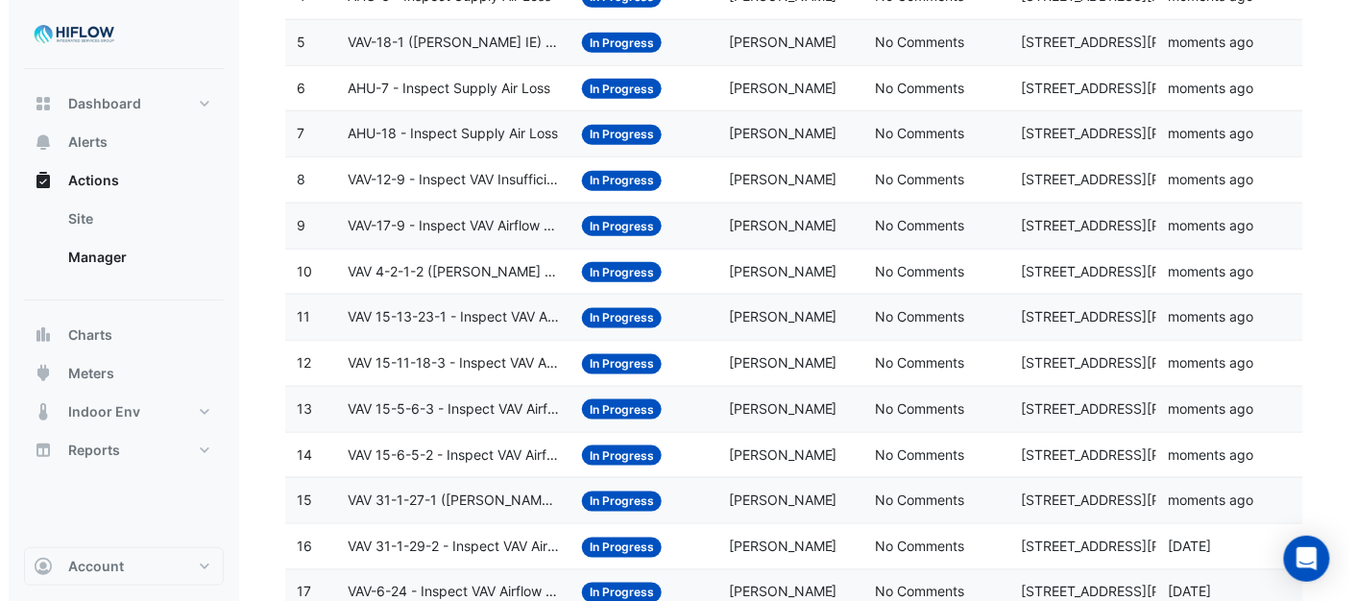
scroll to position [439, 0]
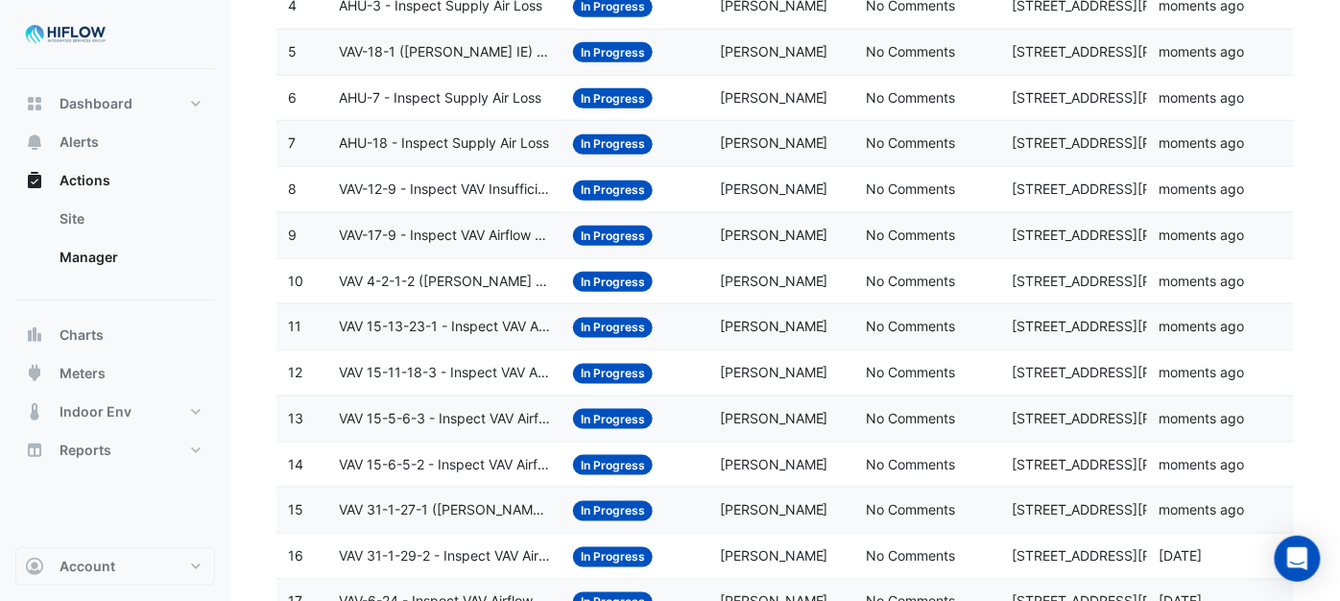
click at [385, 514] on span "VAV 31-1-27-1 ([PERSON_NAME] IE) - Review Critical Sensor Outside Range" at bounding box center [444, 510] width 211 height 22
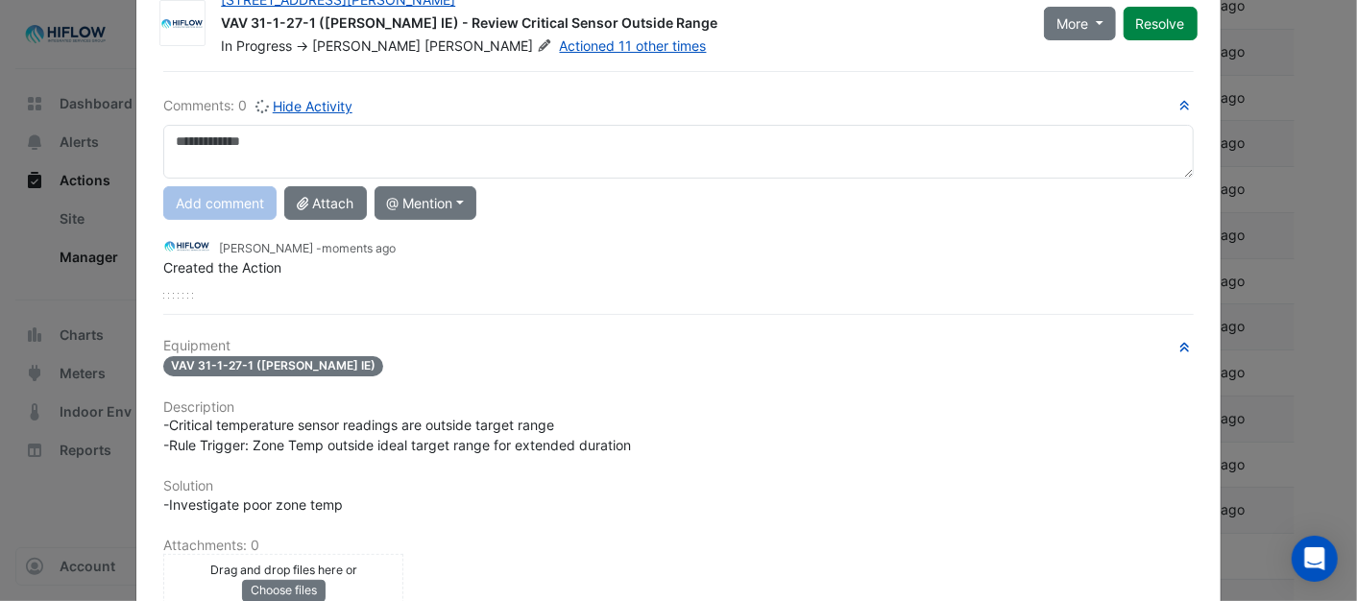
scroll to position [0, 0]
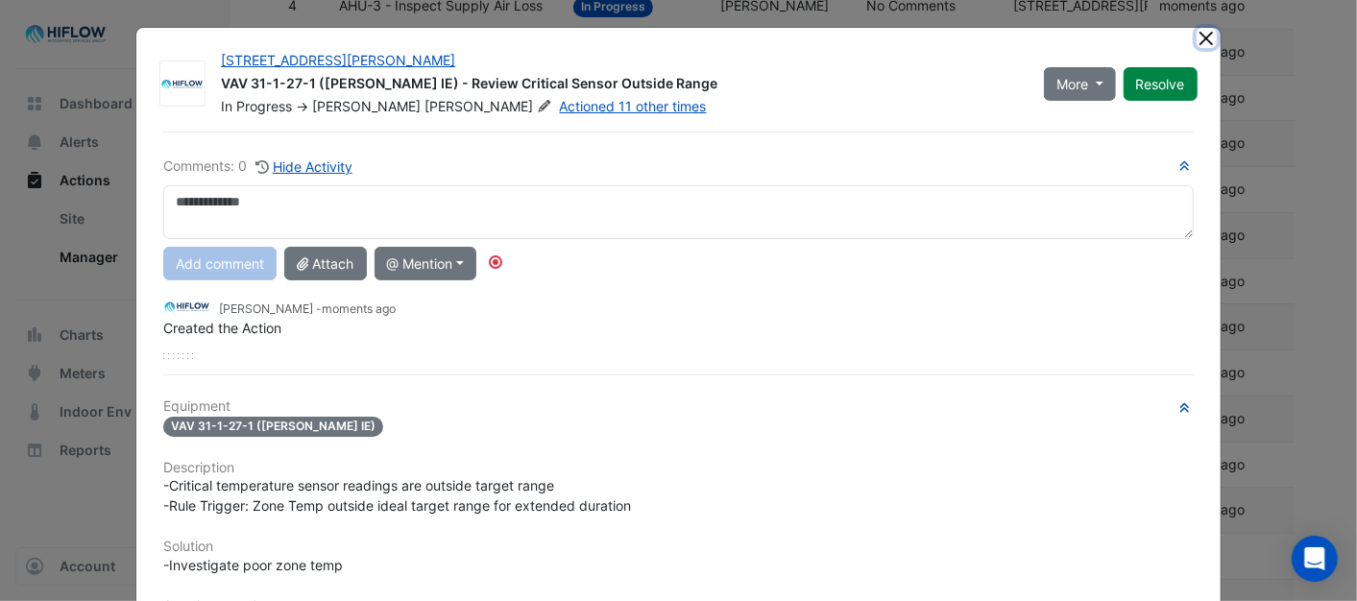
click at [1196, 35] on button "Close" at bounding box center [1206, 38] width 20 height 20
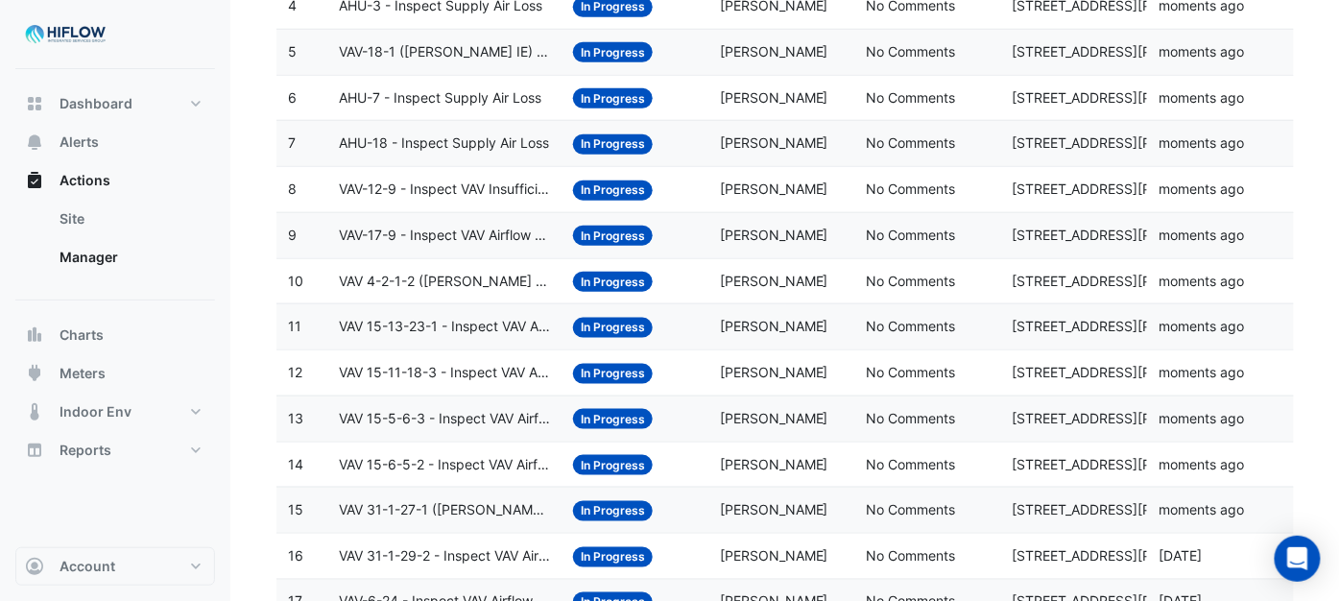
click at [386, 466] on span "VAV 15-6-5-2 - Inspect VAV Airflow Block" at bounding box center [444, 465] width 211 height 22
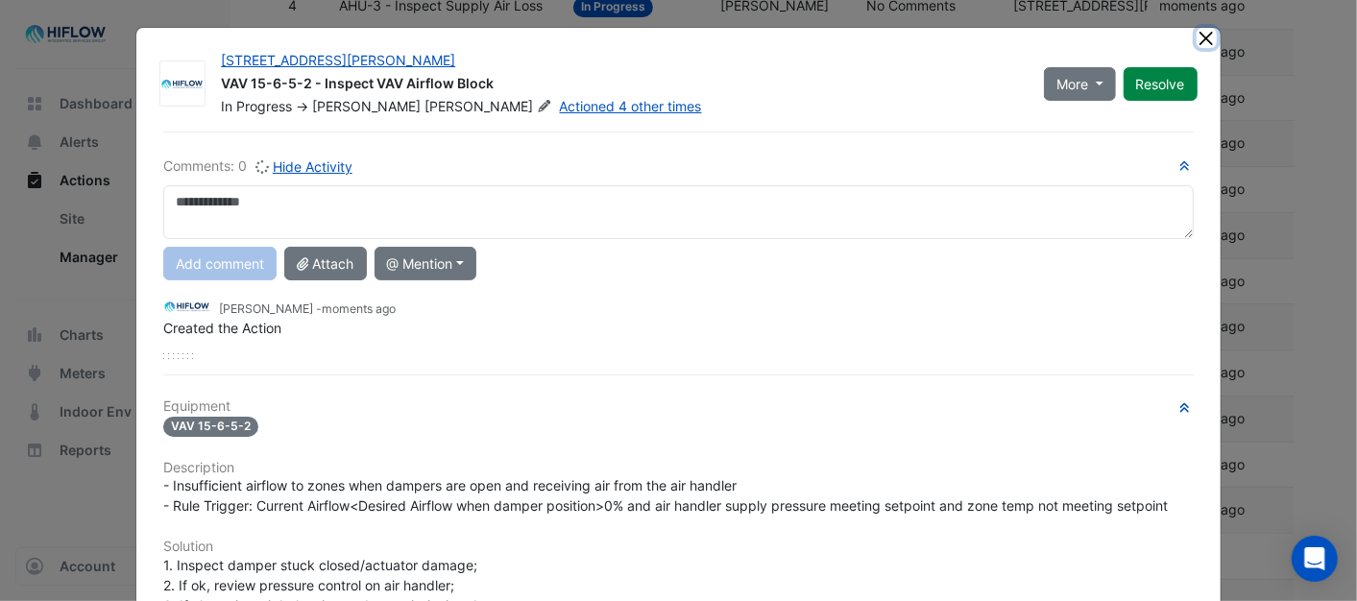
click at [1196, 36] on button "Close" at bounding box center [1206, 38] width 20 height 20
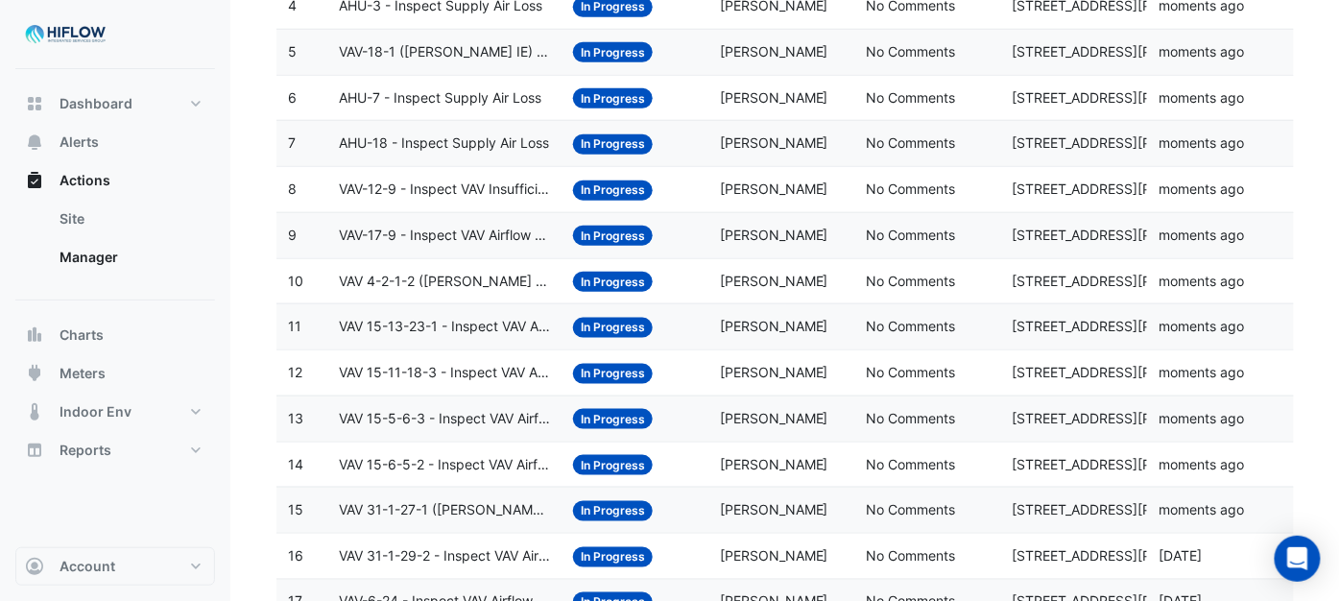
click at [376, 415] on span "VAV 15-5-6-3 - Inspect VAV Airflow Block" at bounding box center [444, 419] width 211 height 22
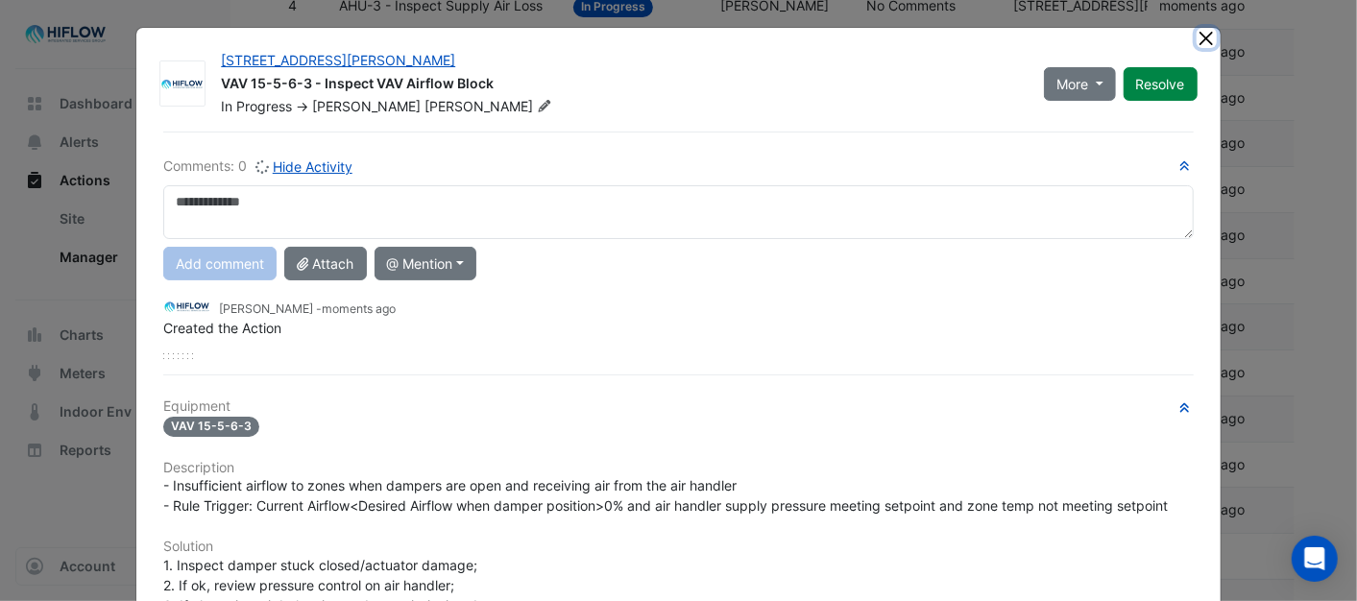
click at [1196, 36] on button "Close" at bounding box center [1206, 38] width 20 height 20
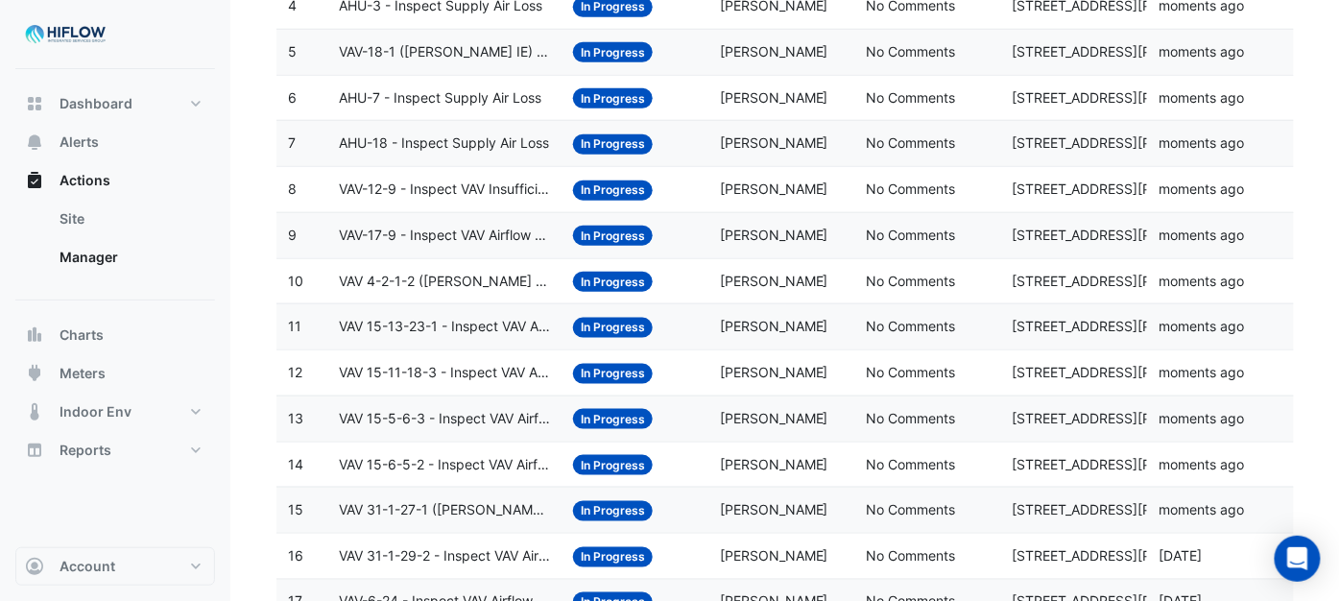
click at [371, 372] on span "VAV 15-11-18-3 - Inspect VAV Airflow Block" at bounding box center [444, 373] width 211 height 22
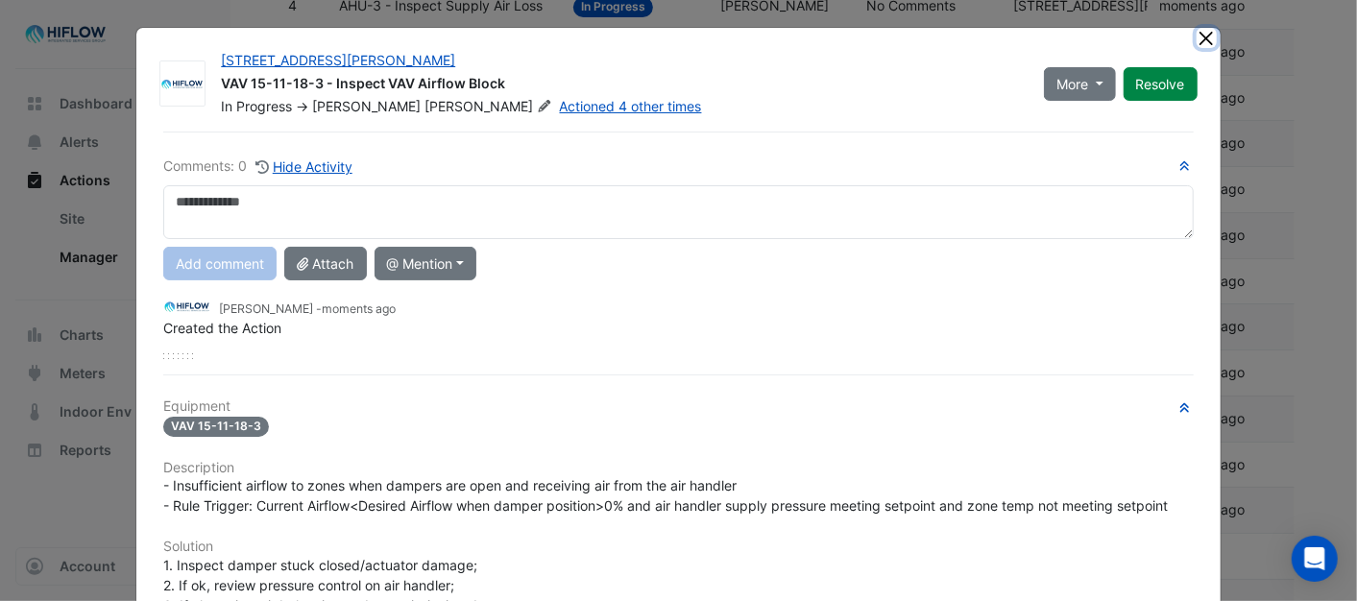
click at [1196, 42] on button "Close" at bounding box center [1206, 38] width 20 height 20
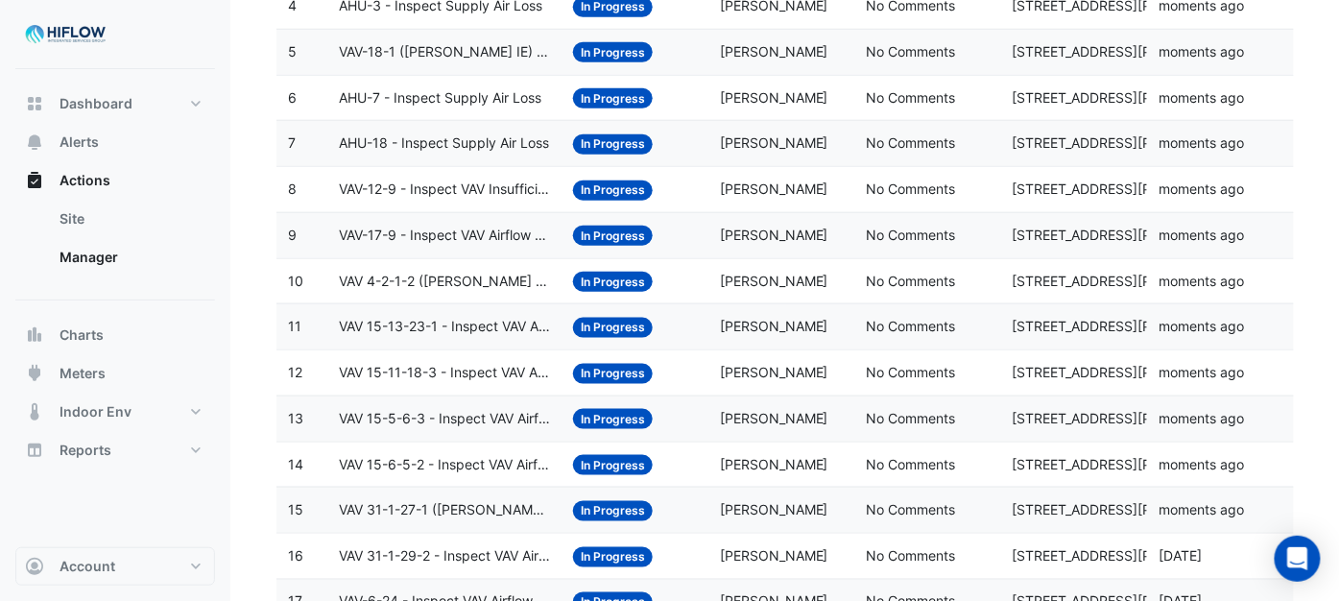
click at [425, 333] on span "VAV 15-13-23-1 - Inspect VAV Airflow Block" at bounding box center [444, 327] width 211 height 22
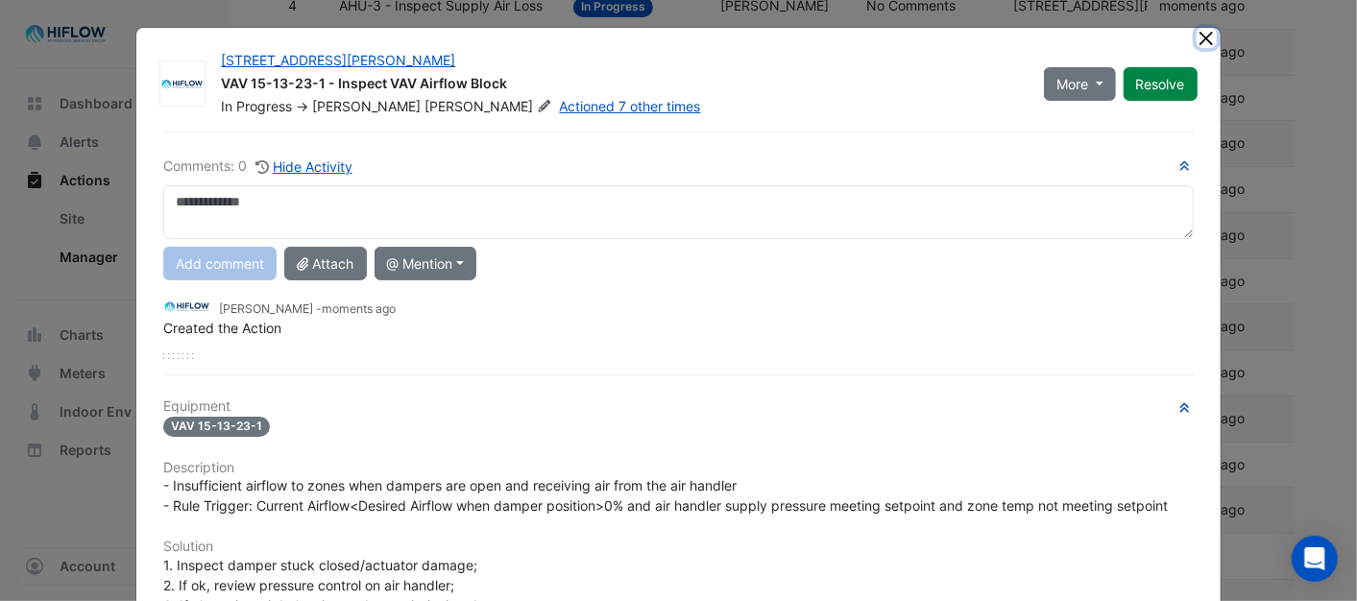
click at [1196, 35] on button "Close" at bounding box center [1206, 38] width 20 height 20
